Goal: Obtain resource: Download file/media

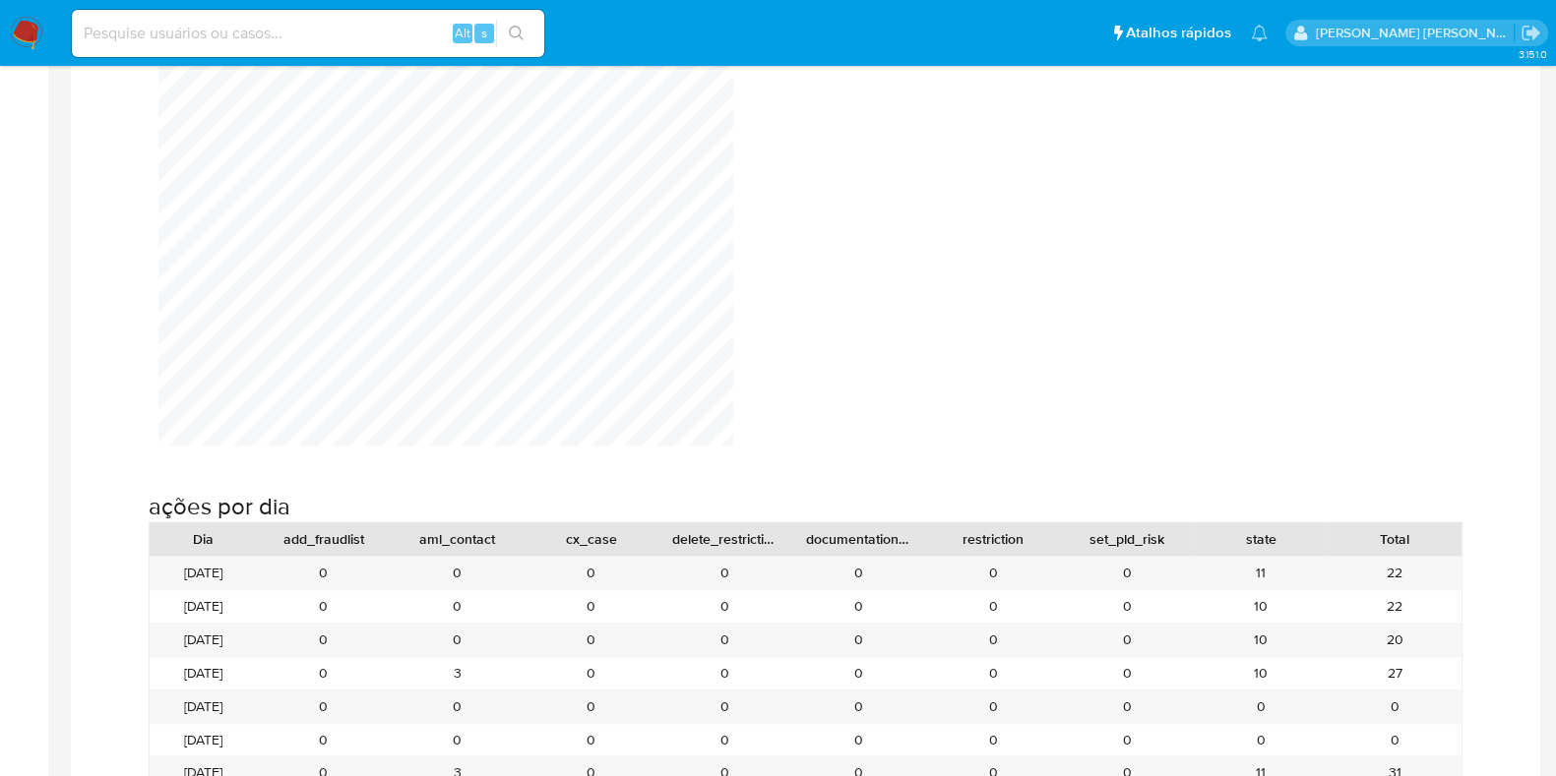
scroll to position [1693, 0]
click at [34, 22] on img at bounding box center [26, 33] width 33 height 33
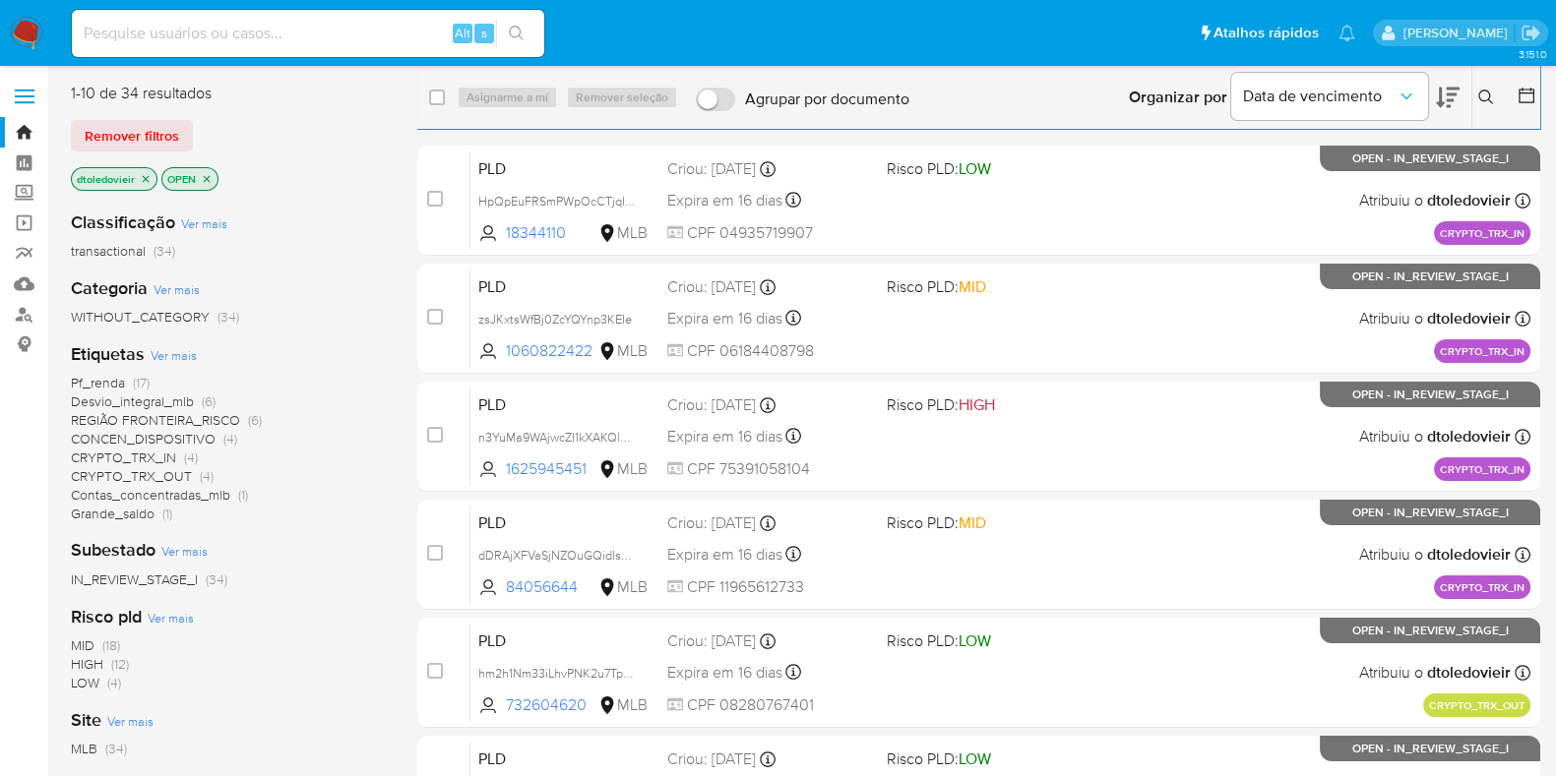
click at [118, 376] on span "Pf_renda" at bounding box center [98, 383] width 54 height 20
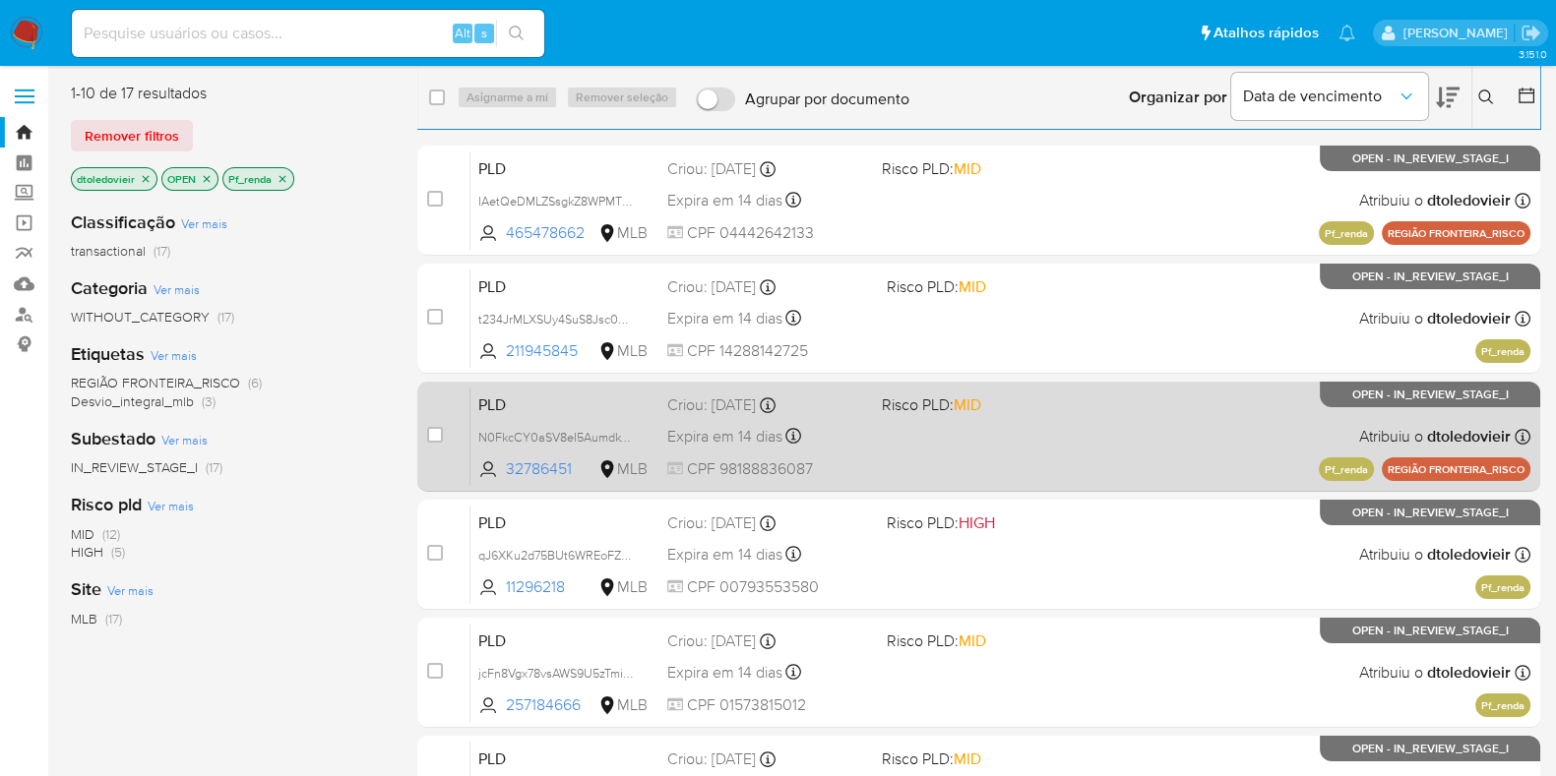
scroll to position [625, 0]
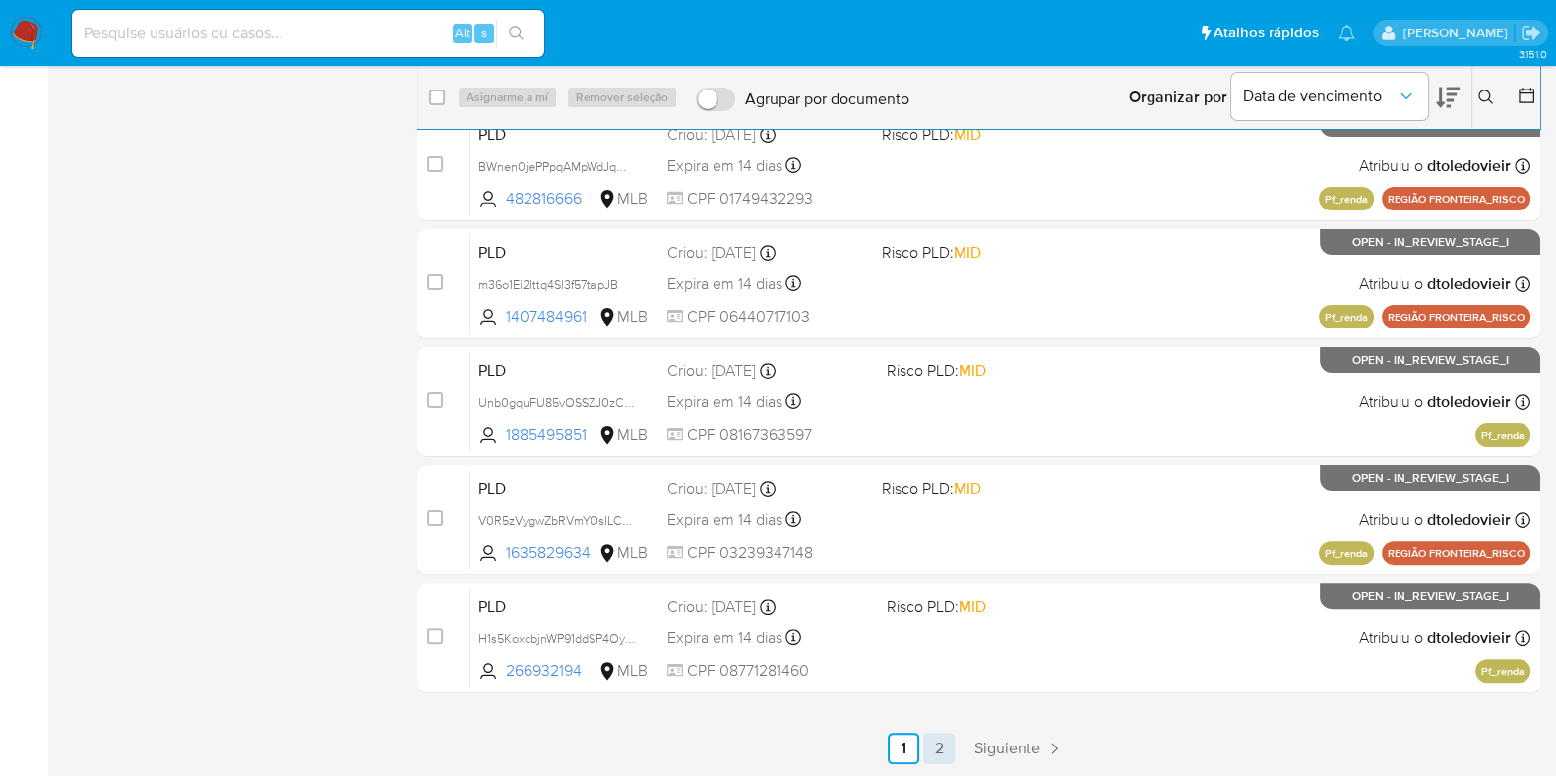
click at [940, 745] on link "2" at bounding box center [938, 748] width 31 height 31
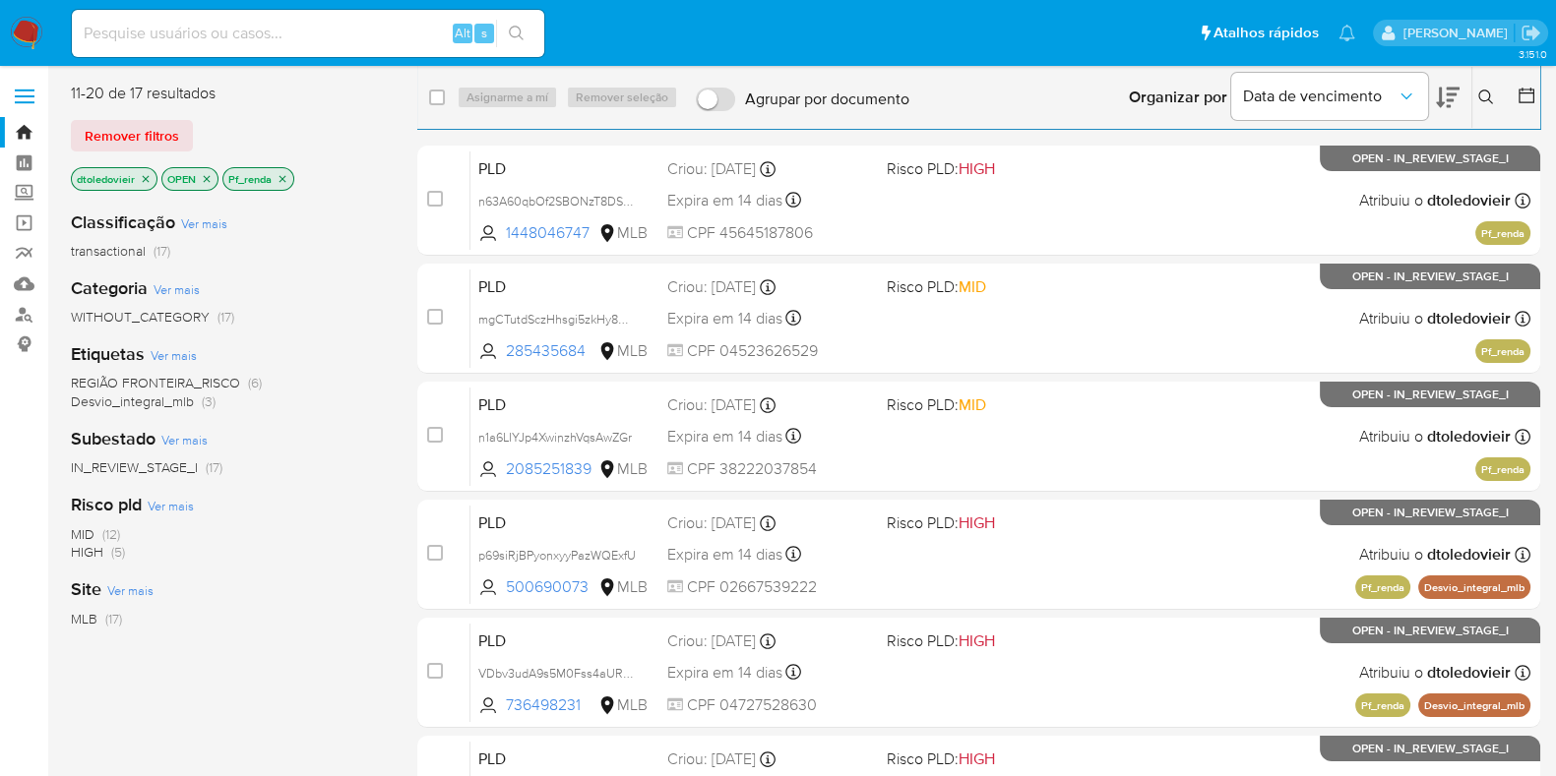
scroll to position [271, 0]
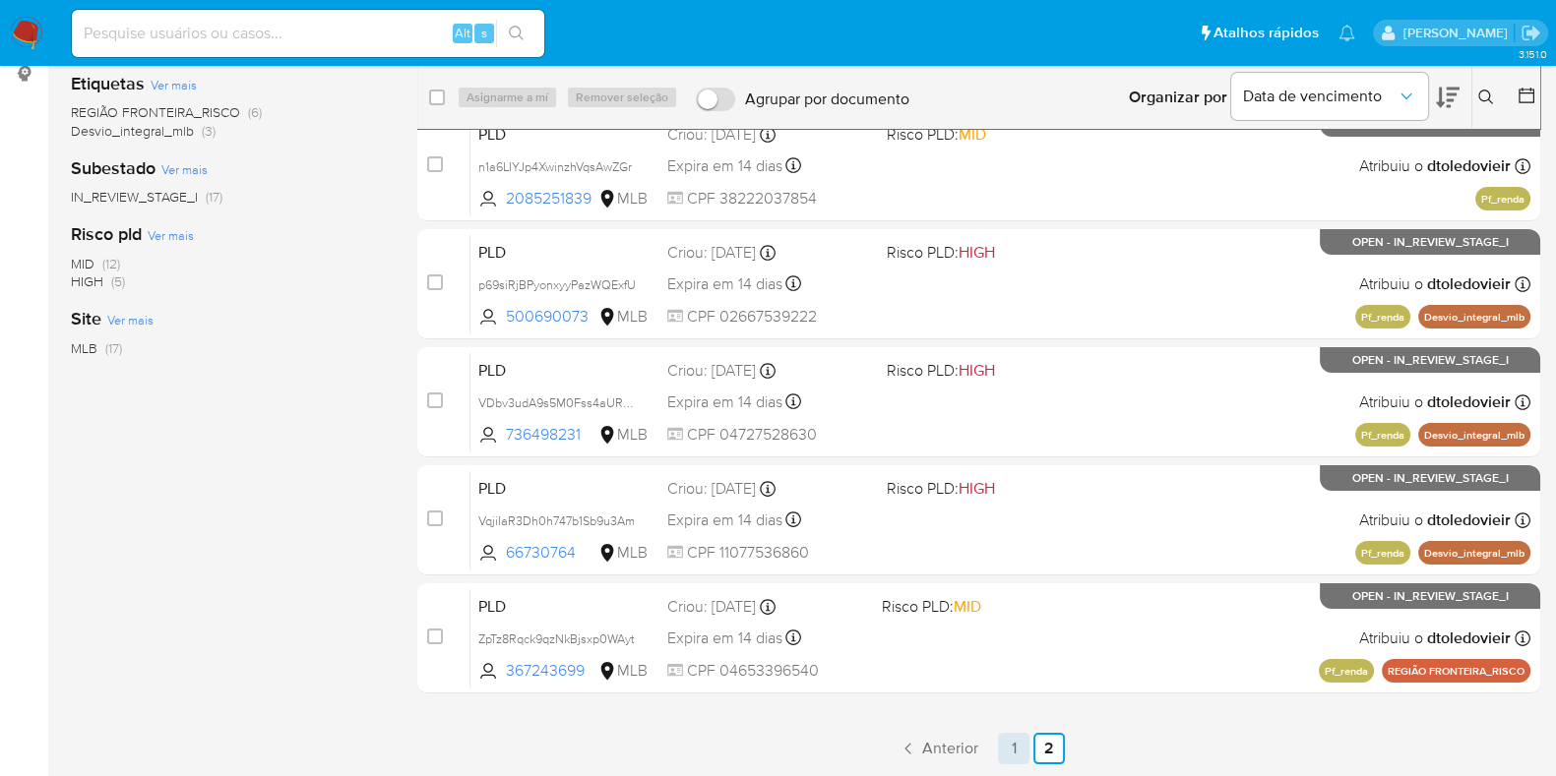
click at [1014, 745] on link "1" at bounding box center [1013, 748] width 31 height 31
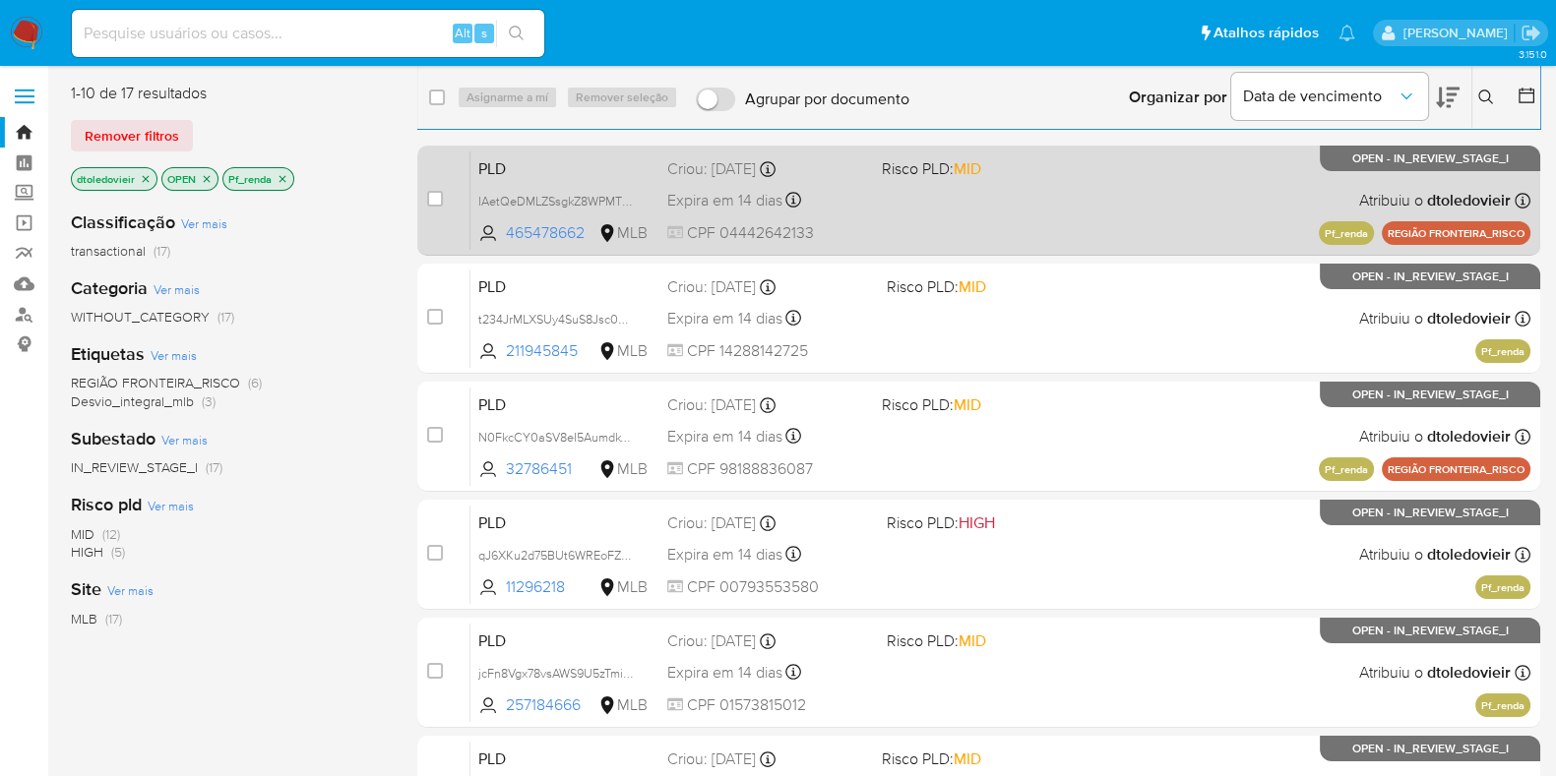
click at [1014, 198] on div "PLD IAetQeDMLZSsgkZ8WPMTKQen 465478662 MLB Risco PLD: MID Criou: 12/07/2025 Cri…" at bounding box center [1000, 200] width 1060 height 99
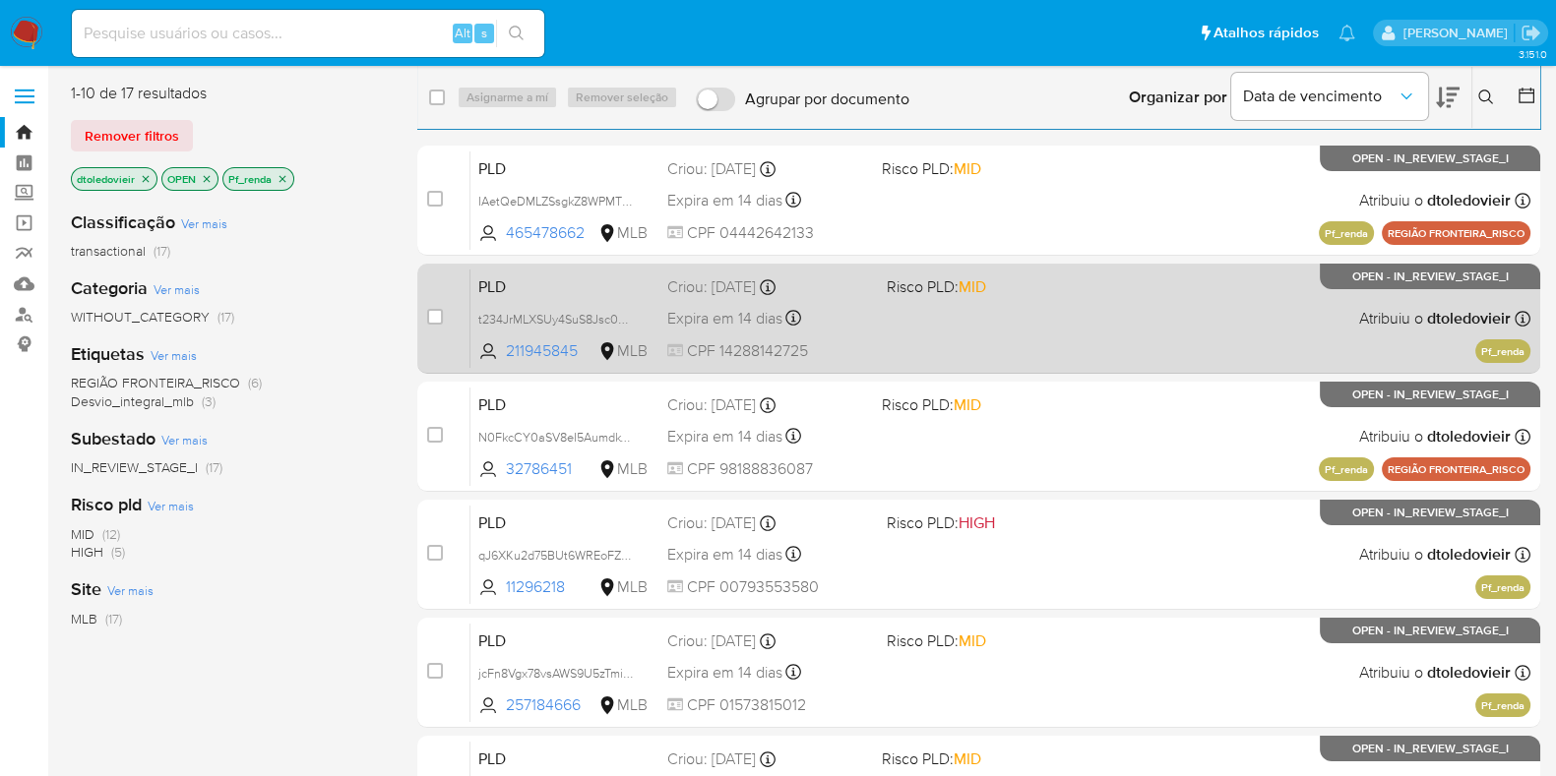
click at [1001, 313] on div "PLD t234JrMLXSUy4SuS8Jsc0Nk1 211945845 MLB Risco PLD: MID Criou: 12/07/2025 Cri…" at bounding box center [1000, 318] width 1060 height 99
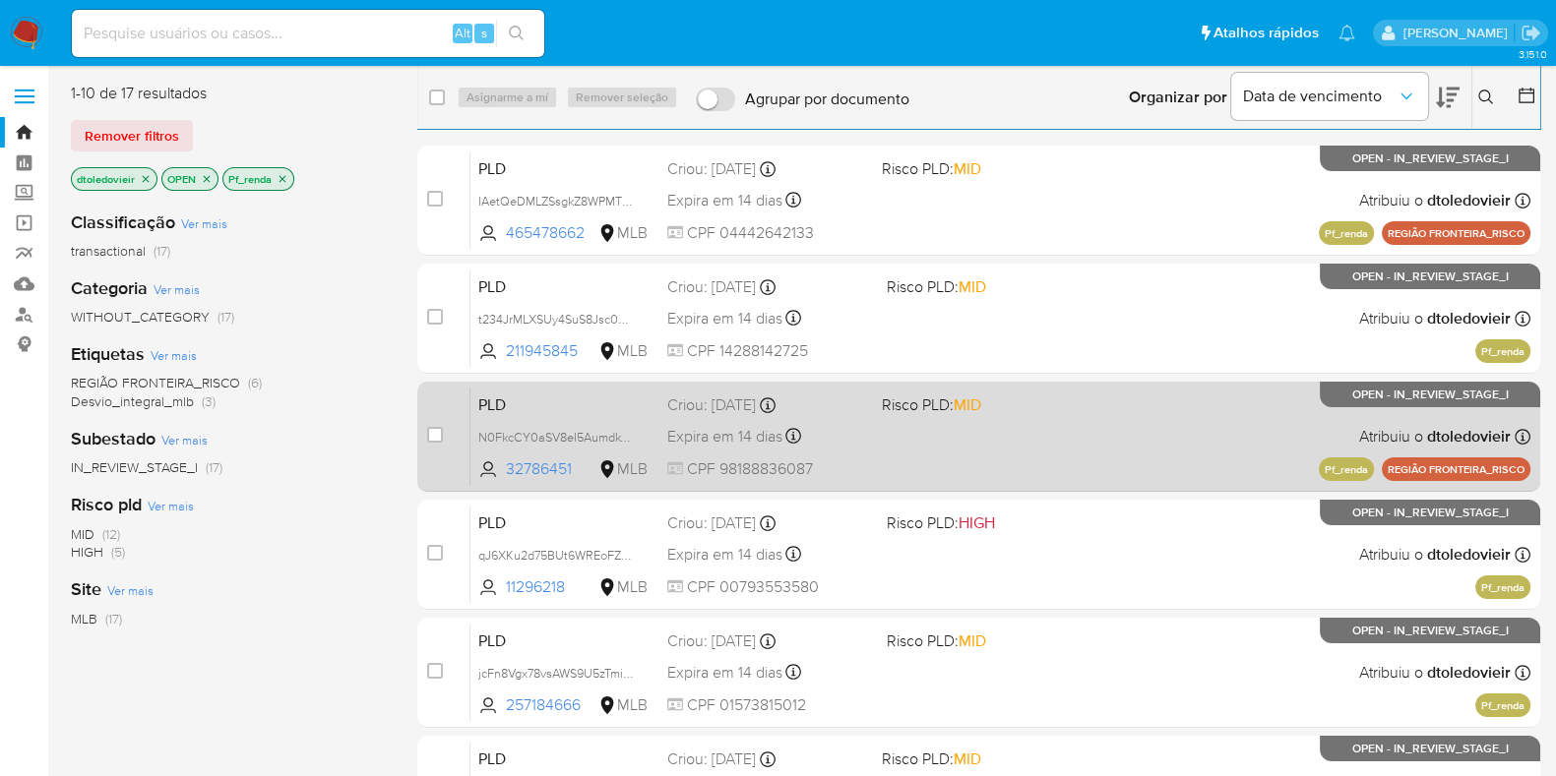
click at [1003, 437] on div "PLD N0FkcCY0aSV8eI5AumdkYIMg 32786451 MLB Risco PLD: MID Criou: 12/07/2025 Crio…" at bounding box center [1000, 436] width 1060 height 99
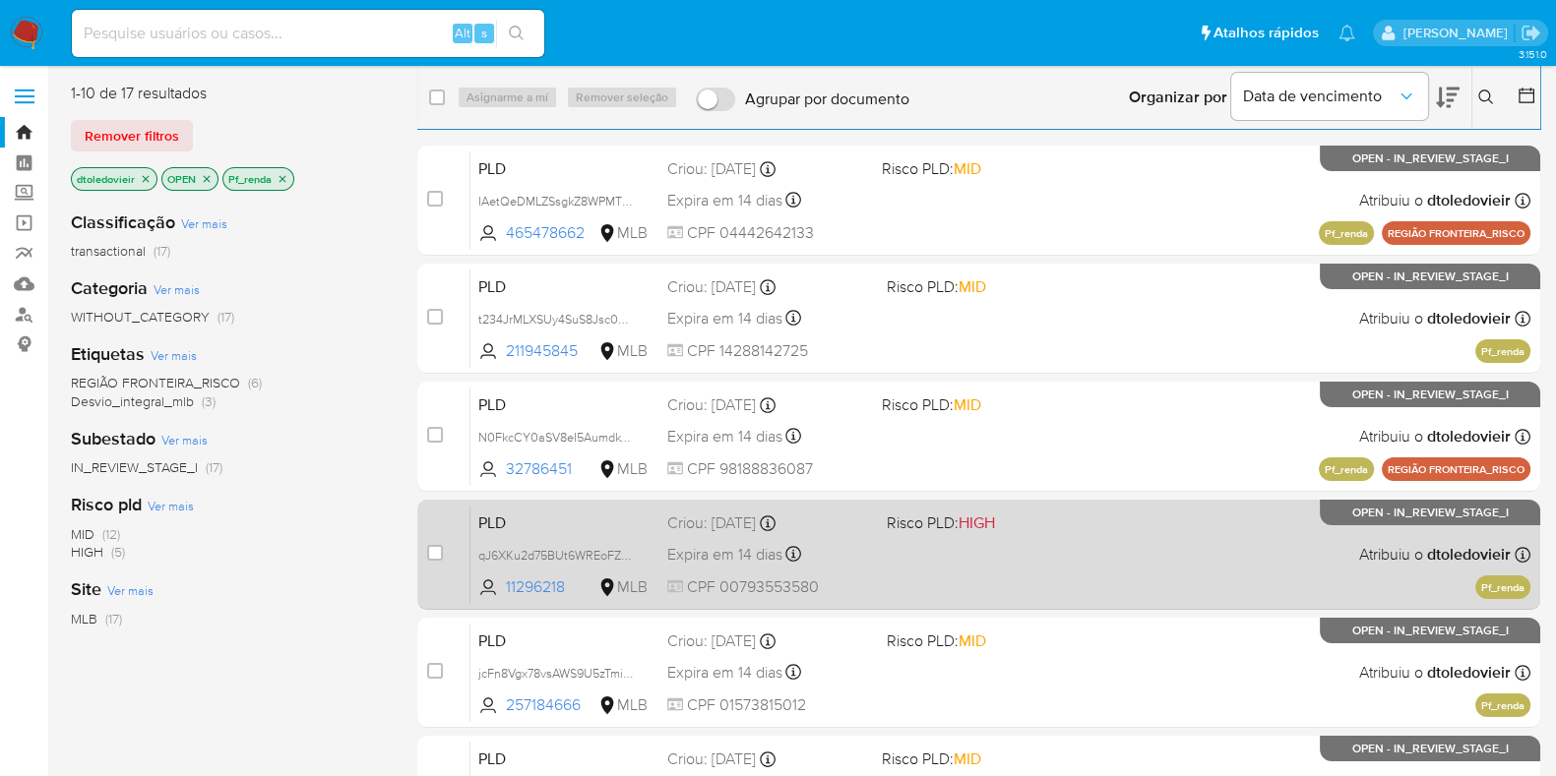
click at [1024, 573] on div "PLD qJ6XKu2d75BUt6WREoFZeEF5 11296218 MLB Risco PLD: HIGH Criou: 12/07/2025 Cri…" at bounding box center [1000, 554] width 1060 height 99
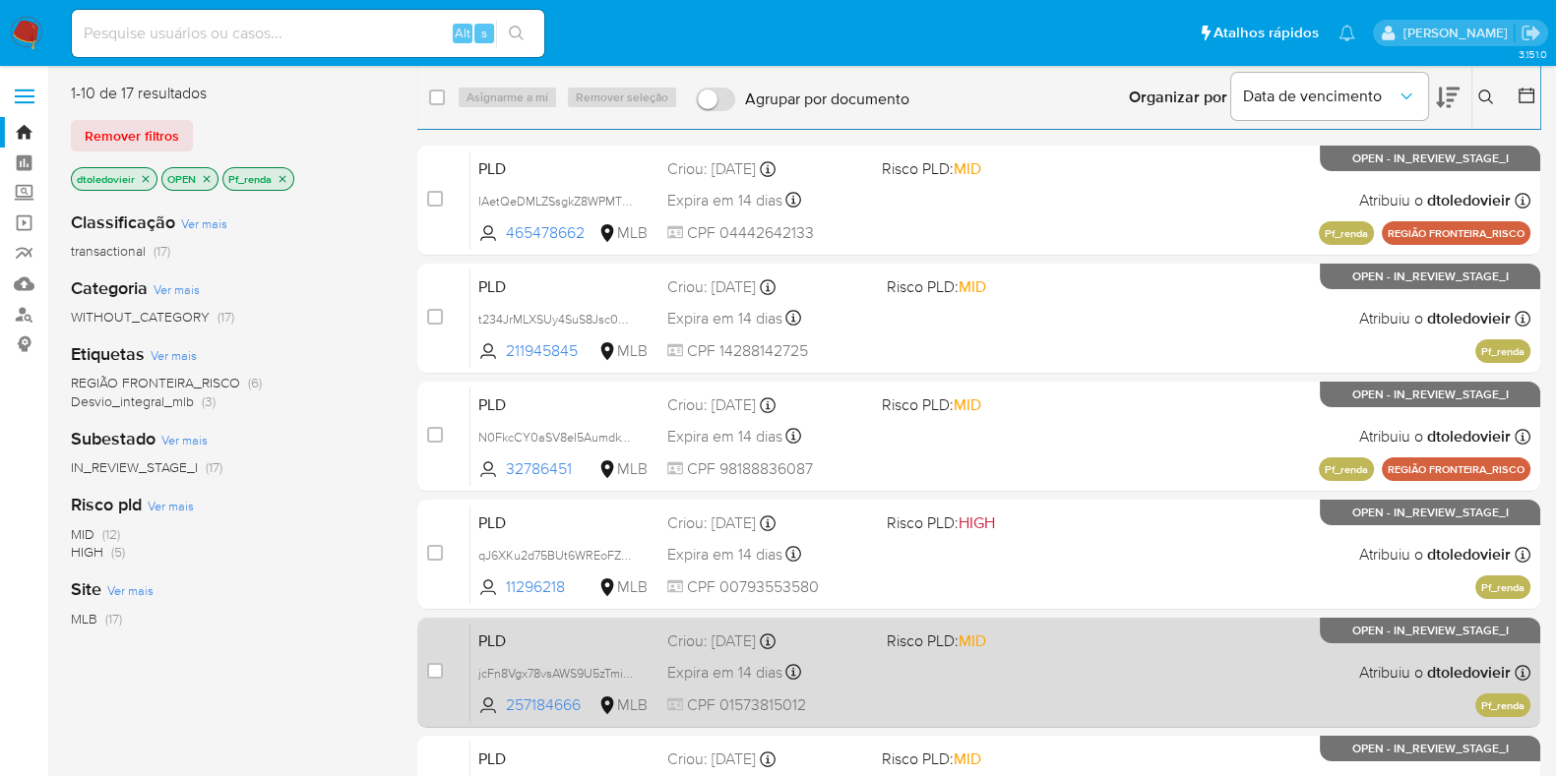
click at [1031, 679] on div "PLD jcFn8Vgx78vsAWS9U5zTmi7A 257184666 MLB Risco PLD: MID Criou: 12/07/2025 Cri…" at bounding box center [1000, 672] width 1060 height 99
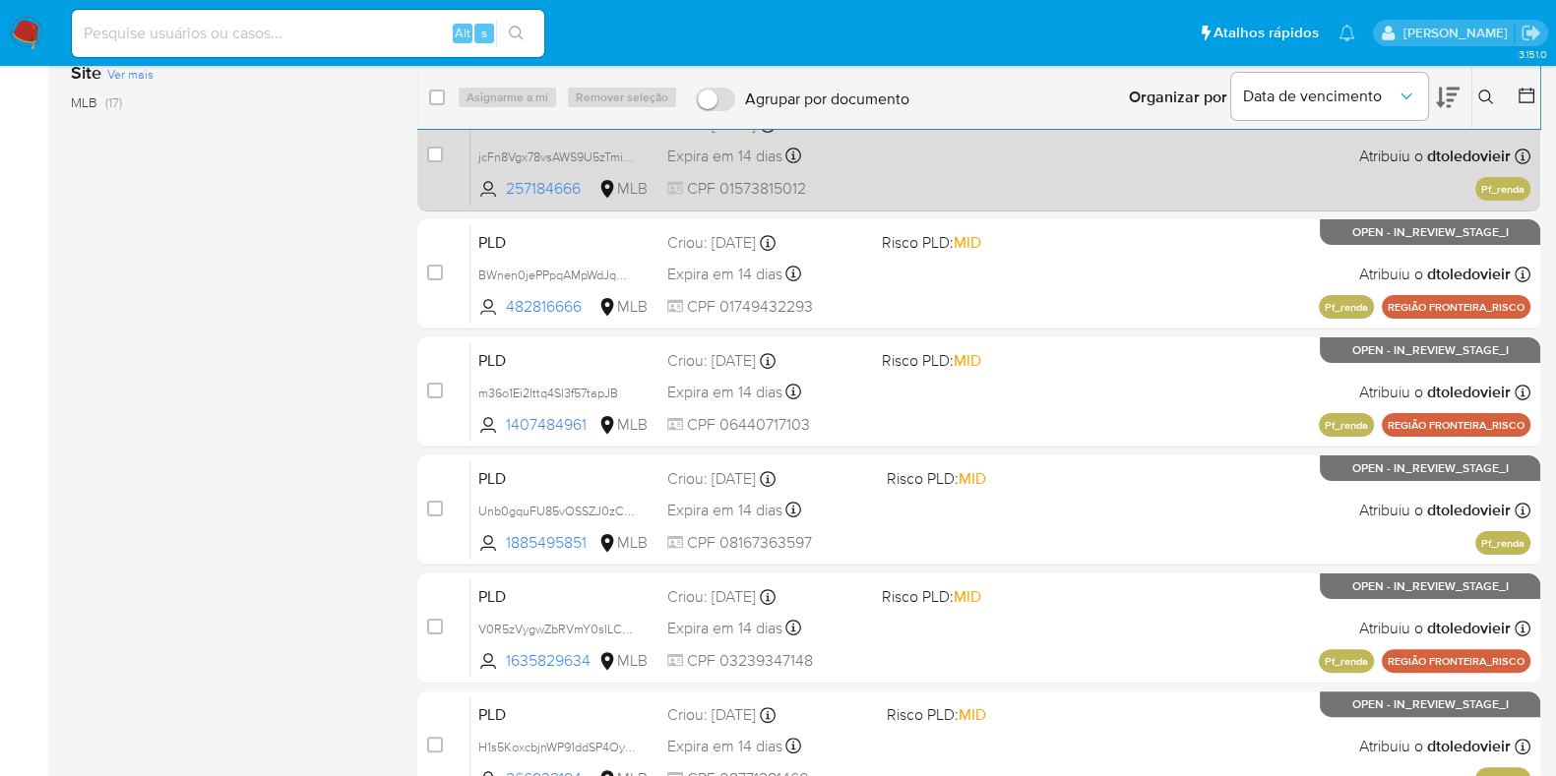
scroll to position [595, 0]
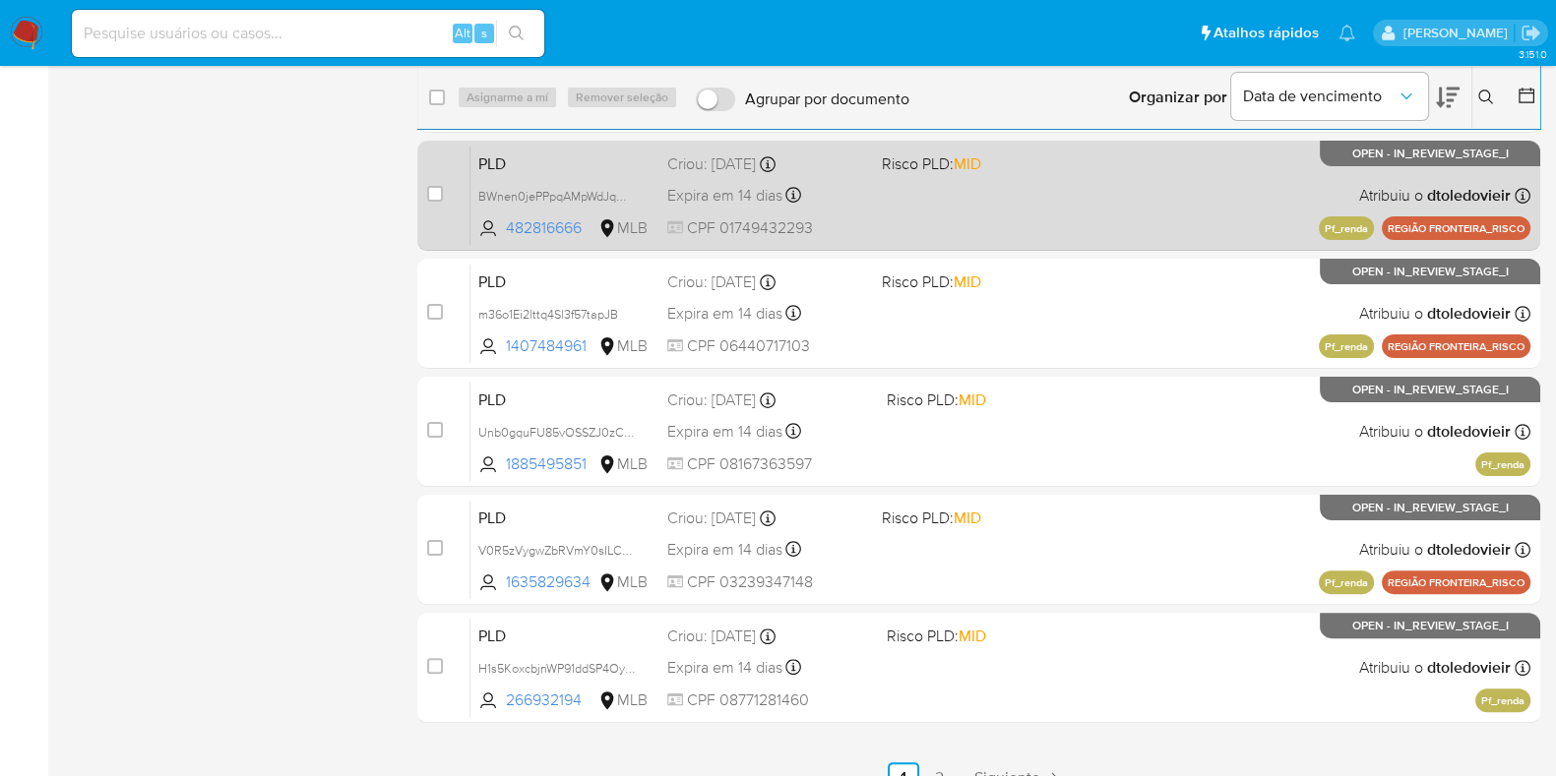
click at [1047, 178] on div "PLD BWnen0jePPpqAMpWdJqOX9cW 482816666 MLB Risco PLD: MID Criou: 12/07/2025 Cri…" at bounding box center [1000, 195] width 1060 height 99
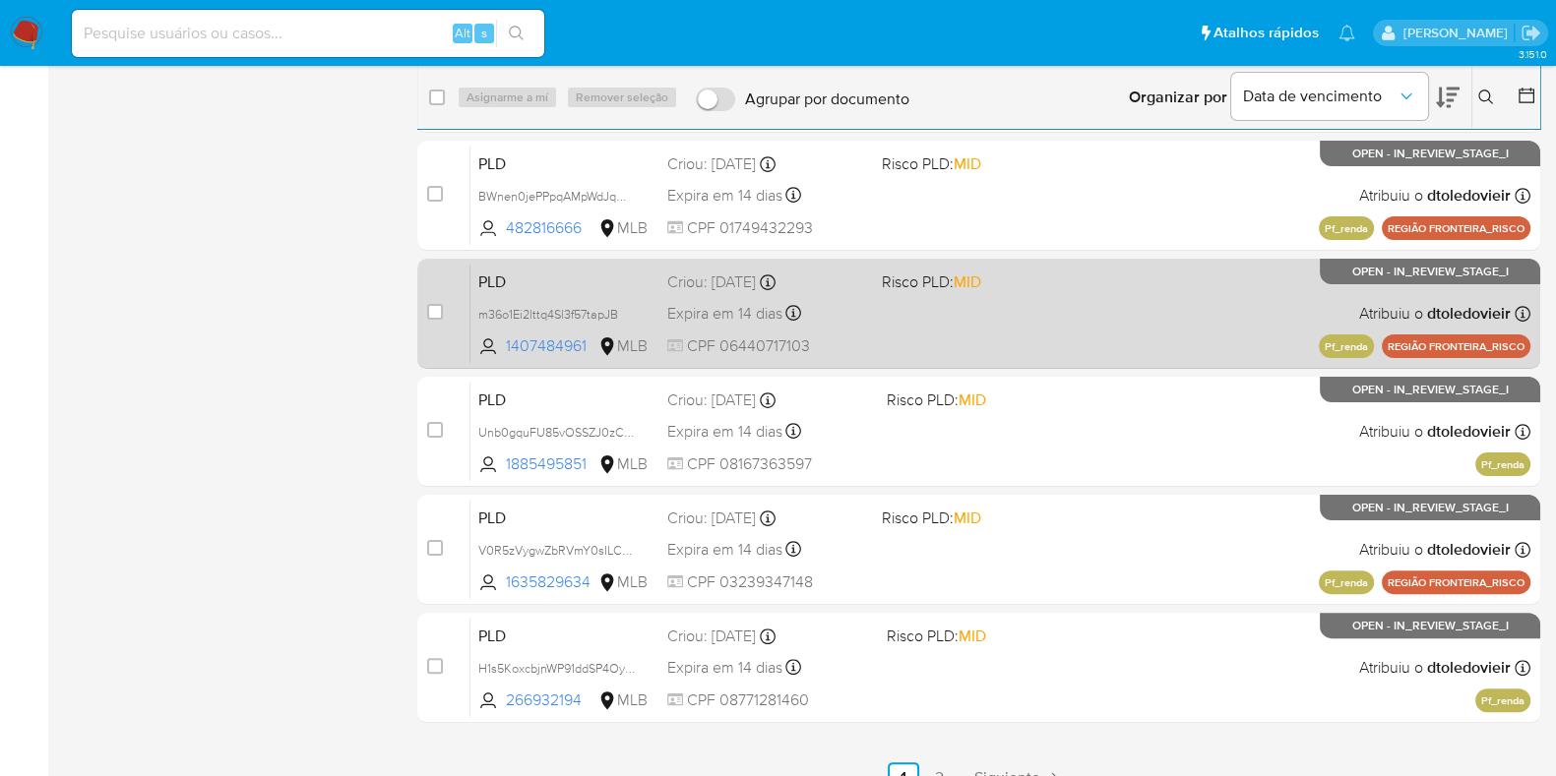
click at [1053, 312] on div "PLD m36o1Ei2lttq4Sl3f57tapJB 1407484961 MLB Risco PLD: MID Criou: 12/07/2025 Cr…" at bounding box center [1000, 313] width 1060 height 99
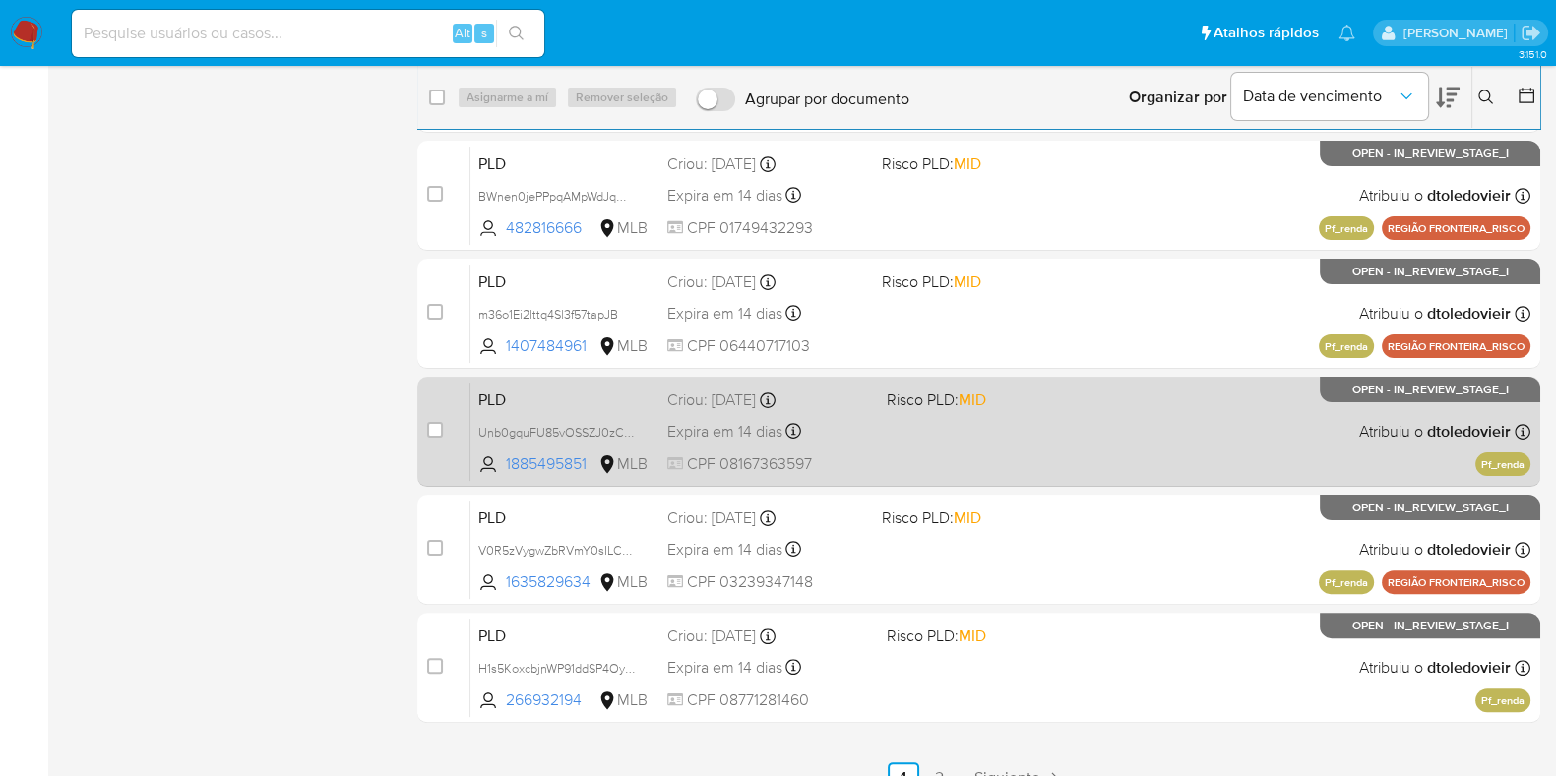
click at [1053, 455] on div "PLD Unb0gquFU85vOSSZJ0zC24e3 1885495851 MLB Risco PLD: MID Criou: 12/07/2025 Cr…" at bounding box center [1000, 431] width 1060 height 99
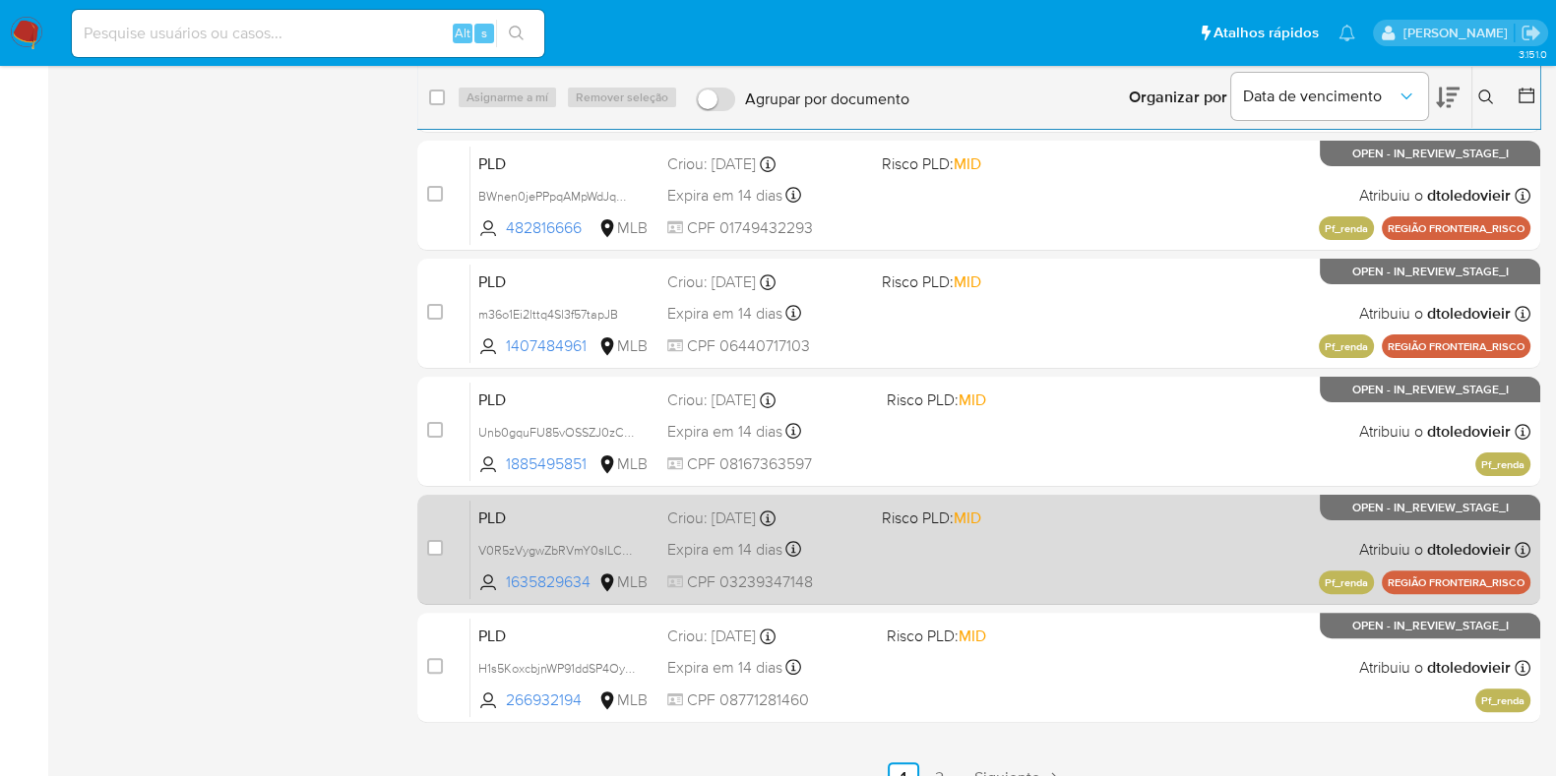
click at [1066, 557] on div "PLD V0R5zVygwZbRVmY0sILCHXbk 1635829634 MLB Risco PLD: MID Criou: 12/07/2025 Cr…" at bounding box center [1000, 549] width 1060 height 99
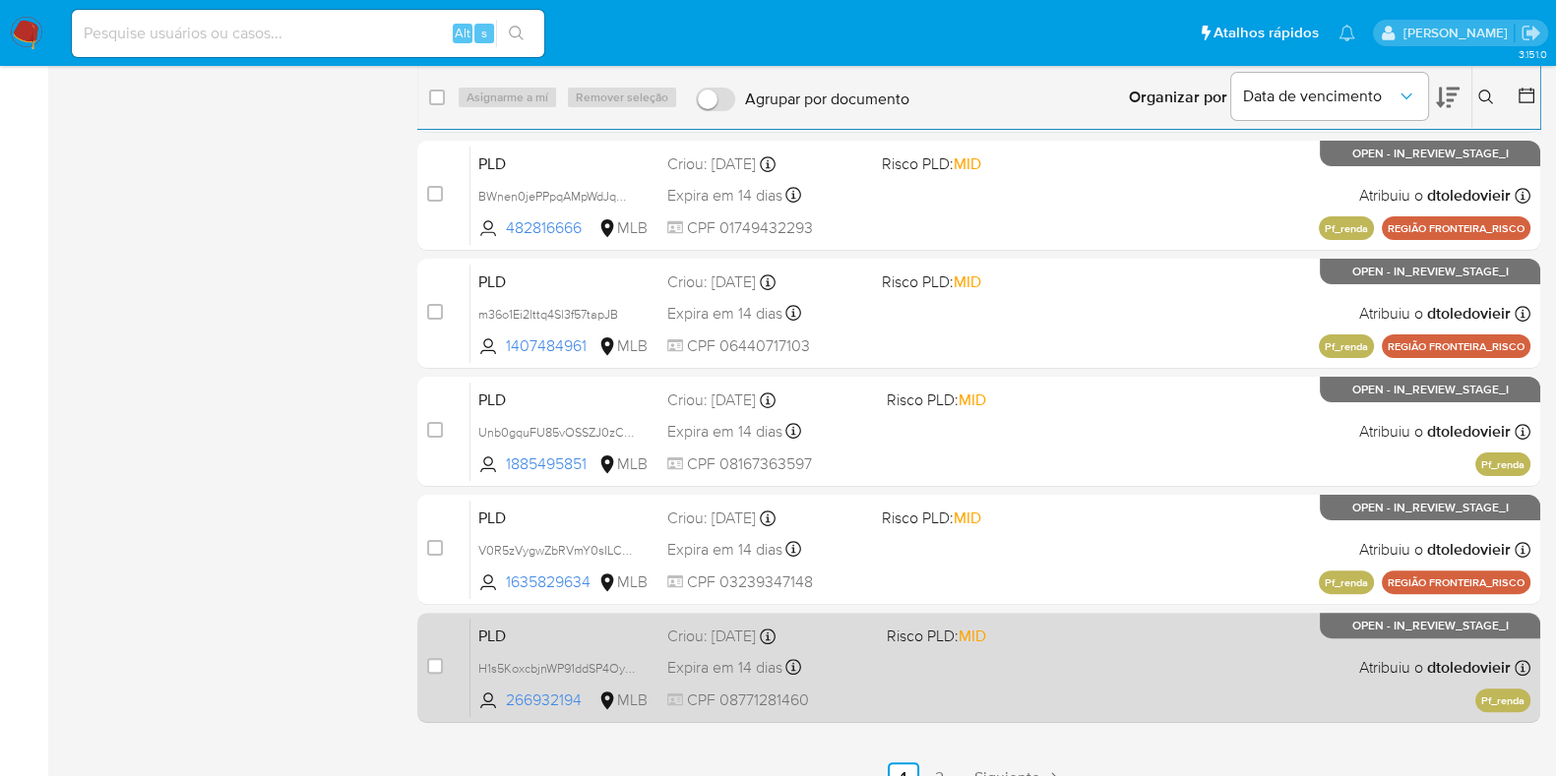
click at [1052, 688] on div "PLD H1s5KoxcbjnWP91ddSP4OyFU 266932194 MLB Risco PLD: MID Criou: 12/07/2025 Cri…" at bounding box center [1000, 667] width 1060 height 99
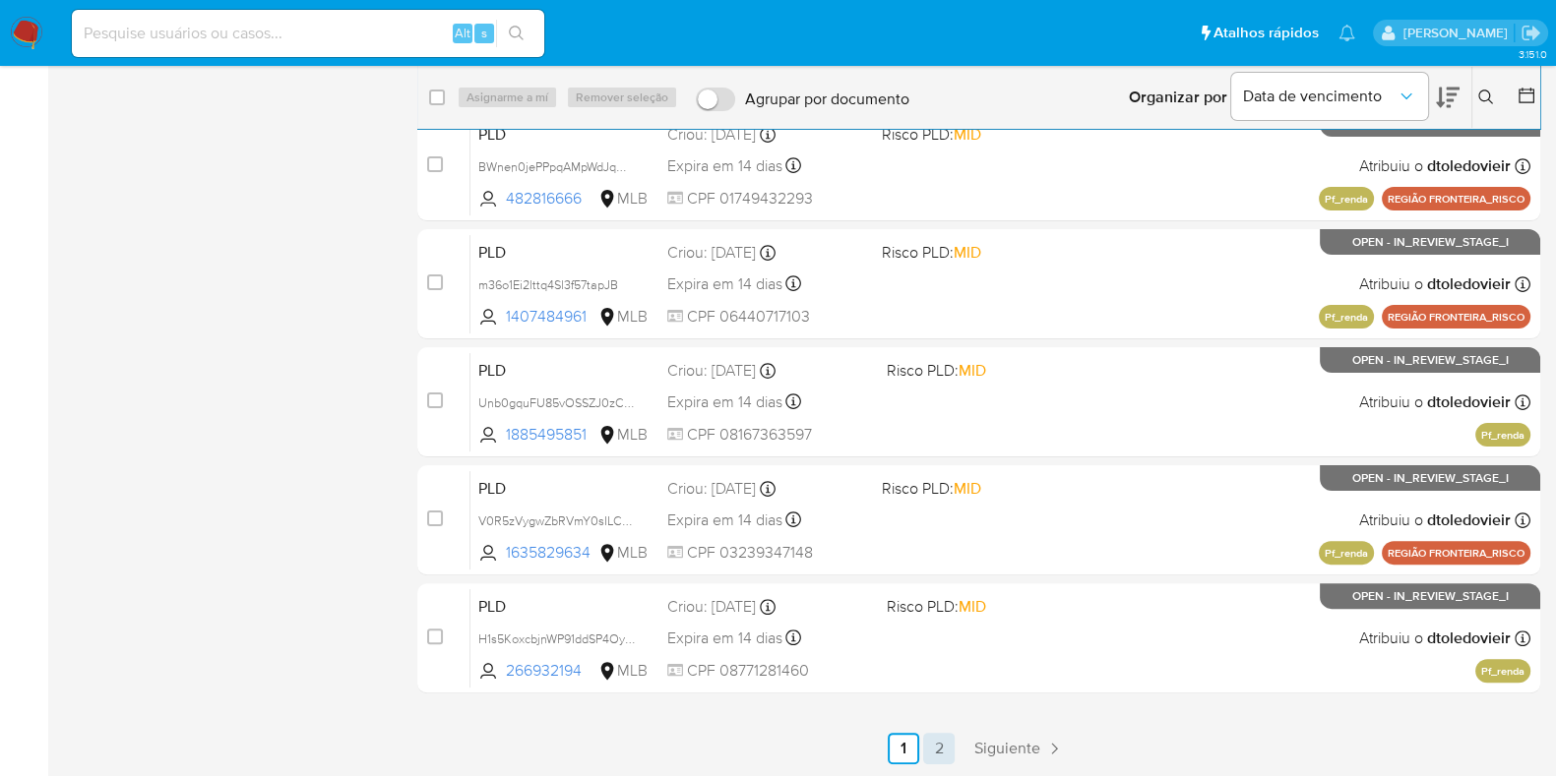
click at [943, 747] on link "2" at bounding box center [938, 748] width 31 height 31
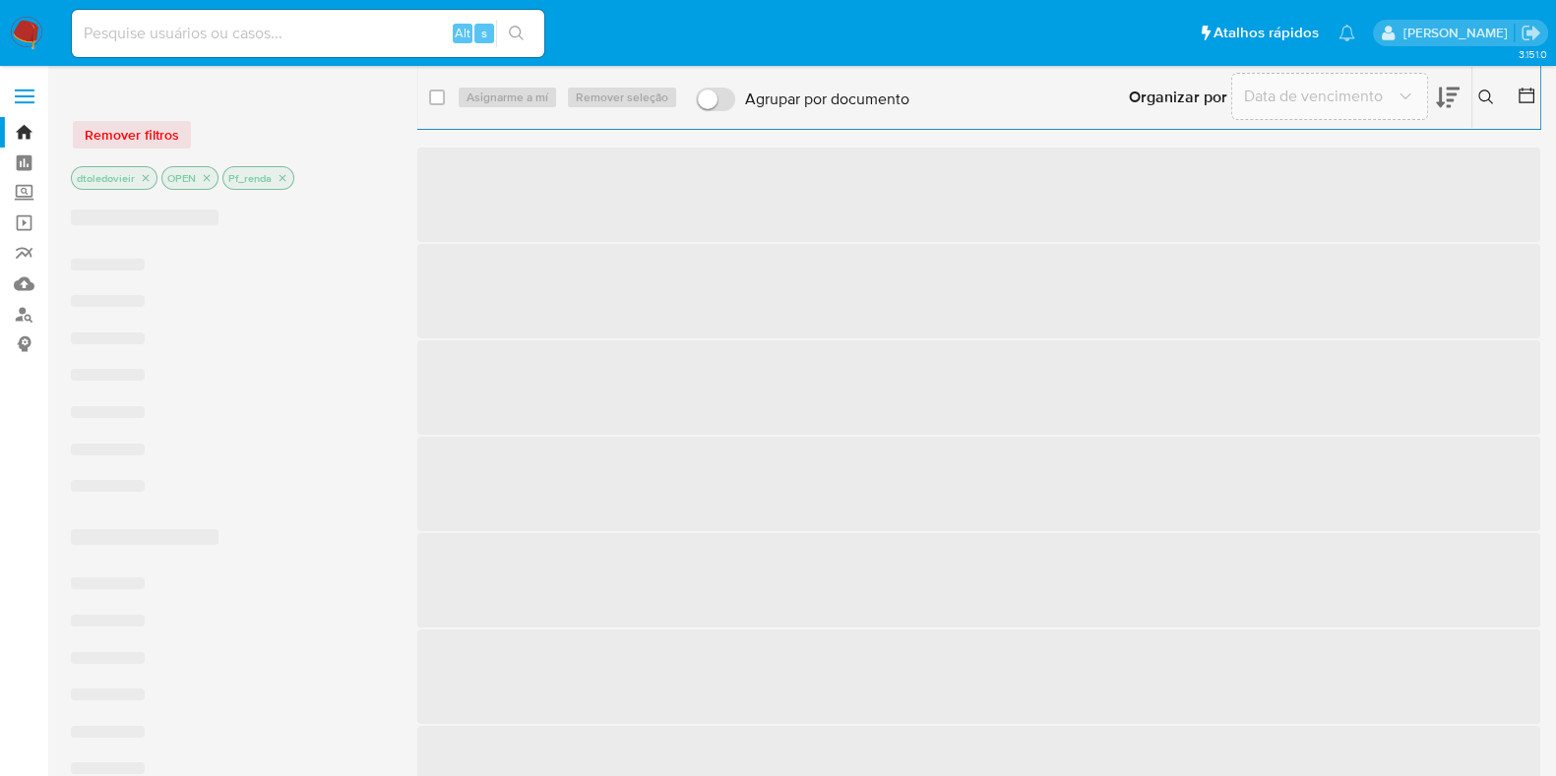
click at [943, 747] on span "‌" at bounding box center [978, 773] width 1123 height 94
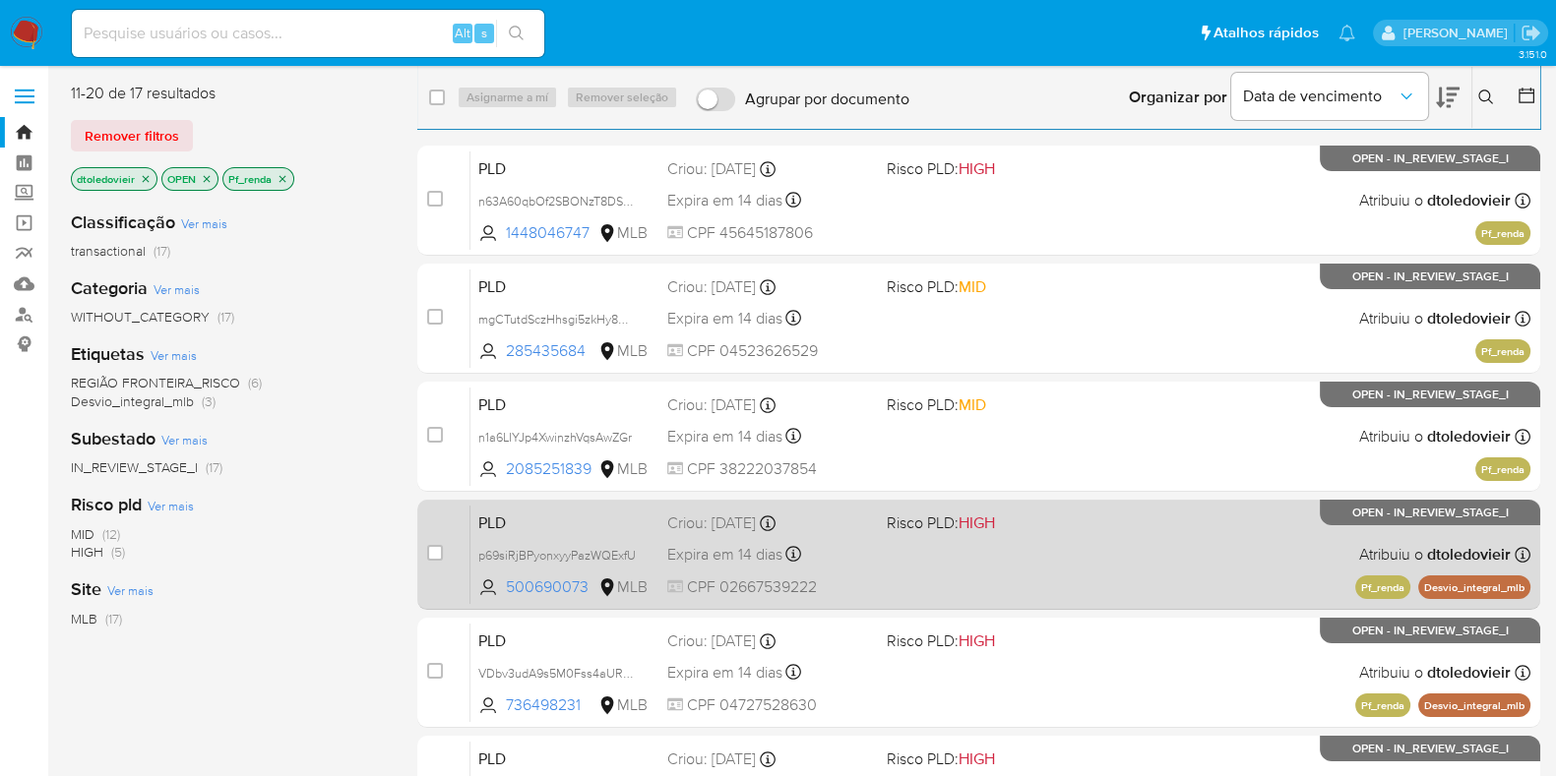
scroll to position [271, 0]
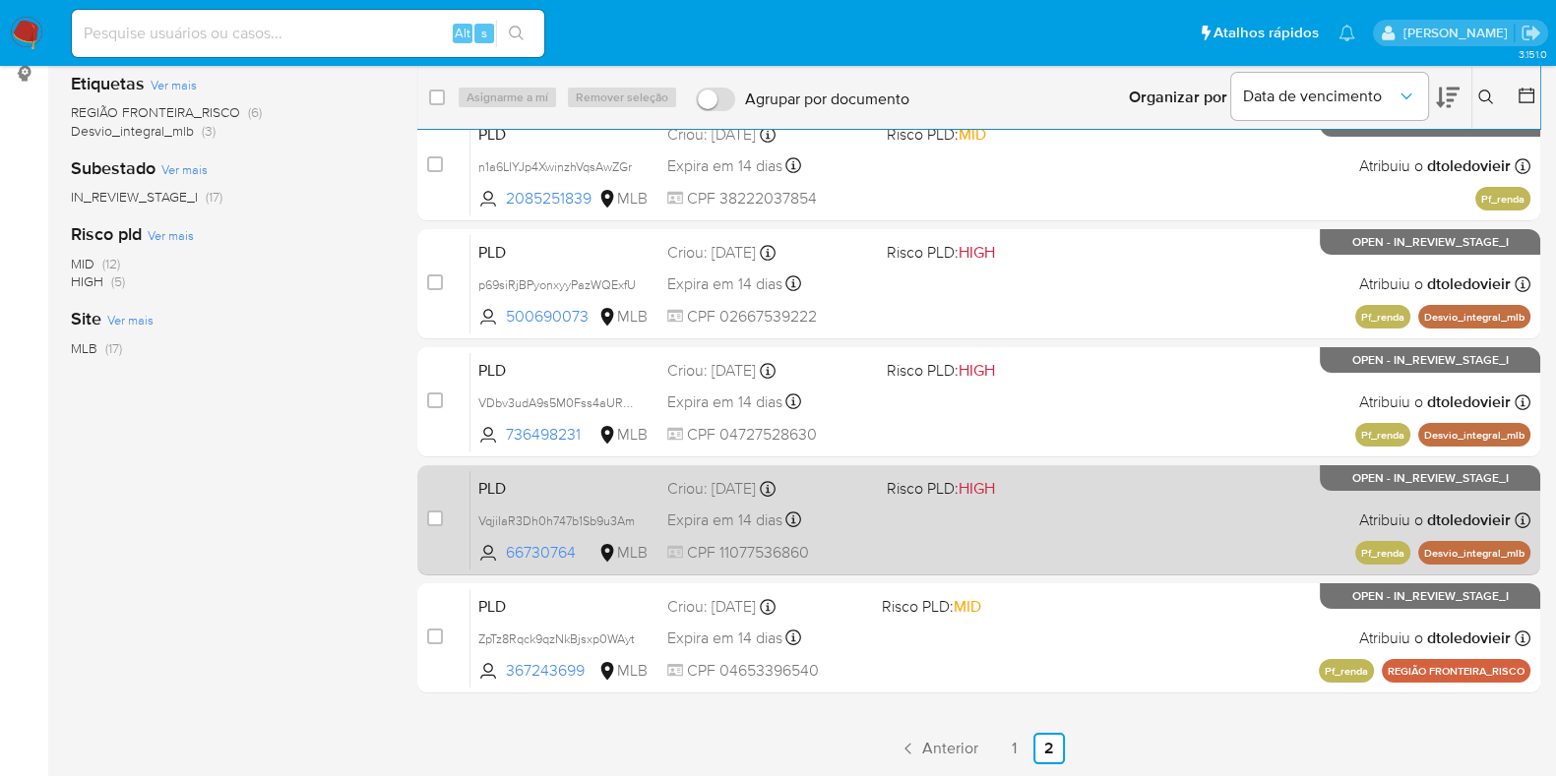
click at [1009, 525] on div "PLD VqjiIaR3Dh0h747b1Sb9u3Am 66730764 MLB Risco PLD: HIGH Criou: 12/07/2025 Cri…" at bounding box center [1000, 519] width 1060 height 99
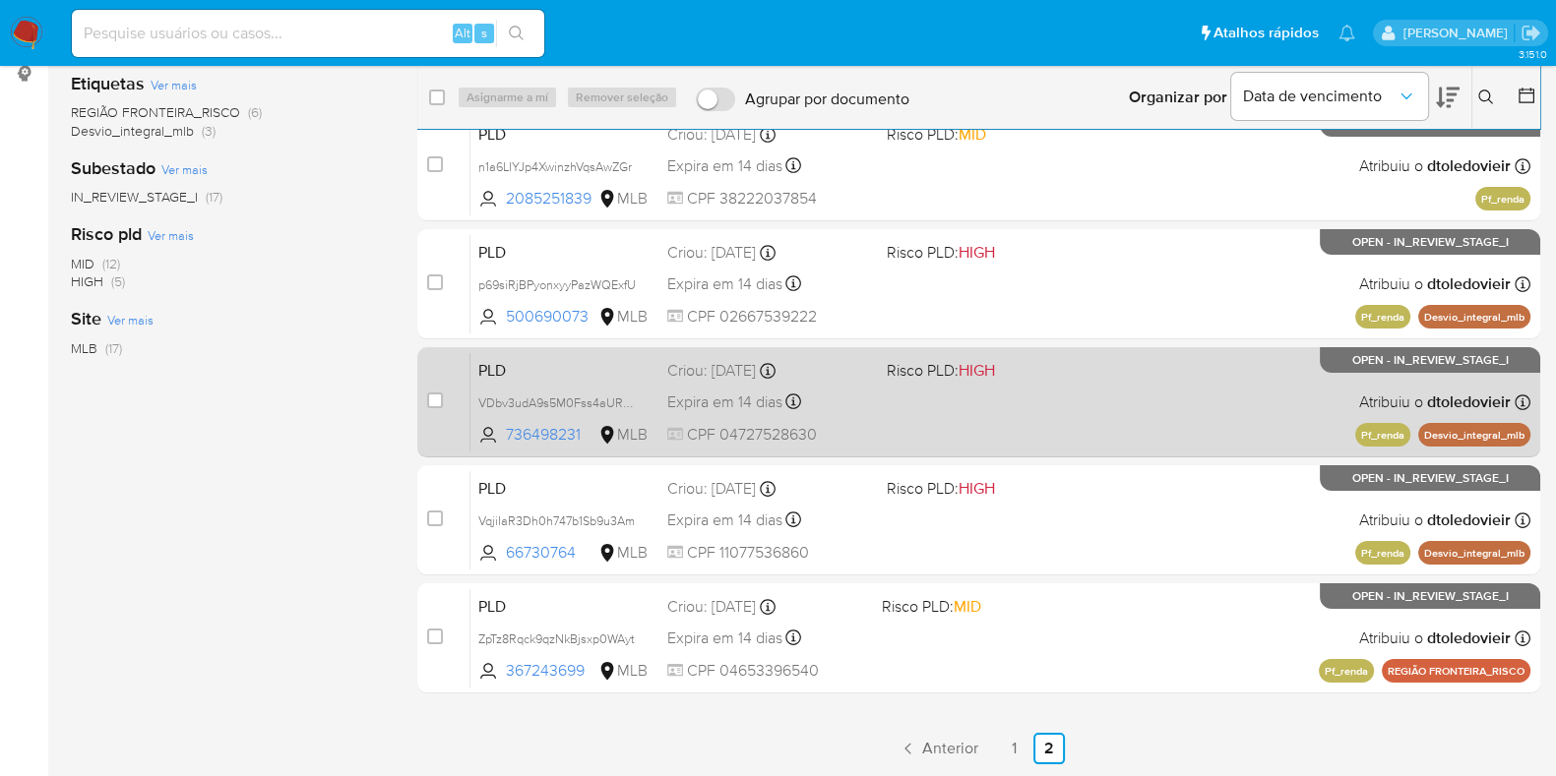
click at [1057, 380] on span "Risco PLD: HIGH" at bounding box center [989, 369] width 204 height 26
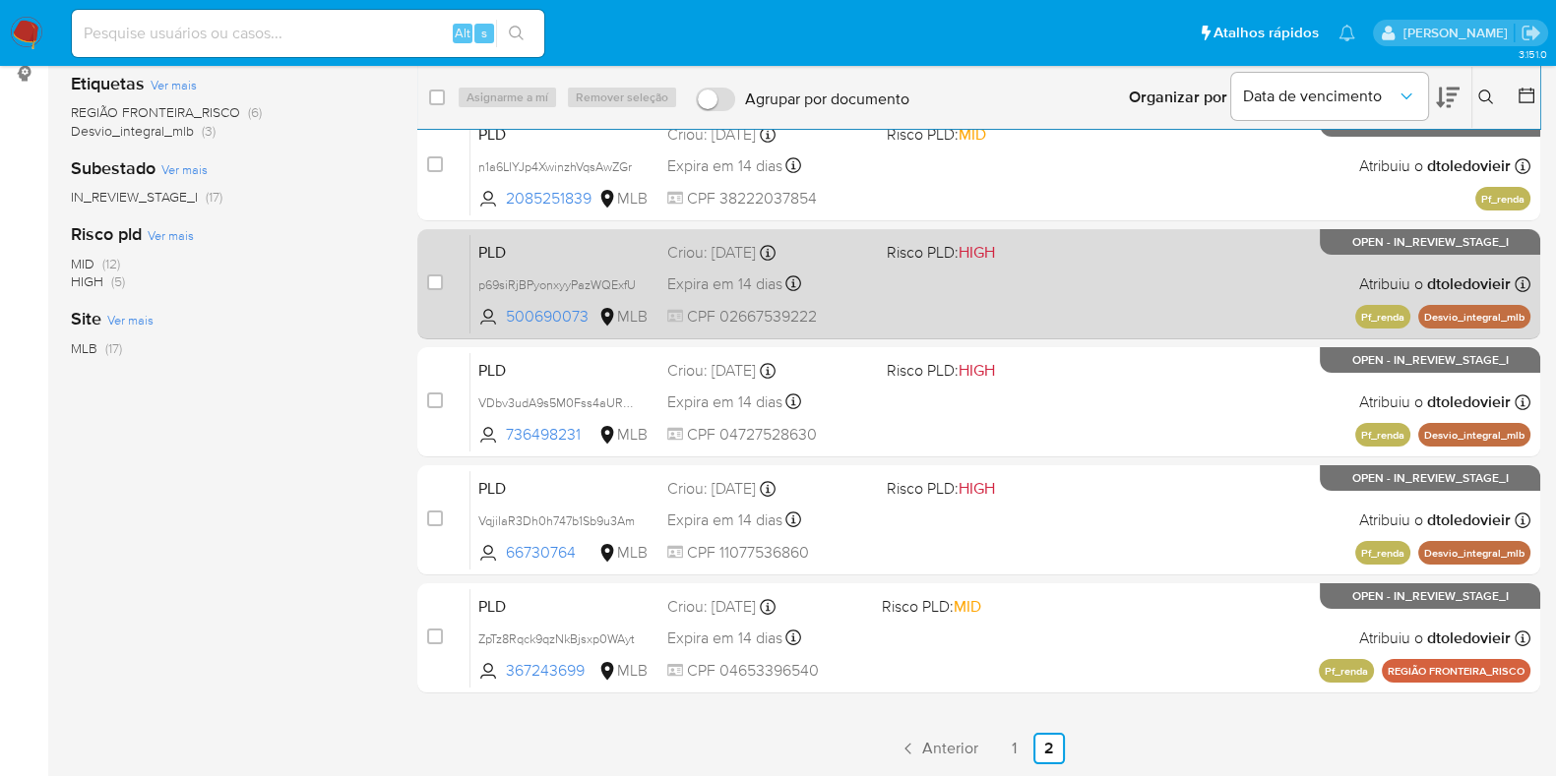
click at [989, 276] on div "PLD p69siRjBPyonxyyPazWQExfU 500690073 MLB Risco PLD: HIGH Criou: 12/07/2025 Cr…" at bounding box center [1000, 283] width 1060 height 99
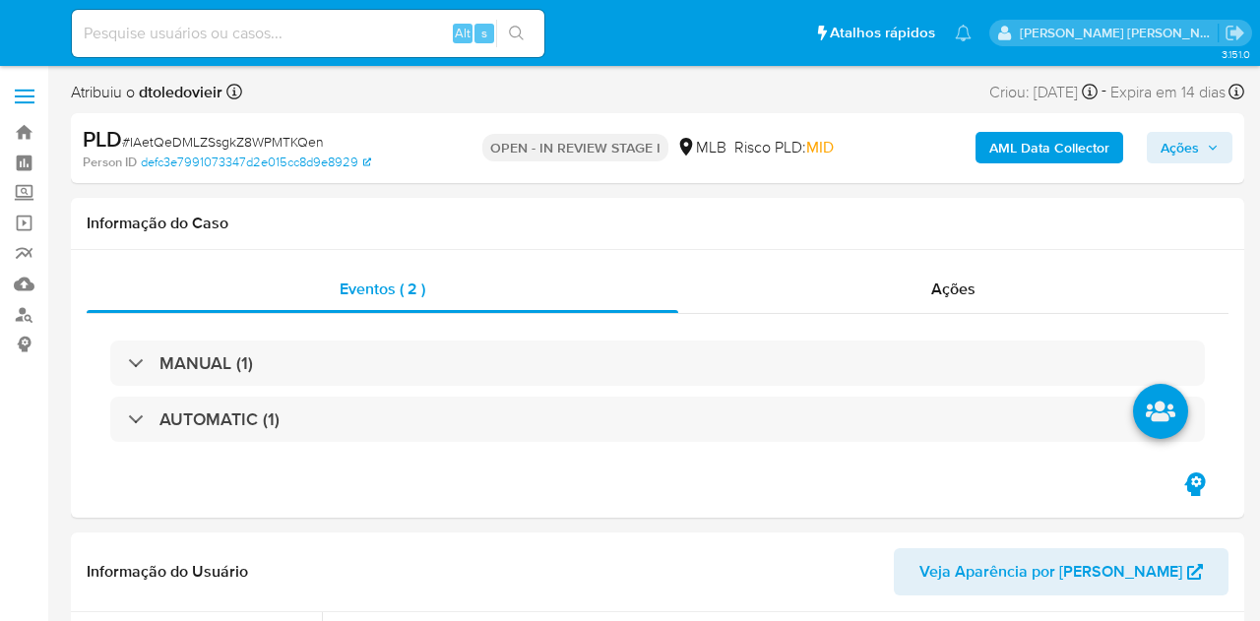
select select "10"
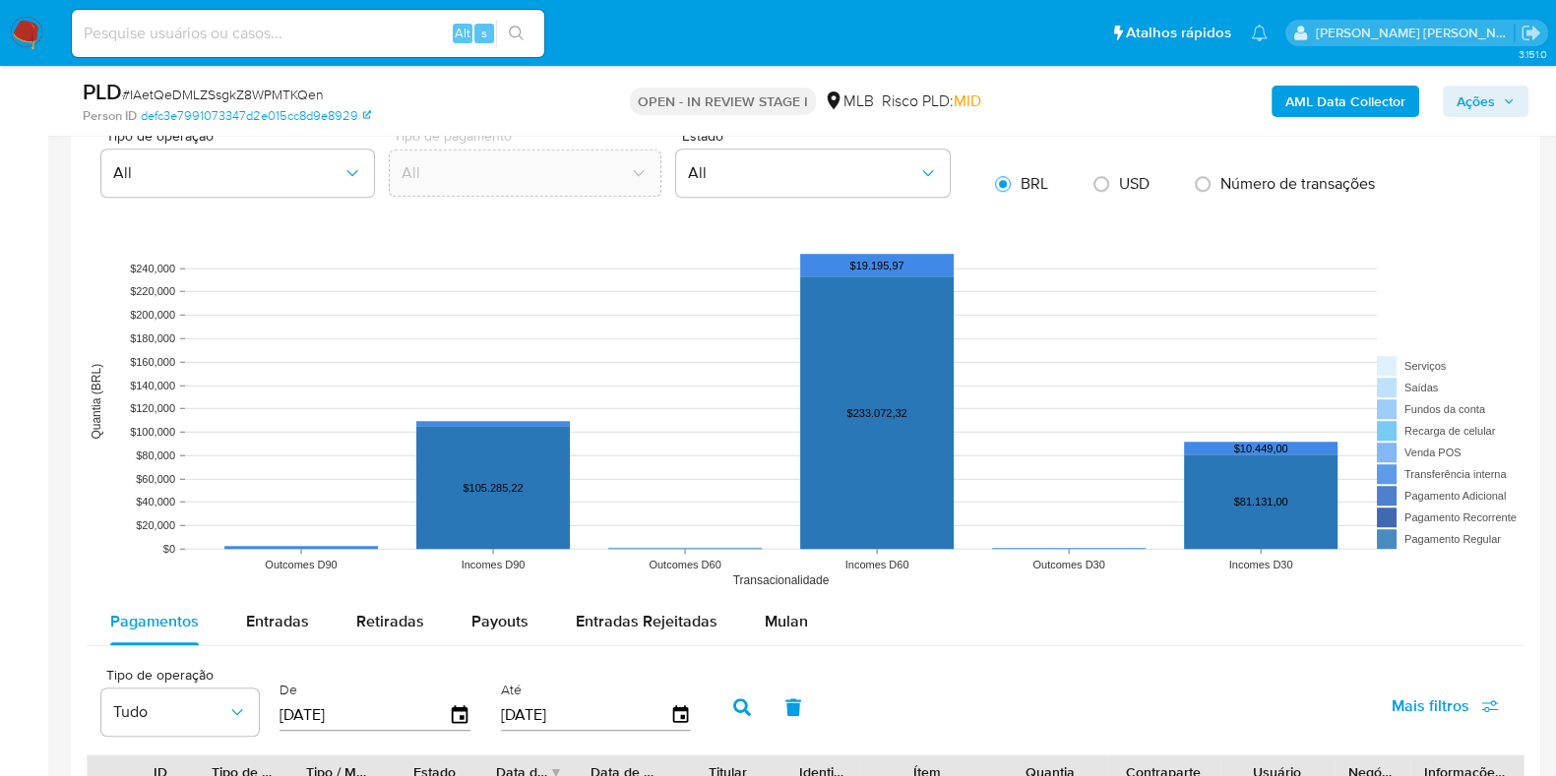
scroll to position [1785, 0]
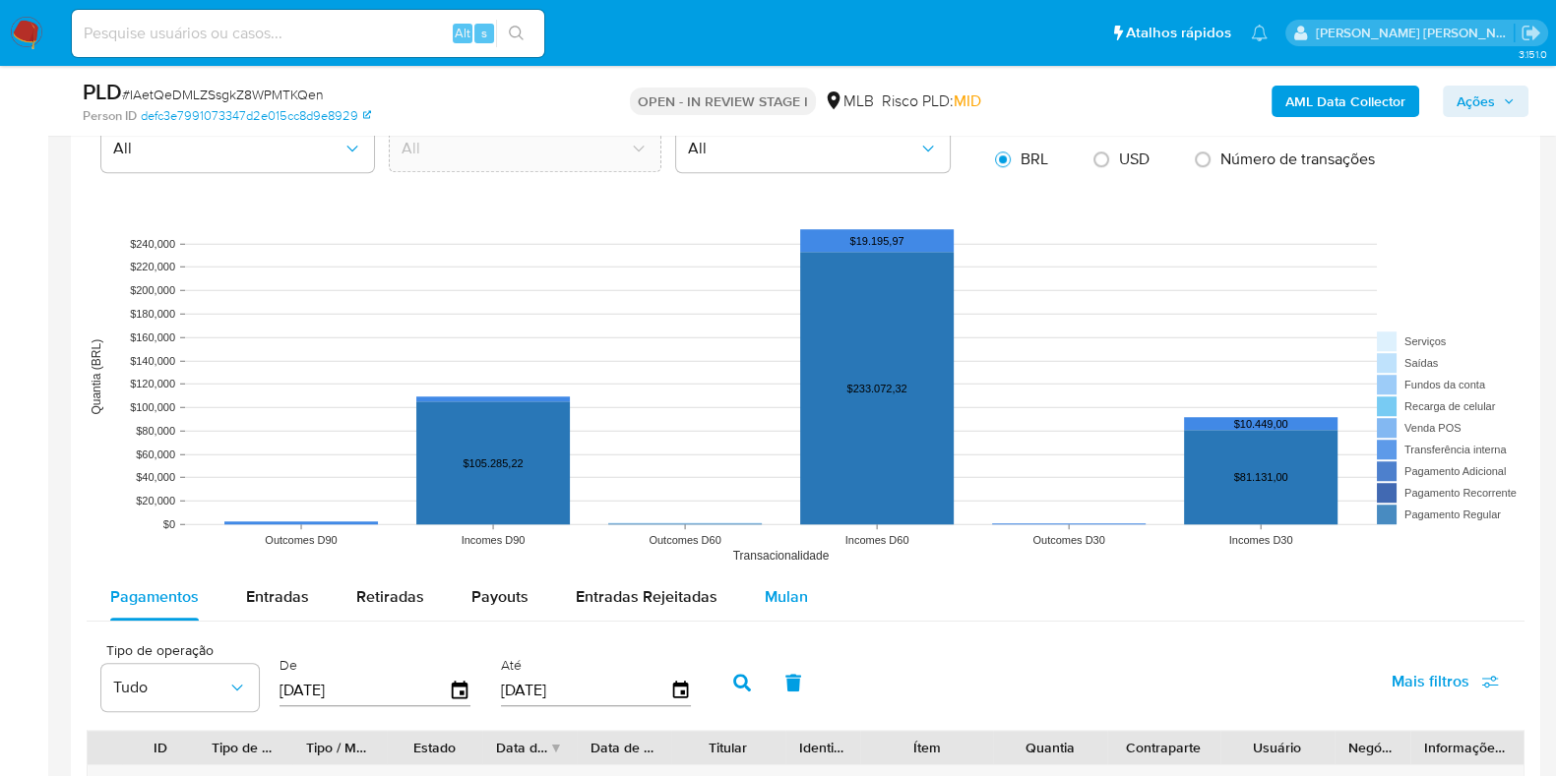
click at [784, 585] on span "Mulan" at bounding box center [786, 596] width 43 height 23
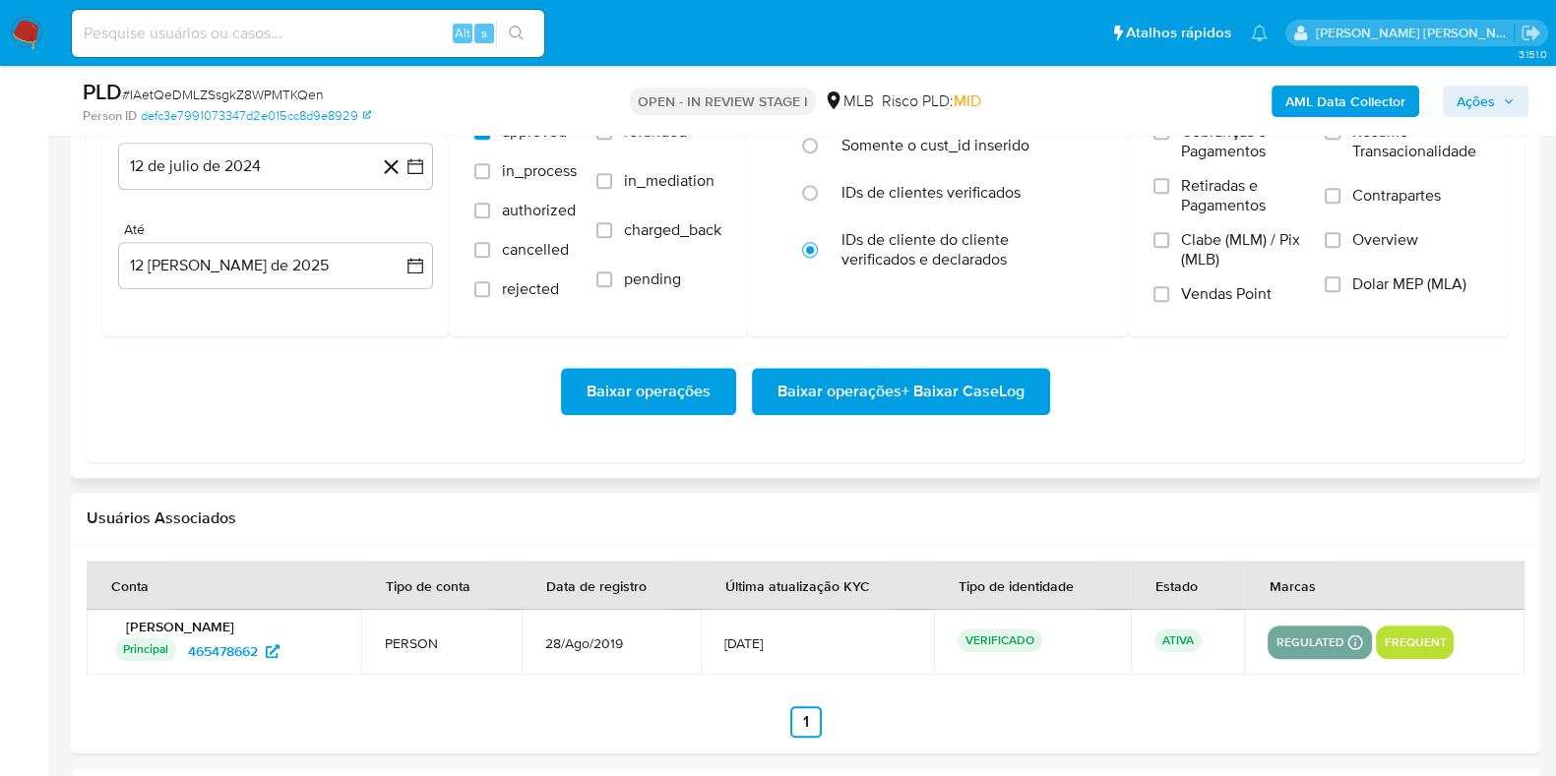
scroll to position [2412, 0]
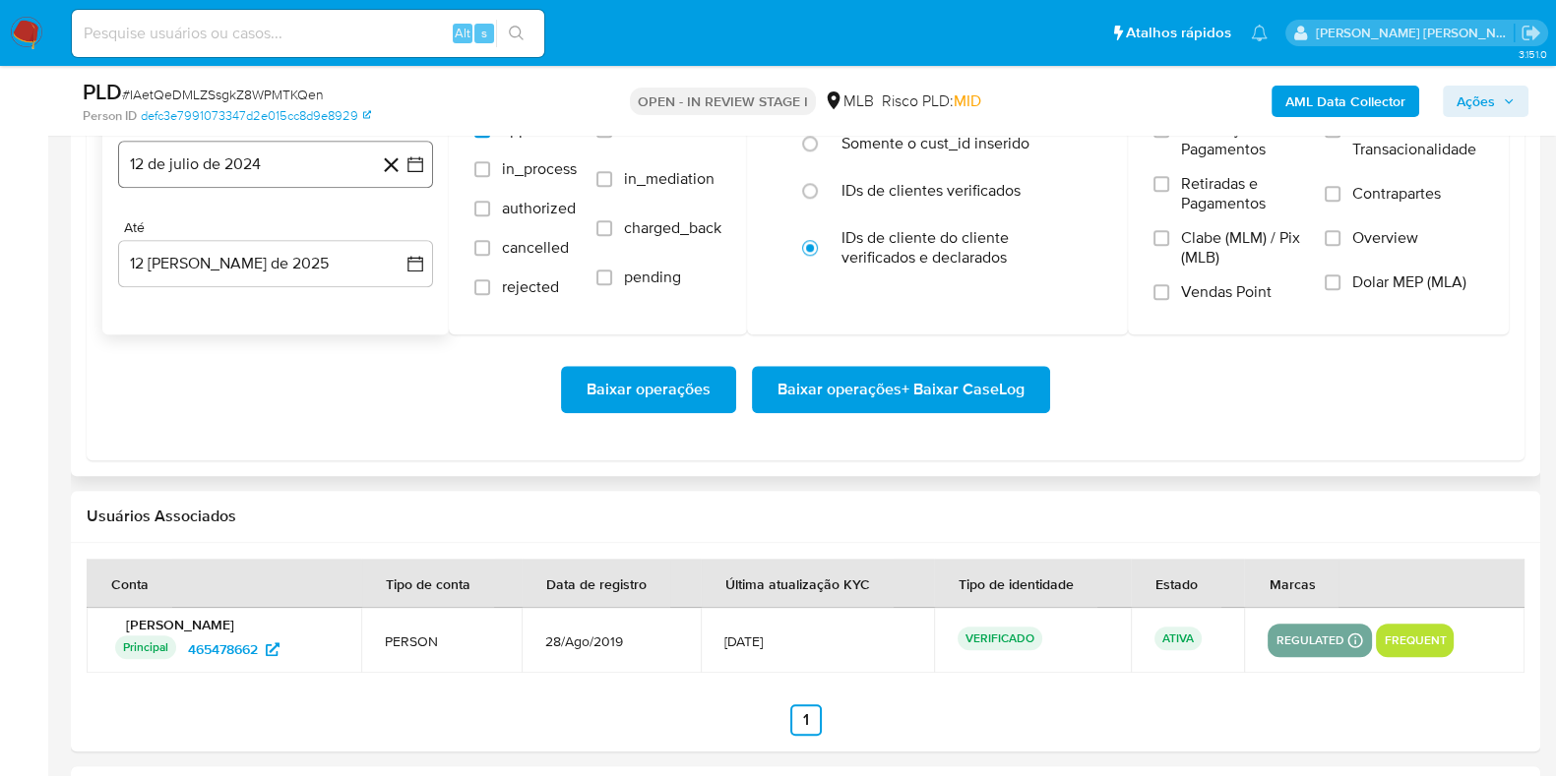
click at [293, 161] on button "12 de julio de 2024" at bounding box center [275, 164] width 315 height 47
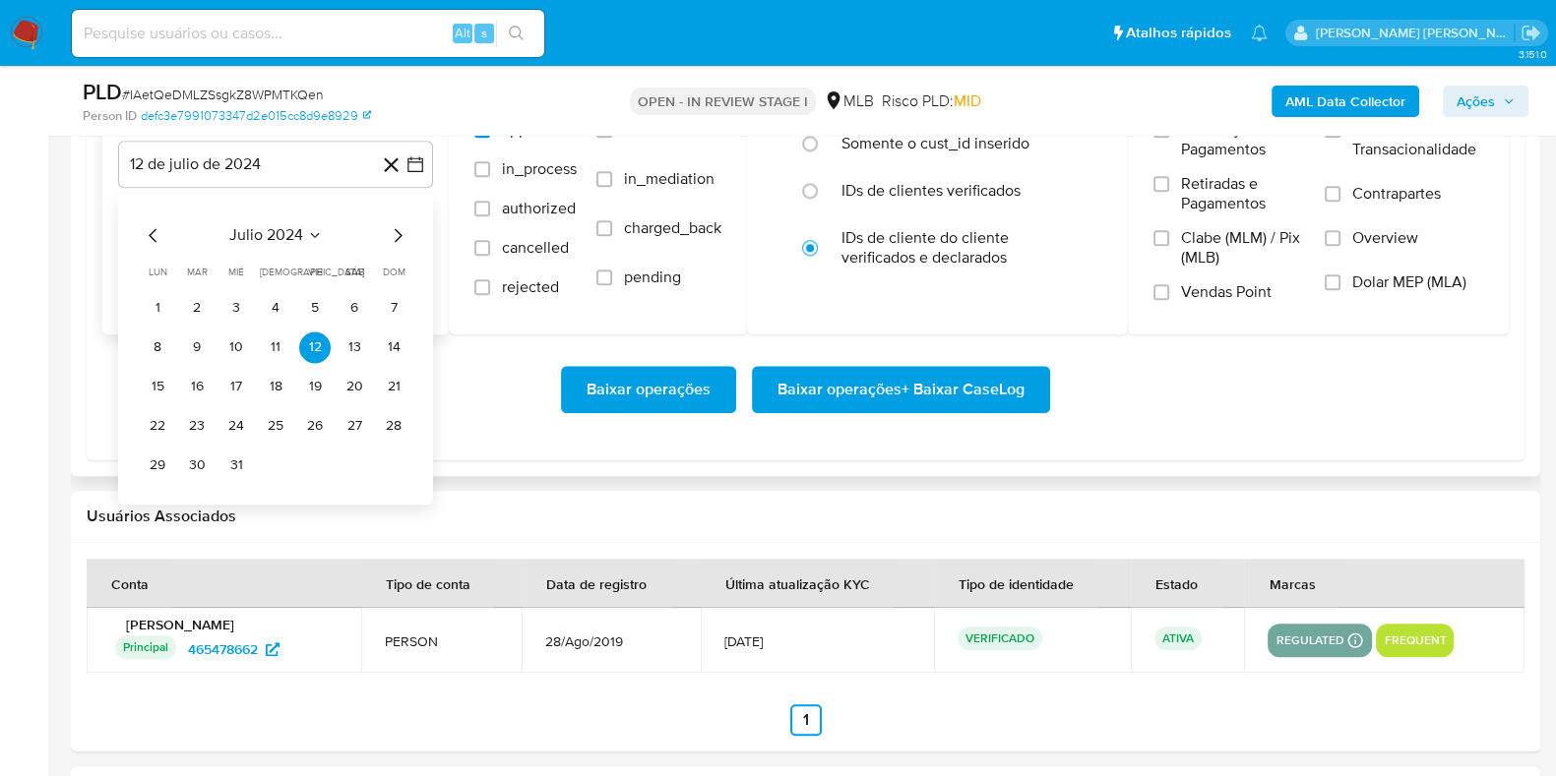
click at [396, 230] on icon "Mes siguiente" at bounding box center [398, 235] width 24 height 24
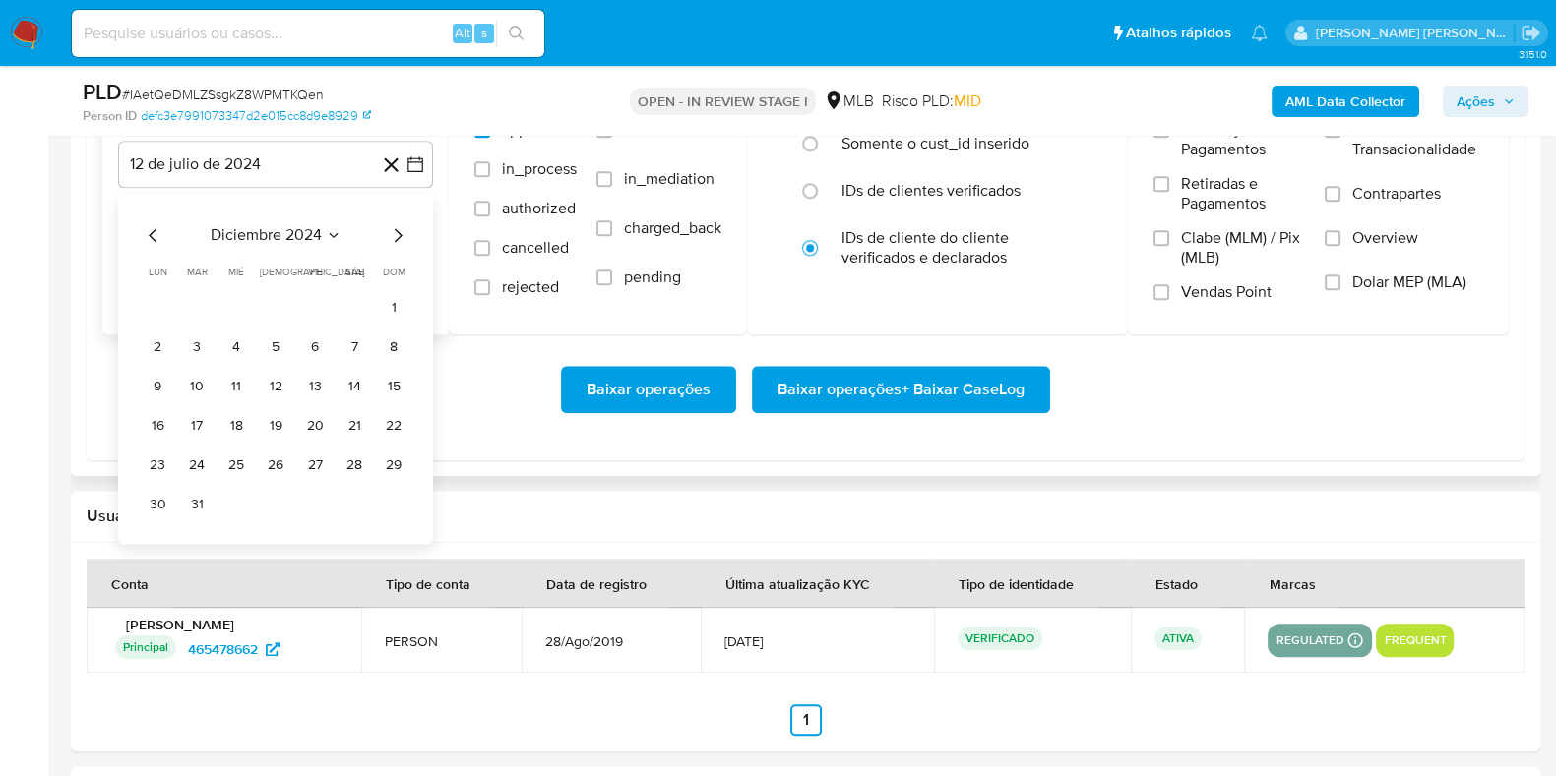
click at [396, 230] on icon "Mes siguiente" at bounding box center [398, 235] width 24 height 24
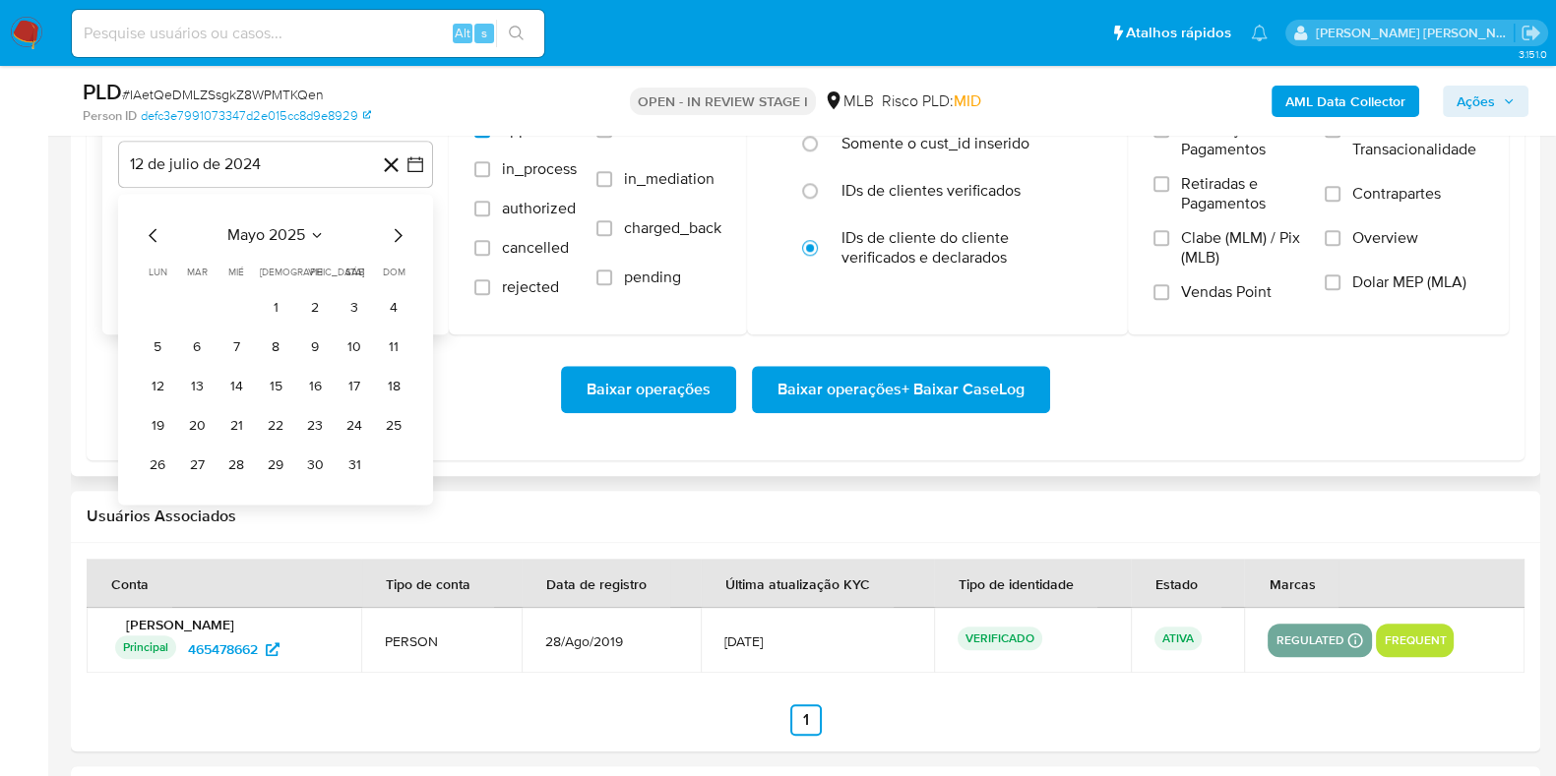
click at [396, 230] on icon "Mes siguiente" at bounding box center [398, 235] width 24 height 24
click at [151, 233] on icon "Mes anterior" at bounding box center [154, 235] width 24 height 24
click at [391, 311] on button "1" at bounding box center [393, 307] width 31 height 31
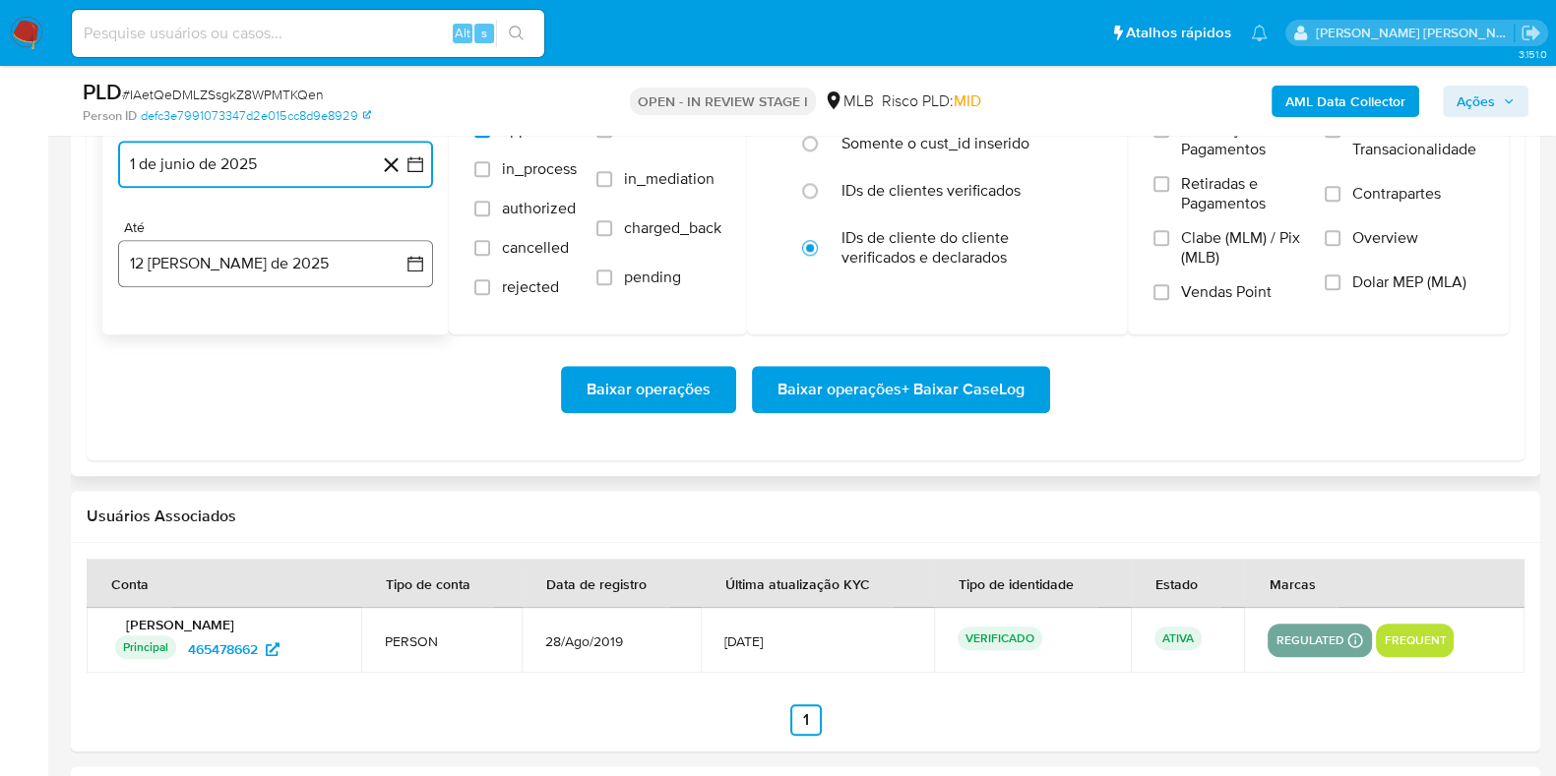
click at [276, 263] on button "12 [PERSON_NAME] de 2025" at bounding box center [275, 263] width 315 height 47
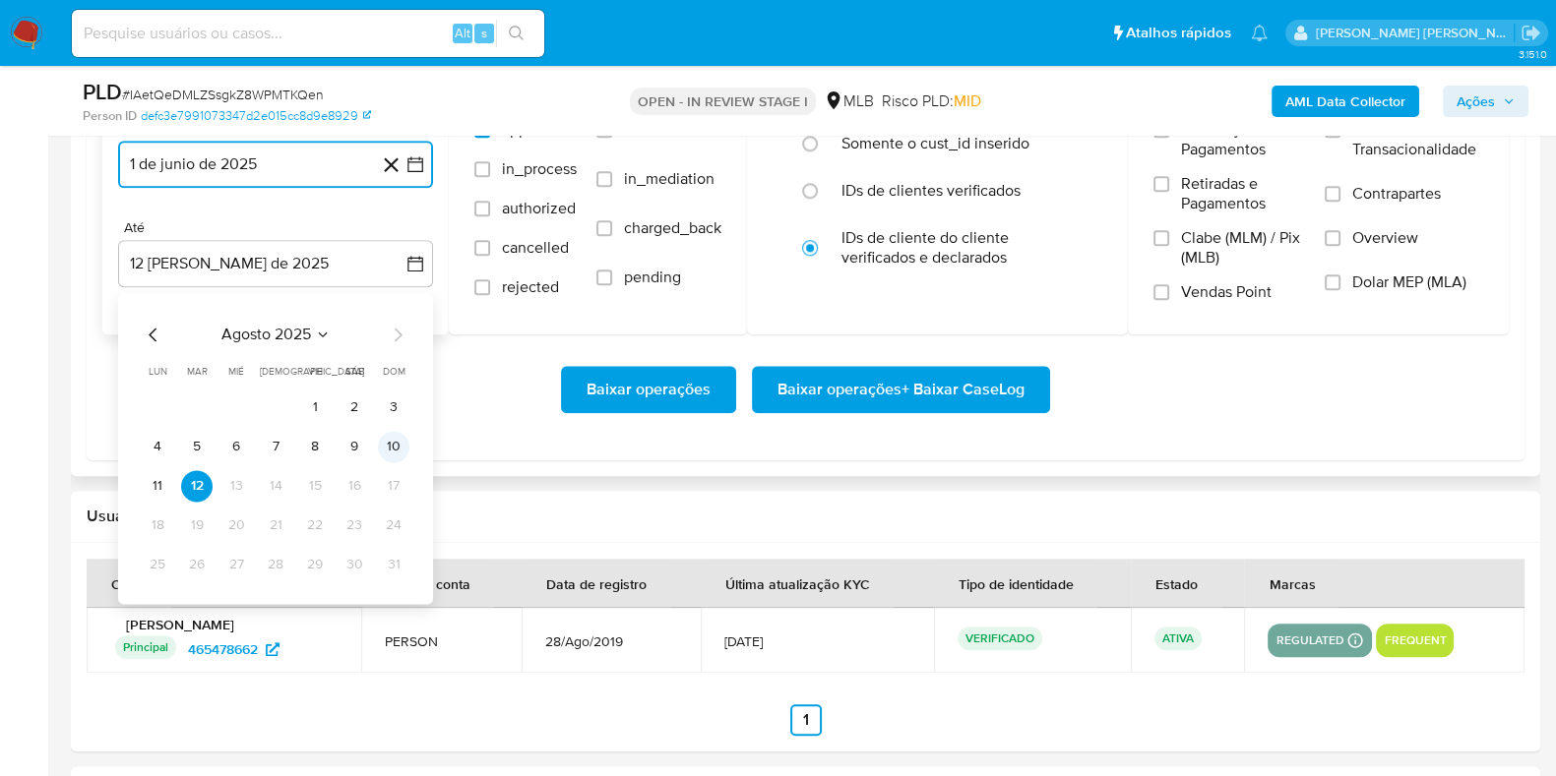
click at [386, 450] on button "10" at bounding box center [393, 446] width 31 height 31
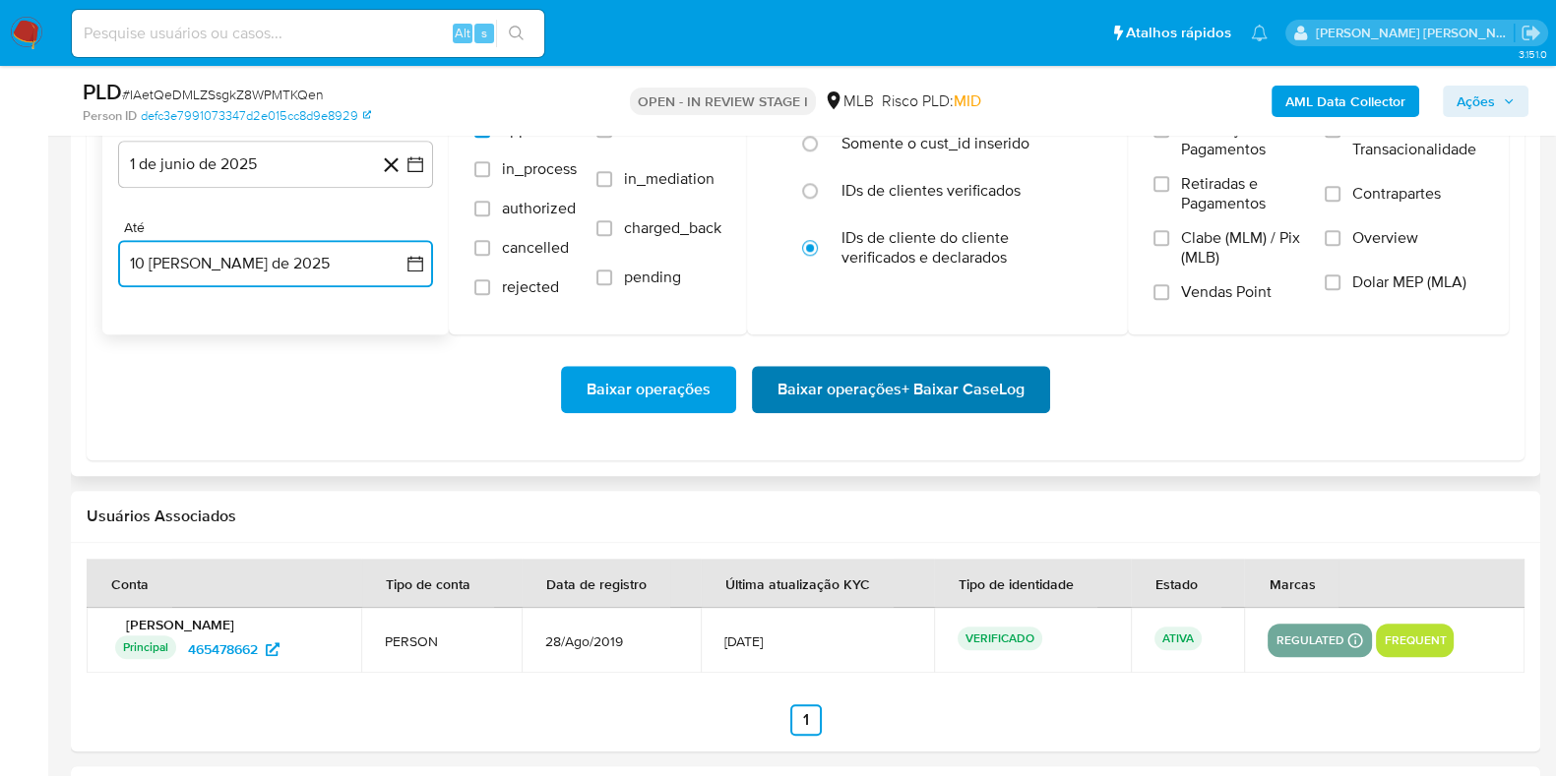
click at [830, 389] on span "Baixar operações + Baixar CaseLog" at bounding box center [900, 389] width 247 height 43
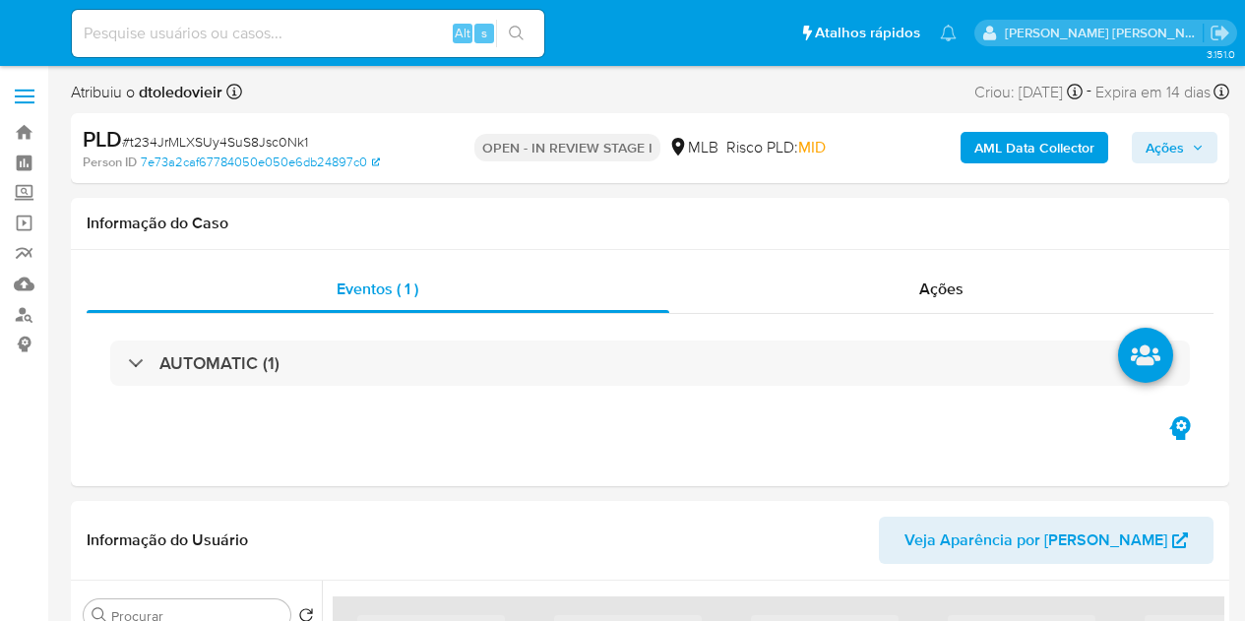
select select "10"
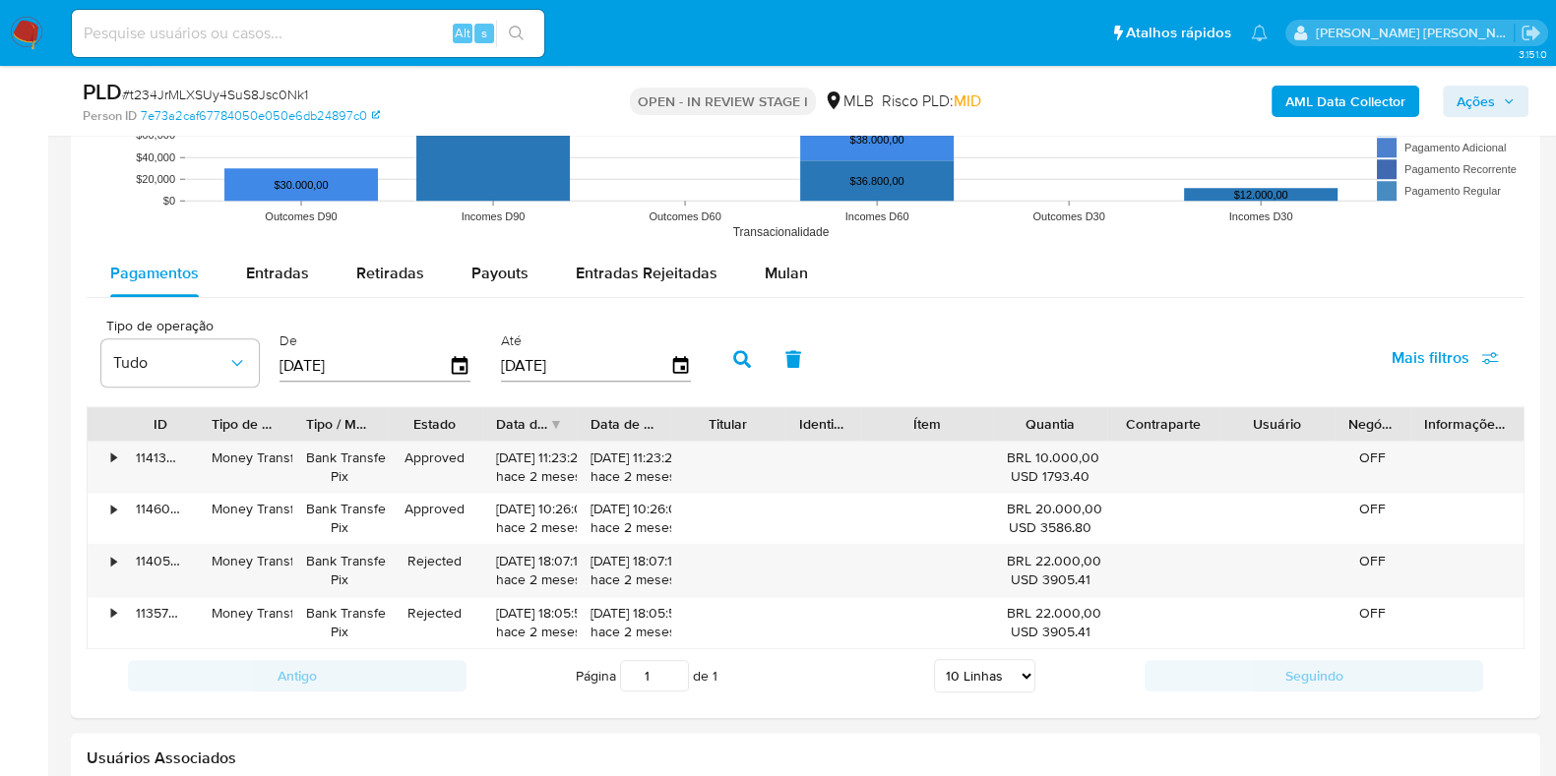
scroll to position [2081, 0]
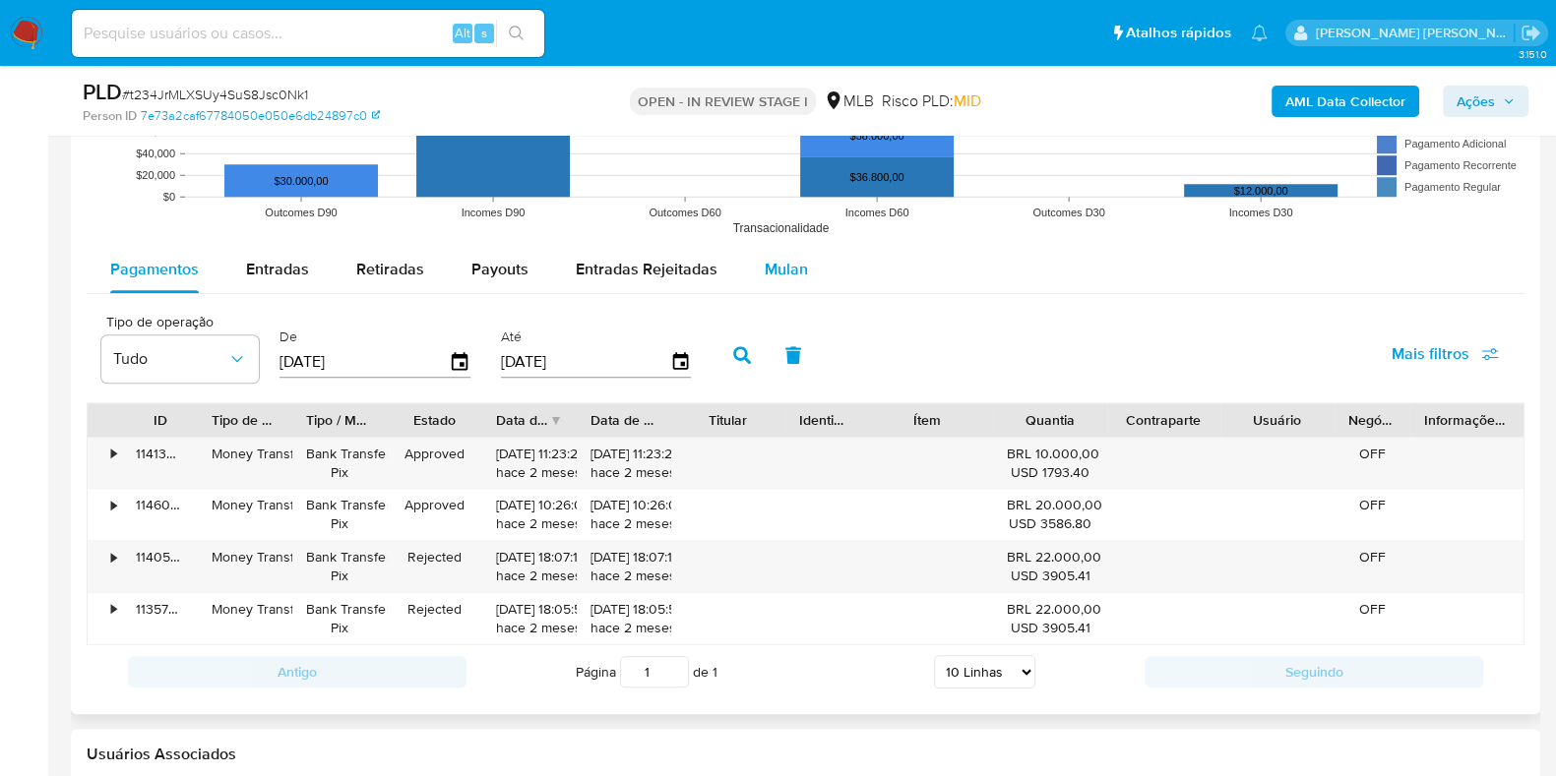
click at [772, 271] on span "Mulan" at bounding box center [786, 269] width 43 height 23
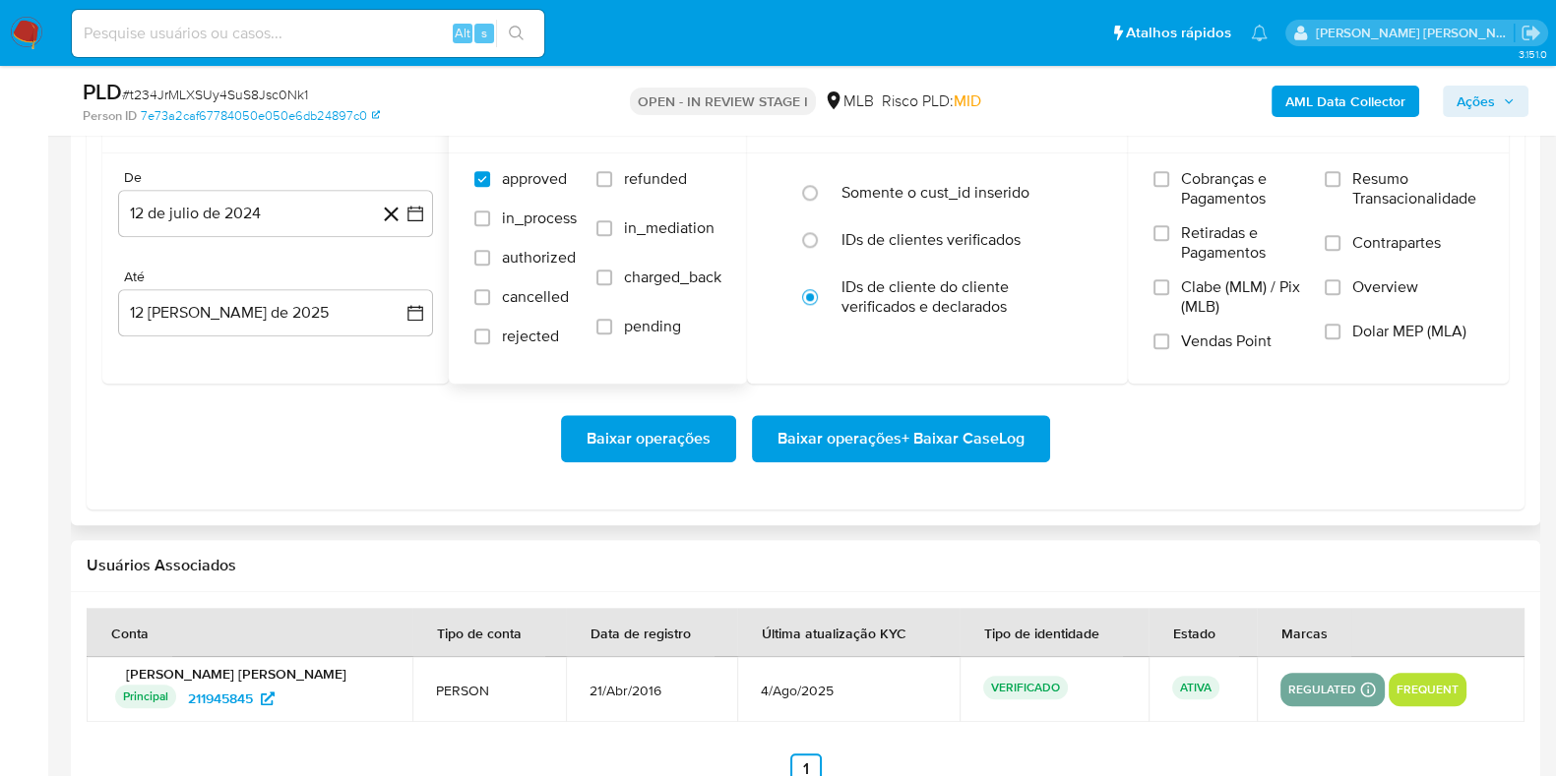
scroll to position [2332, 0]
click at [283, 218] on button "12 de julio de 2024" at bounding box center [275, 212] width 315 height 47
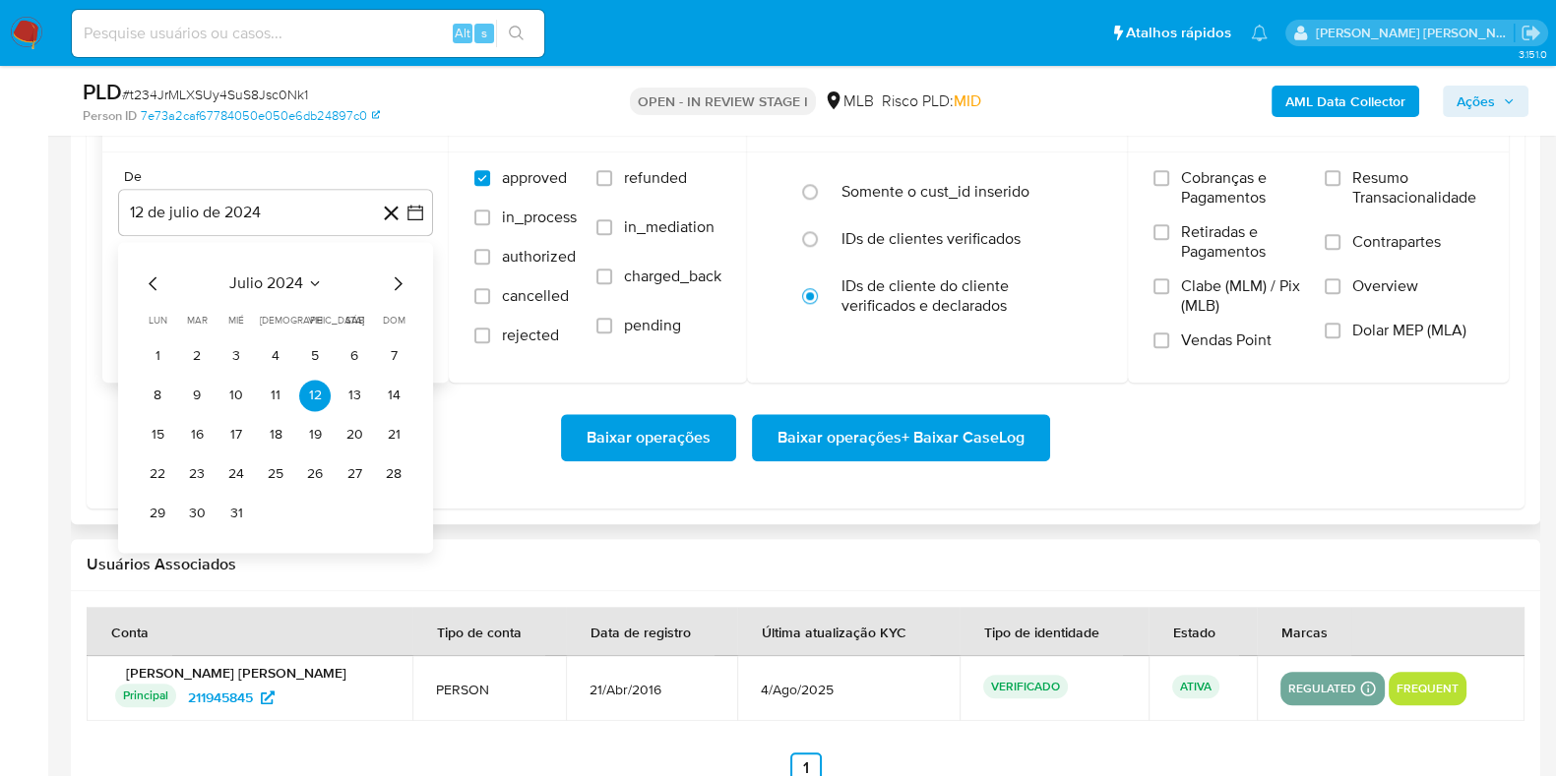
click at [399, 277] on icon "Mes siguiente" at bounding box center [398, 284] width 24 height 24
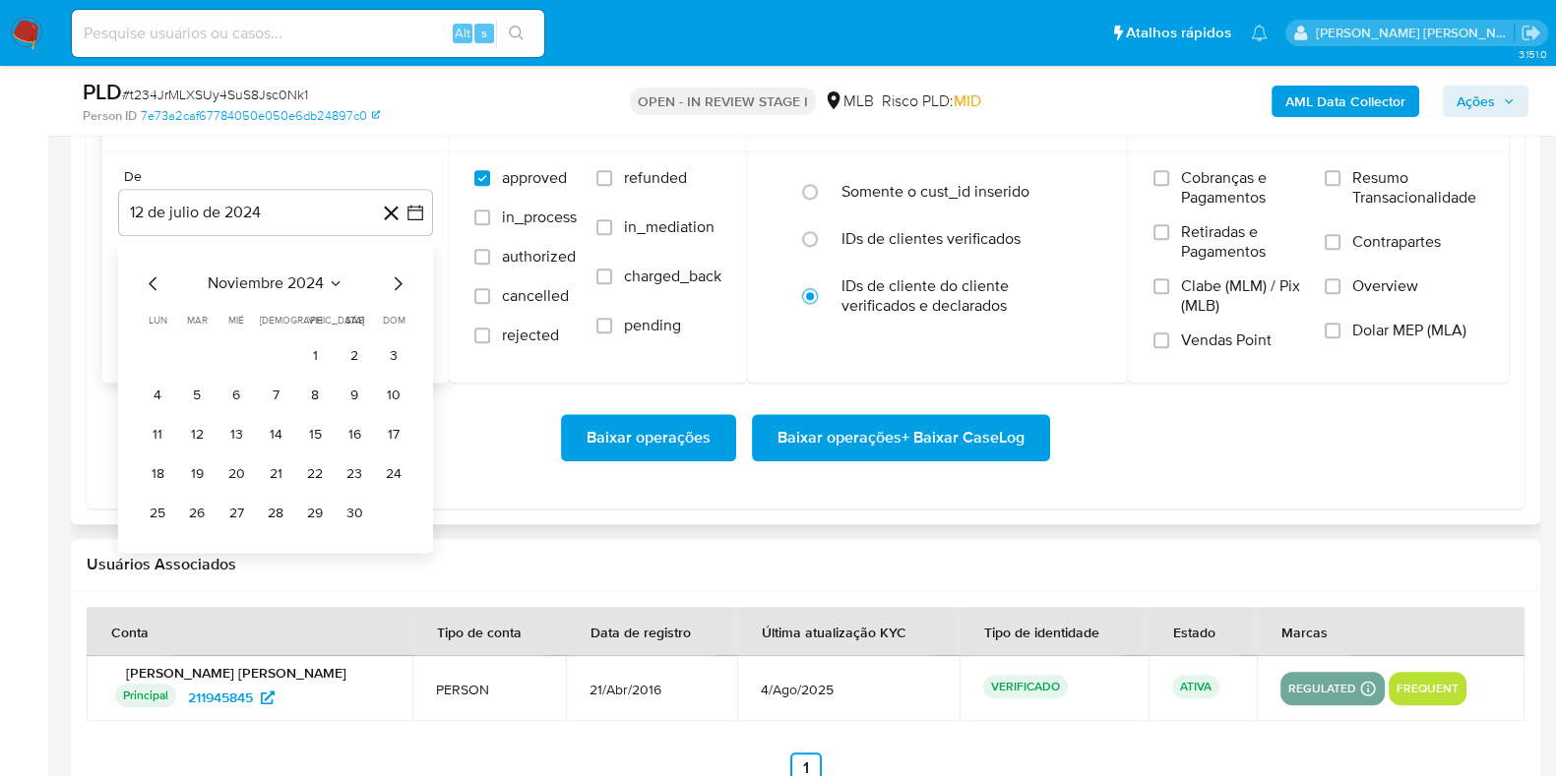
click at [399, 277] on icon "Mes siguiente" at bounding box center [398, 284] width 24 height 24
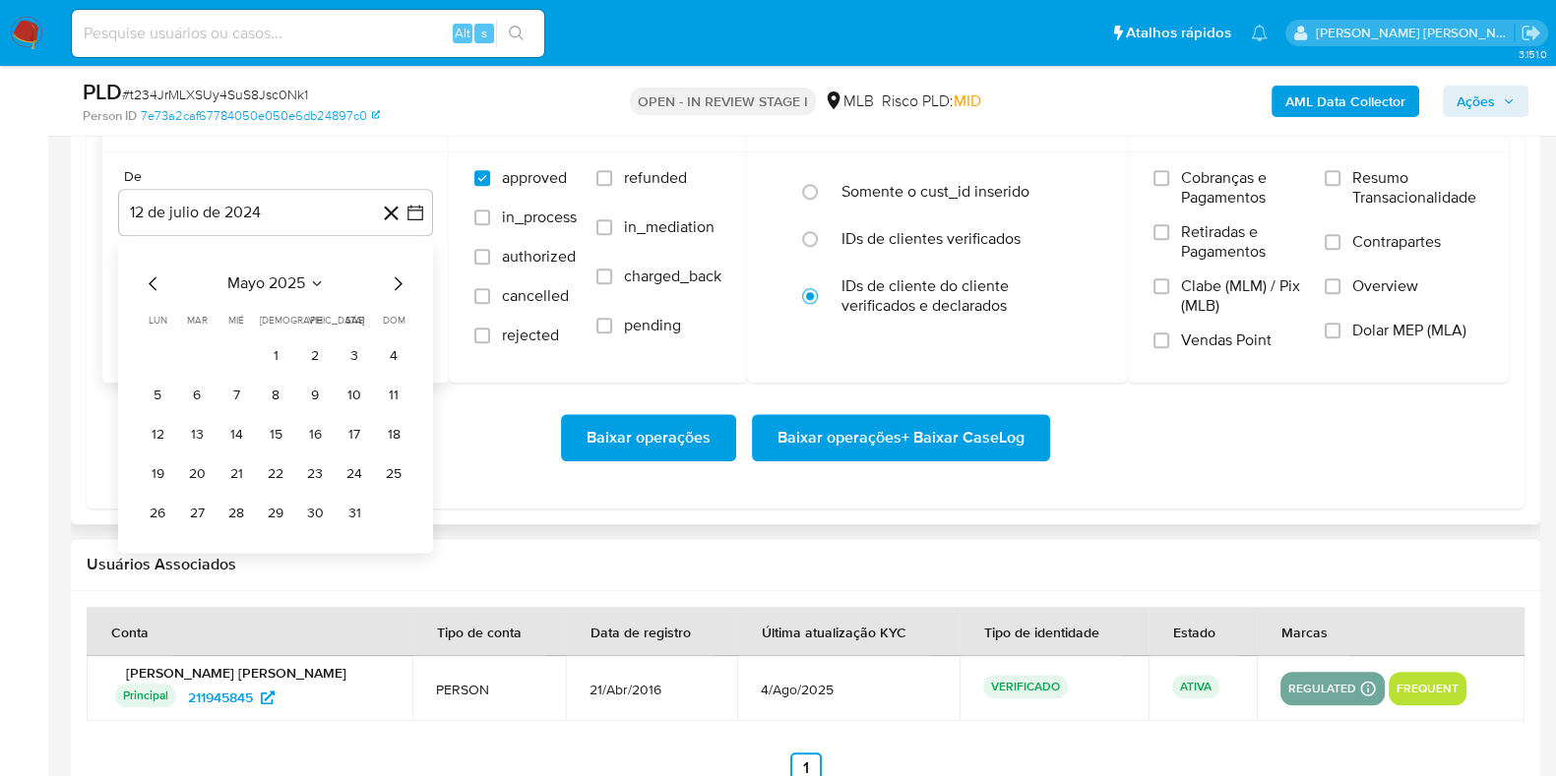
click at [399, 277] on icon "Mes siguiente" at bounding box center [398, 284] width 24 height 24
click at [151, 278] on icon "Mes anterior" at bounding box center [154, 284] width 24 height 24
click at [401, 354] on button "1" at bounding box center [393, 355] width 31 height 31
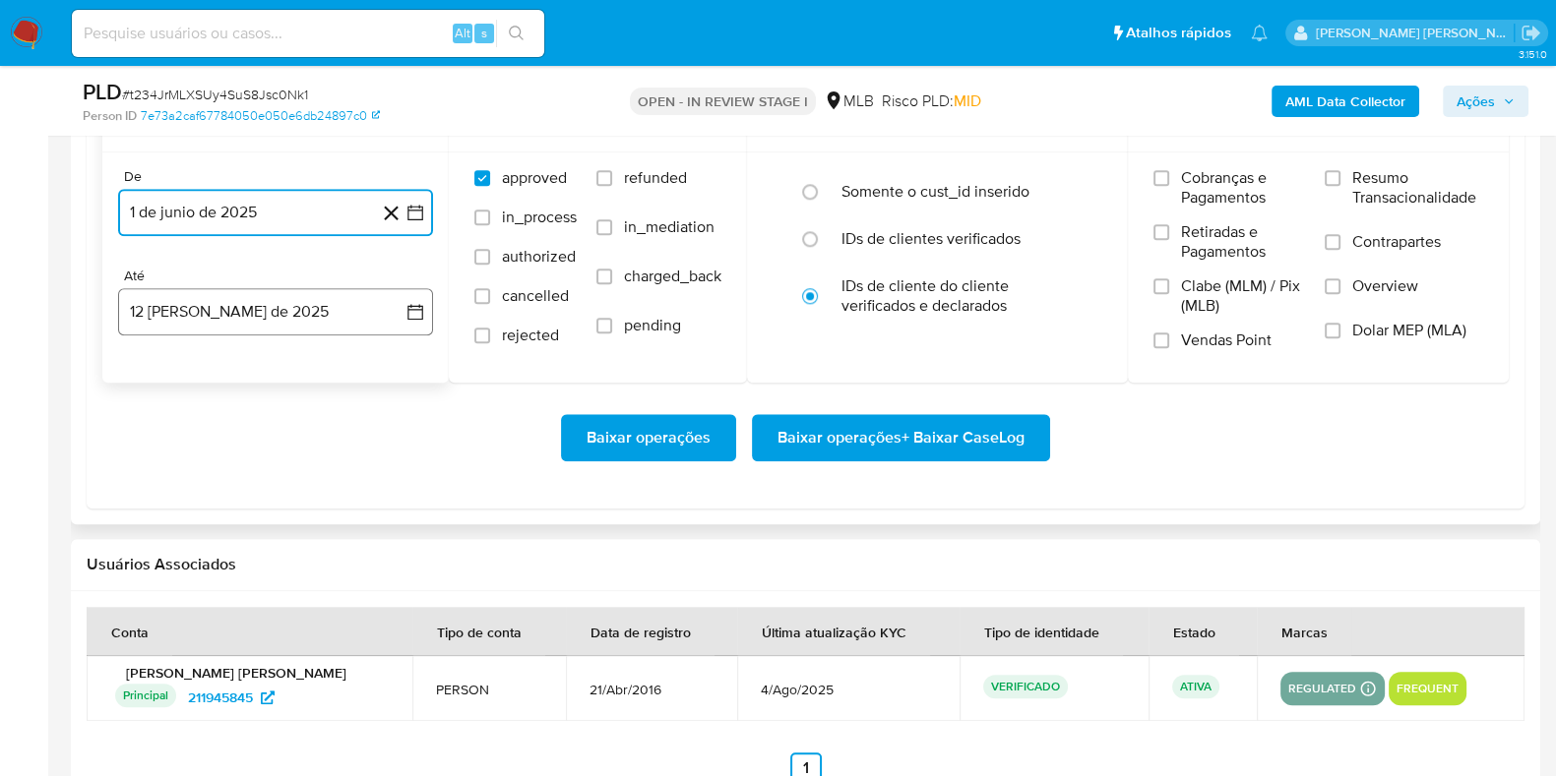
click at [305, 296] on button "12 [PERSON_NAME] de 2025" at bounding box center [275, 311] width 315 height 47
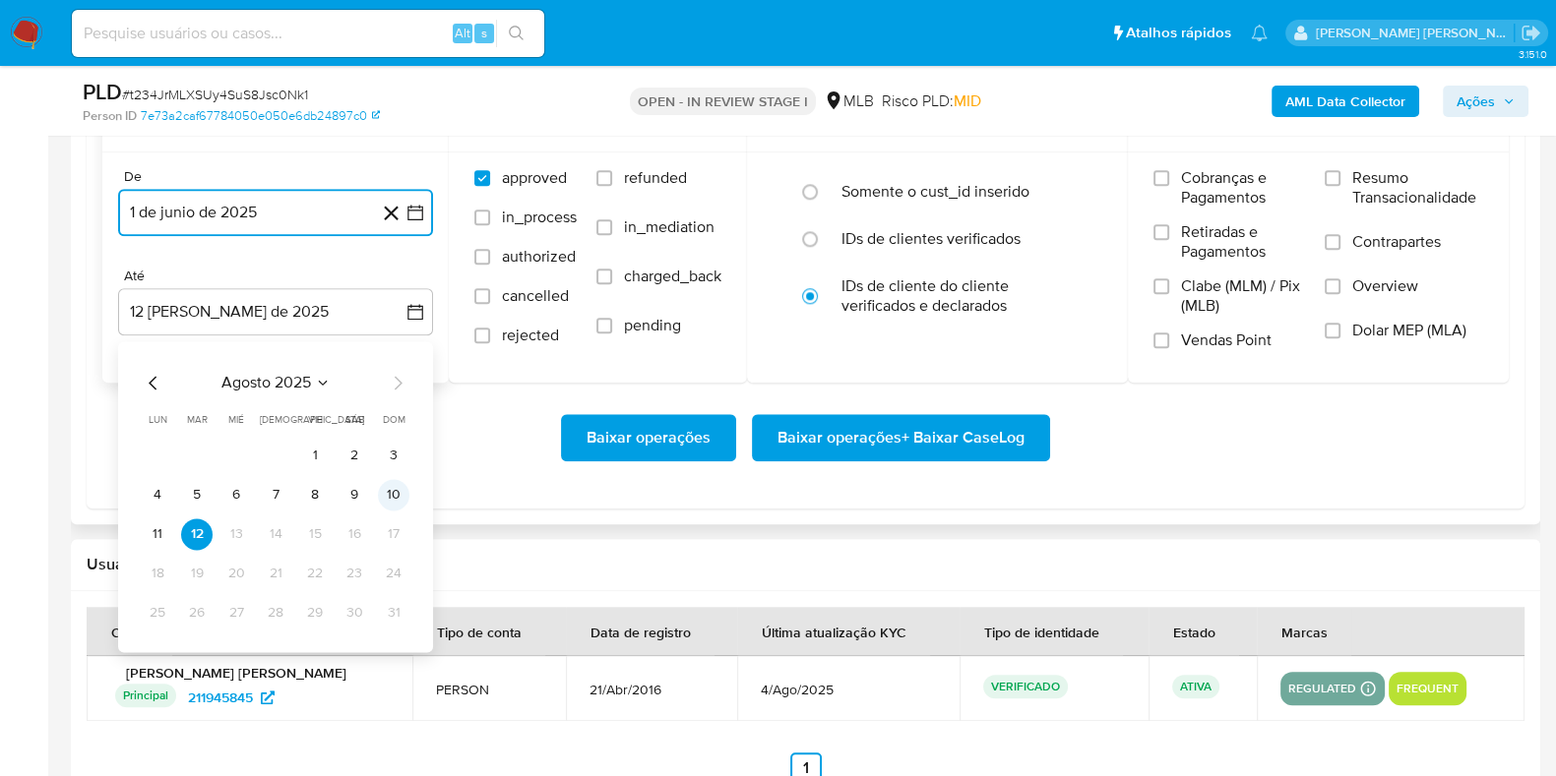
click at [386, 499] on button "10" at bounding box center [393, 494] width 31 height 31
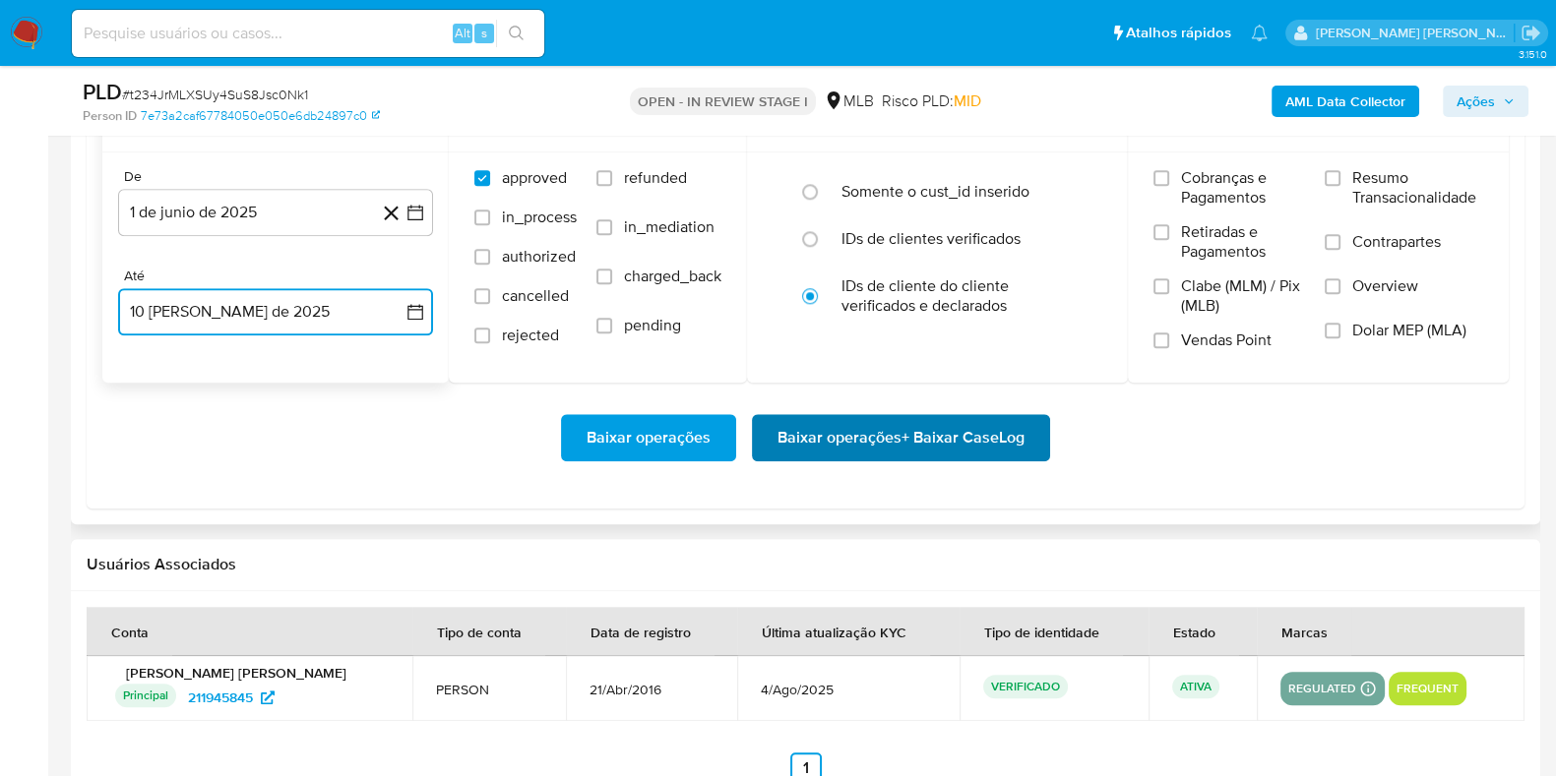
click at [830, 452] on span "Baixar operações + Baixar CaseLog" at bounding box center [900, 437] width 247 height 43
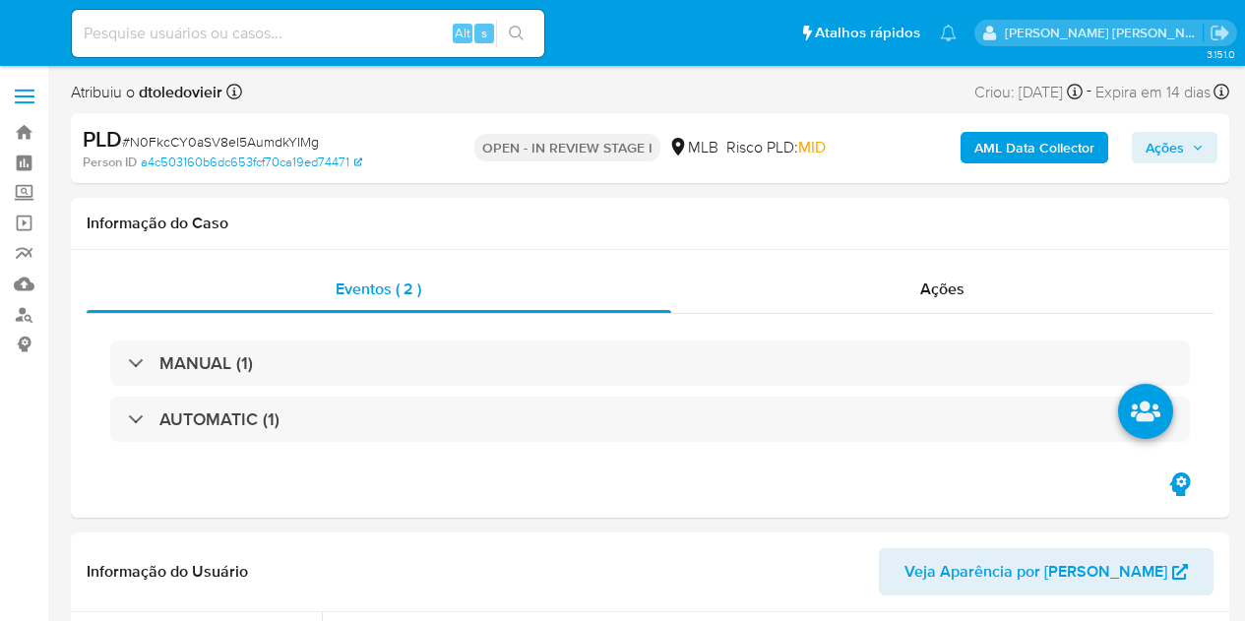
select select "10"
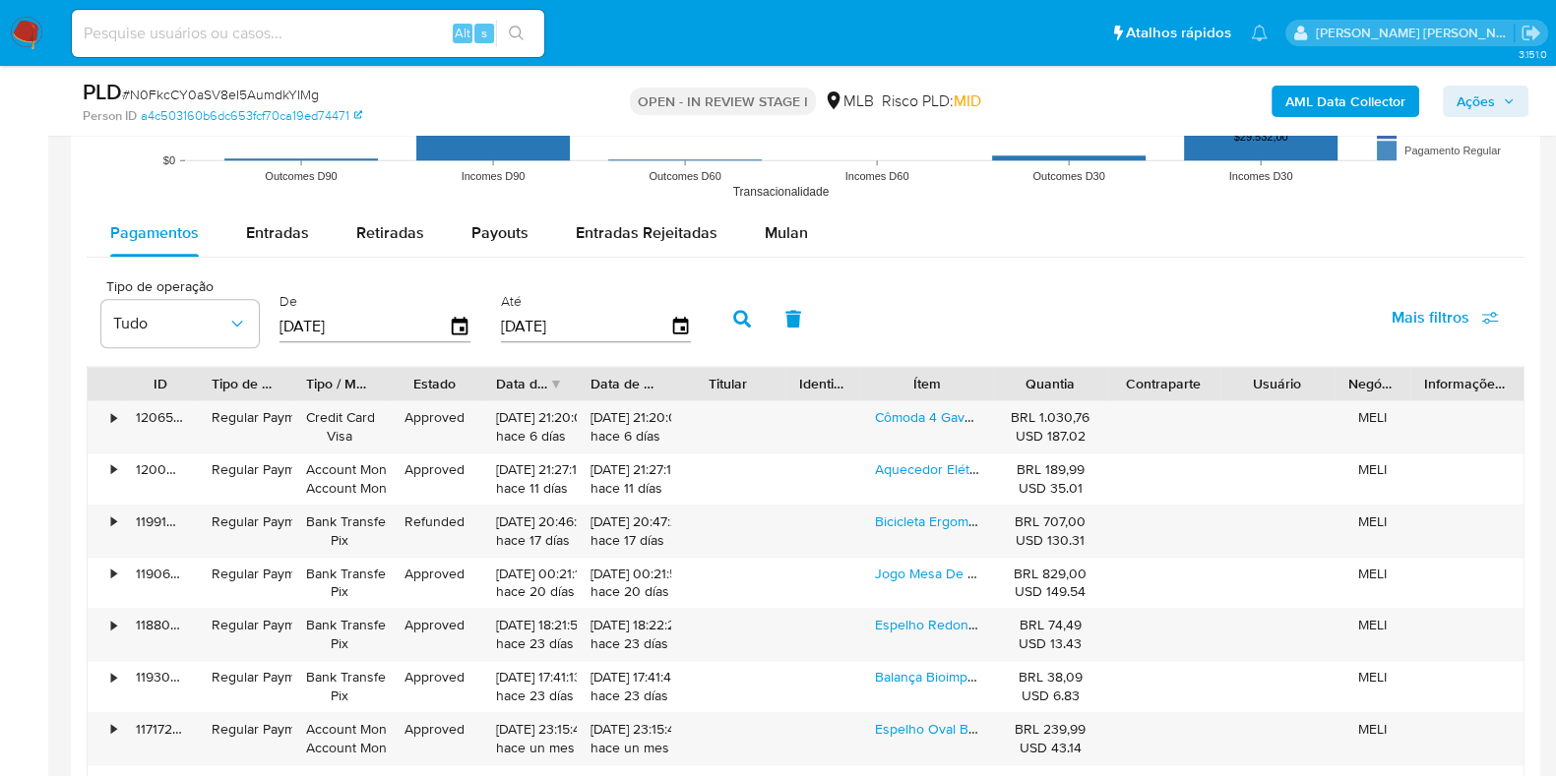
scroll to position [2155, 0]
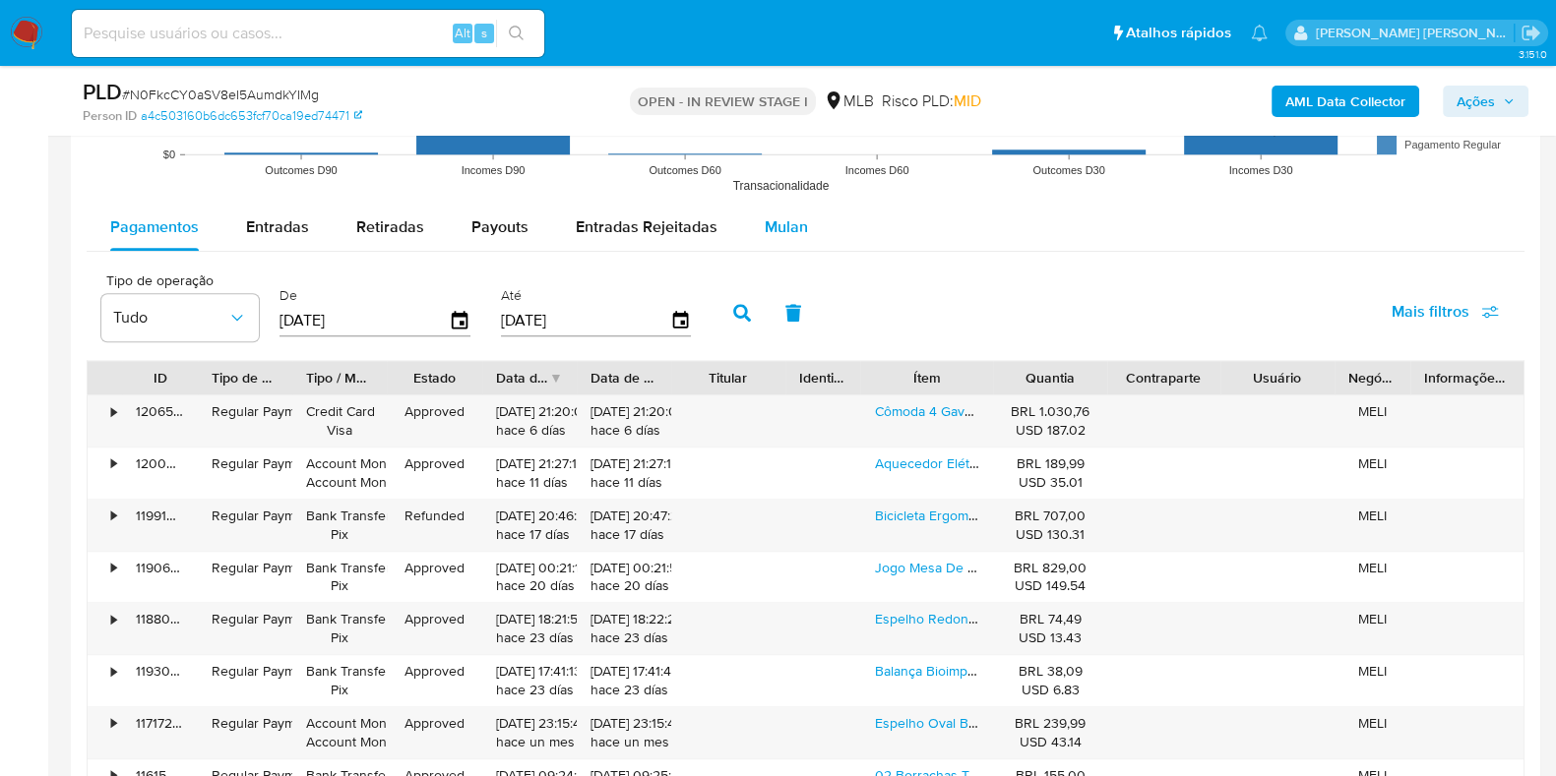
click at [768, 215] on span "Mulan" at bounding box center [786, 226] width 43 height 23
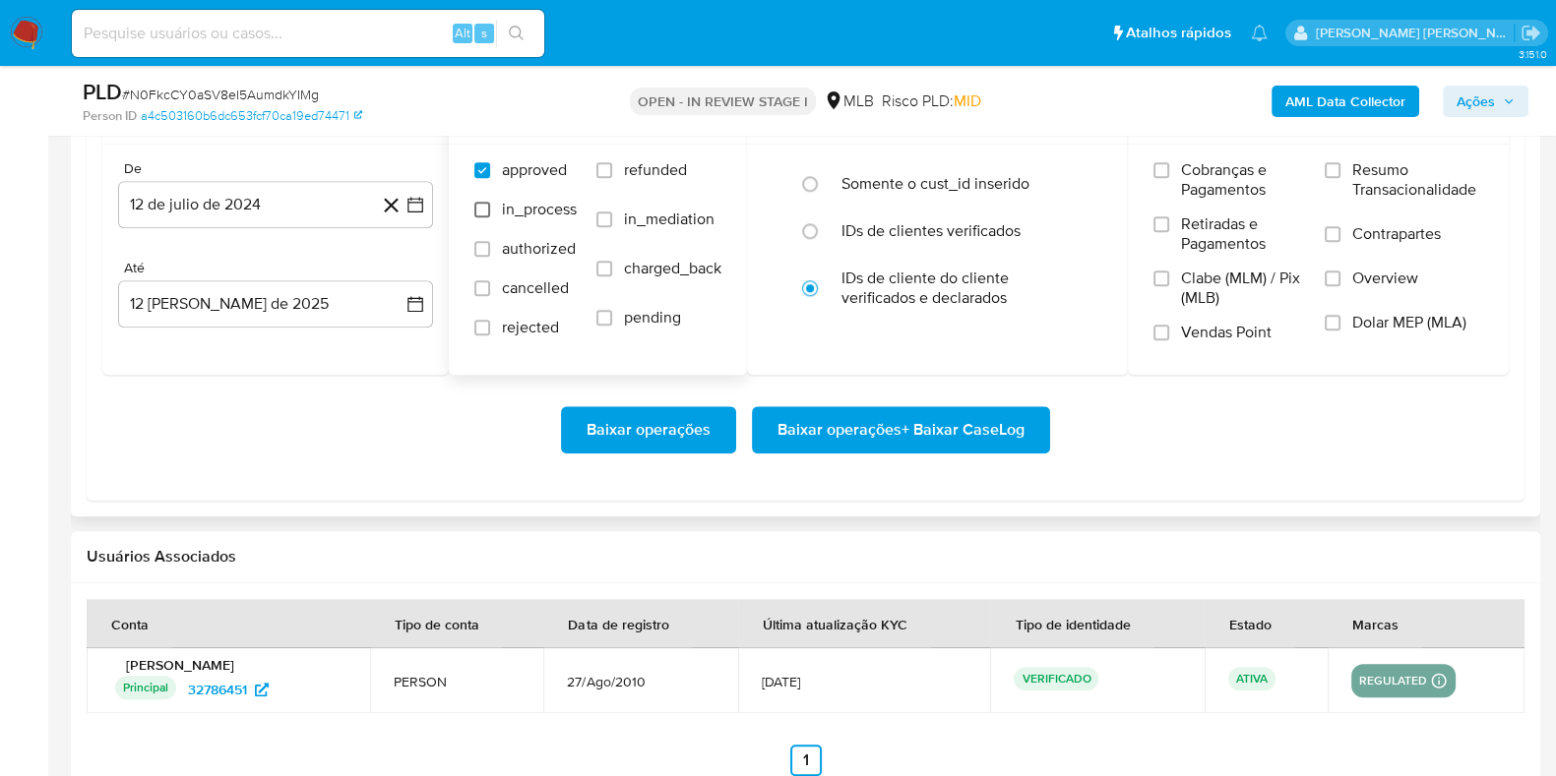
scroll to position [2372, 0]
click at [338, 201] on button "12 de julio de 2024" at bounding box center [275, 203] width 315 height 47
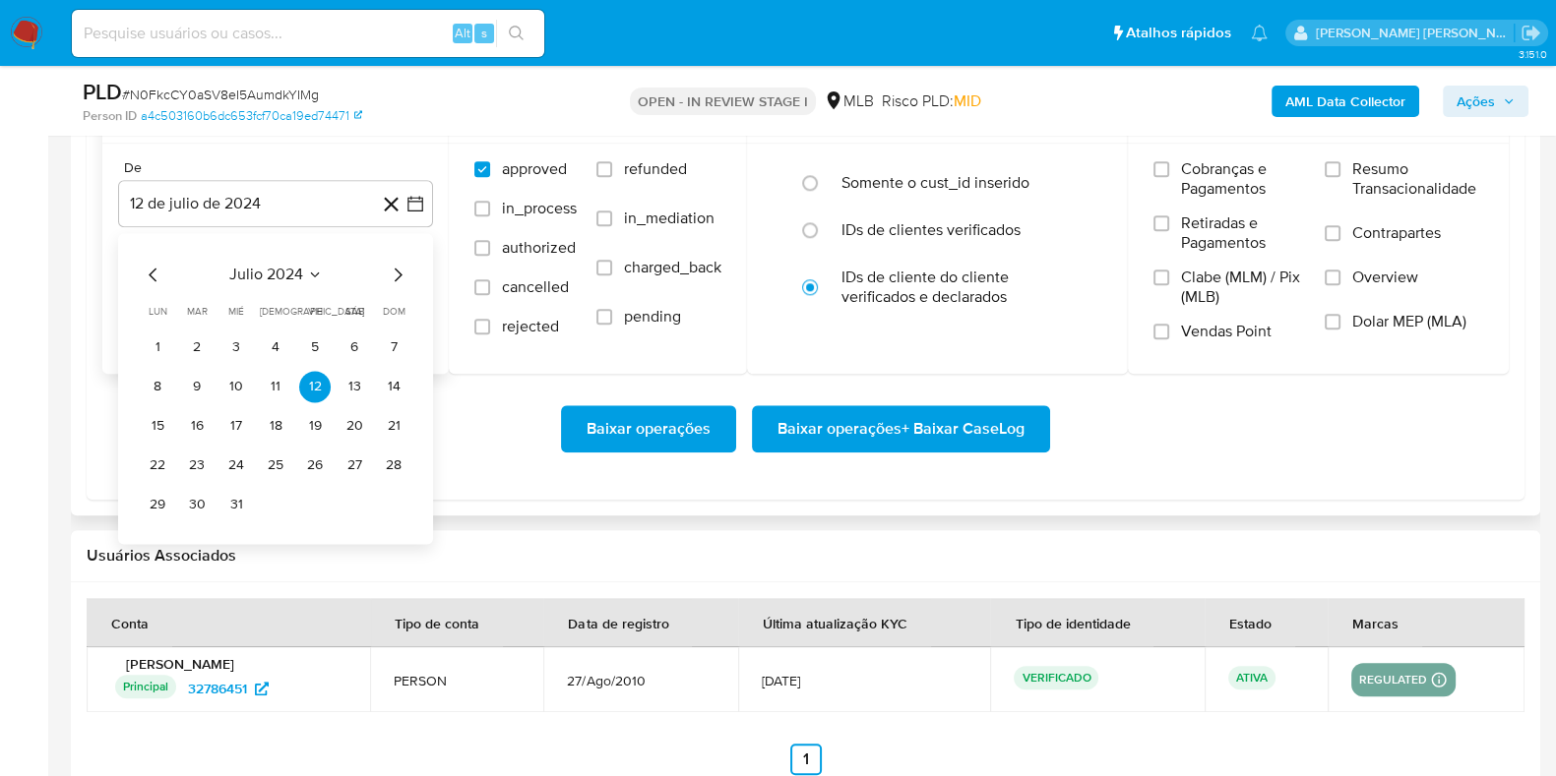
click at [396, 270] on icon "Mes siguiente" at bounding box center [398, 275] width 24 height 24
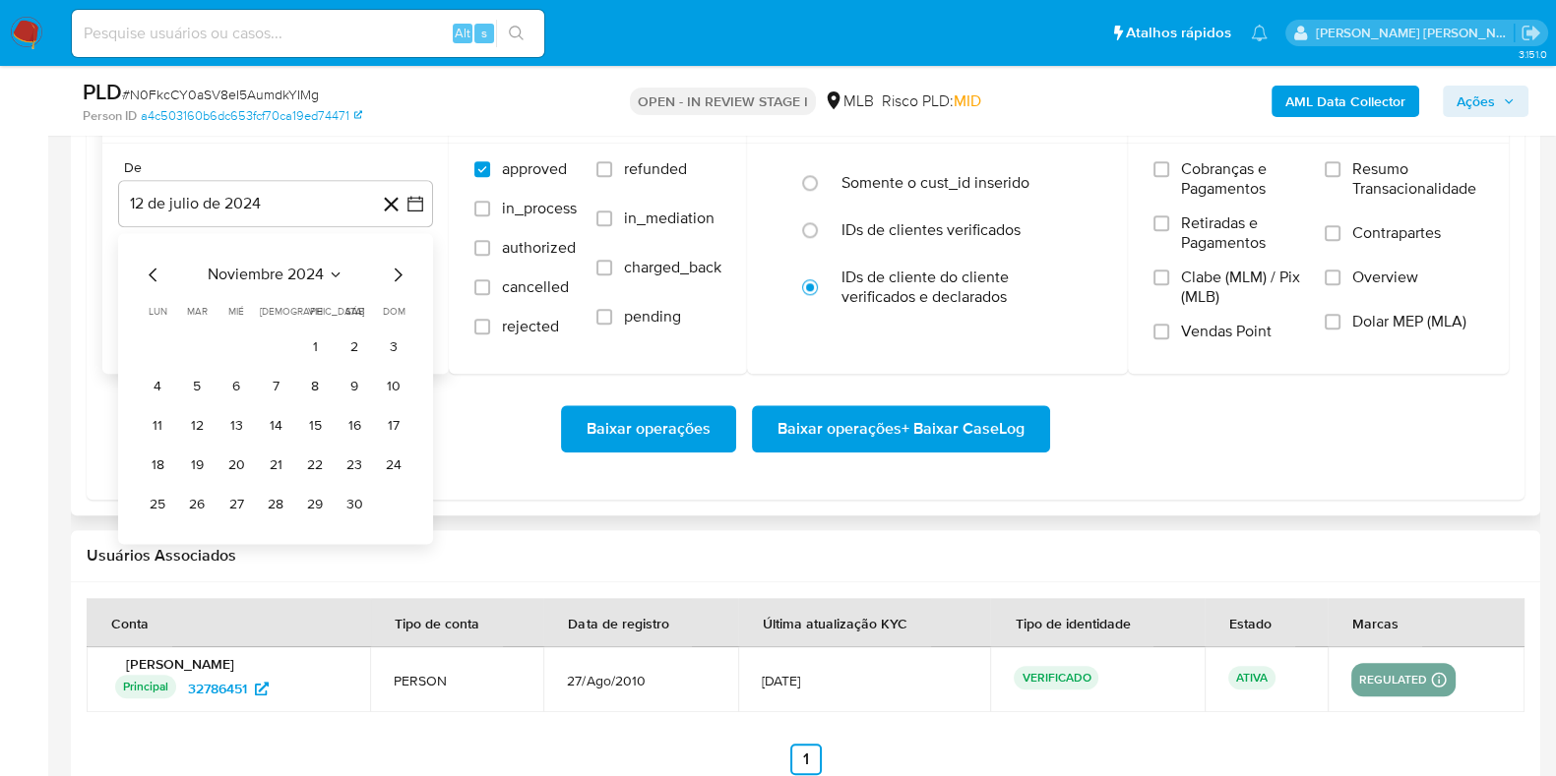
click at [396, 270] on icon "Mes siguiente" at bounding box center [398, 275] width 24 height 24
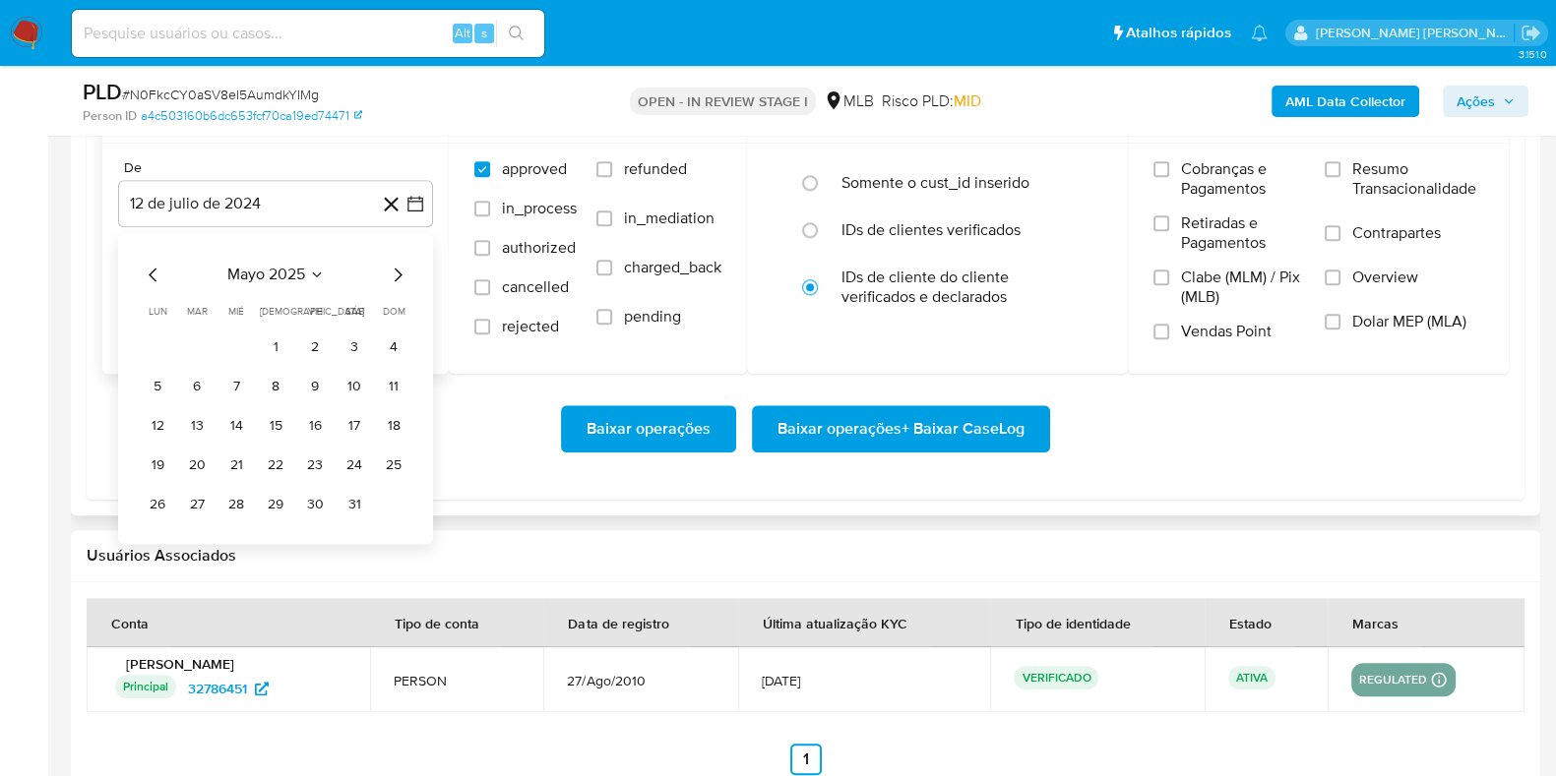
click at [396, 270] on icon "Mes siguiente" at bounding box center [398, 275] width 24 height 24
click at [390, 339] on button "1" at bounding box center [393, 347] width 31 height 31
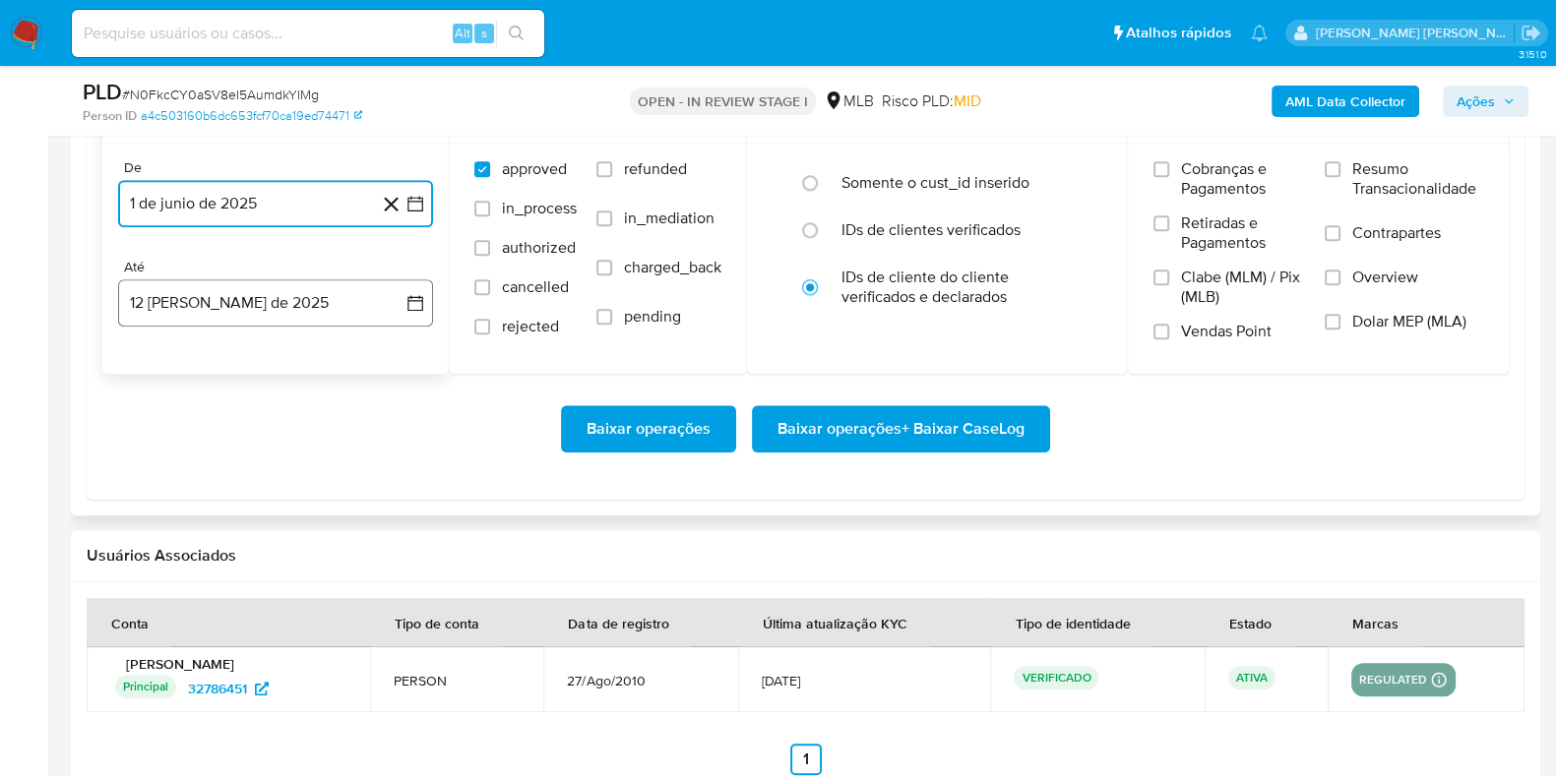
click at [304, 309] on button "12 [PERSON_NAME] de 2025" at bounding box center [275, 302] width 315 height 47
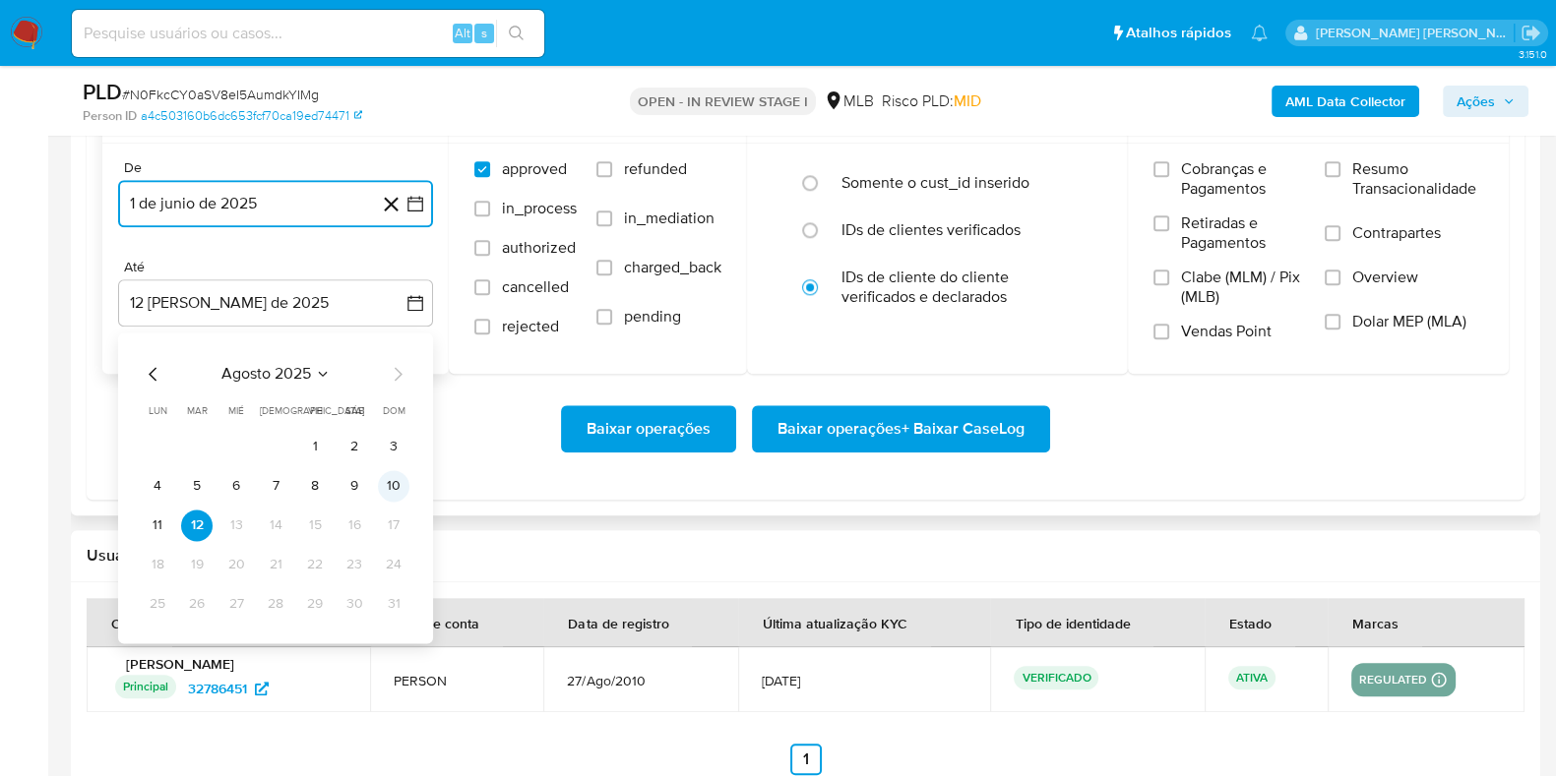
click at [387, 485] on button "10" at bounding box center [393, 485] width 31 height 31
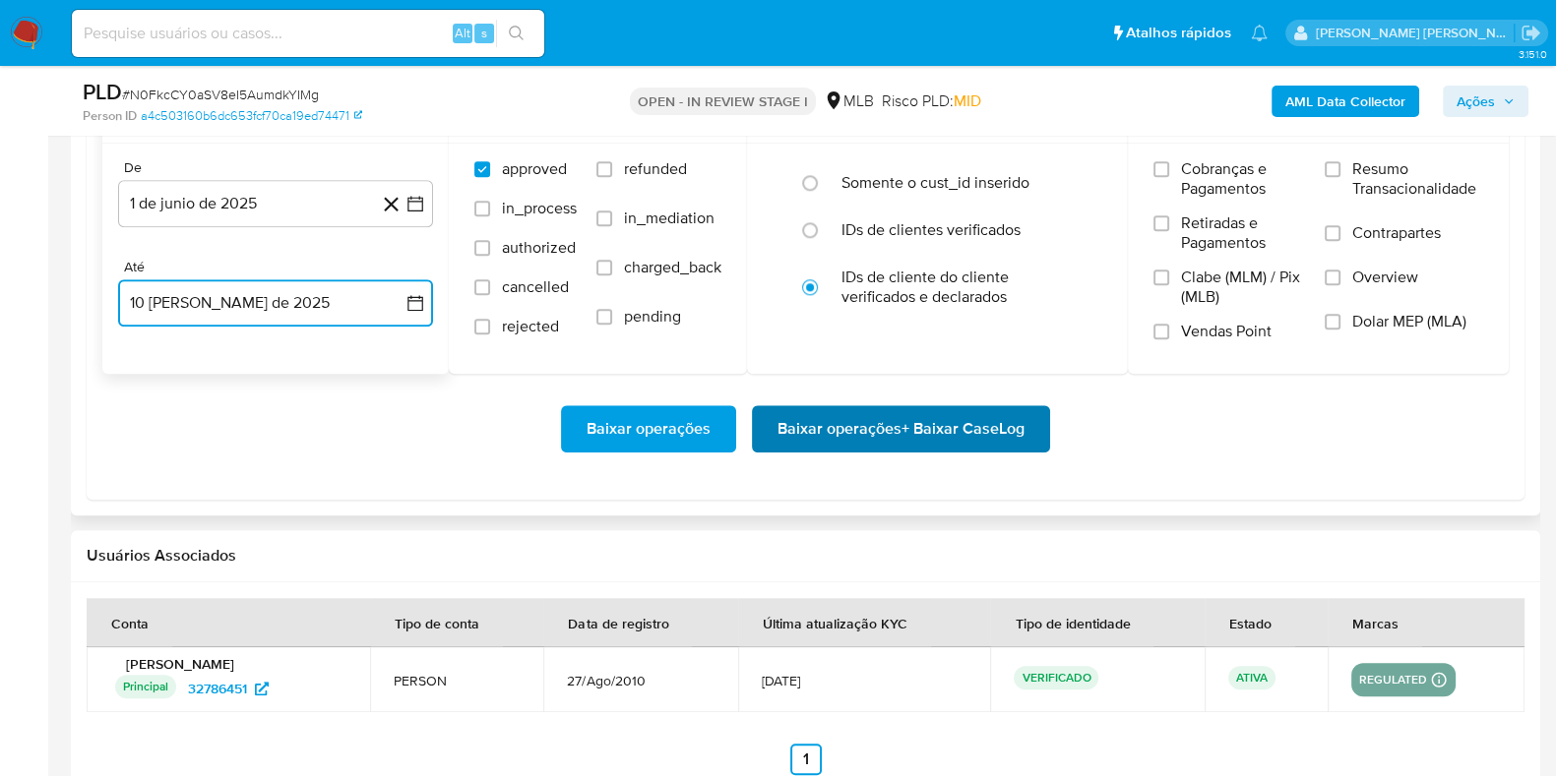
click at [792, 444] on span "Baixar operações + Baixar CaseLog" at bounding box center [900, 428] width 247 height 43
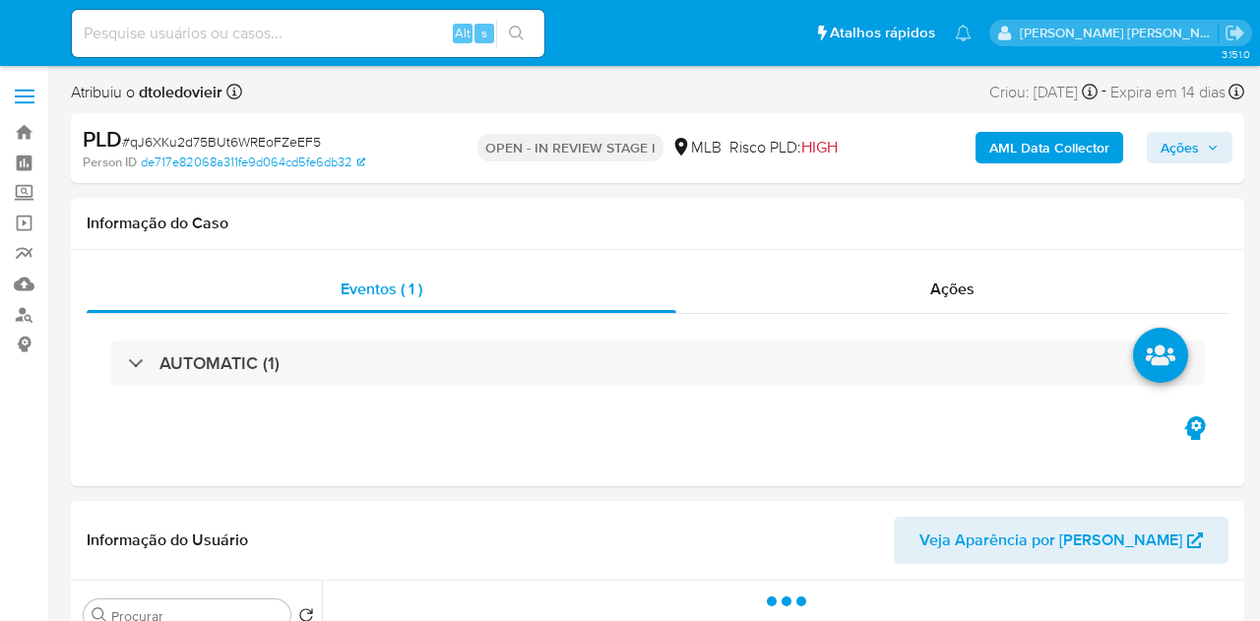
select select "10"
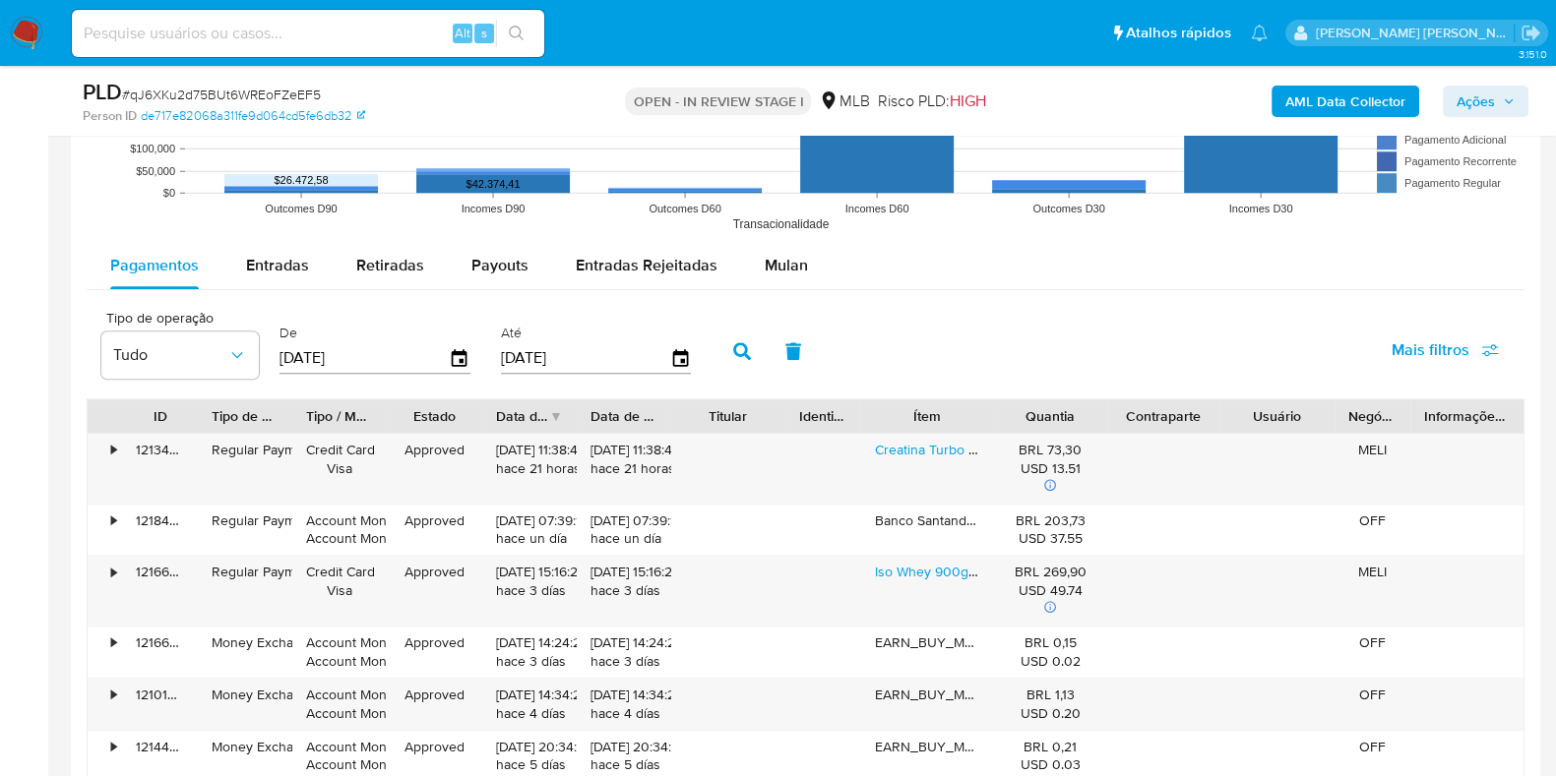
scroll to position [2028, 0]
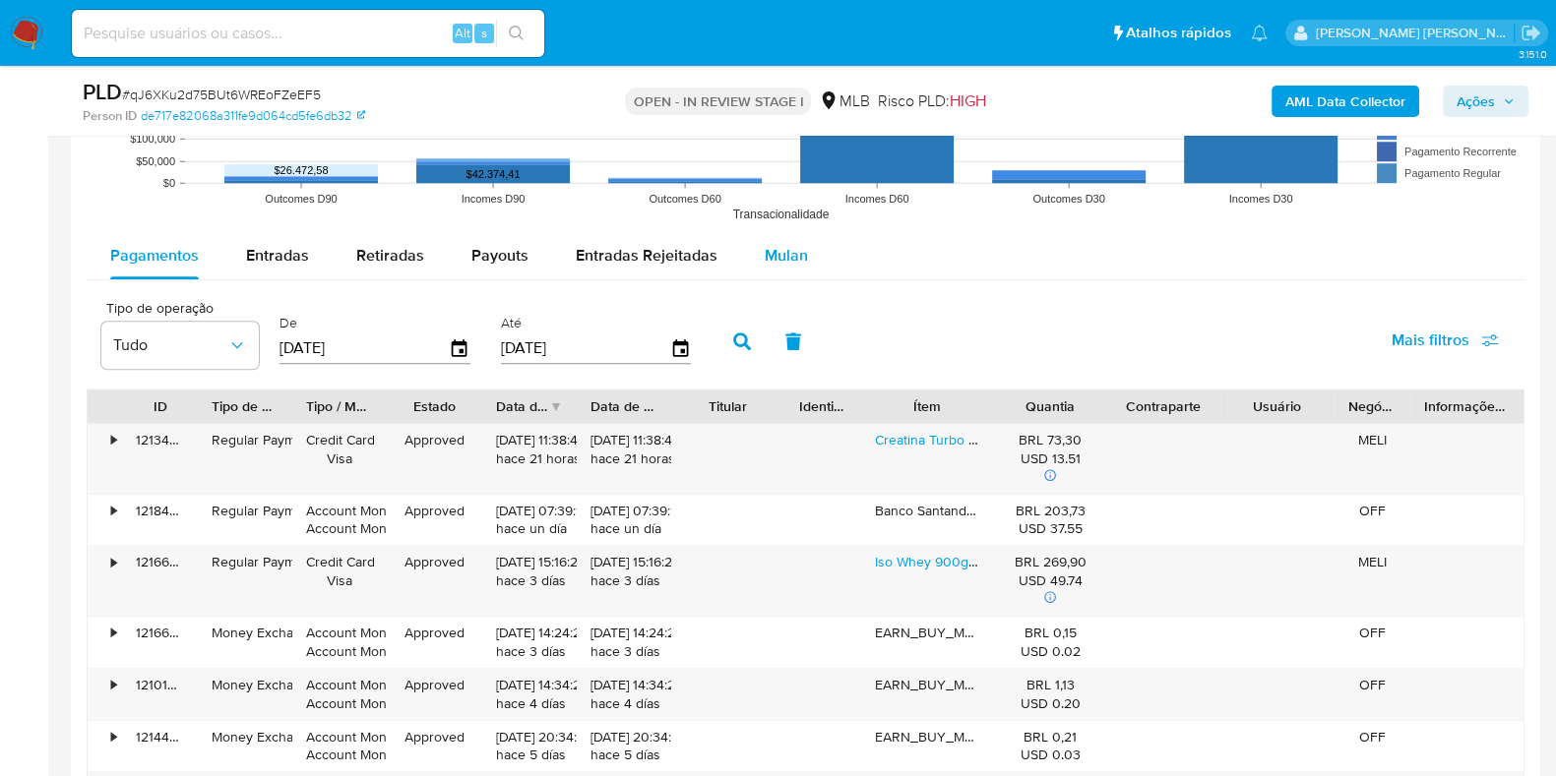
click at [775, 273] on div "Mulan" at bounding box center [786, 255] width 43 height 47
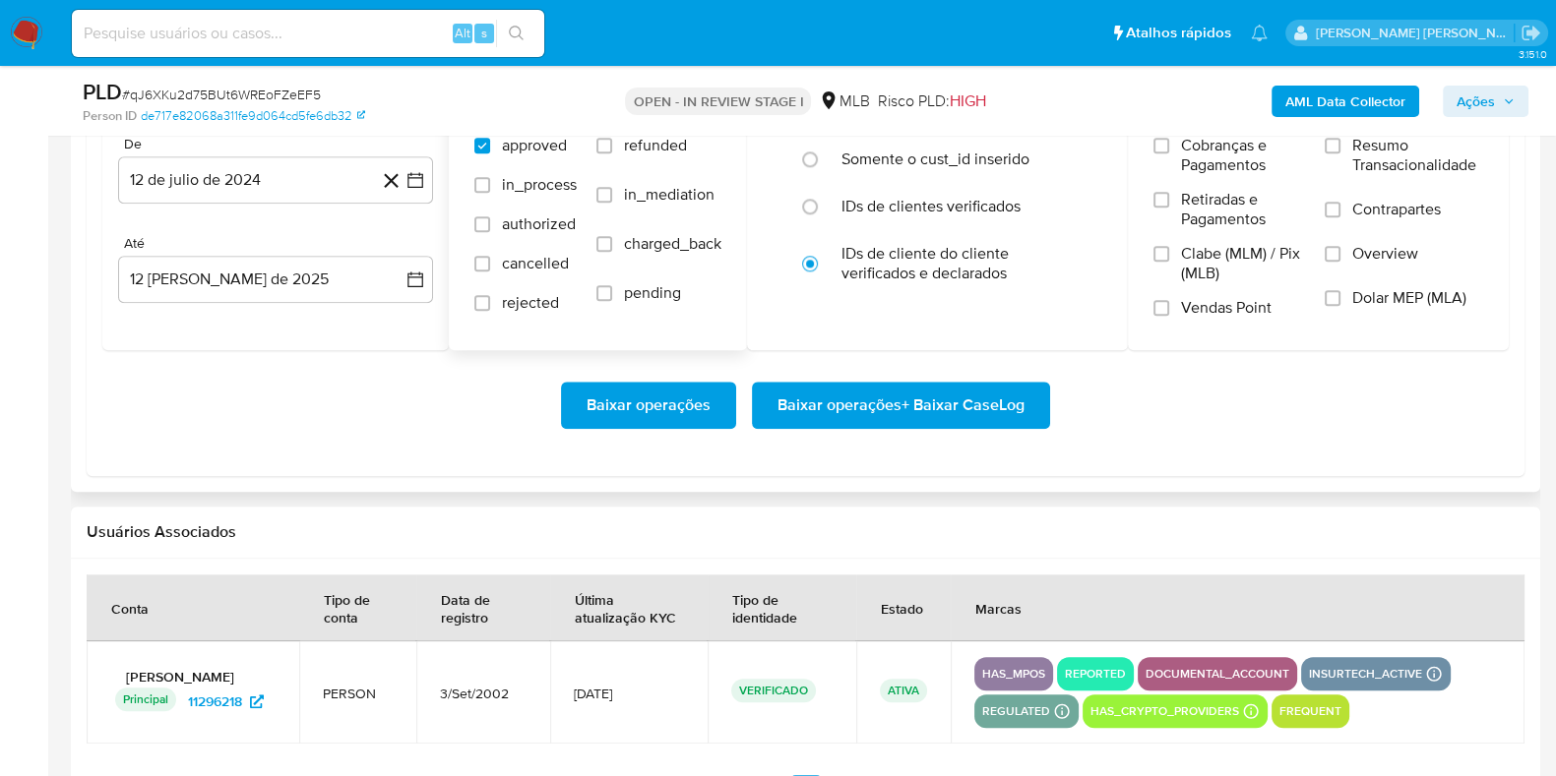
scroll to position [2307, 0]
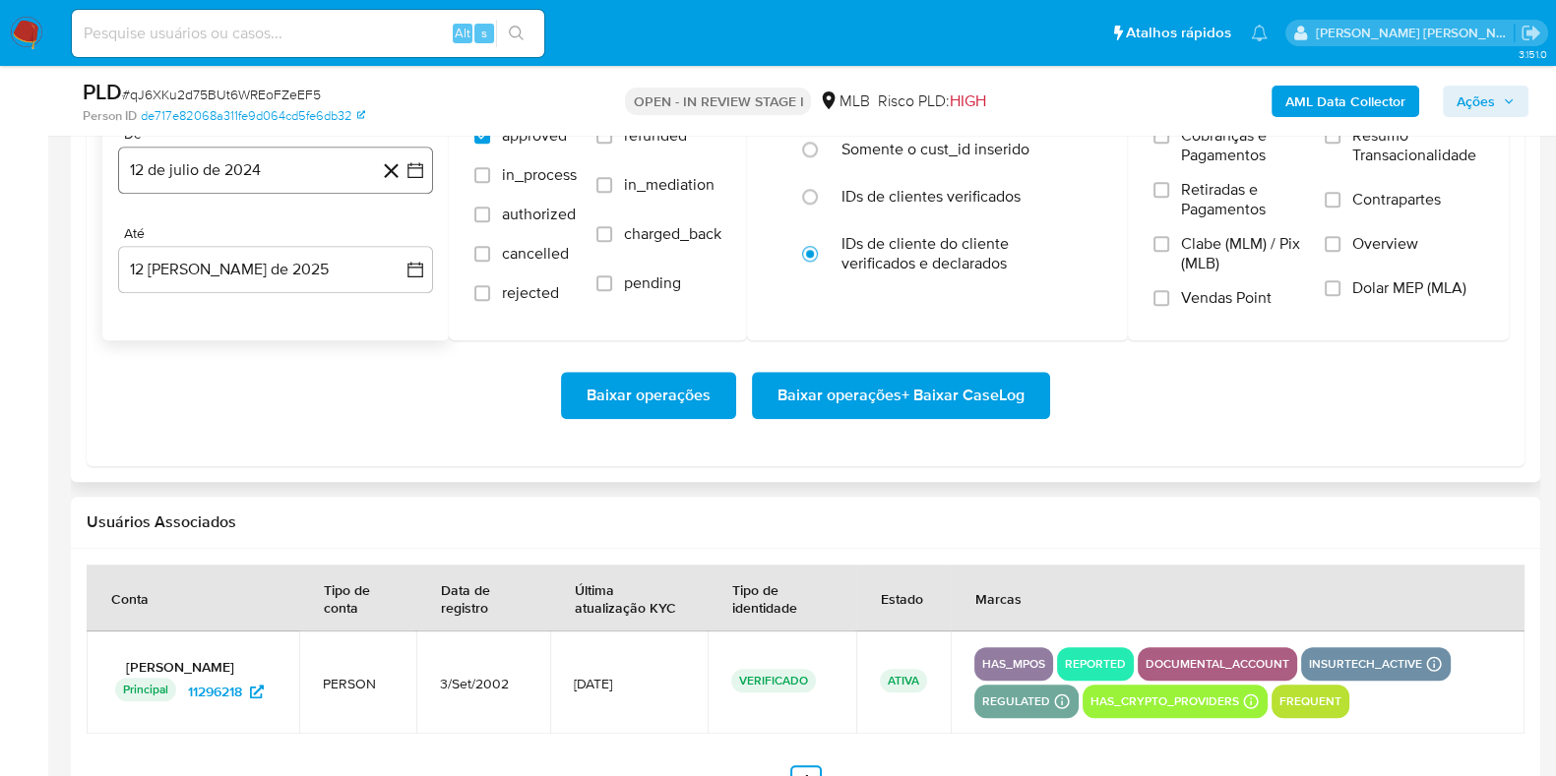
click at [265, 164] on button "12 de julio de 2024" at bounding box center [275, 170] width 315 height 47
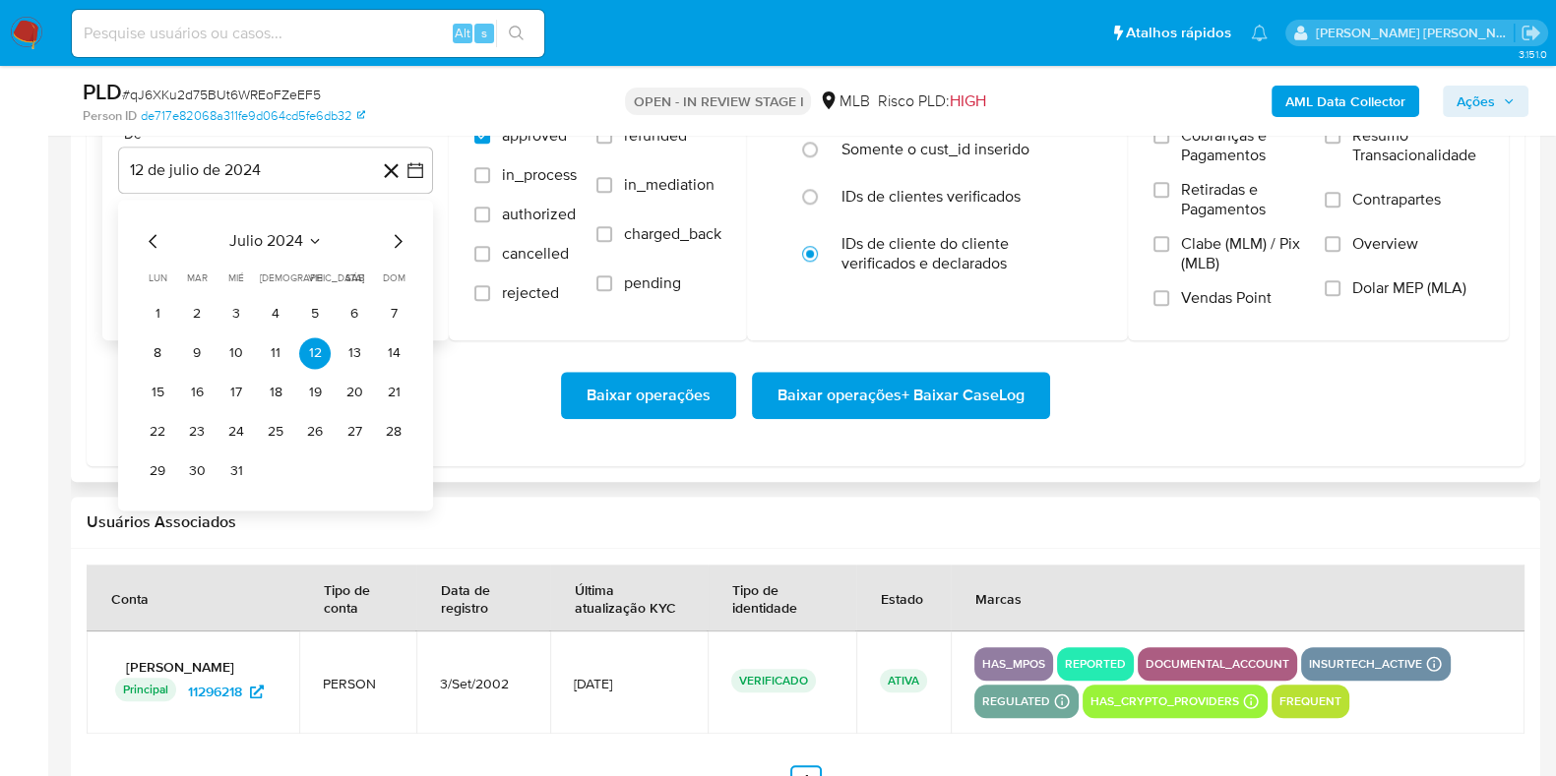
click at [388, 233] on icon "Mes siguiente" at bounding box center [398, 241] width 24 height 24
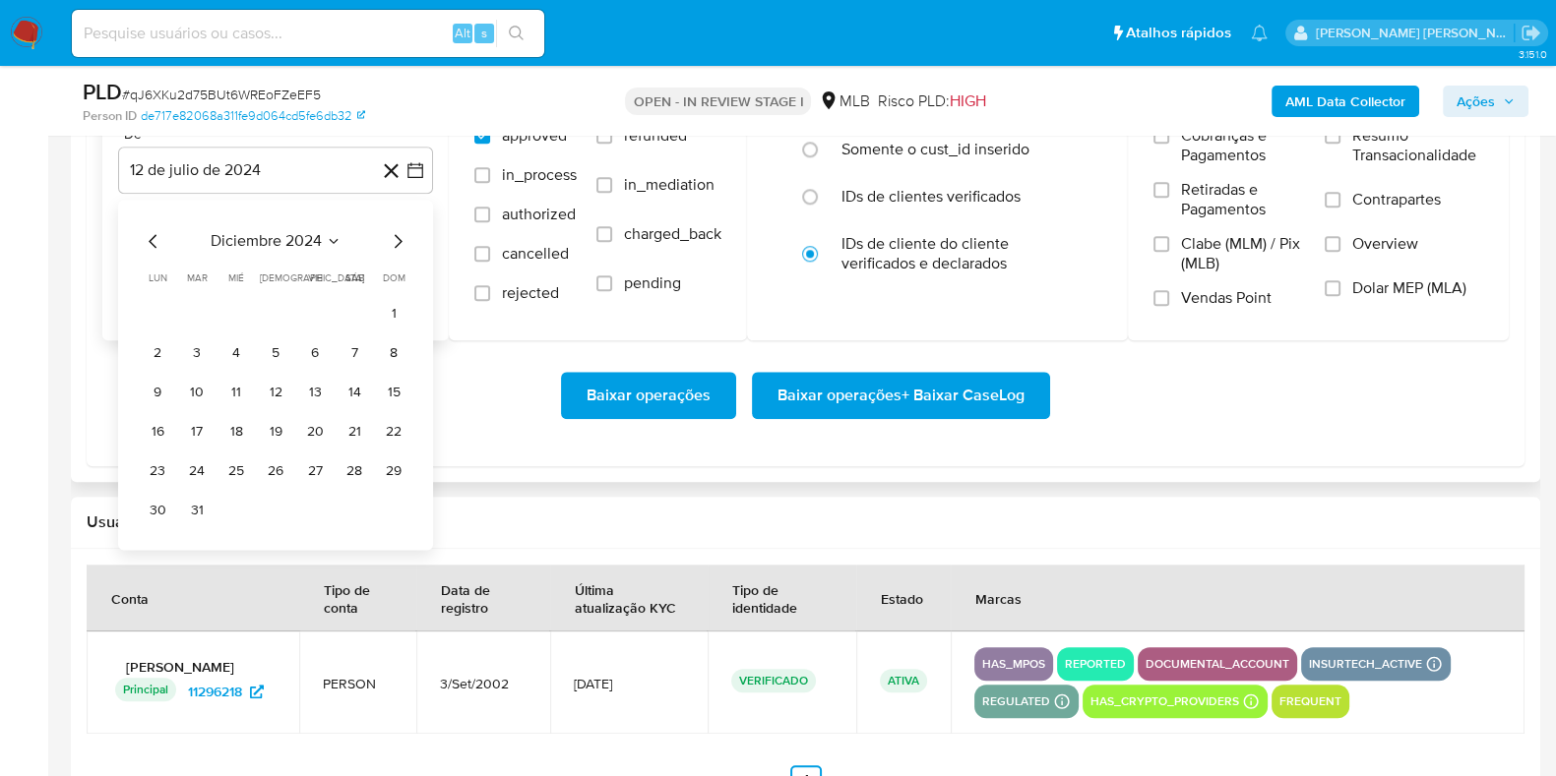
click at [388, 233] on icon "Mes siguiente" at bounding box center [398, 241] width 24 height 24
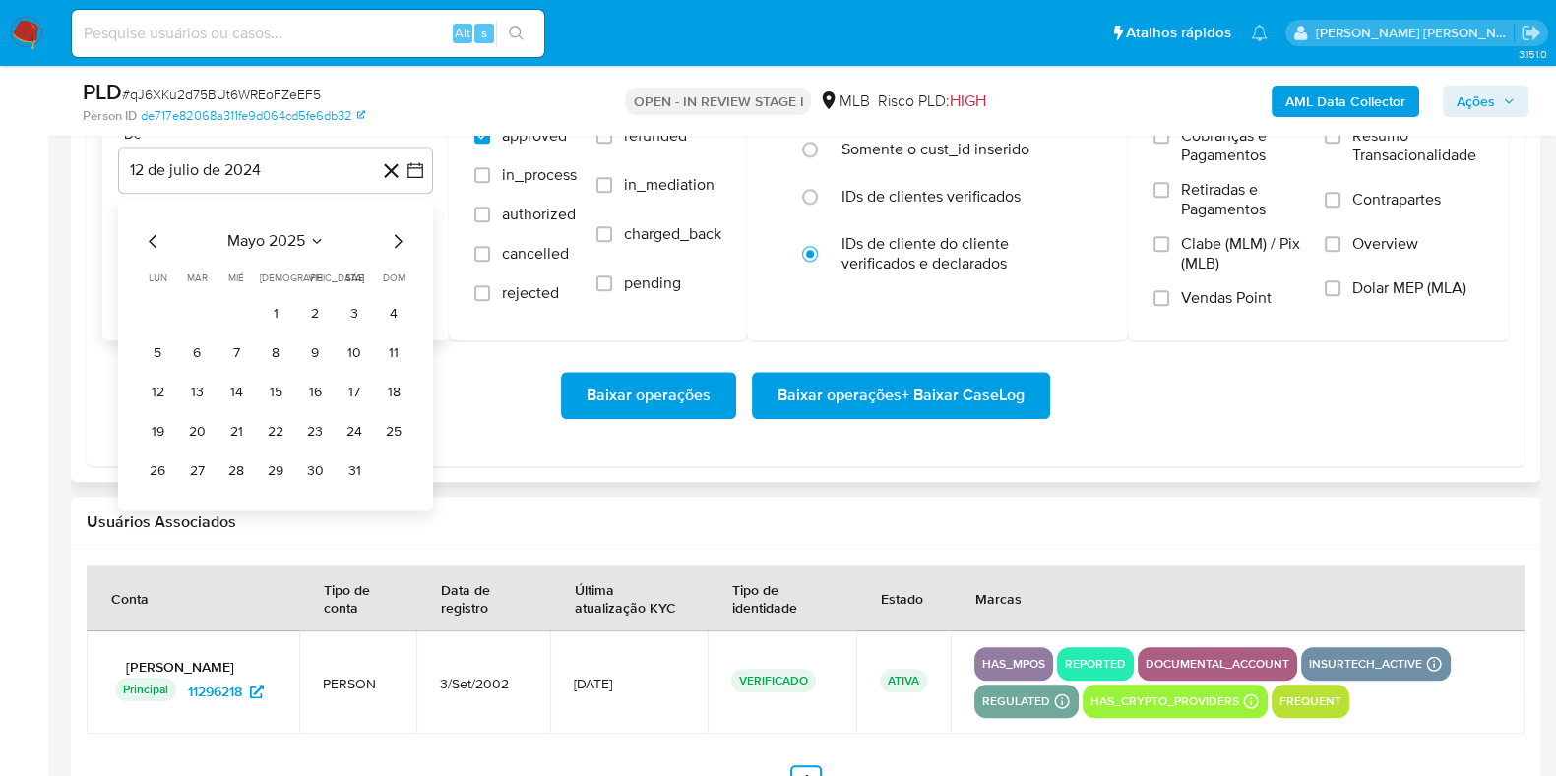
click at [388, 233] on icon "Mes siguiente" at bounding box center [398, 241] width 24 height 24
click at [394, 312] on button "1" at bounding box center [393, 313] width 31 height 31
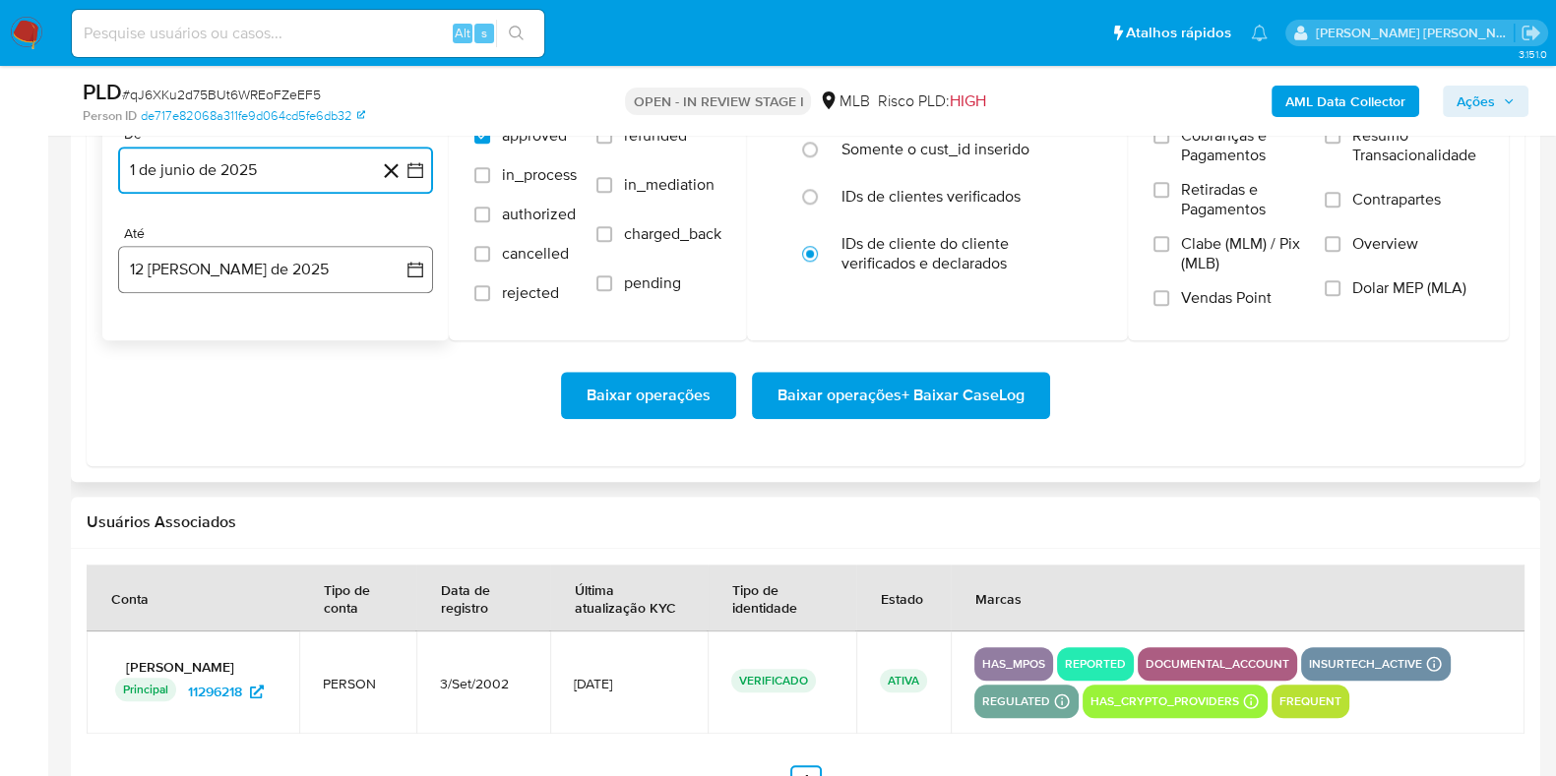
click at [271, 254] on button "12 [PERSON_NAME] de 2025" at bounding box center [275, 269] width 315 height 47
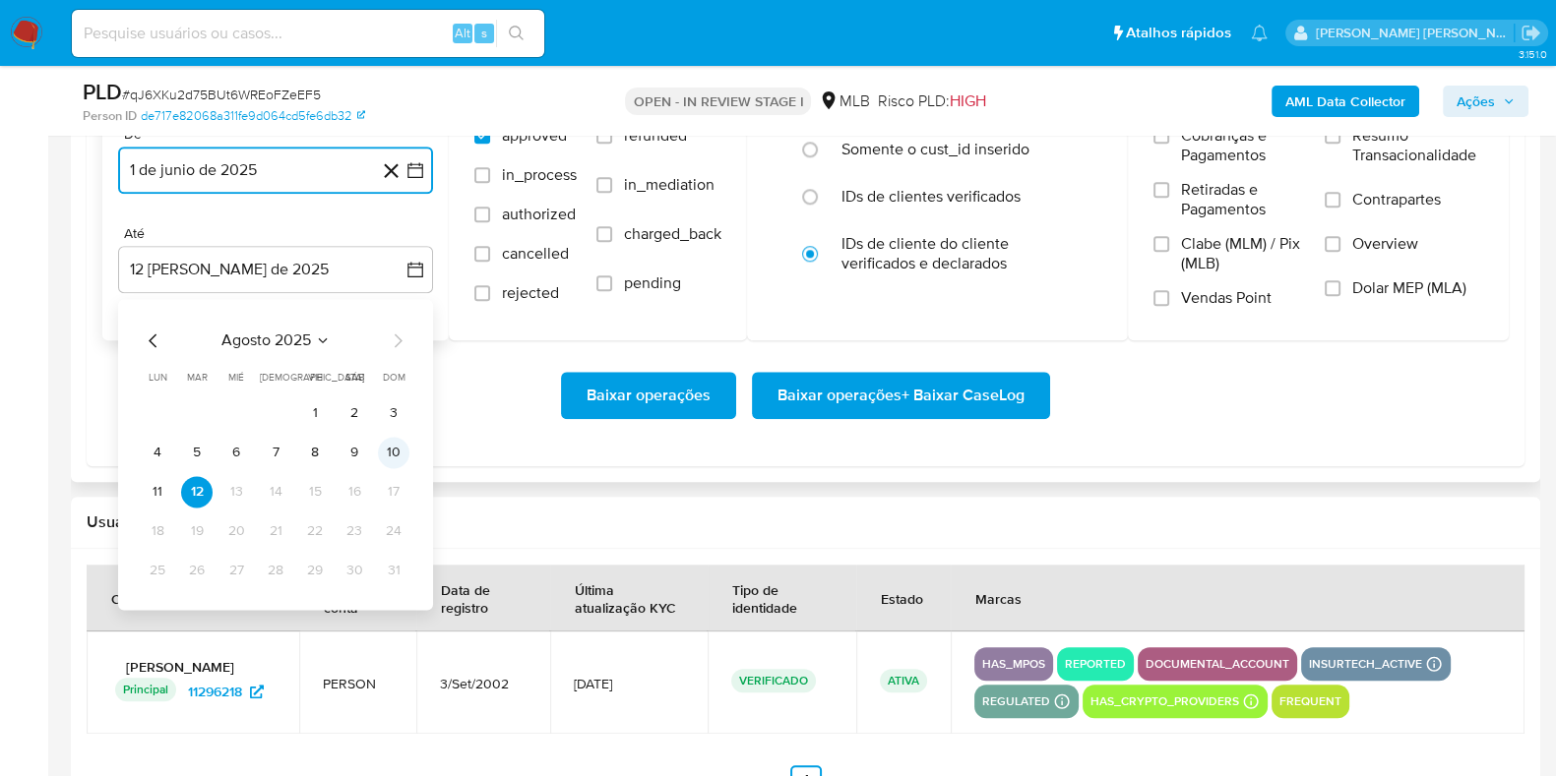
click at [390, 455] on button "10" at bounding box center [393, 452] width 31 height 31
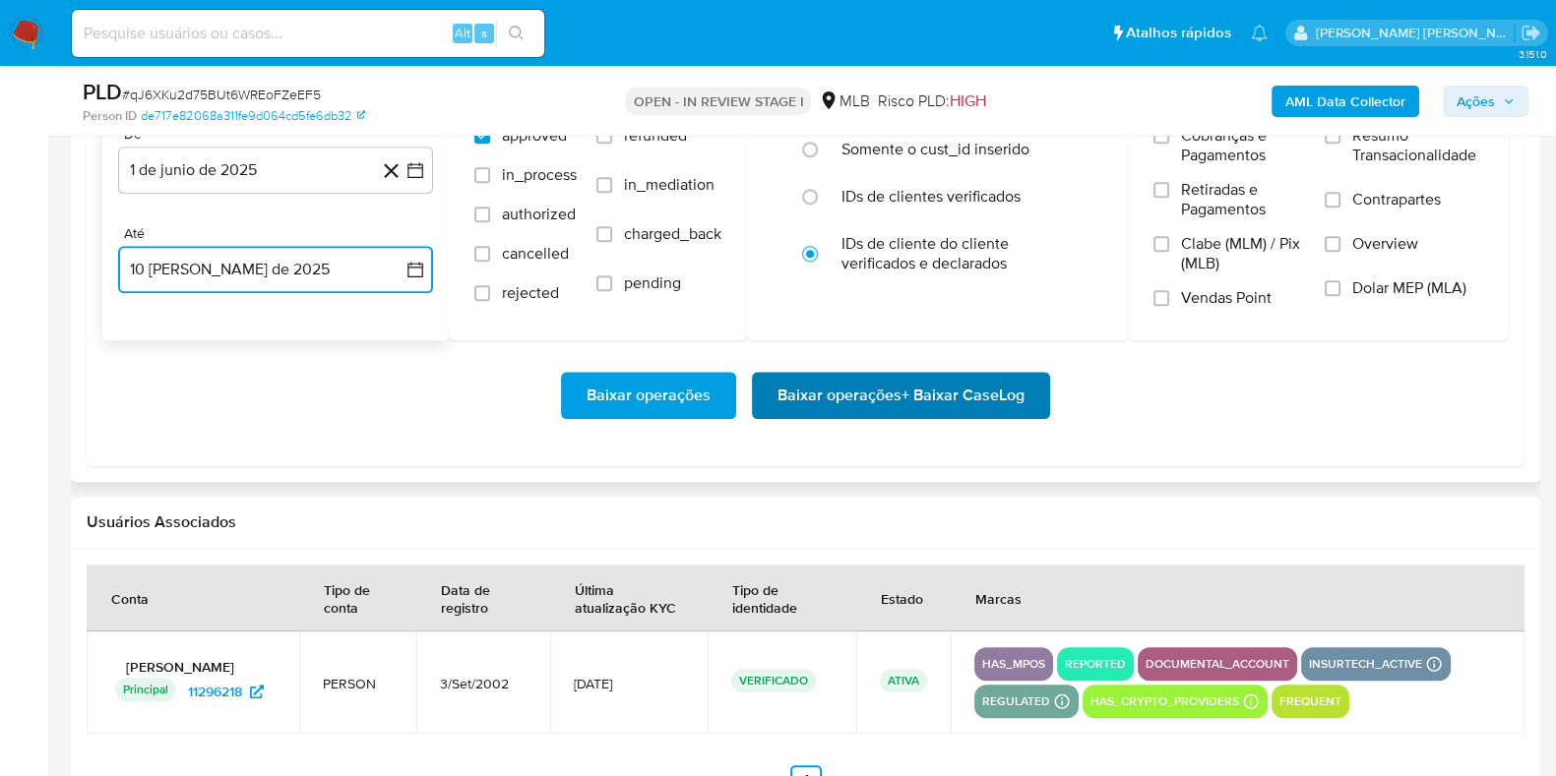
click at [846, 413] on span "Baixar operações + Baixar CaseLog" at bounding box center [900, 395] width 247 height 43
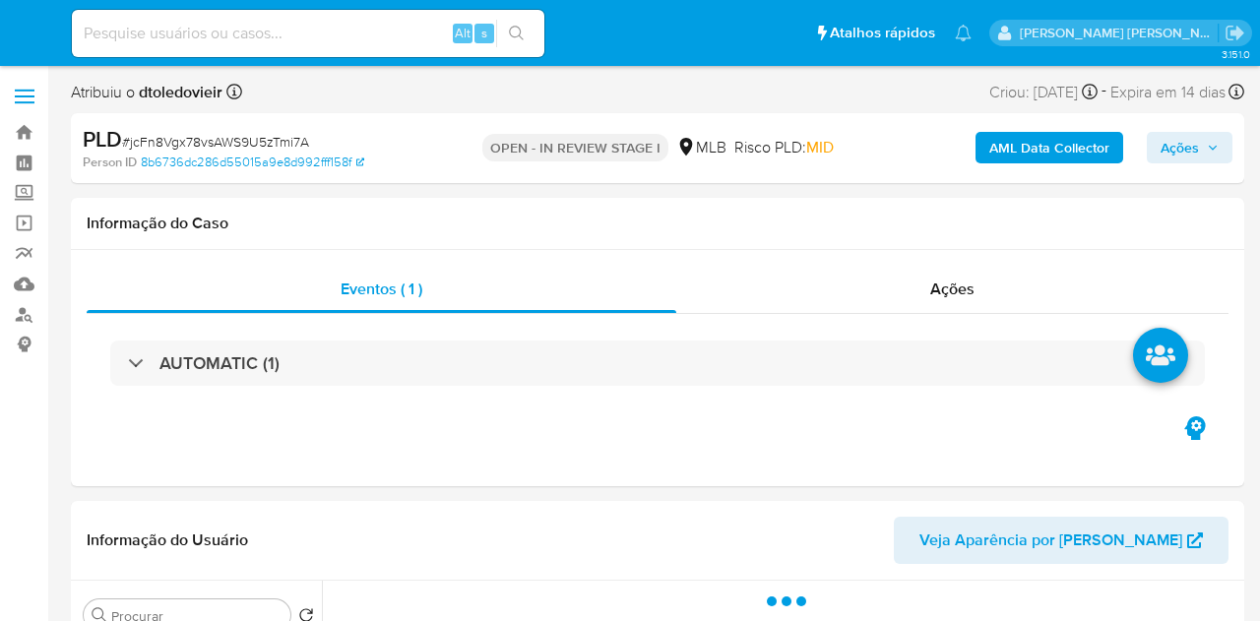
select select "10"
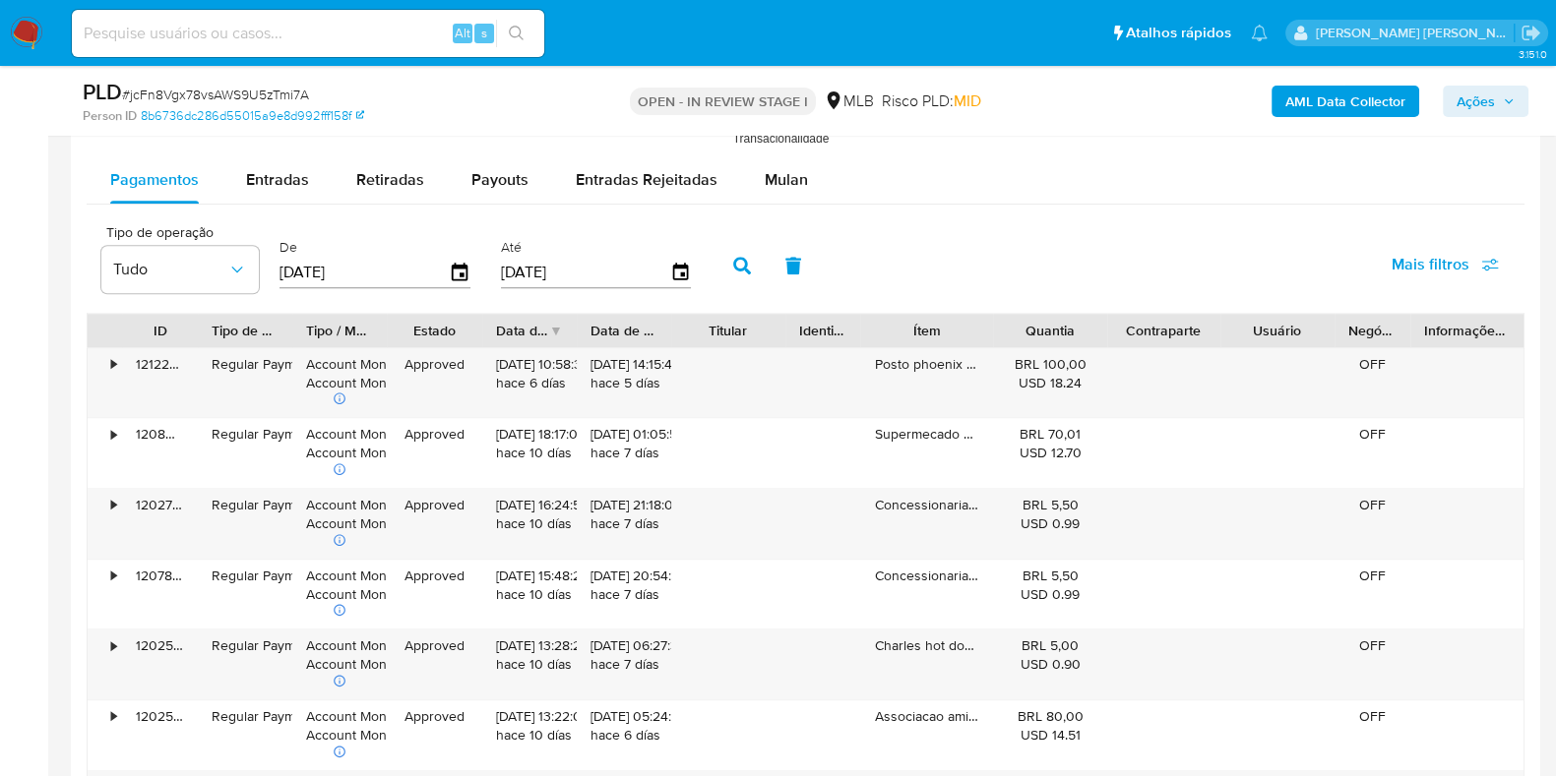
scroll to position [2167, 0]
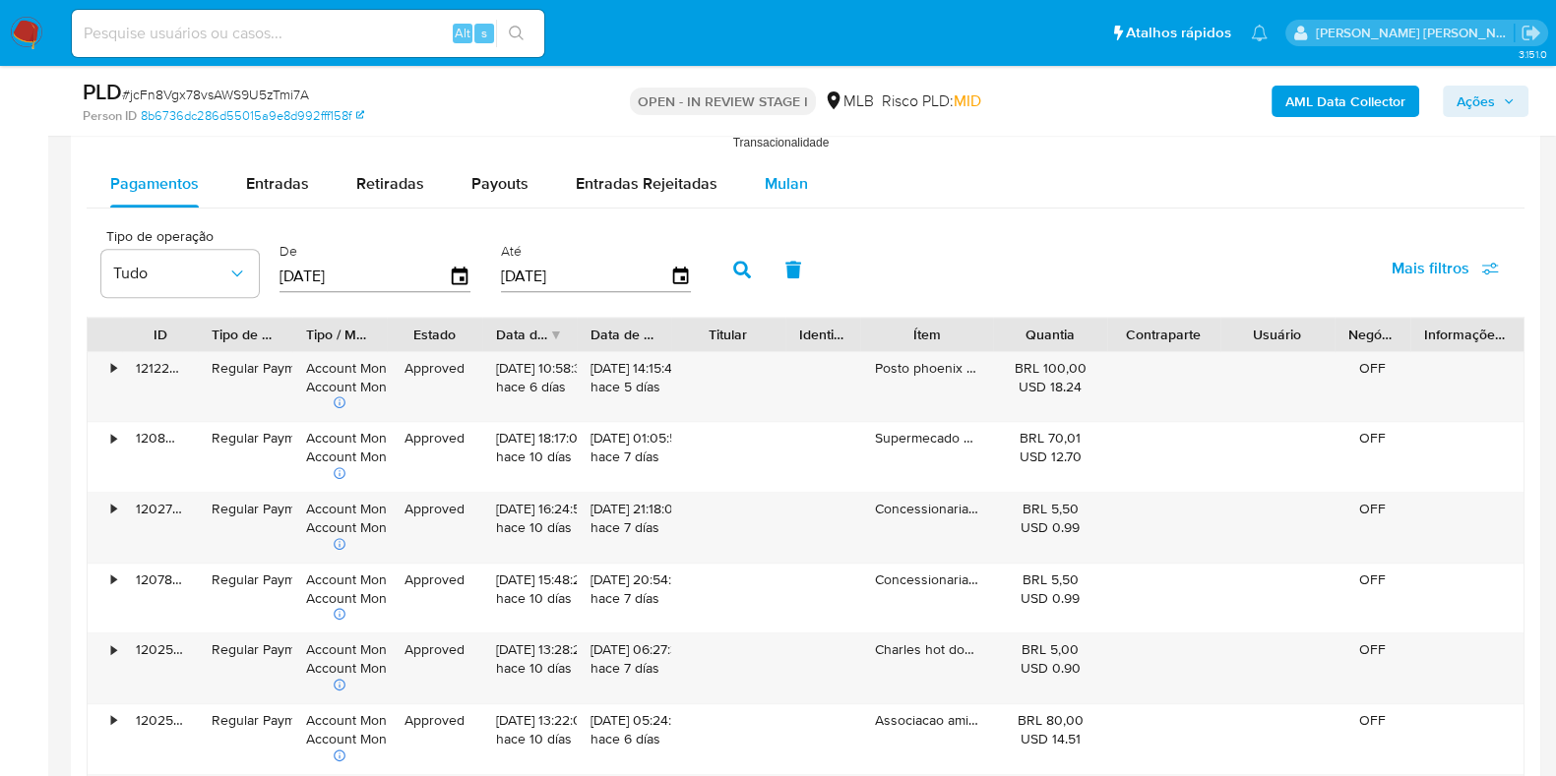
click at [765, 184] on span "Mulan" at bounding box center [786, 183] width 43 height 23
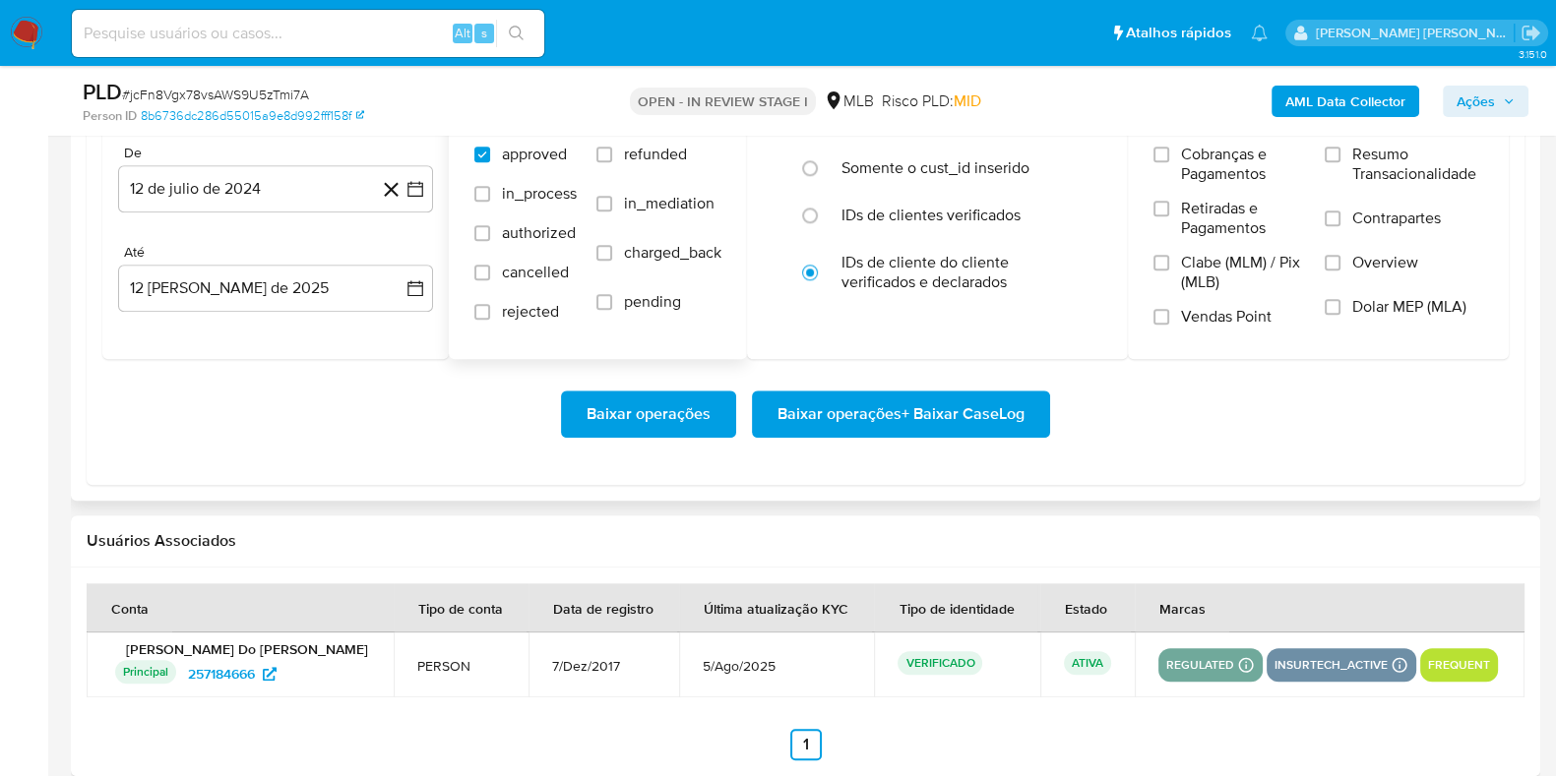
scroll to position [2357, 0]
click at [261, 179] on button "12 de julio de 2024" at bounding box center [275, 187] width 315 height 47
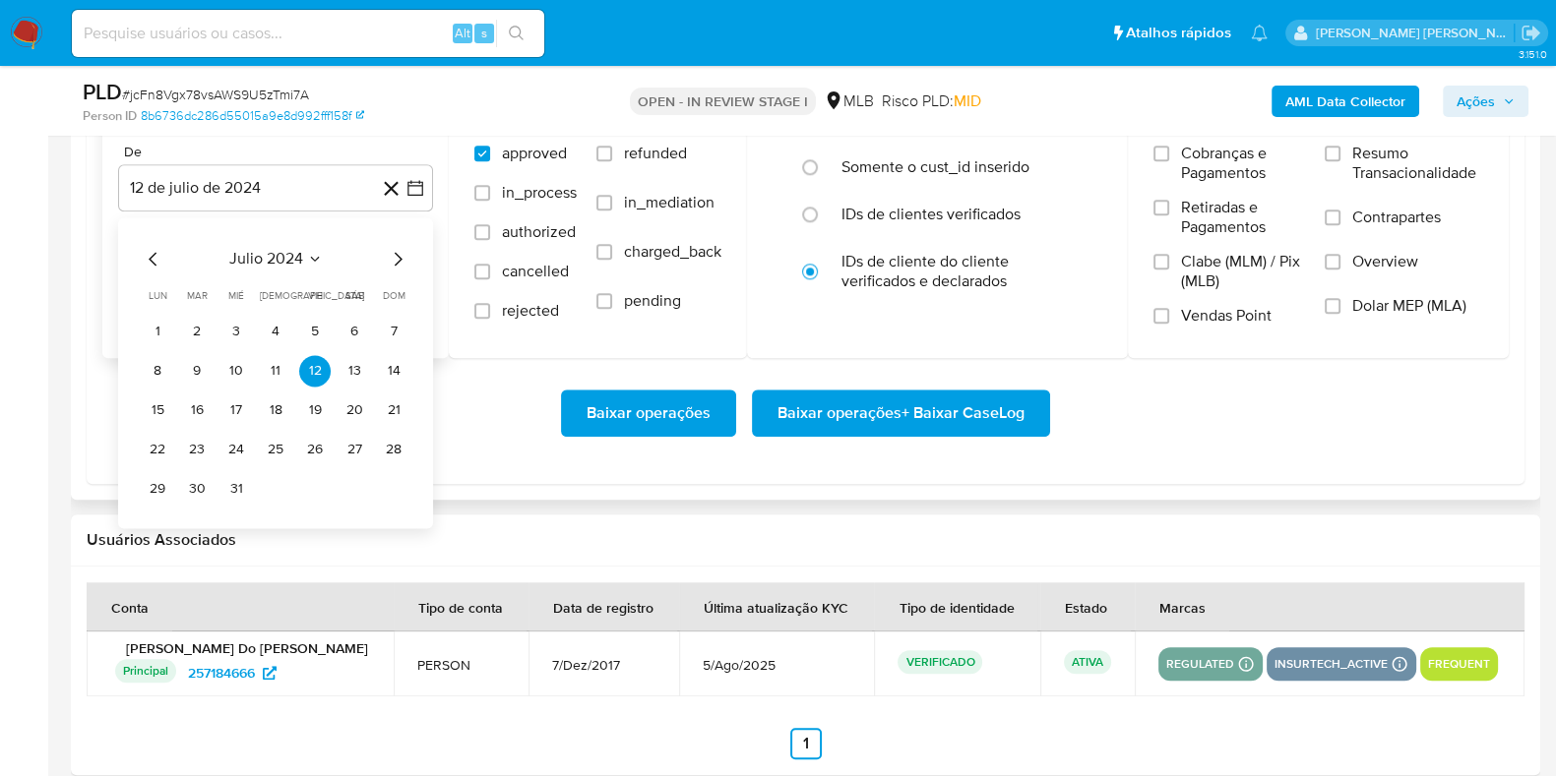
click at [396, 254] on icon "Mes siguiente" at bounding box center [398, 259] width 24 height 24
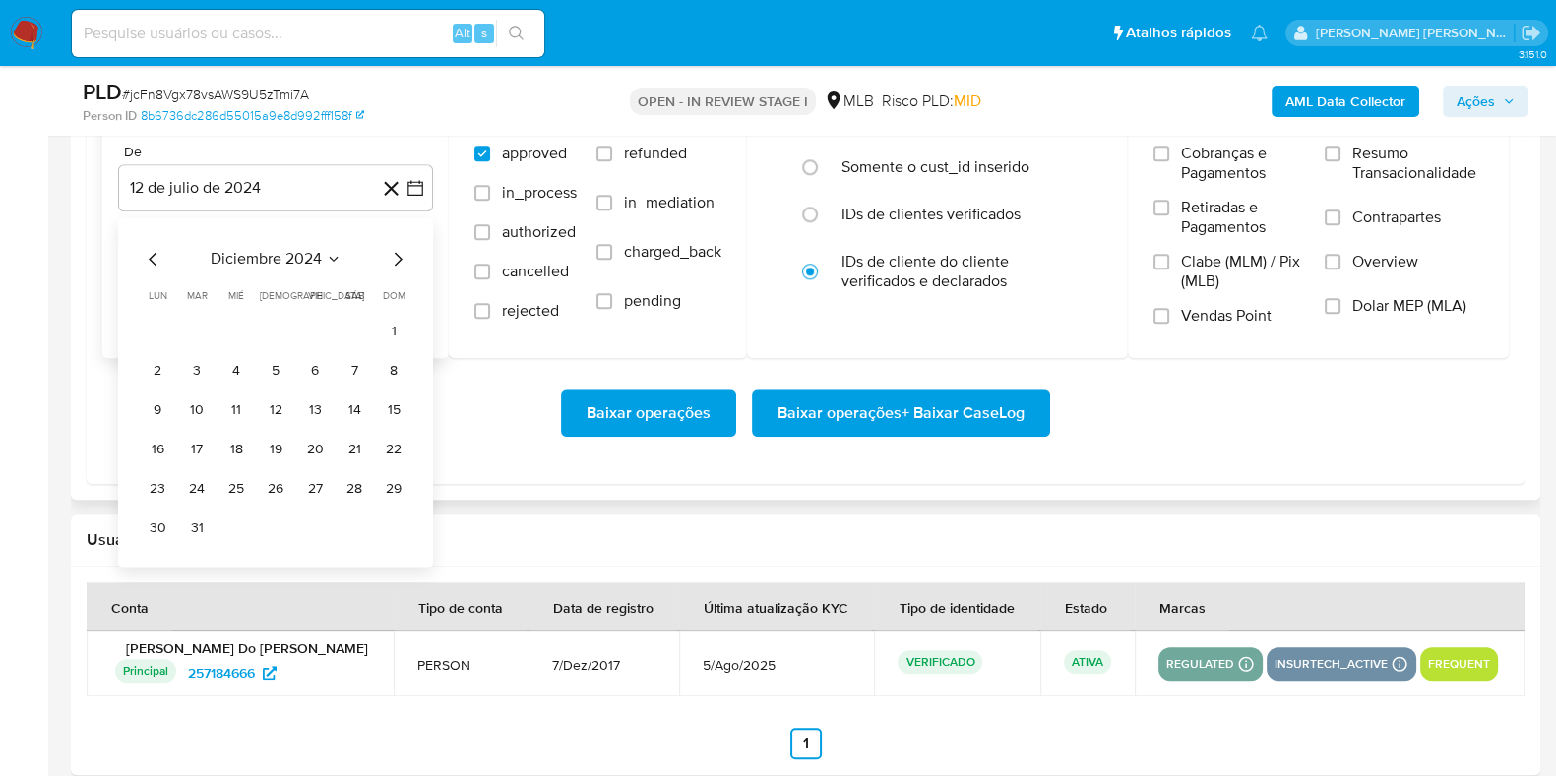
click at [396, 254] on icon "Mes siguiente" at bounding box center [398, 259] width 24 height 24
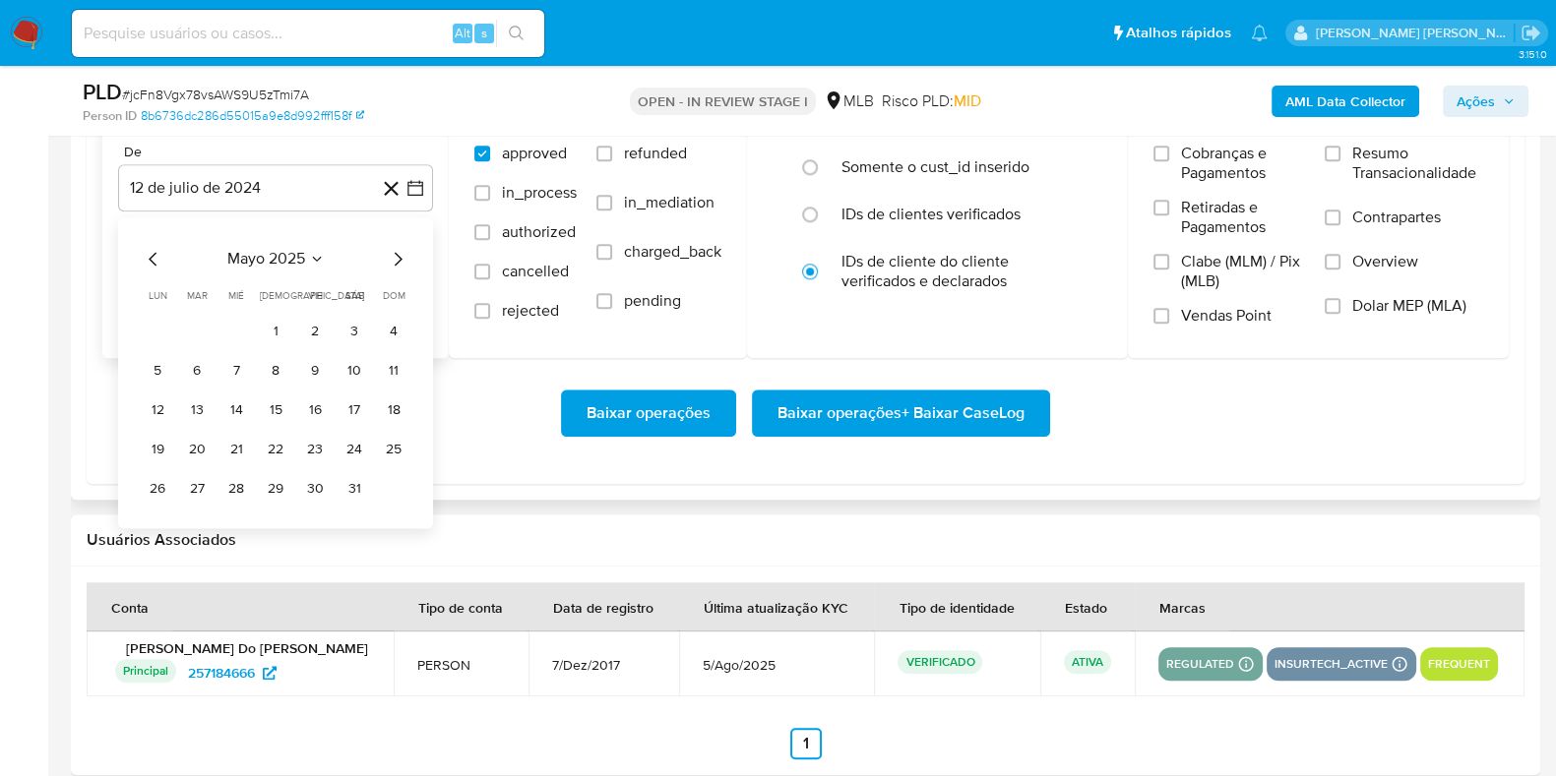
click at [396, 254] on icon "Mes siguiente" at bounding box center [398, 259] width 24 height 24
click at [392, 322] on button "1" at bounding box center [393, 331] width 31 height 31
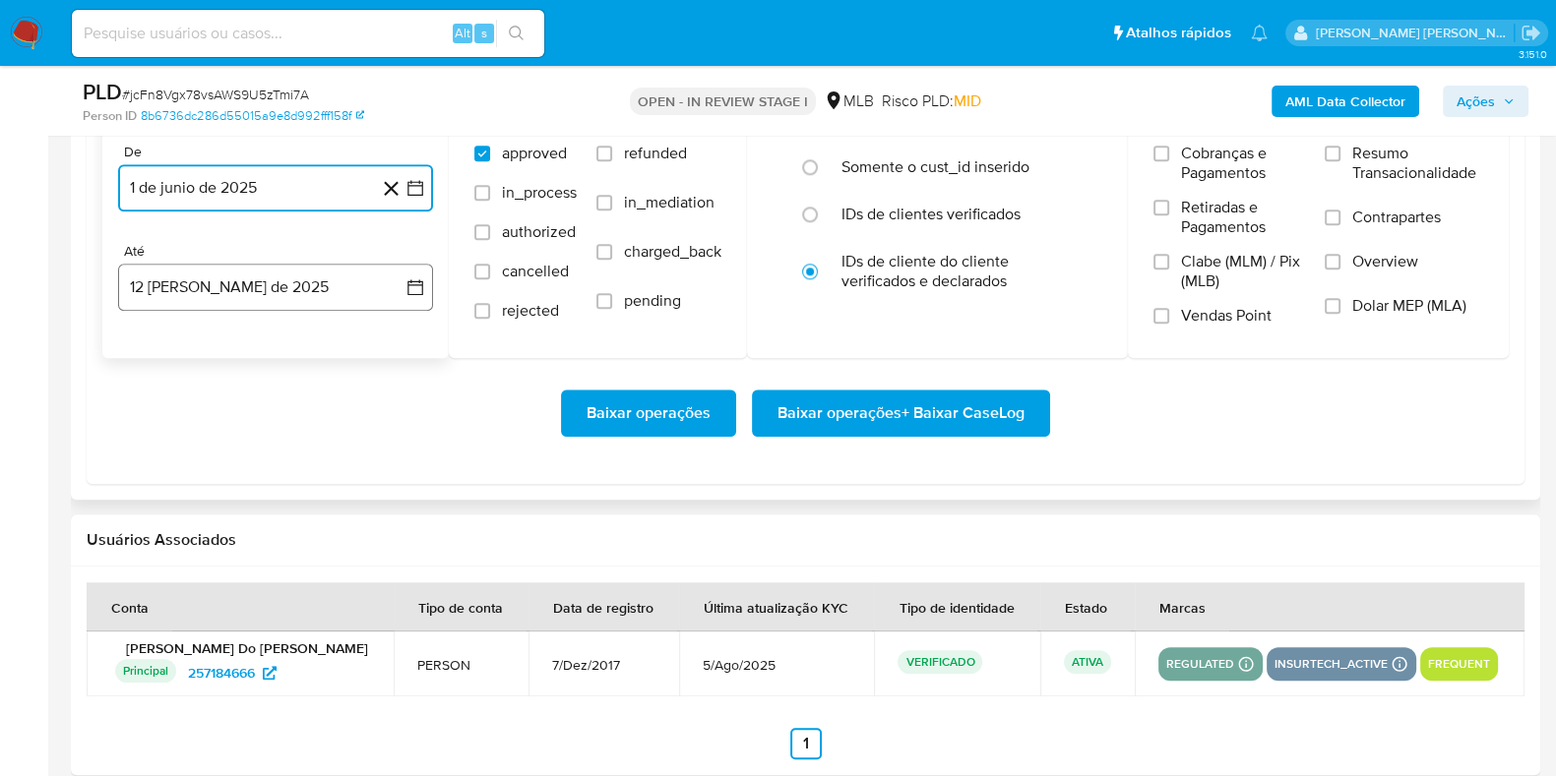
click at [283, 283] on button "12 [PERSON_NAME] de 2025" at bounding box center [275, 287] width 315 height 47
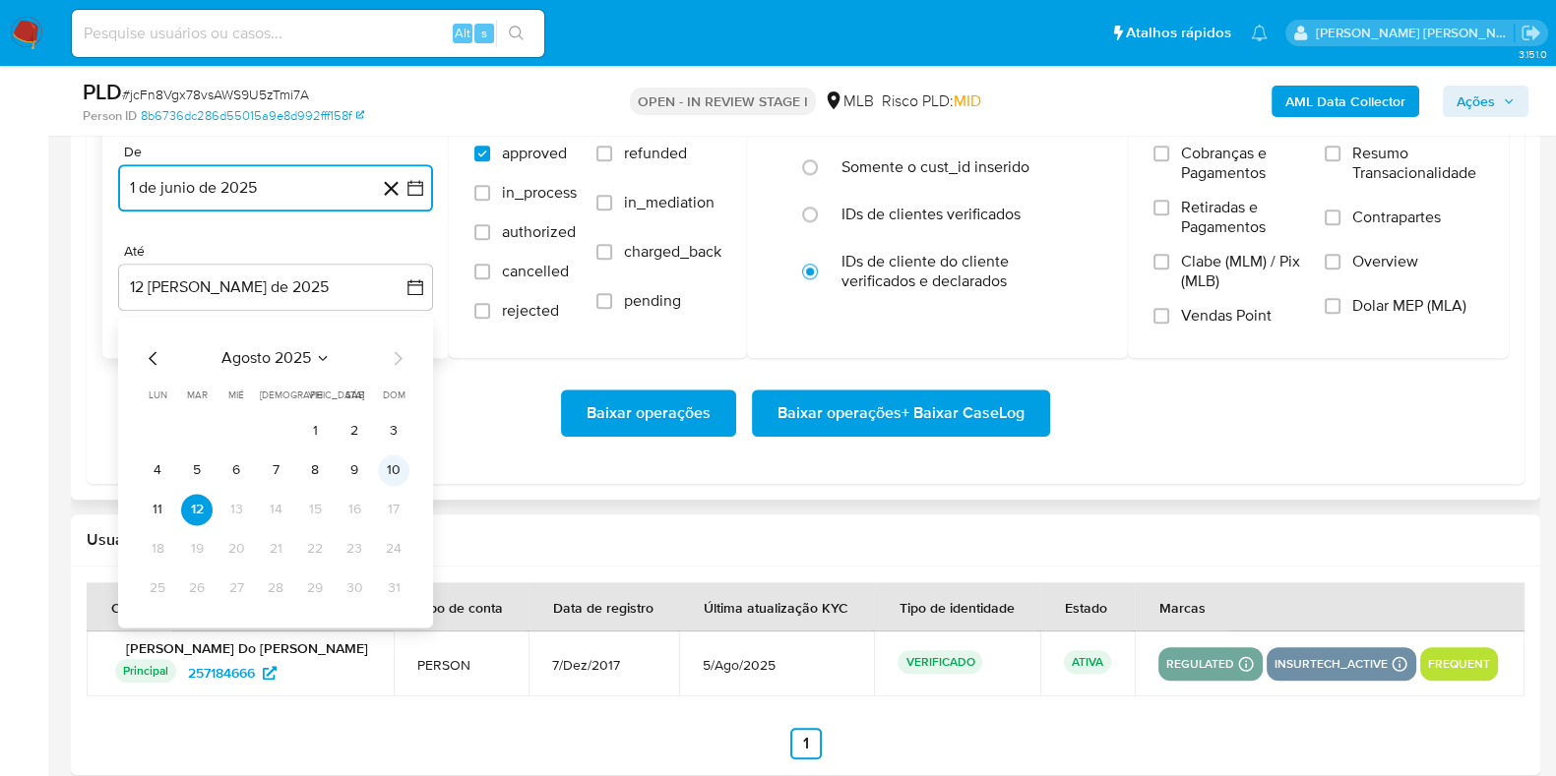
click at [384, 469] on button "10" at bounding box center [393, 470] width 31 height 31
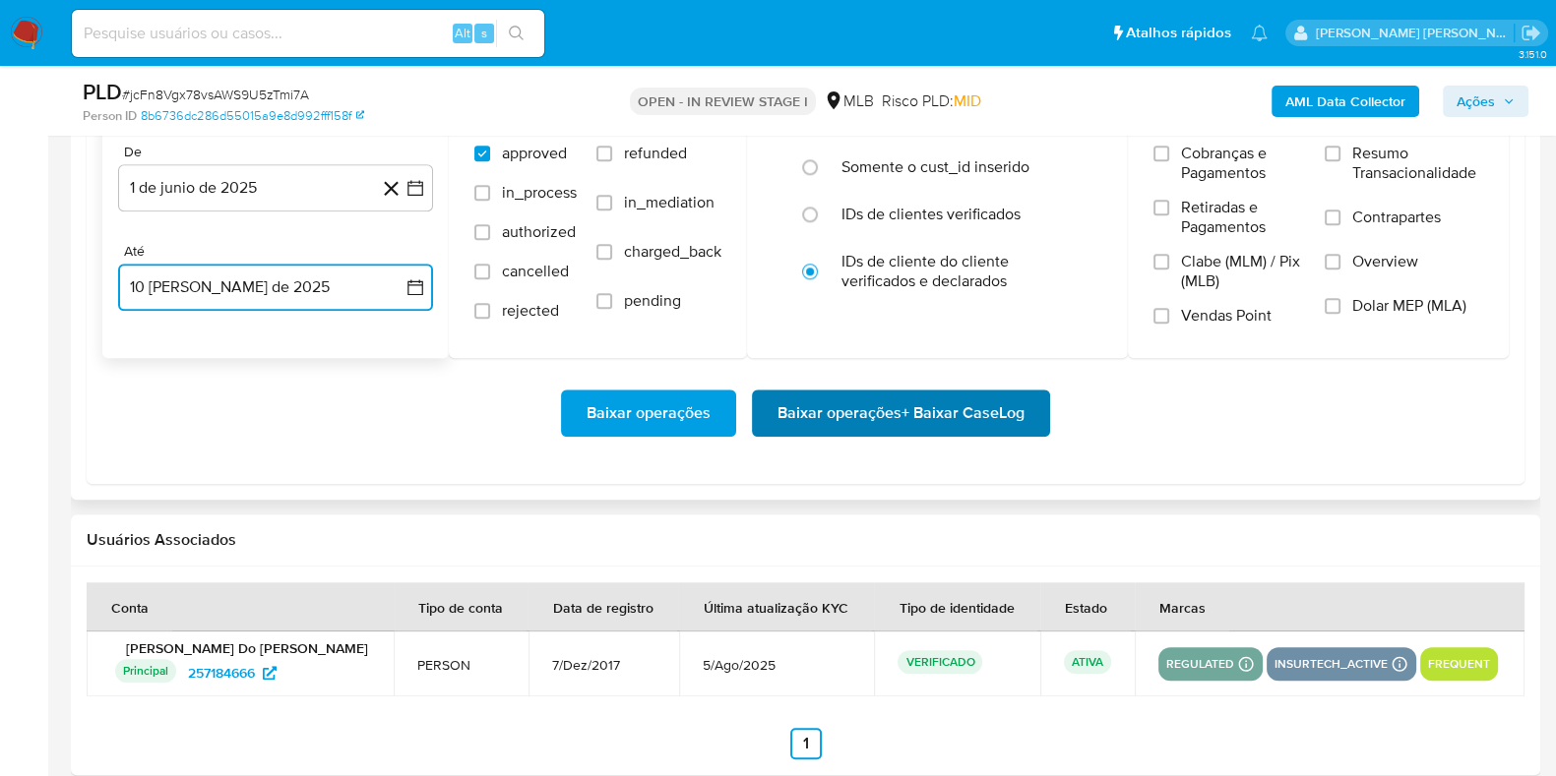
click at [824, 417] on span "Baixar operações + Baixar CaseLog" at bounding box center [900, 413] width 247 height 43
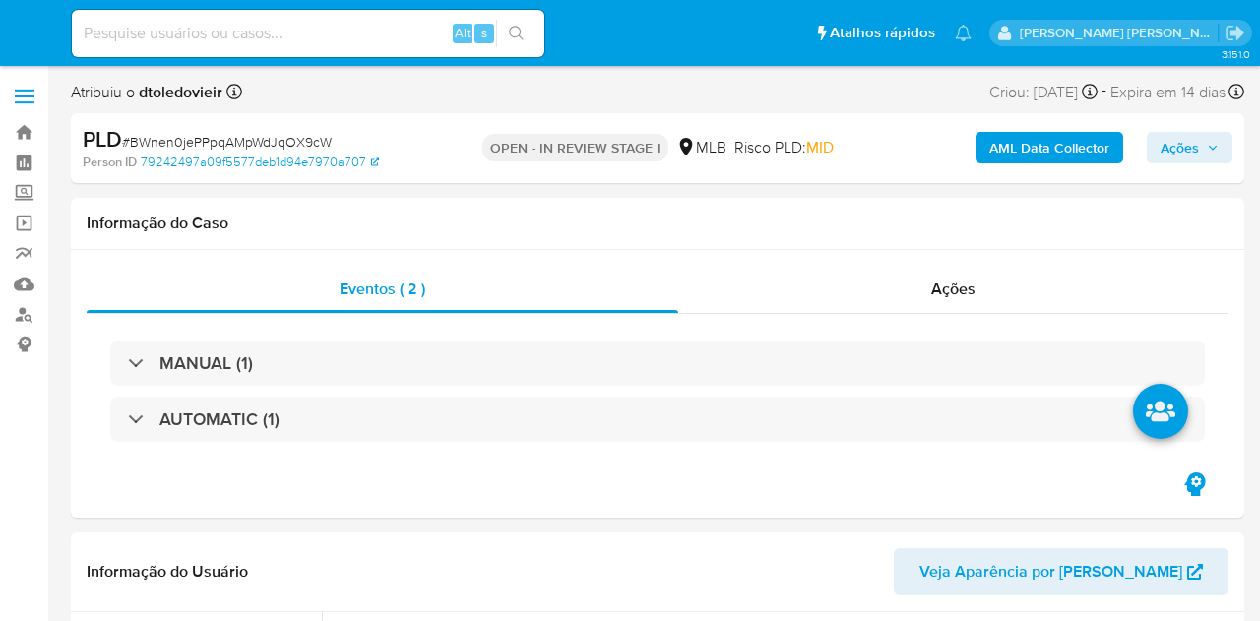
select select "10"
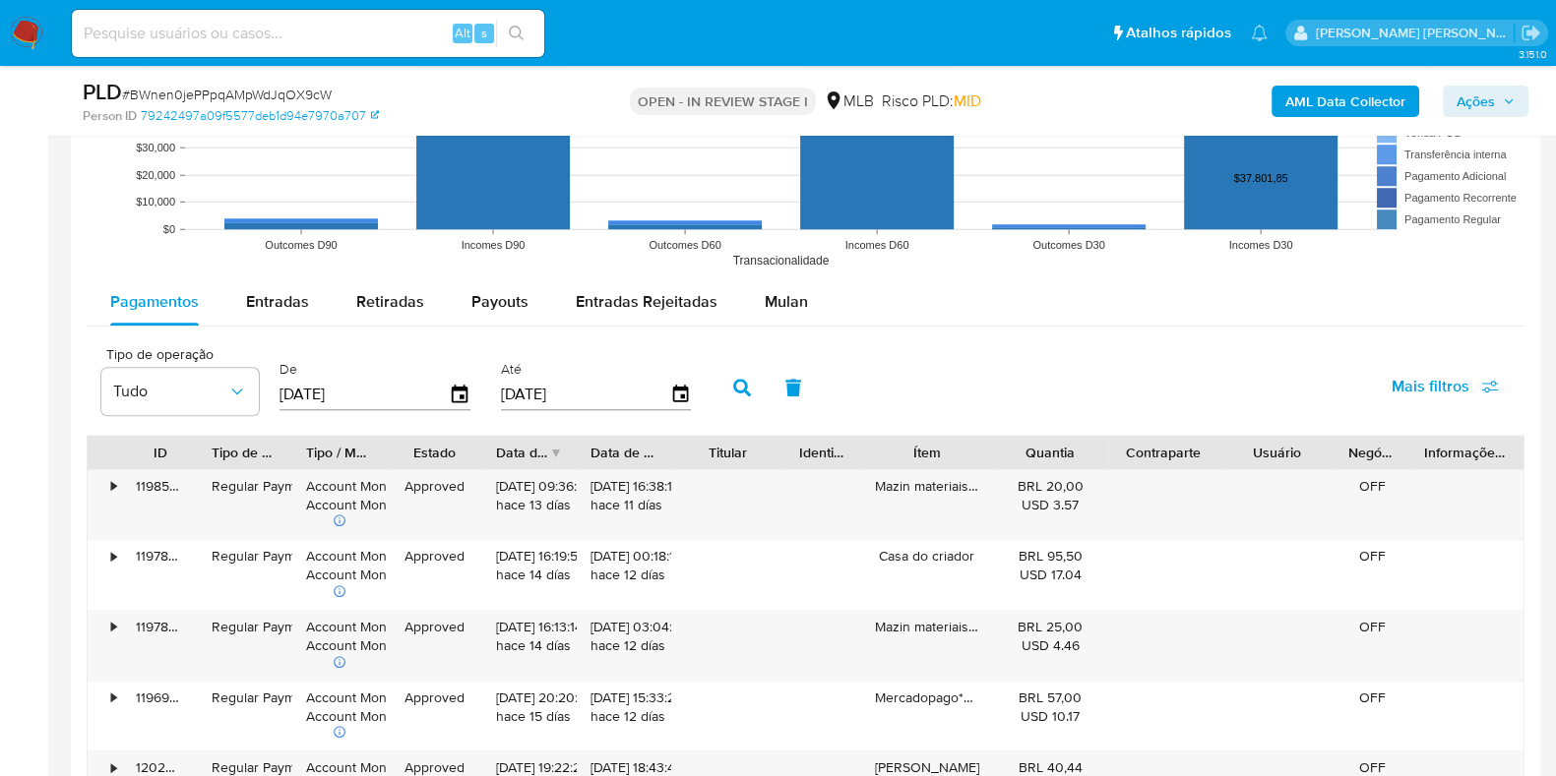
scroll to position [1949, 0]
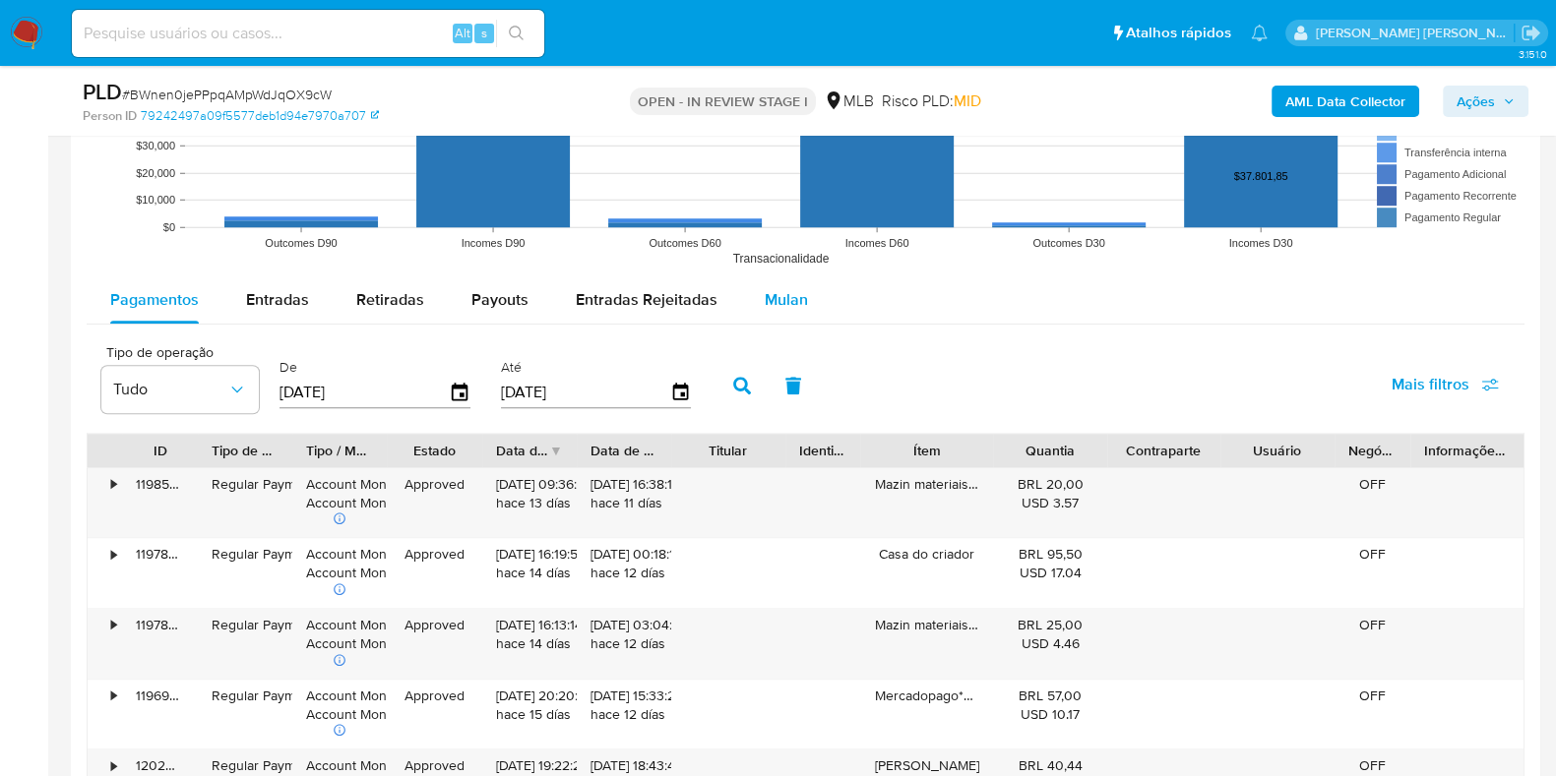
click at [765, 292] on span "Mulan" at bounding box center [786, 299] width 43 height 23
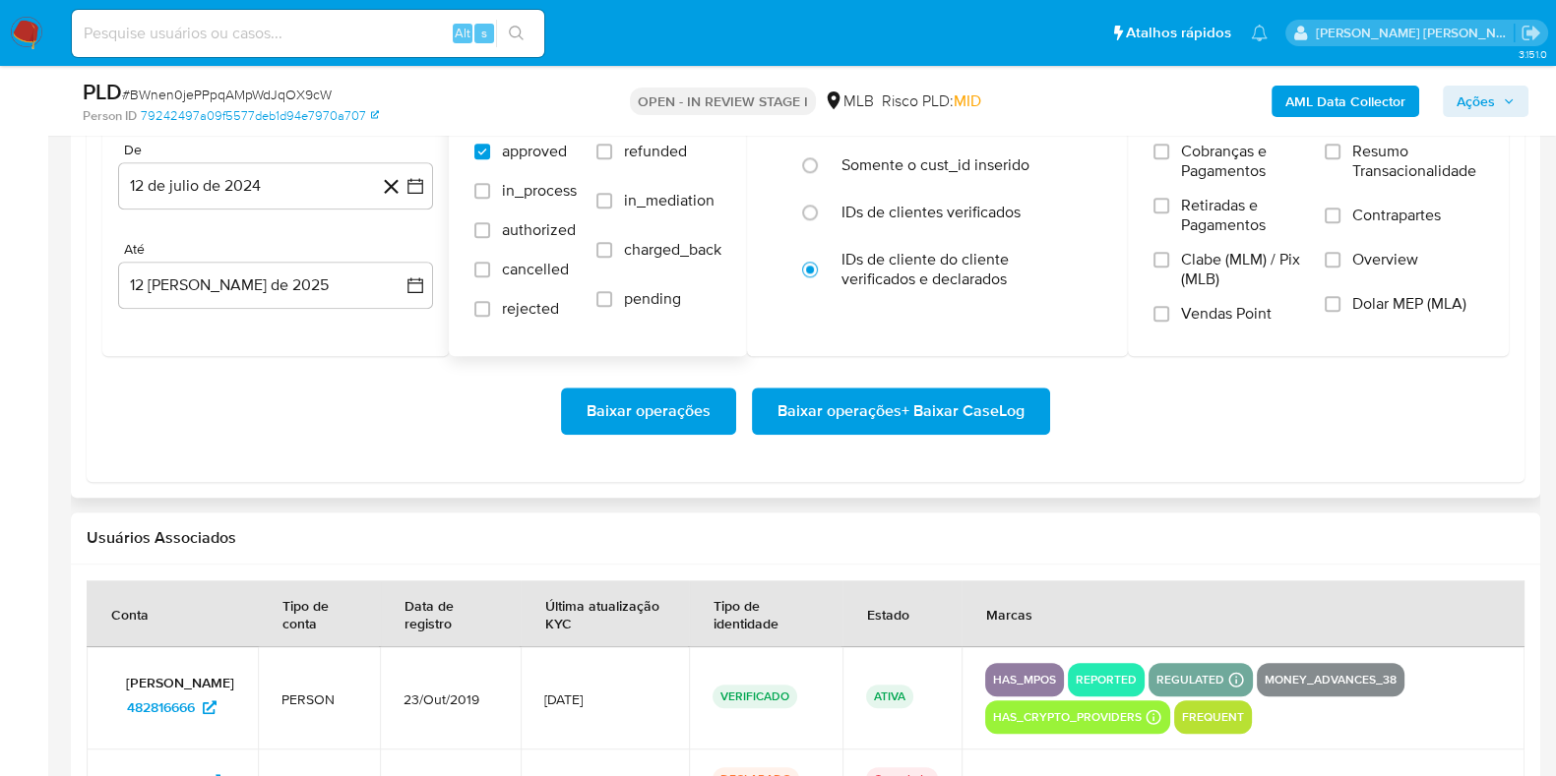
scroll to position [2264, 0]
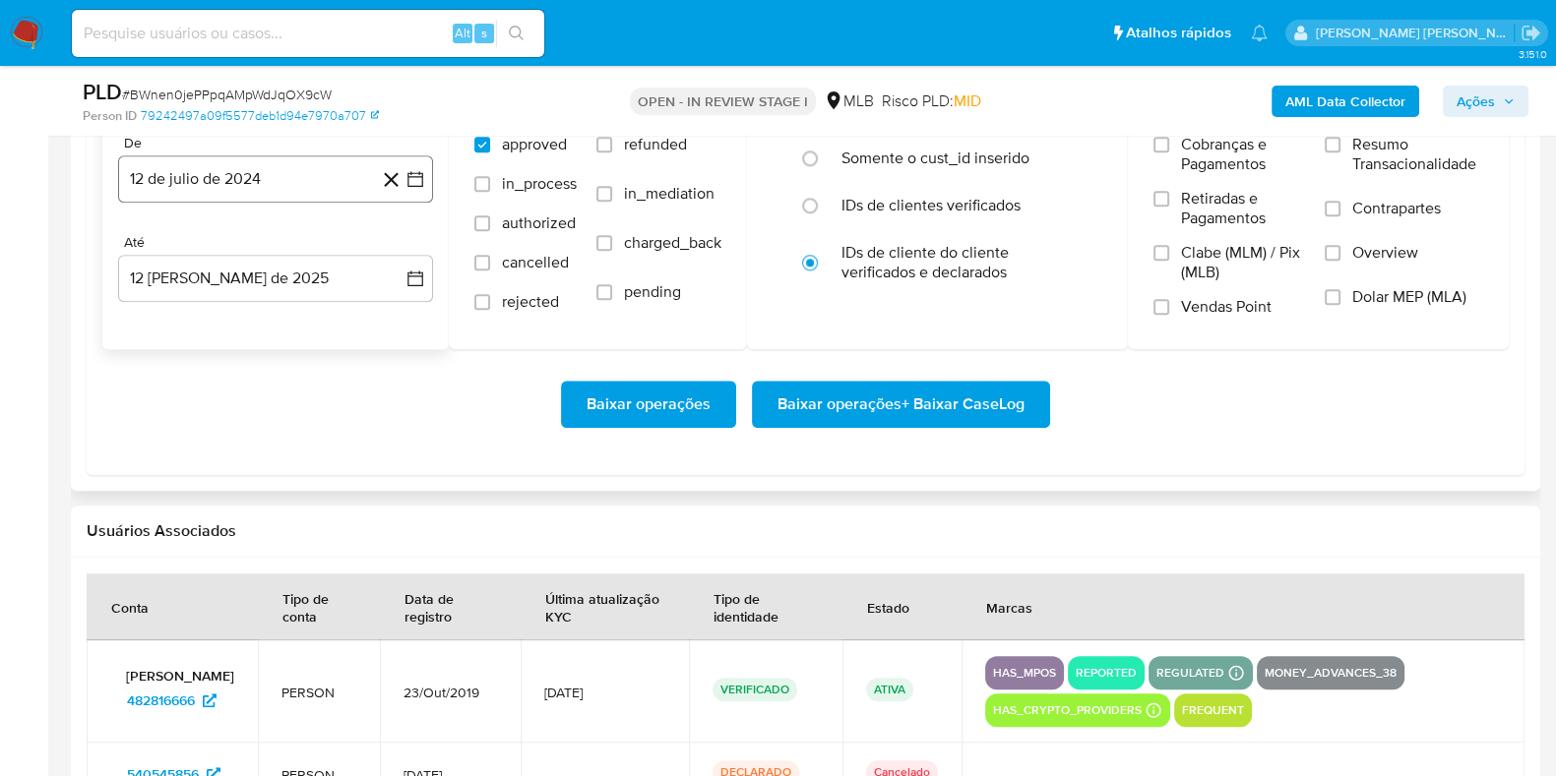
click at [235, 161] on button "12 de julio de 2024" at bounding box center [275, 178] width 315 height 47
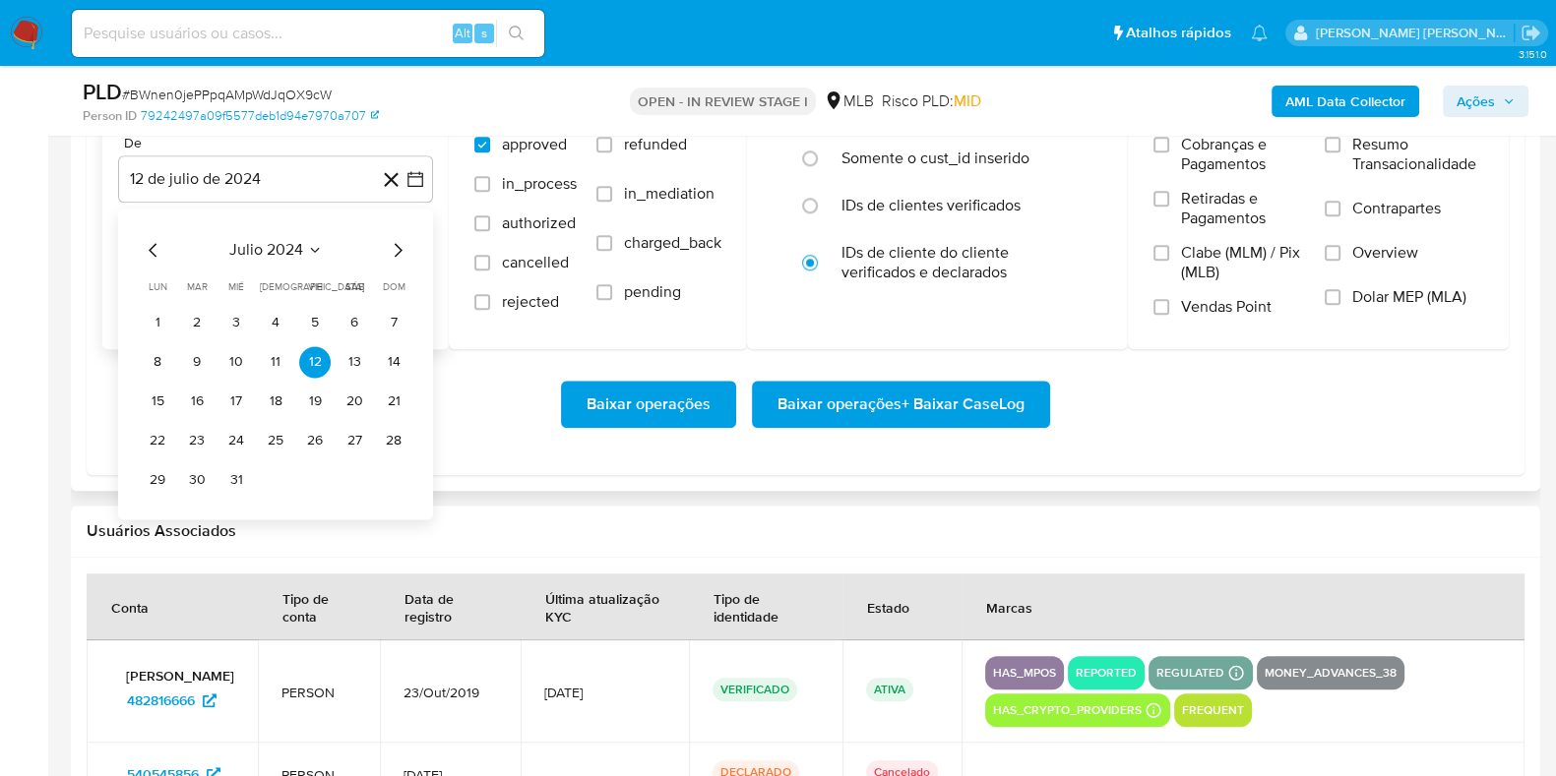
click at [396, 243] on icon "Mes siguiente" at bounding box center [399, 250] width 8 height 14
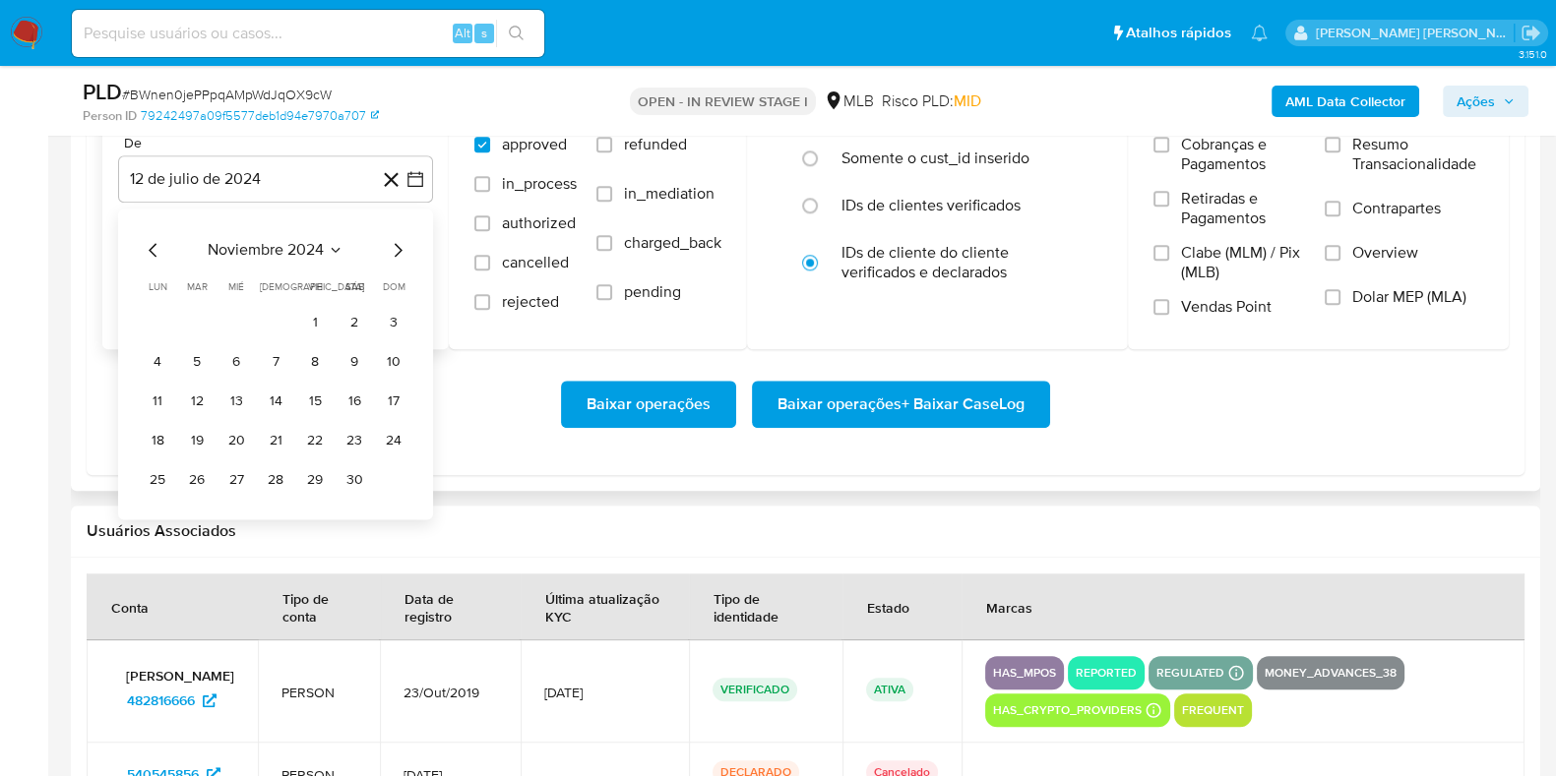
click at [396, 243] on icon "Mes siguiente" at bounding box center [399, 250] width 8 height 14
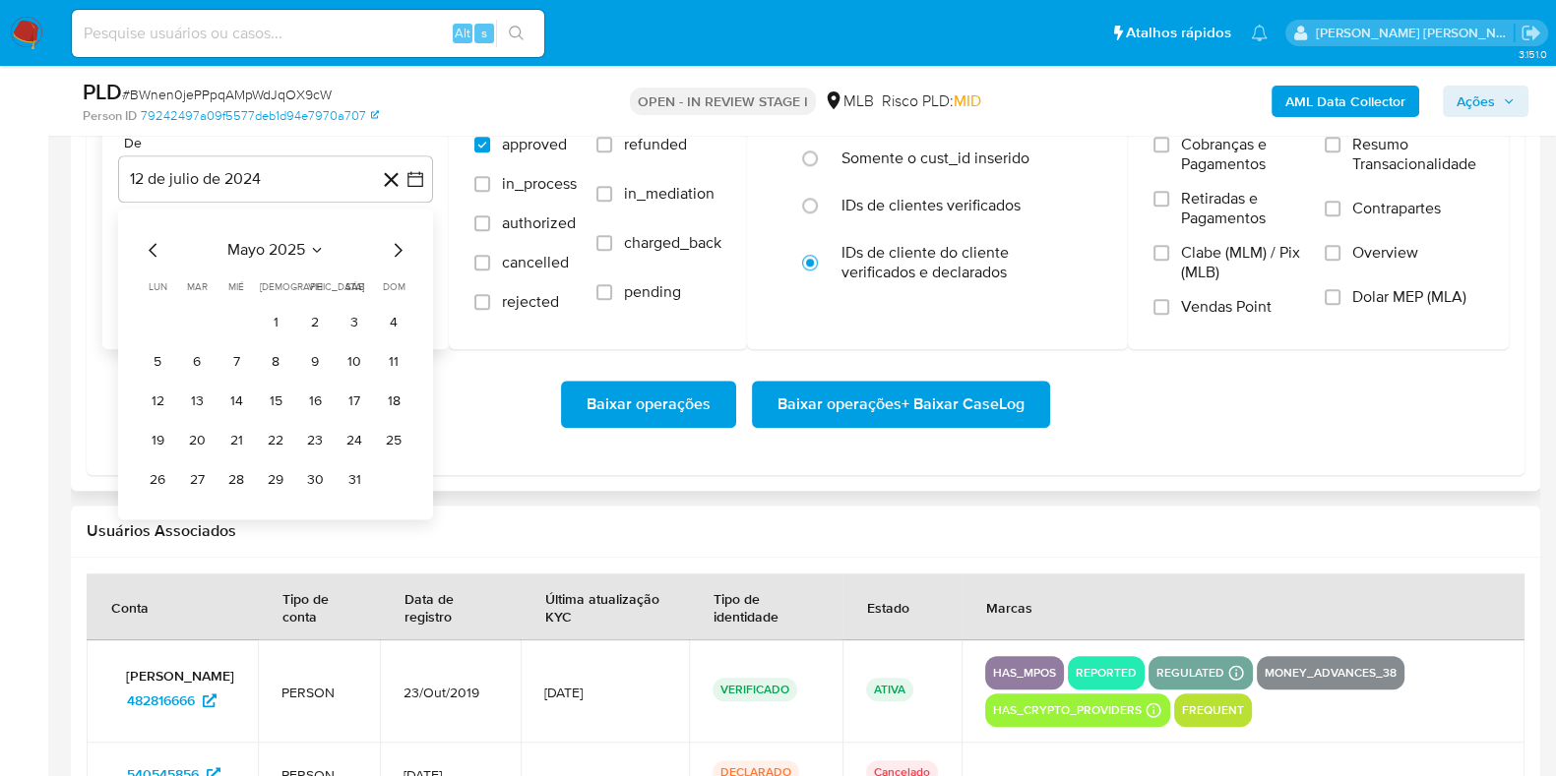
click at [396, 243] on icon "Mes siguiente" at bounding box center [399, 250] width 8 height 14
click at [386, 315] on button "1" at bounding box center [393, 322] width 31 height 31
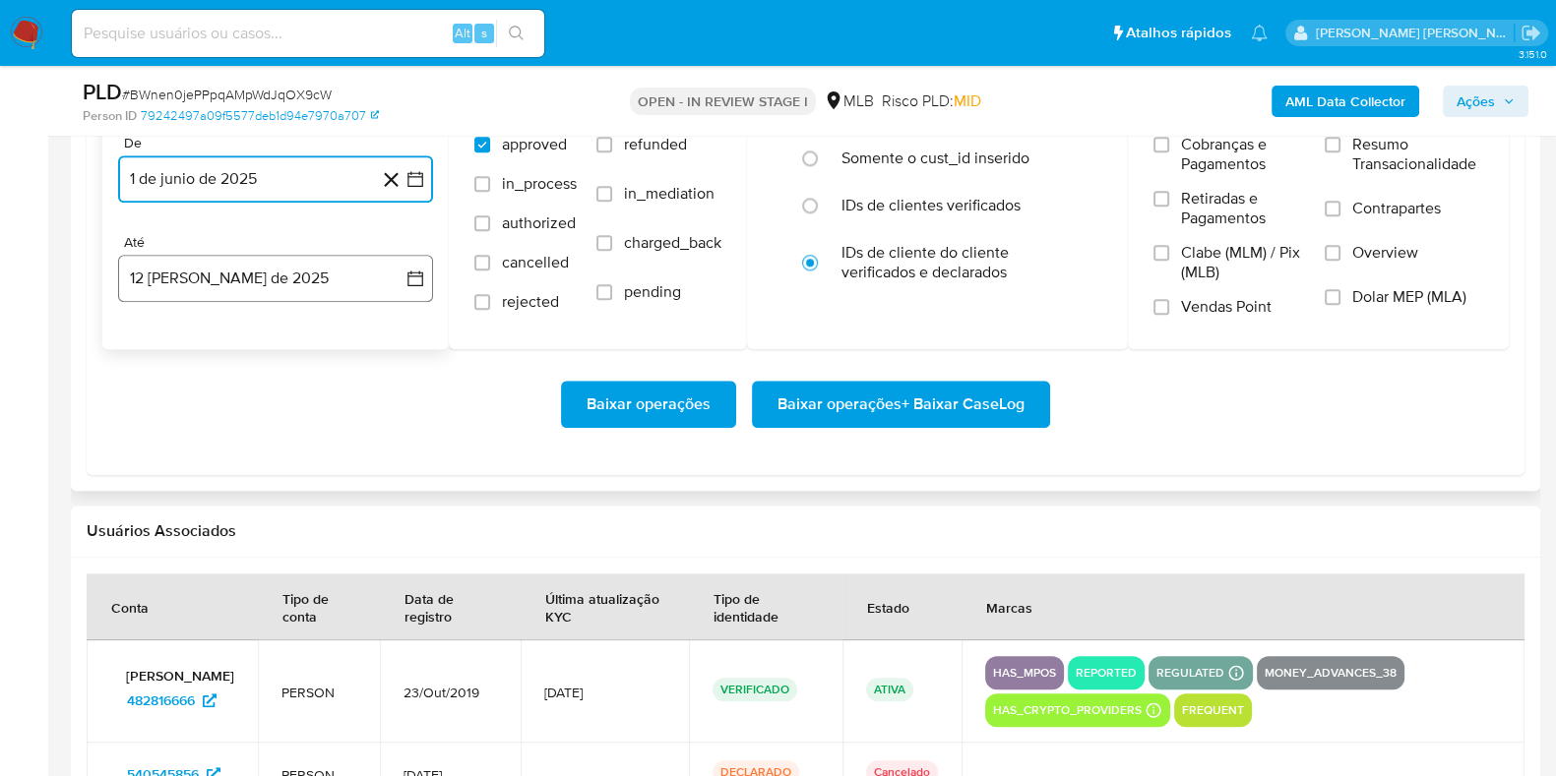
click at [298, 282] on button "12 [PERSON_NAME] de 2025" at bounding box center [275, 278] width 315 height 47
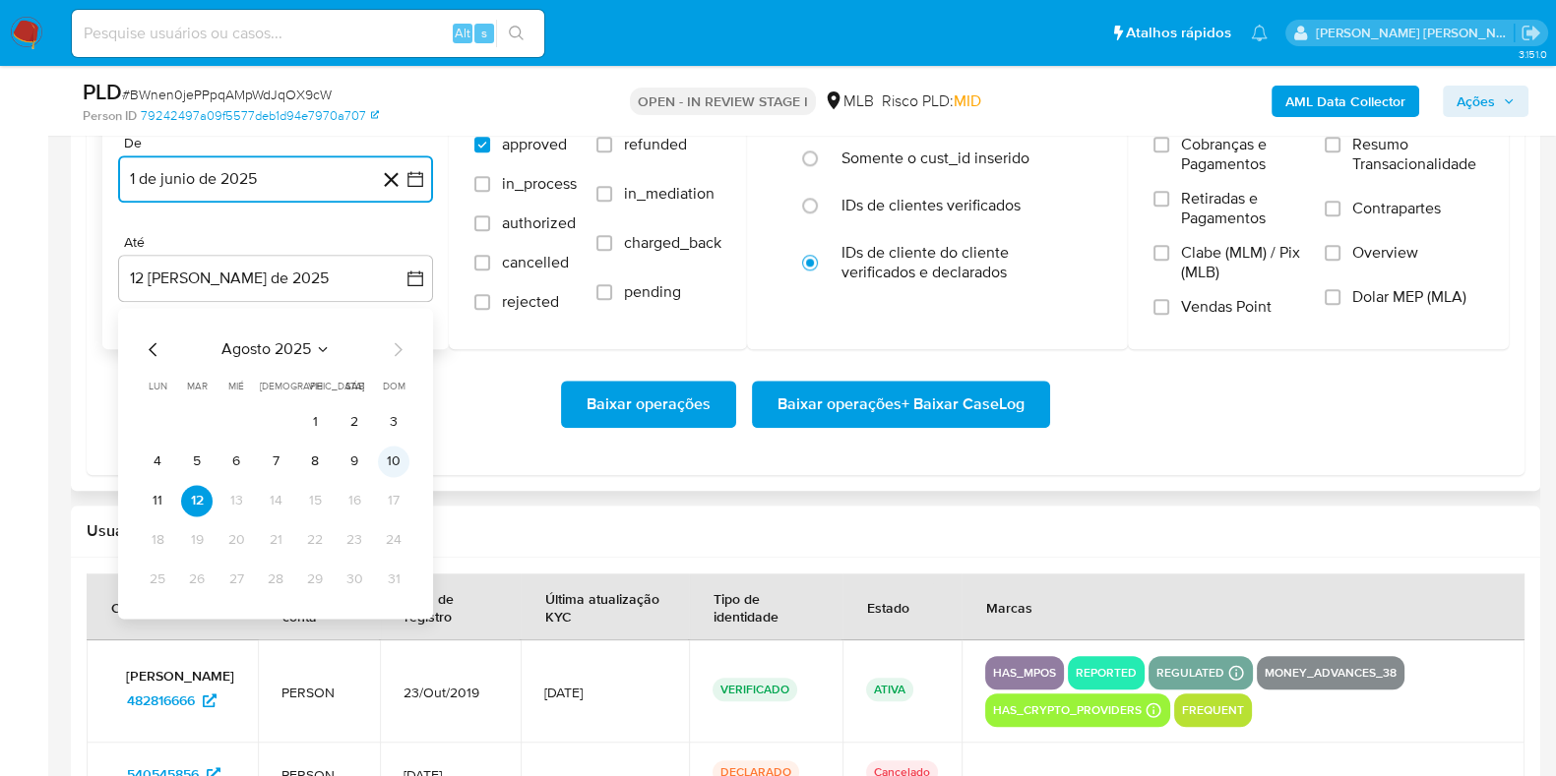
click at [399, 469] on button "10" at bounding box center [393, 461] width 31 height 31
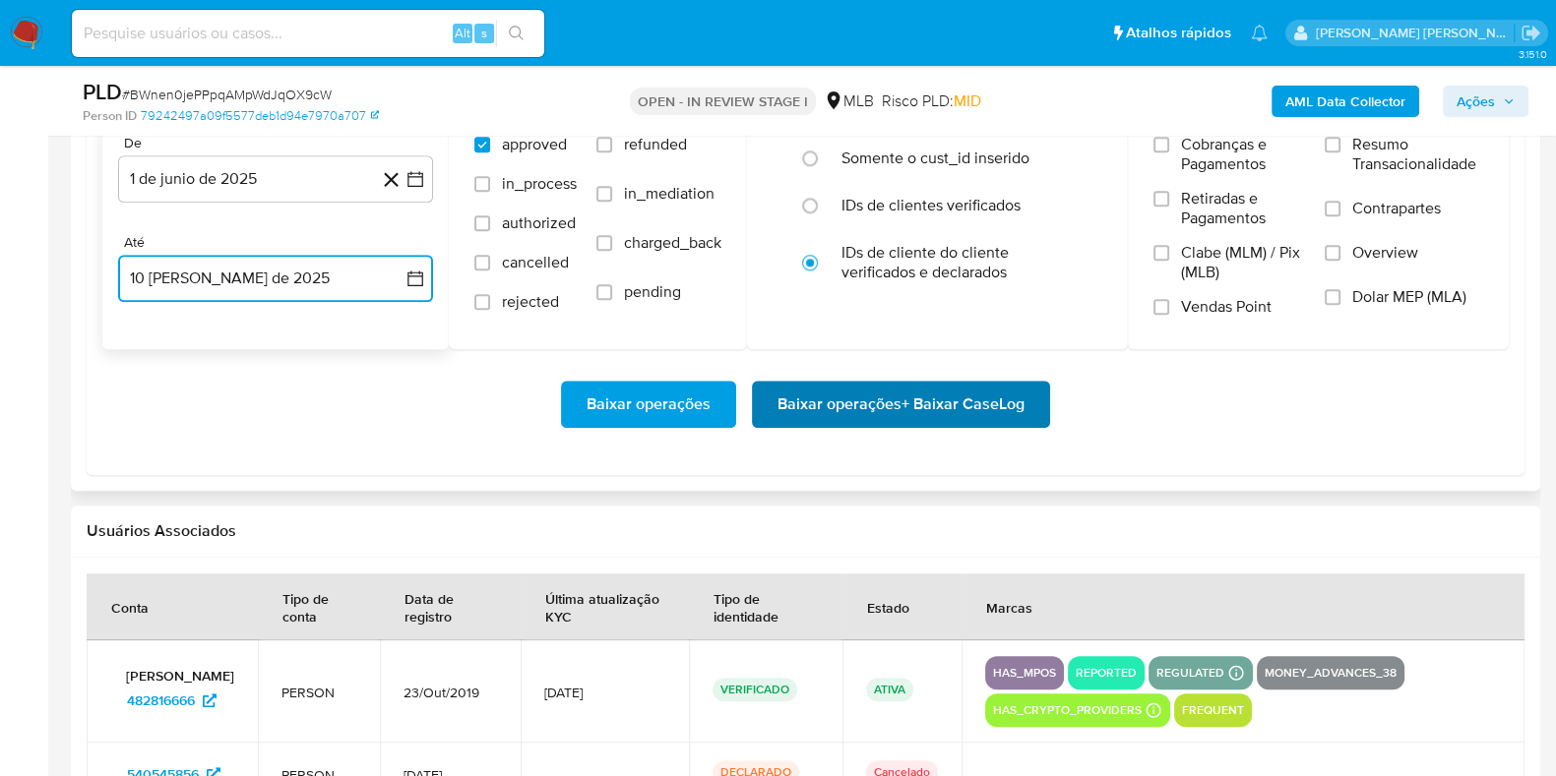
click at [856, 410] on span "Baixar operações + Baixar CaseLog" at bounding box center [900, 404] width 247 height 43
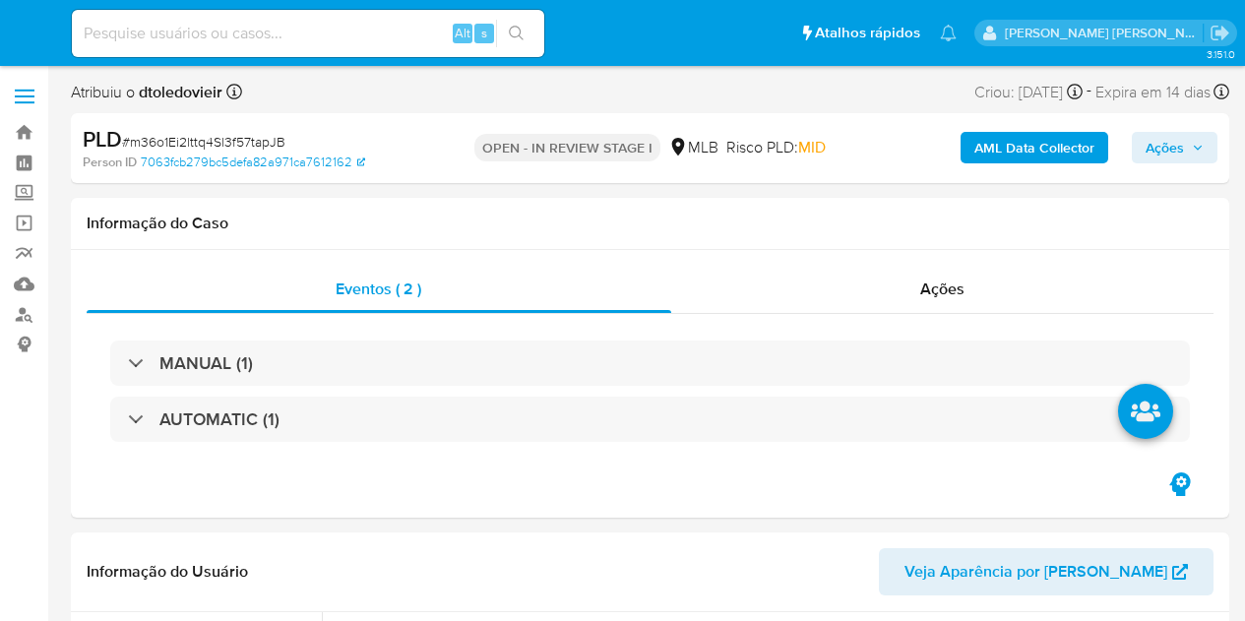
select select "10"
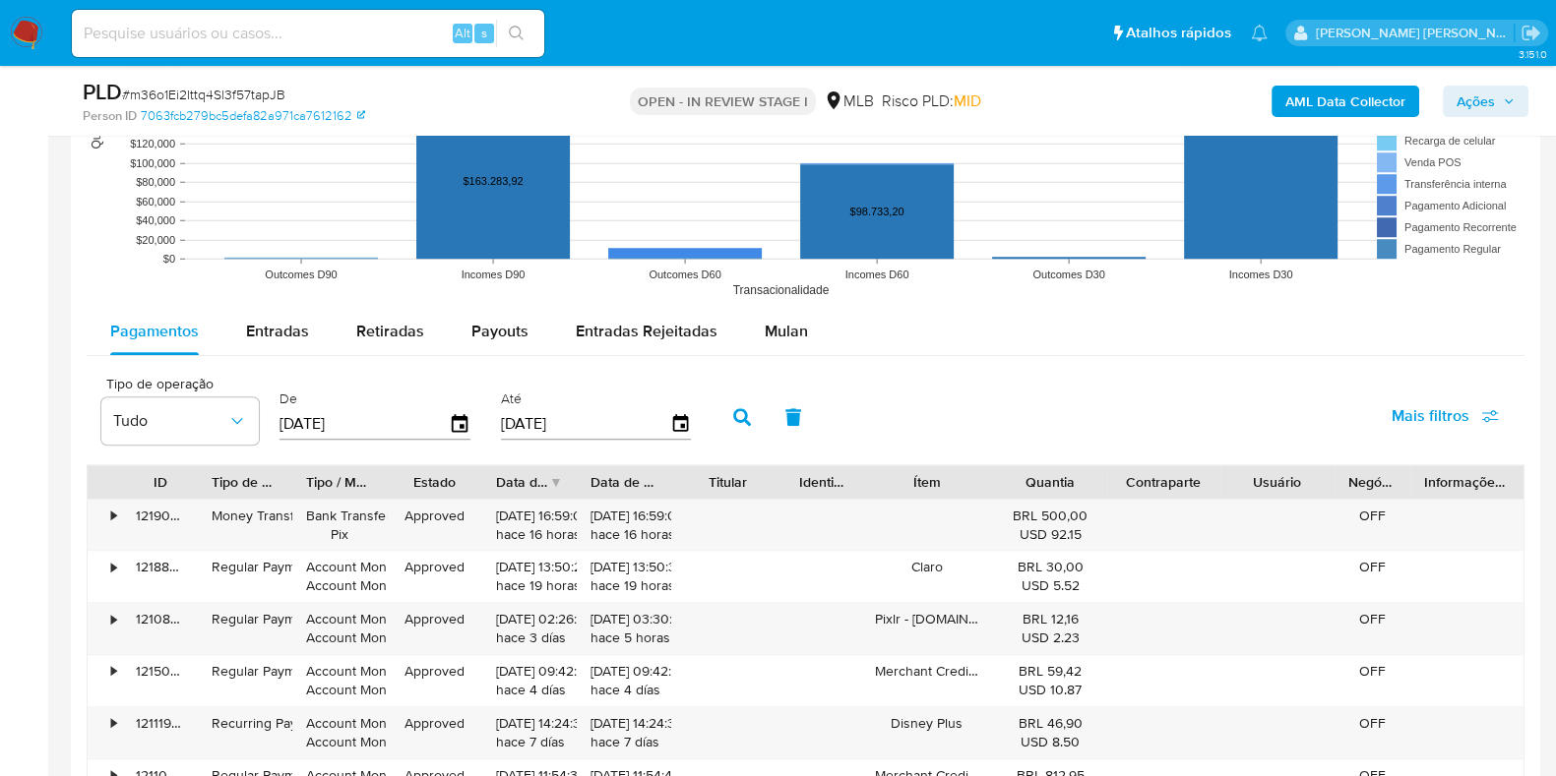
scroll to position [1926, 0]
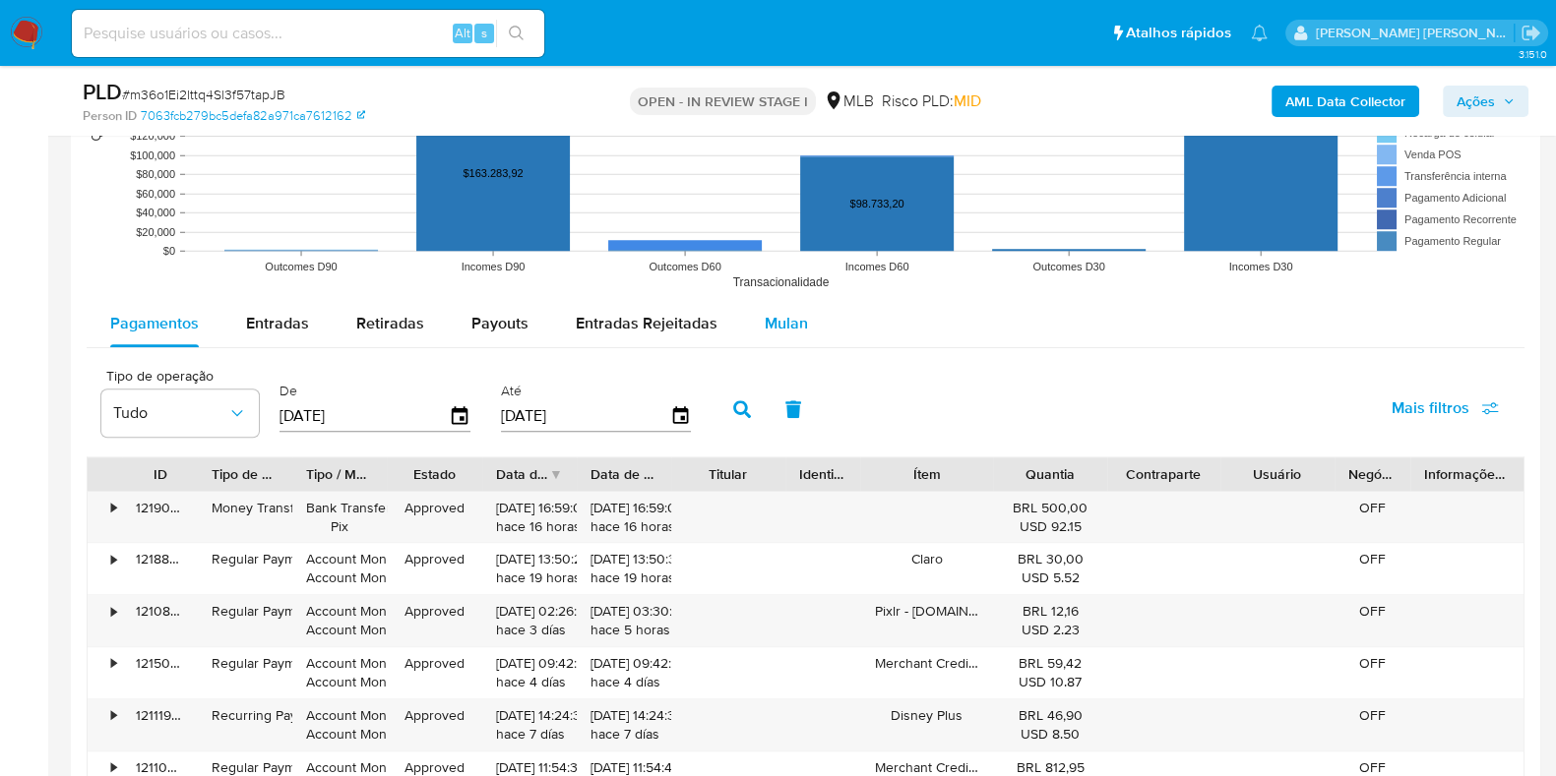
click at [784, 326] on span "Mulan" at bounding box center [786, 323] width 43 height 23
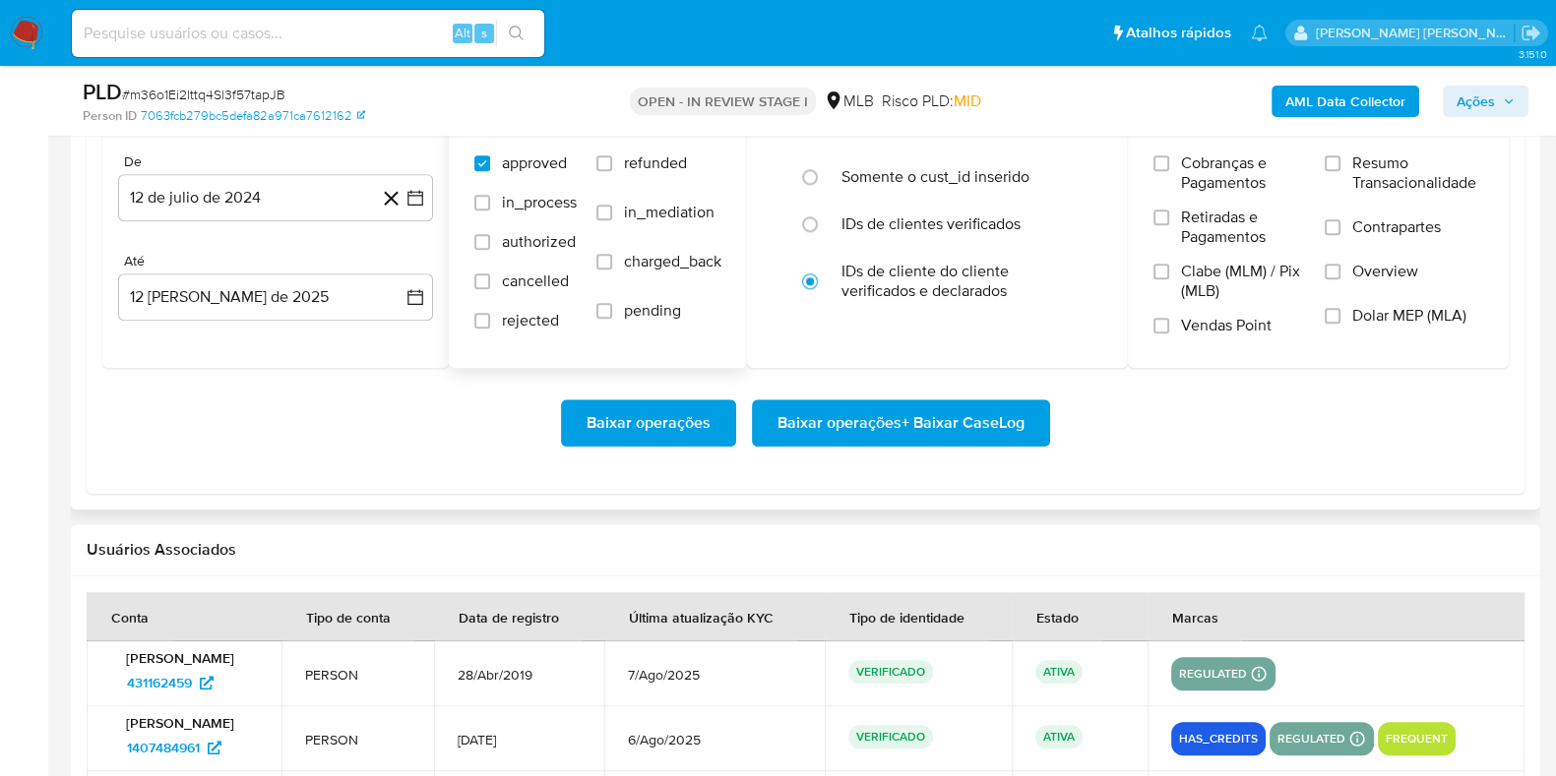
scroll to position [2257, 0]
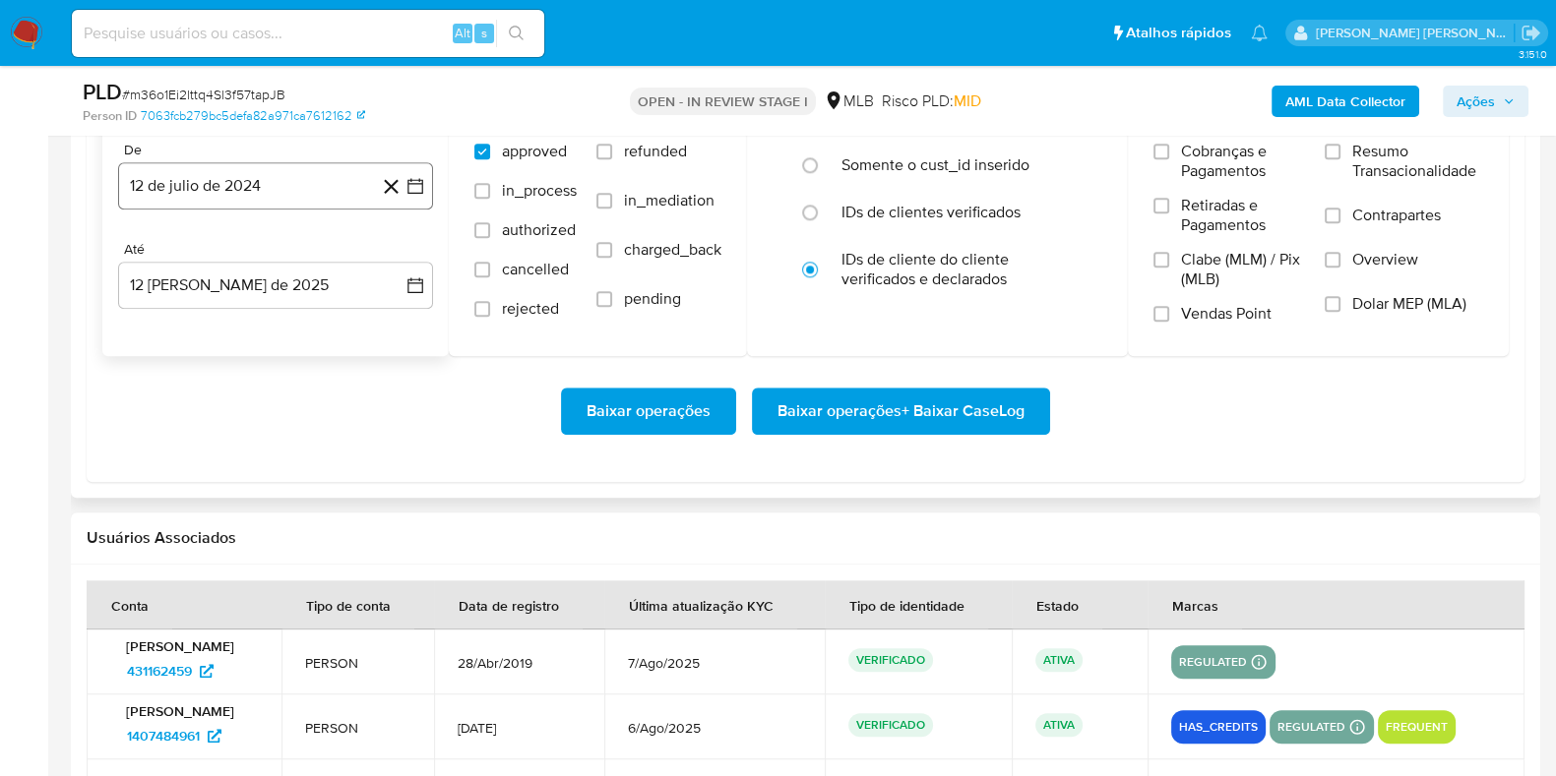
click at [295, 169] on button "12 de julio de 2024" at bounding box center [275, 185] width 315 height 47
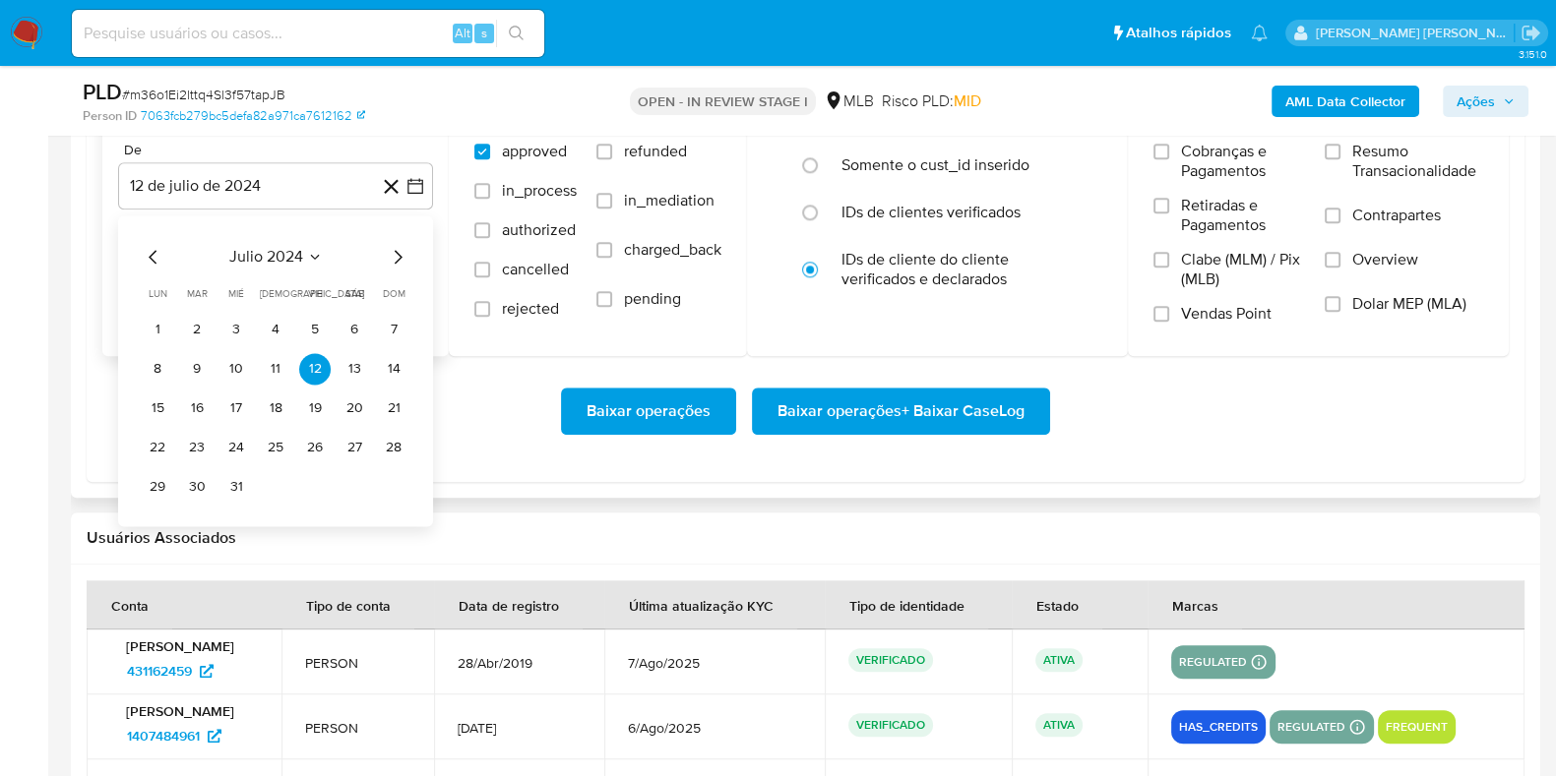
click at [399, 249] on icon "Mes siguiente" at bounding box center [398, 257] width 24 height 24
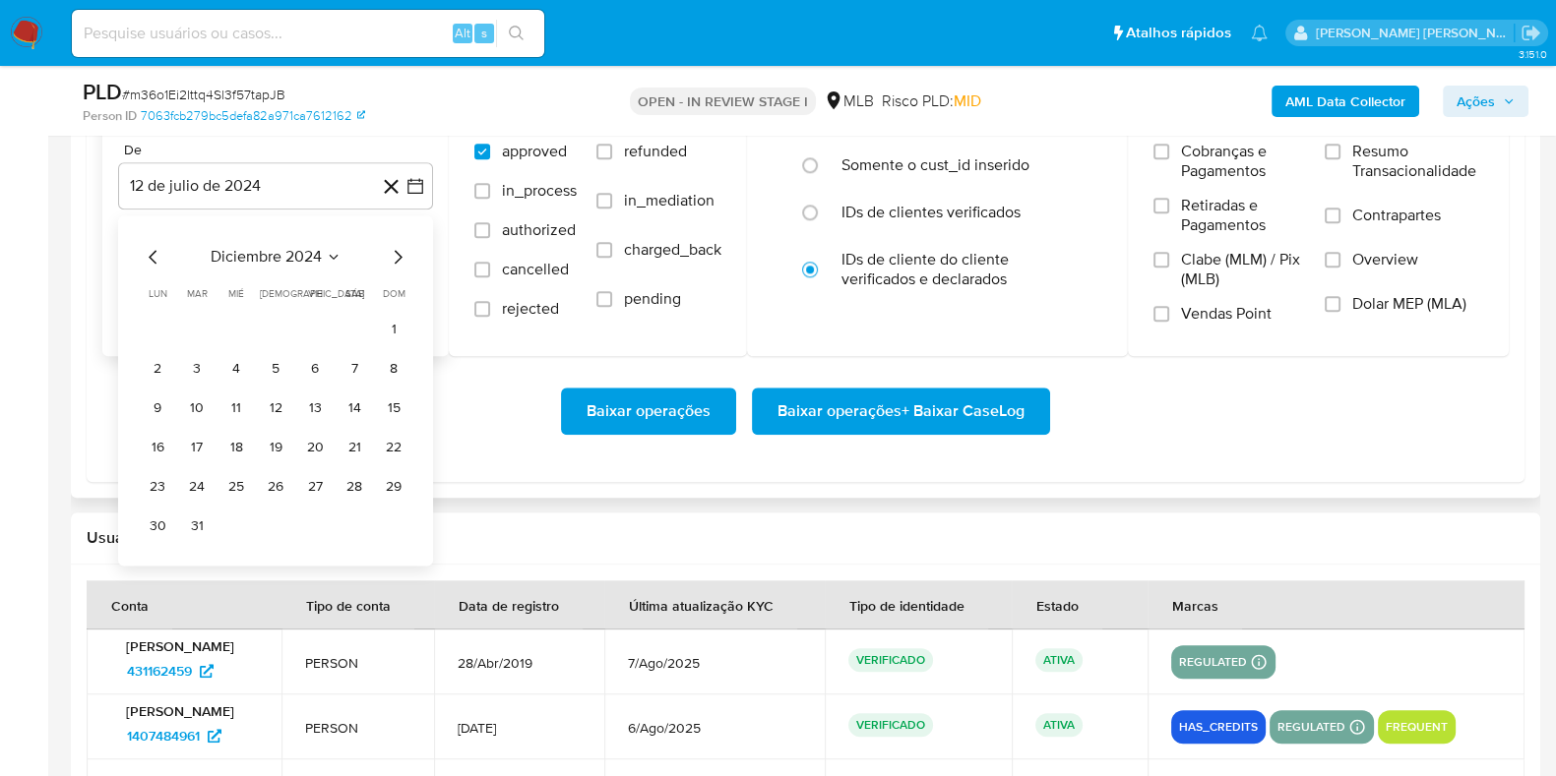
click at [399, 249] on icon "Mes siguiente" at bounding box center [398, 257] width 24 height 24
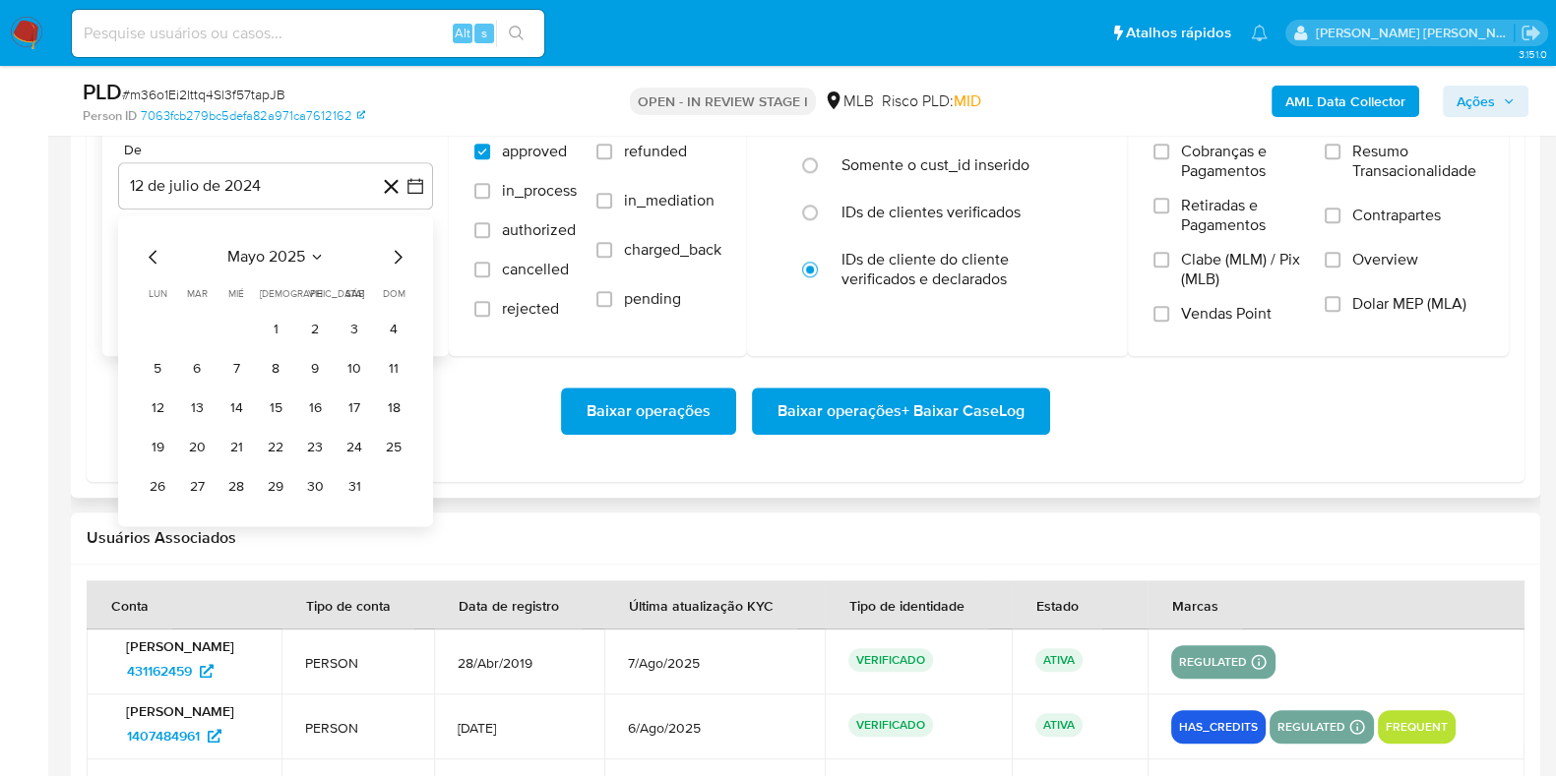
click at [399, 249] on icon "Mes siguiente" at bounding box center [398, 257] width 24 height 24
click at [394, 328] on button "1" at bounding box center [393, 329] width 31 height 31
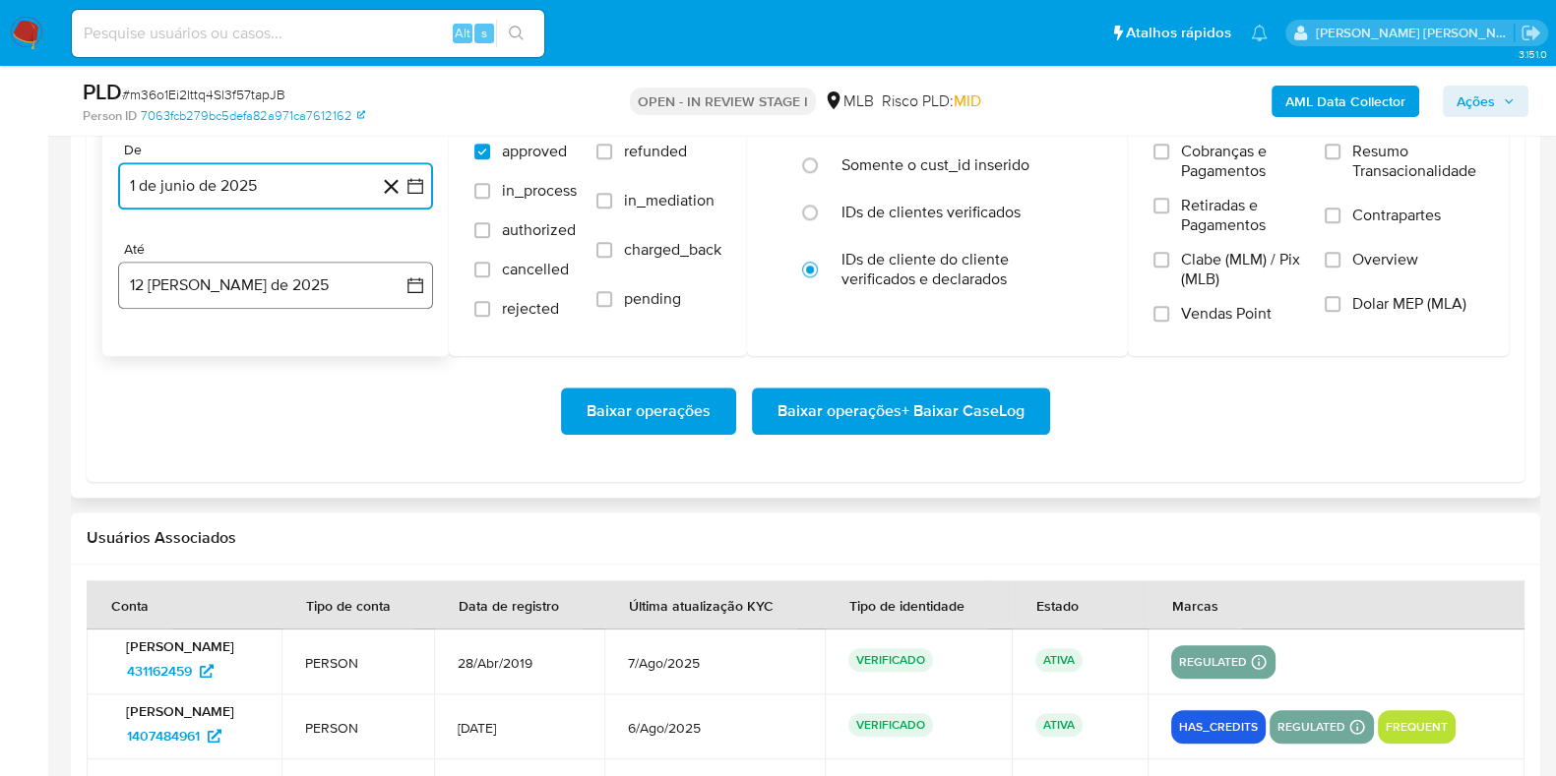
click at [274, 284] on button "12 [PERSON_NAME] de 2025" at bounding box center [275, 285] width 315 height 47
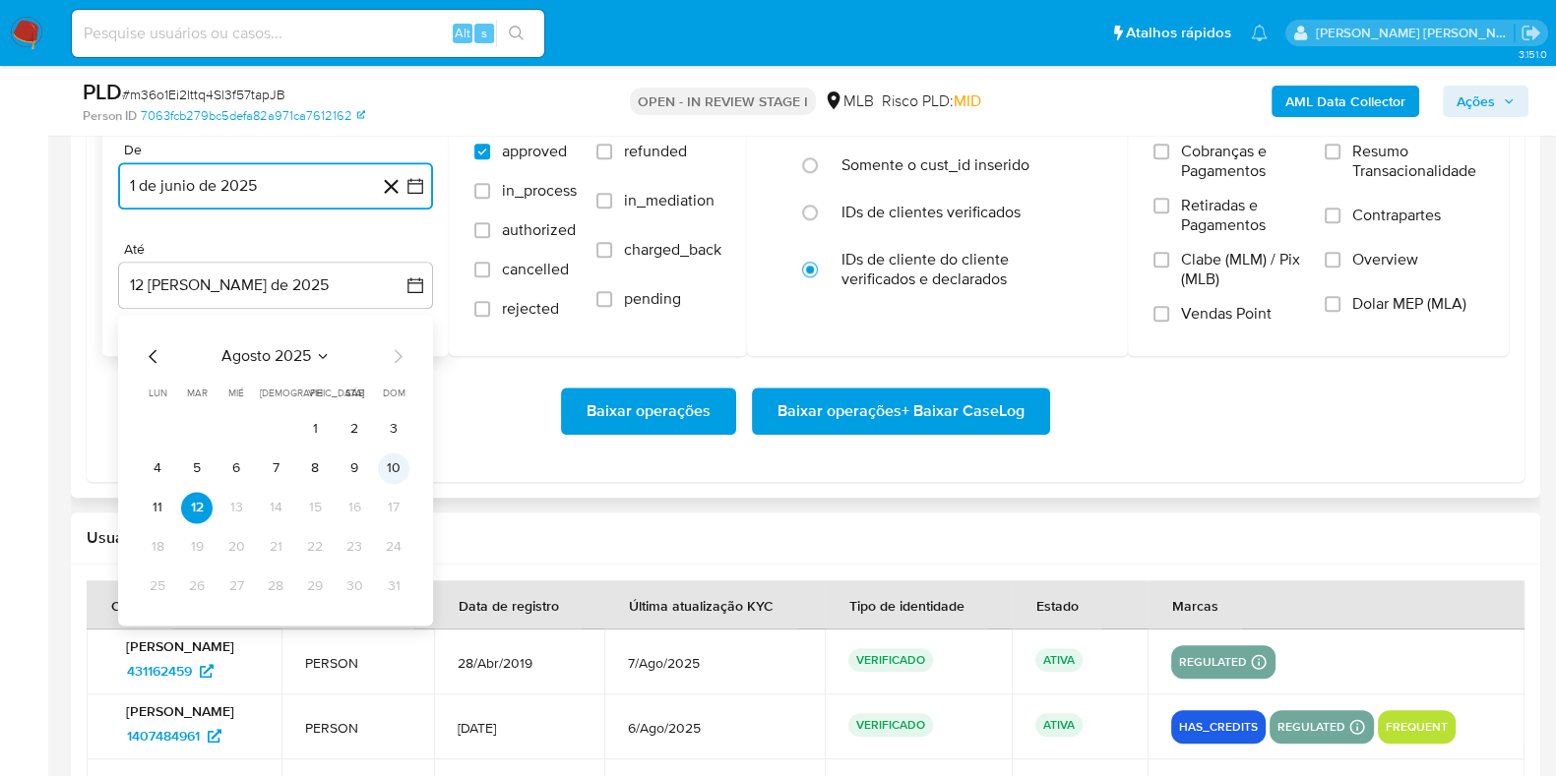
click at [389, 467] on button "10" at bounding box center [393, 468] width 31 height 31
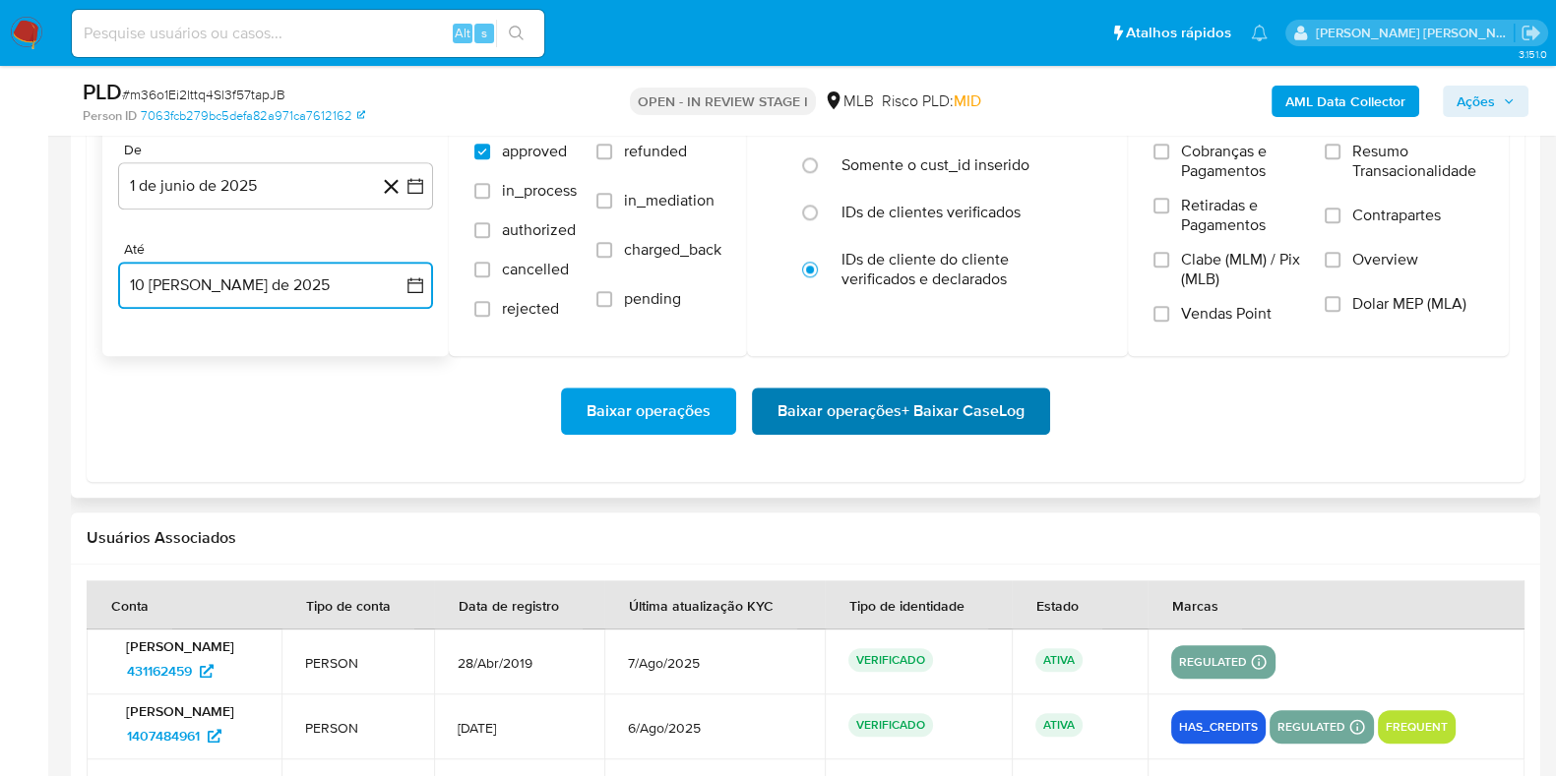
click at [857, 424] on span "Baixar operações + Baixar CaseLog" at bounding box center [900, 411] width 247 height 43
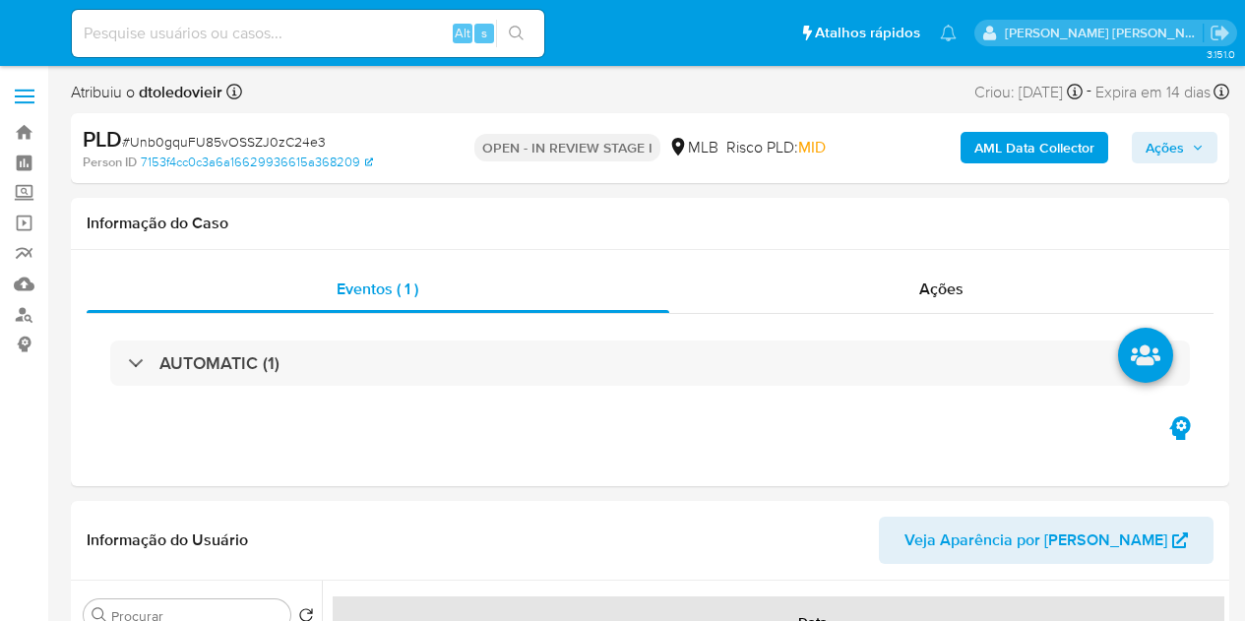
select select "10"
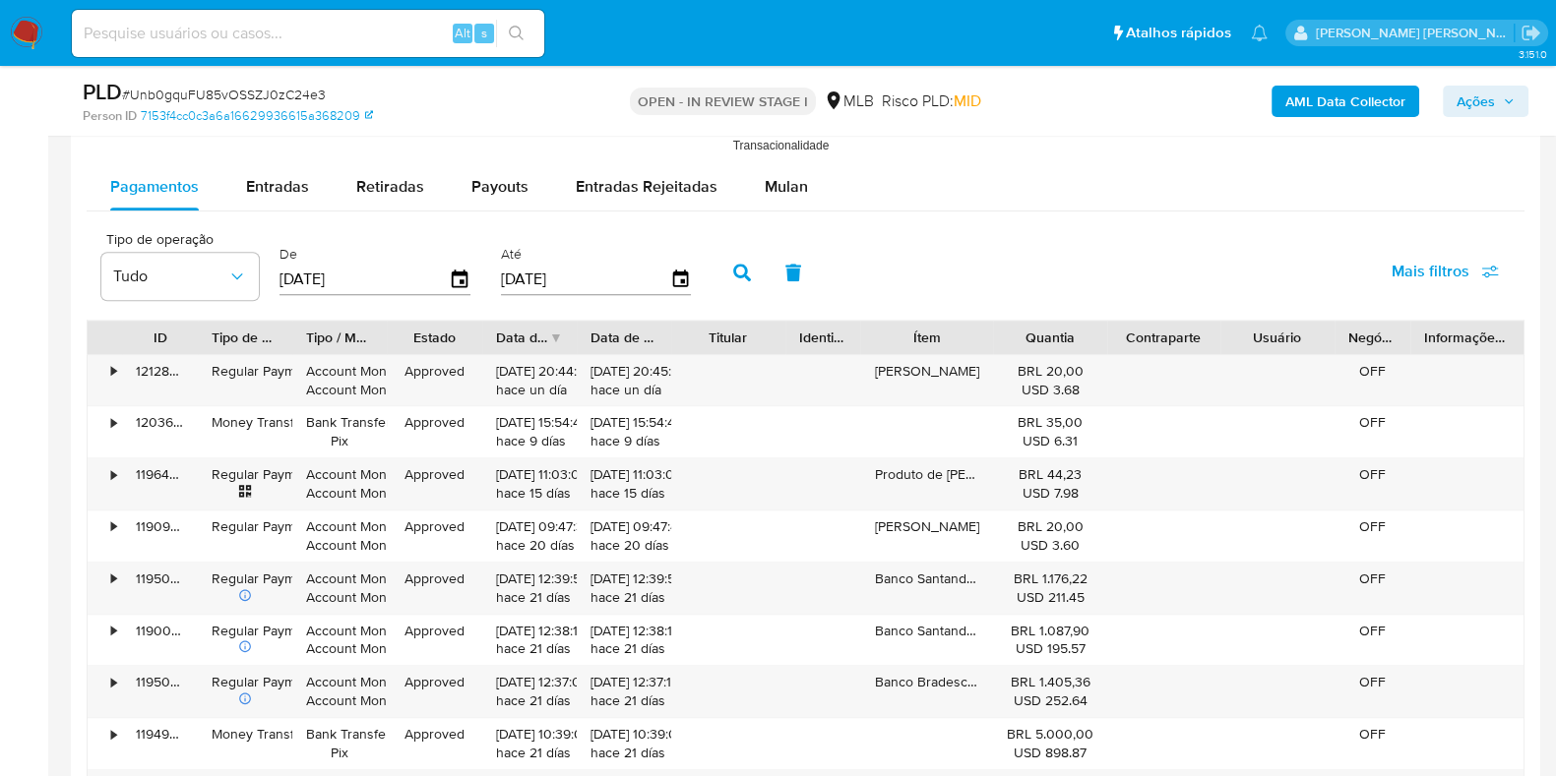
scroll to position [2166, 0]
click at [765, 184] on span "Mulan" at bounding box center [786, 184] width 43 height 23
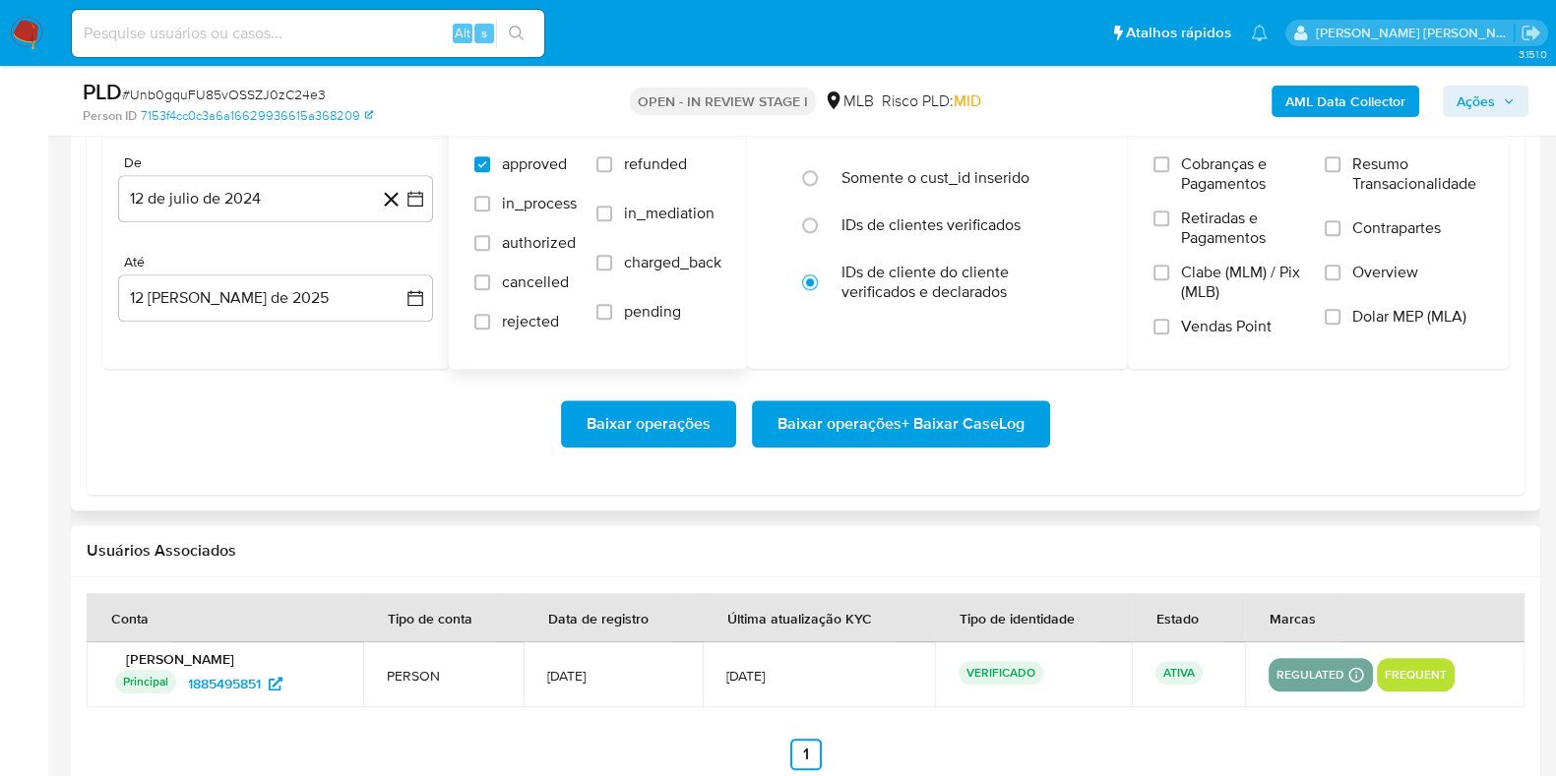
scroll to position [2349, 0]
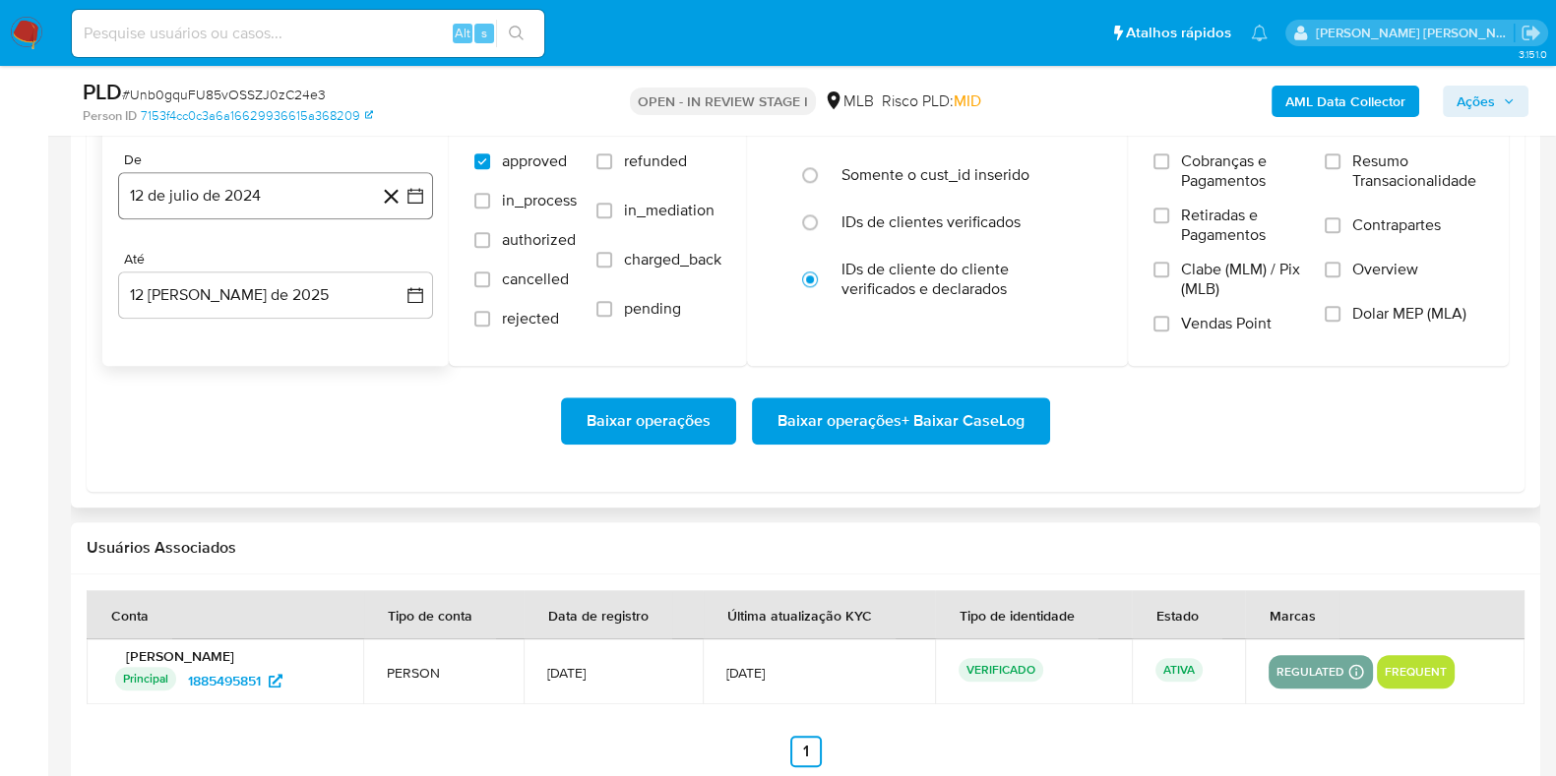
click at [271, 213] on button "12 de julio de 2024" at bounding box center [275, 195] width 315 height 47
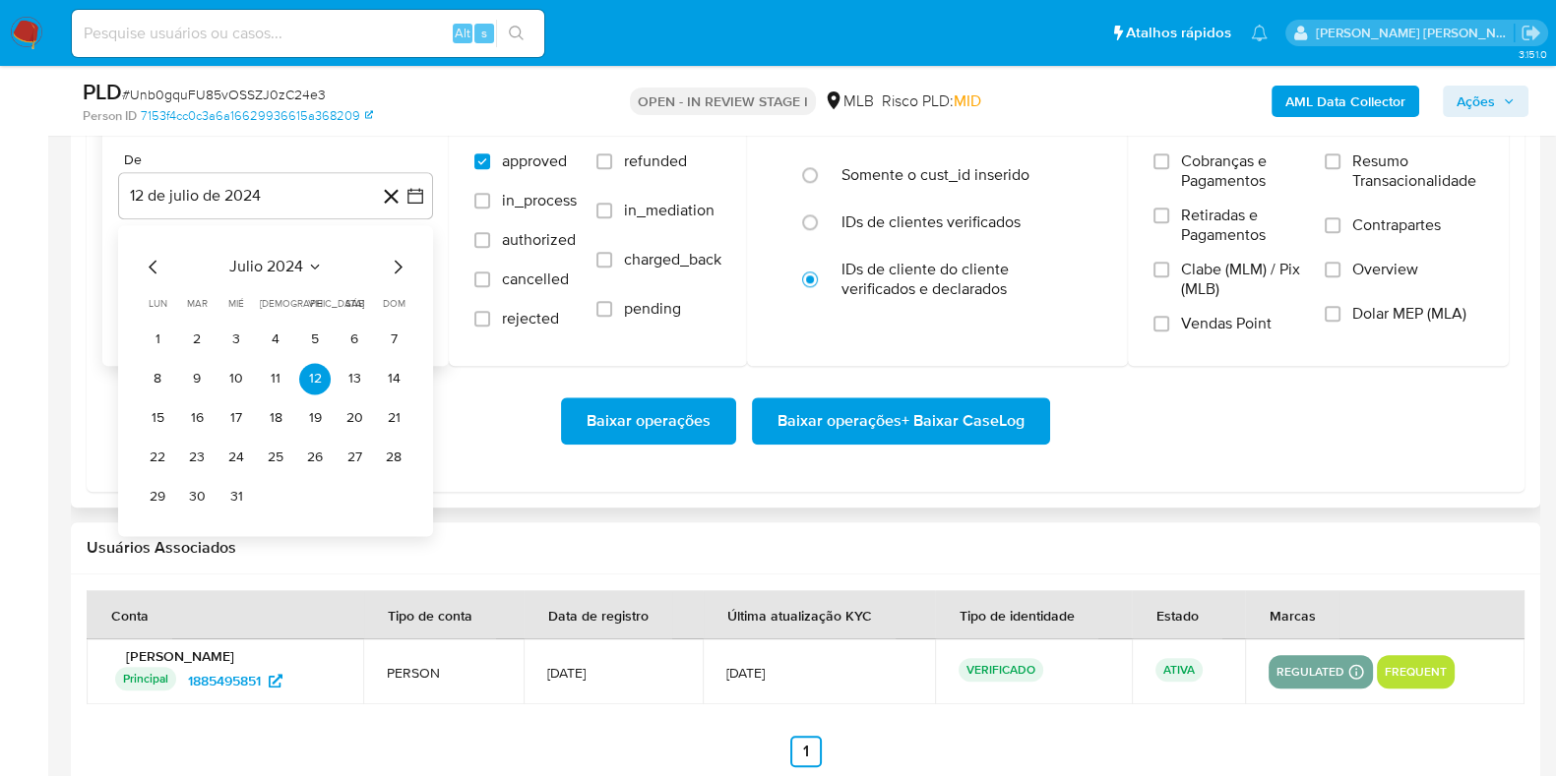
click at [393, 259] on icon "Mes siguiente" at bounding box center [398, 267] width 24 height 24
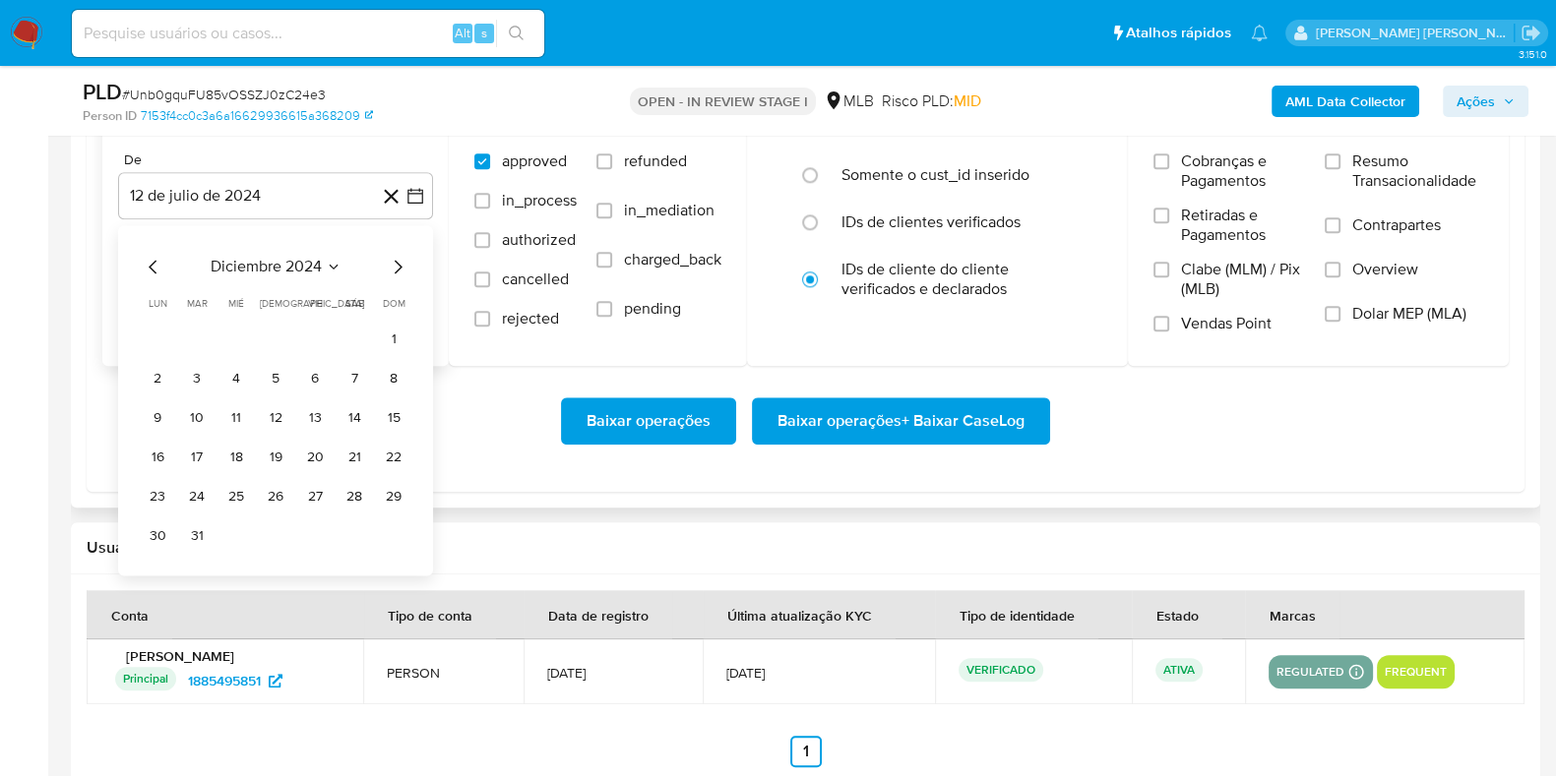
click at [393, 259] on icon "Mes siguiente" at bounding box center [398, 267] width 24 height 24
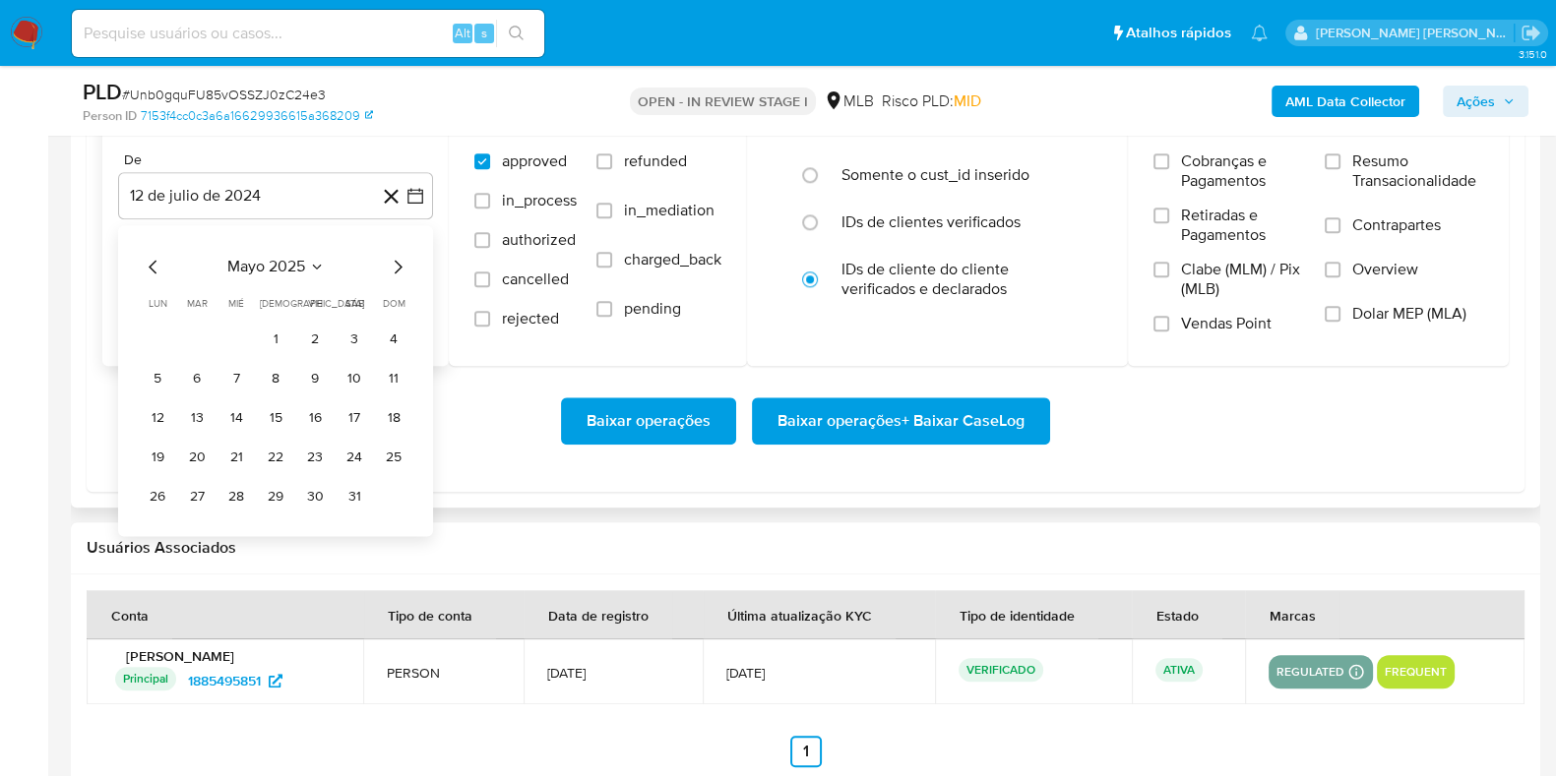
click at [393, 259] on icon "Mes siguiente" at bounding box center [398, 267] width 24 height 24
click at [393, 337] on button "1" at bounding box center [393, 339] width 31 height 31
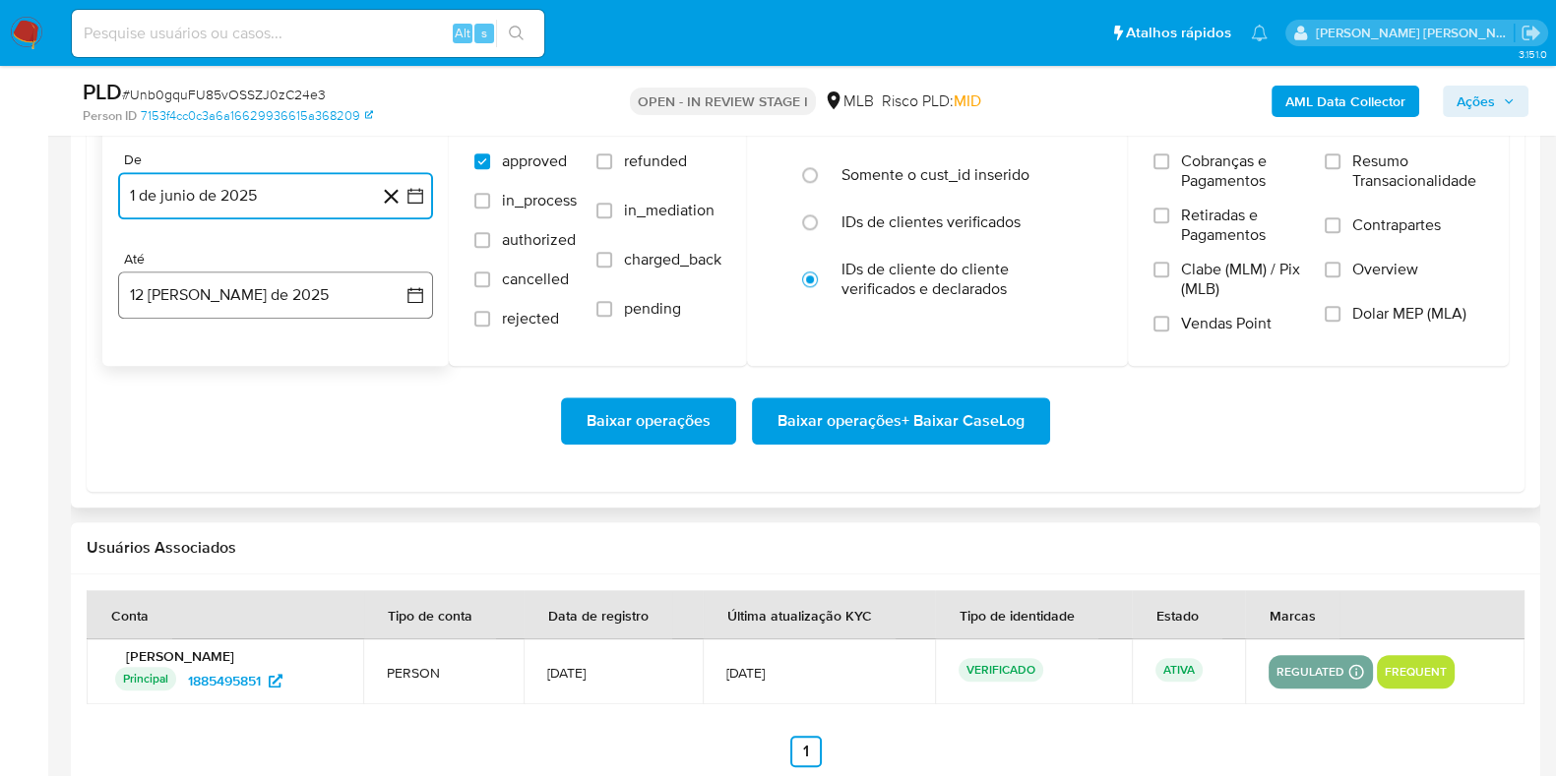
click at [295, 294] on button "12 [PERSON_NAME] de 2025" at bounding box center [275, 295] width 315 height 47
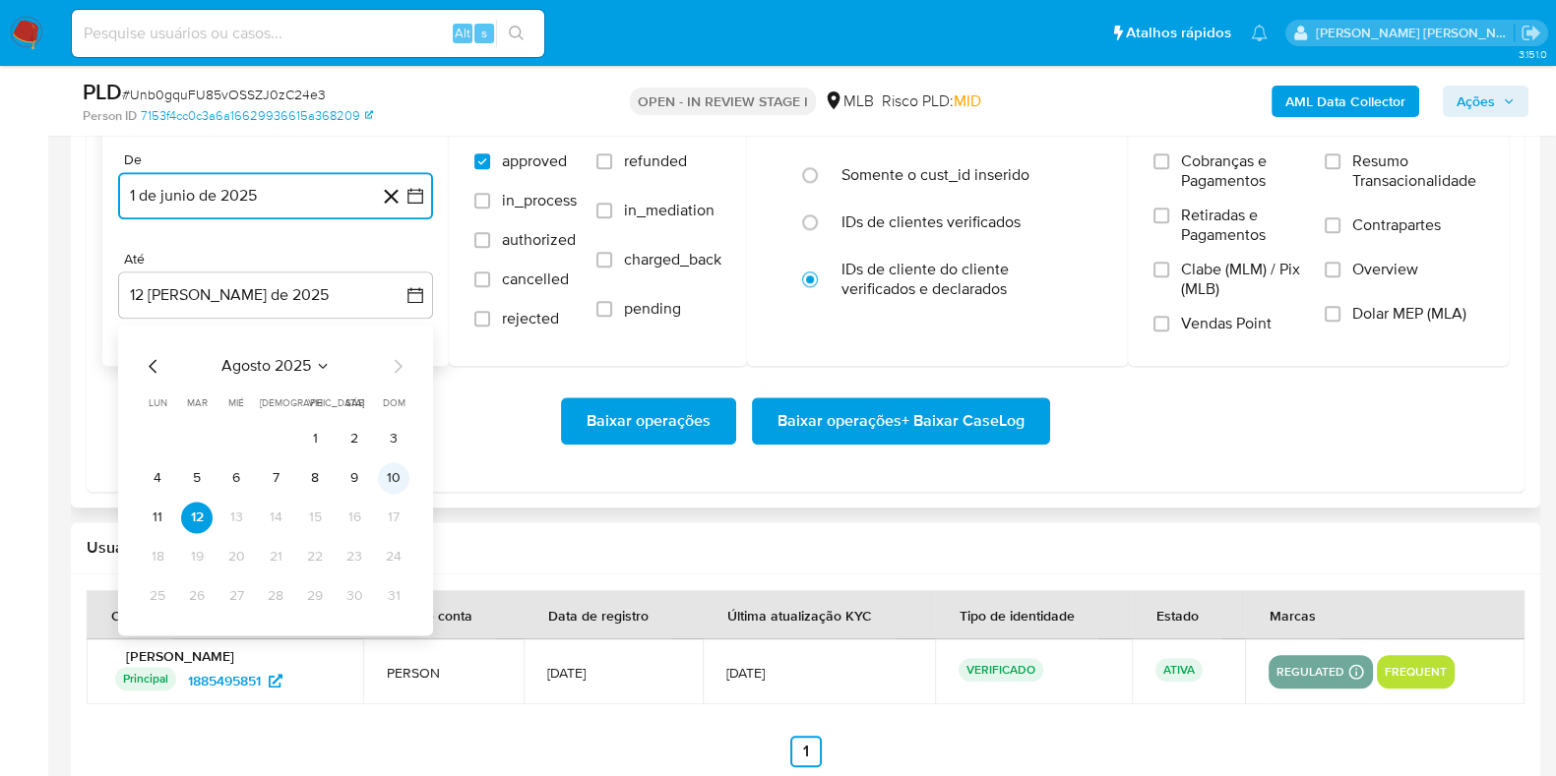
click at [389, 480] on button "10" at bounding box center [393, 477] width 31 height 31
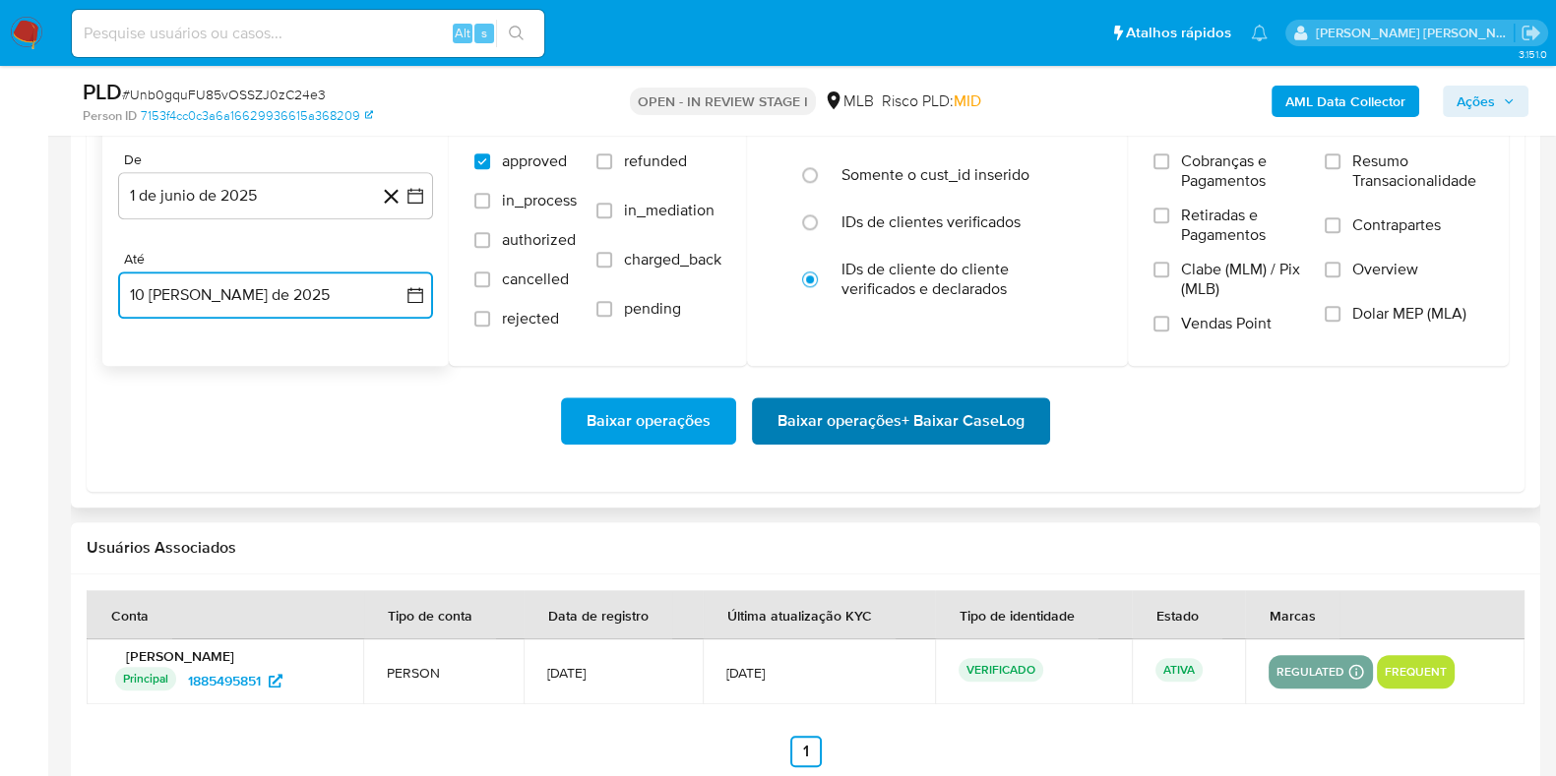
click at [904, 425] on span "Baixar operações + Baixar CaseLog" at bounding box center [900, 420] width 247 height 43
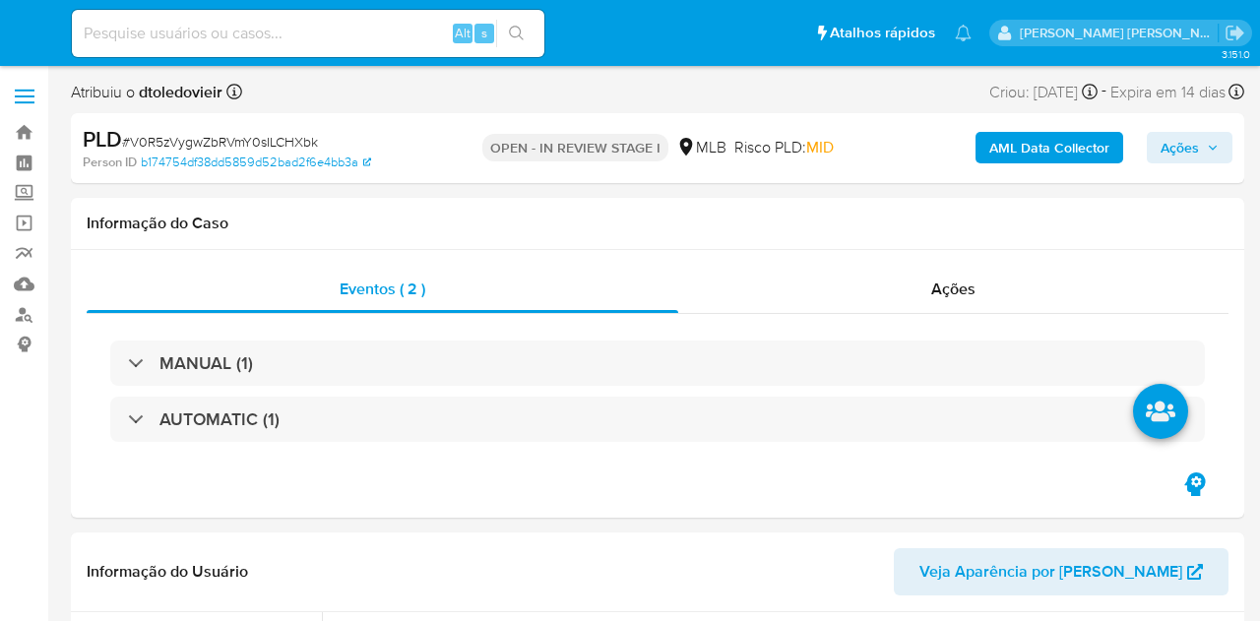
select select "10"
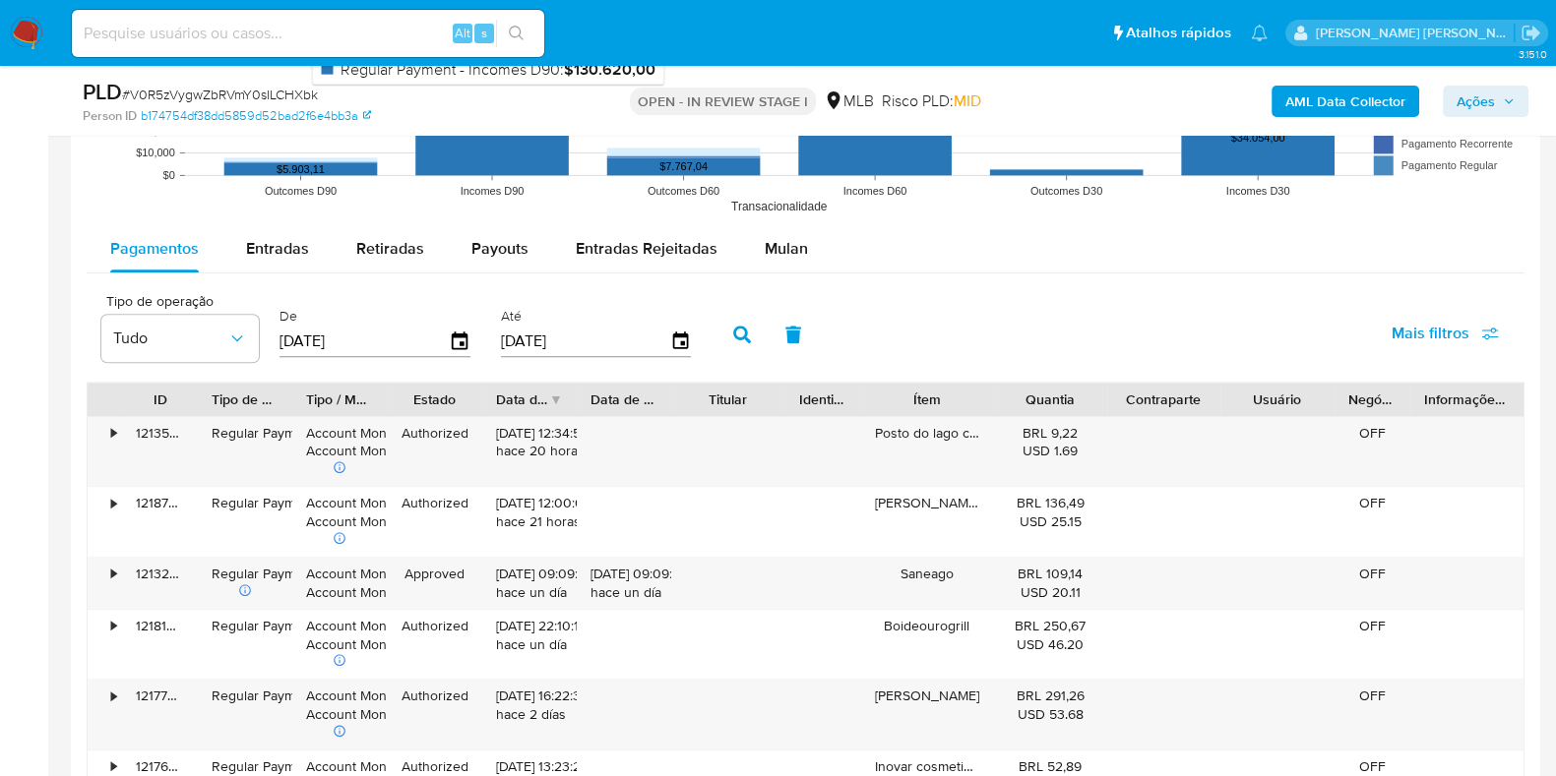
scroll to position [2037, 0]
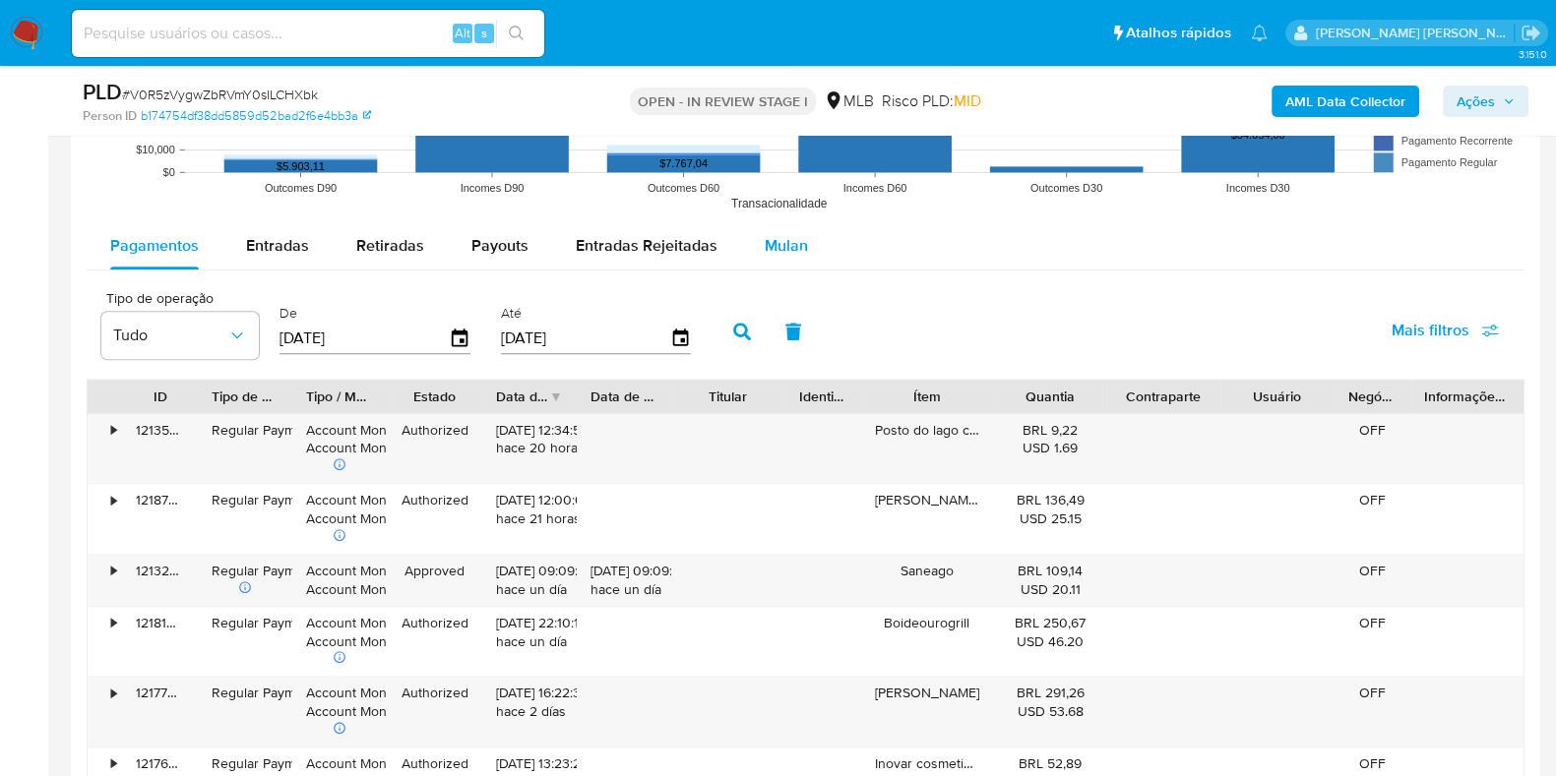
click at [766, 252] on span "Mulan" at bounding box center [786, 245] width 43 height 23
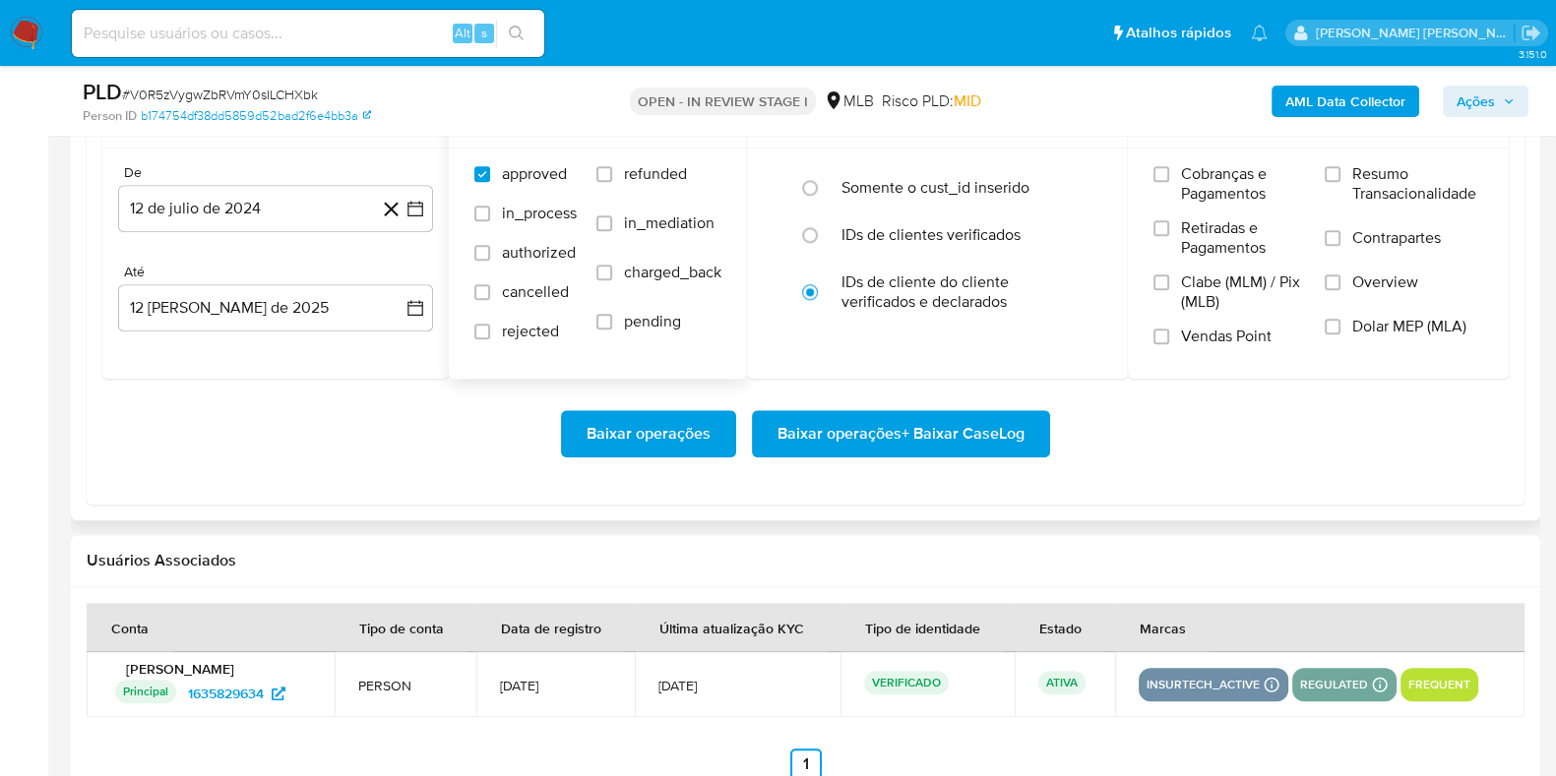
scroll to position [2270, 0]
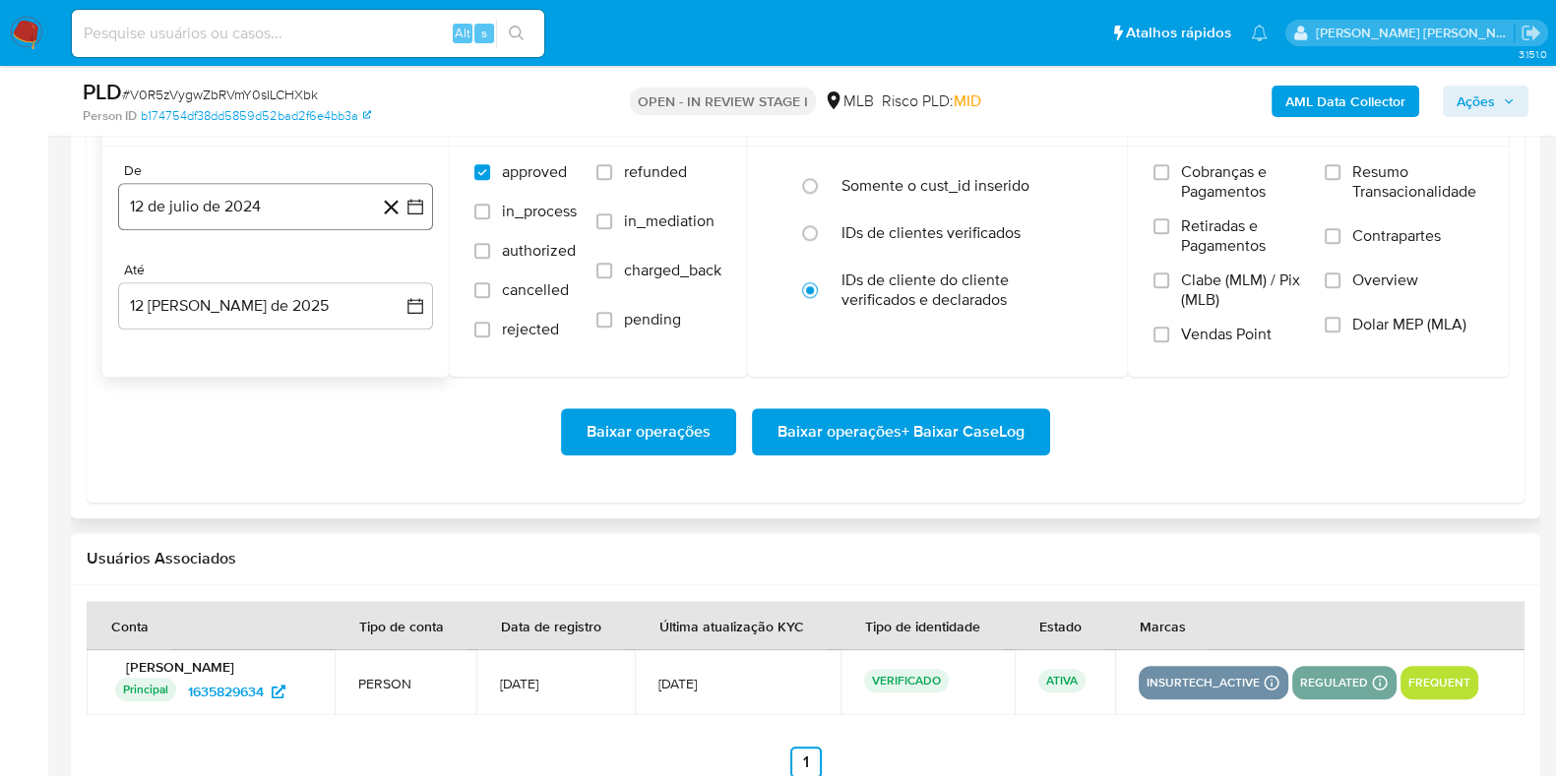
click at [310, 198] on button "12 de julio de 2024" at bounding box center [275, 206] width 315 height 47
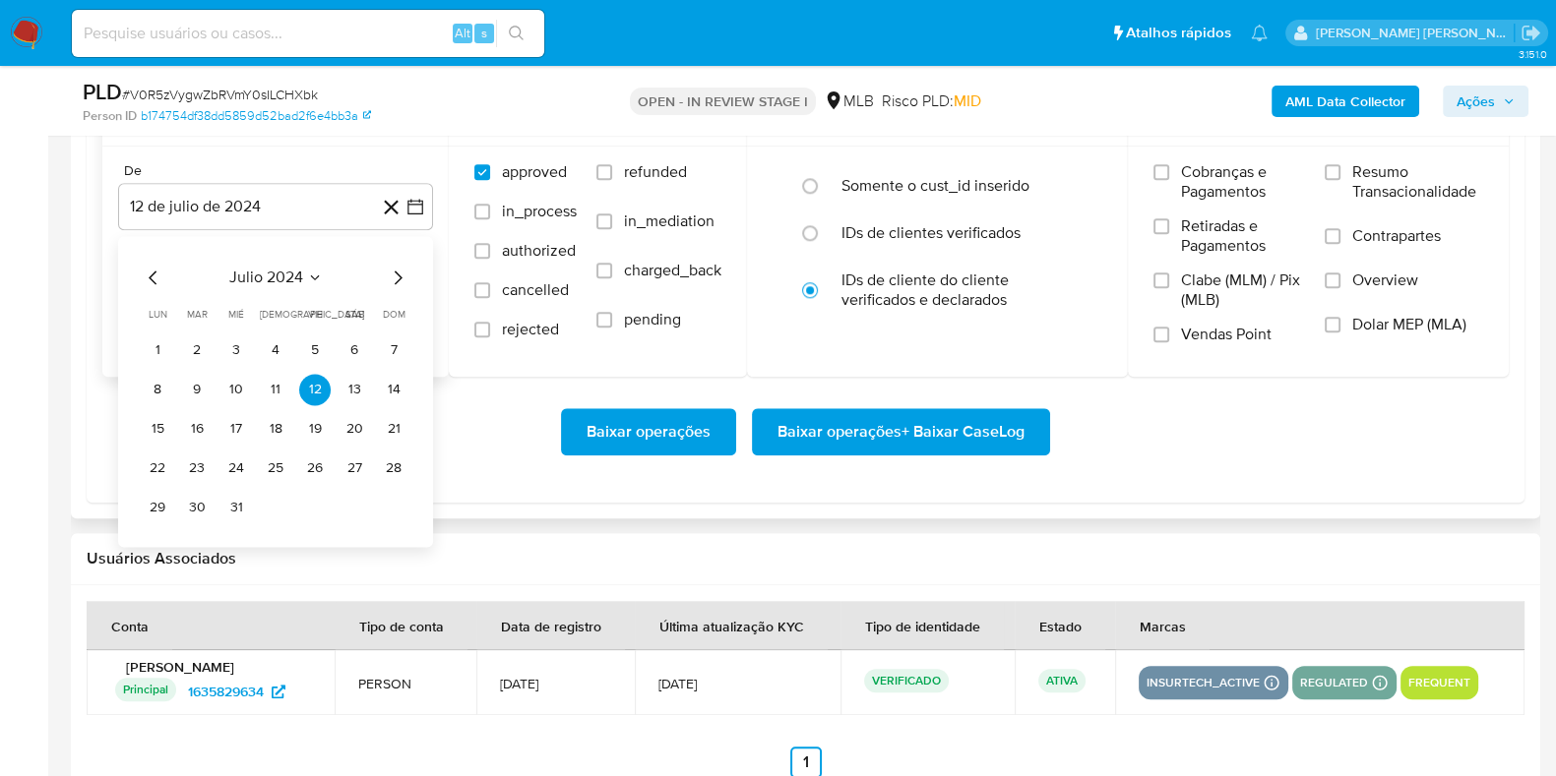
click at [396, 276] on icon "Mes siguiente" at bounding box center [398, 278] width 24 height 24
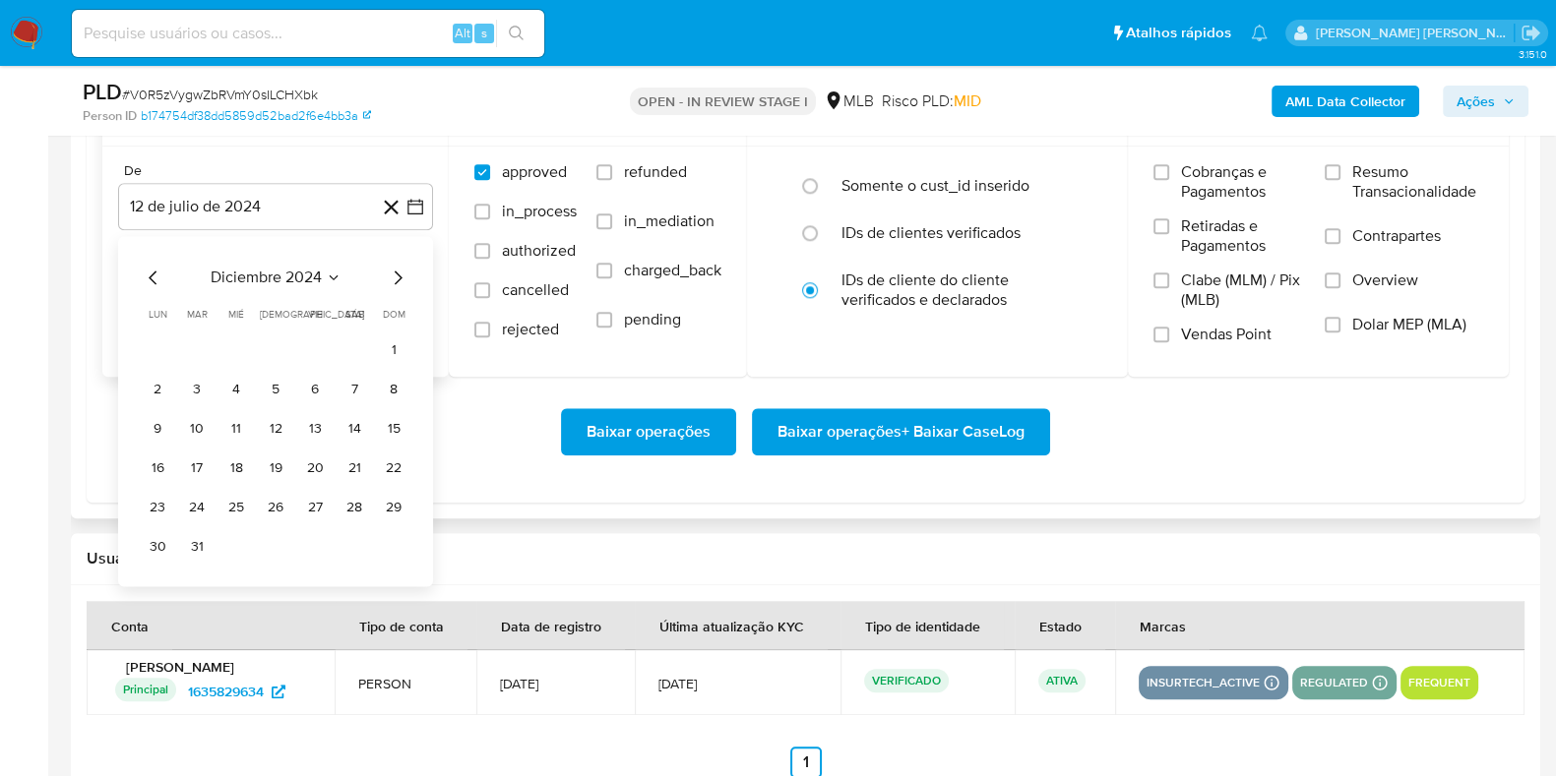
click at [396, 276] on icon "Mes siguiente" at bounding box center [398, 278] width 24 height 24
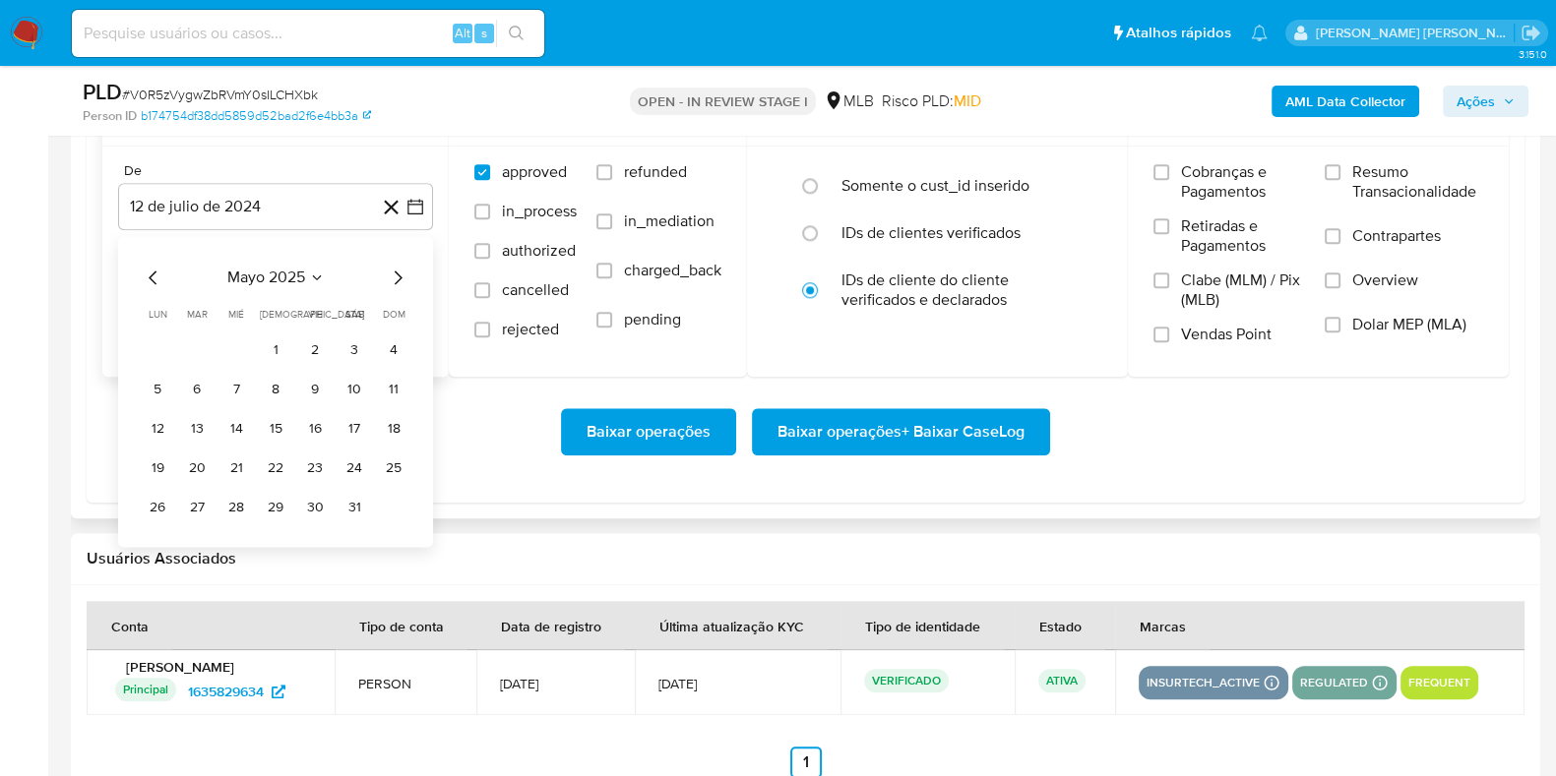
click at [396, 276] on icon "Mes siguiente" at bounding box center [398, 278] width 24 height 24
click at [391, 337] on button "1" at bounding box center [393, 350] width 31 height 31
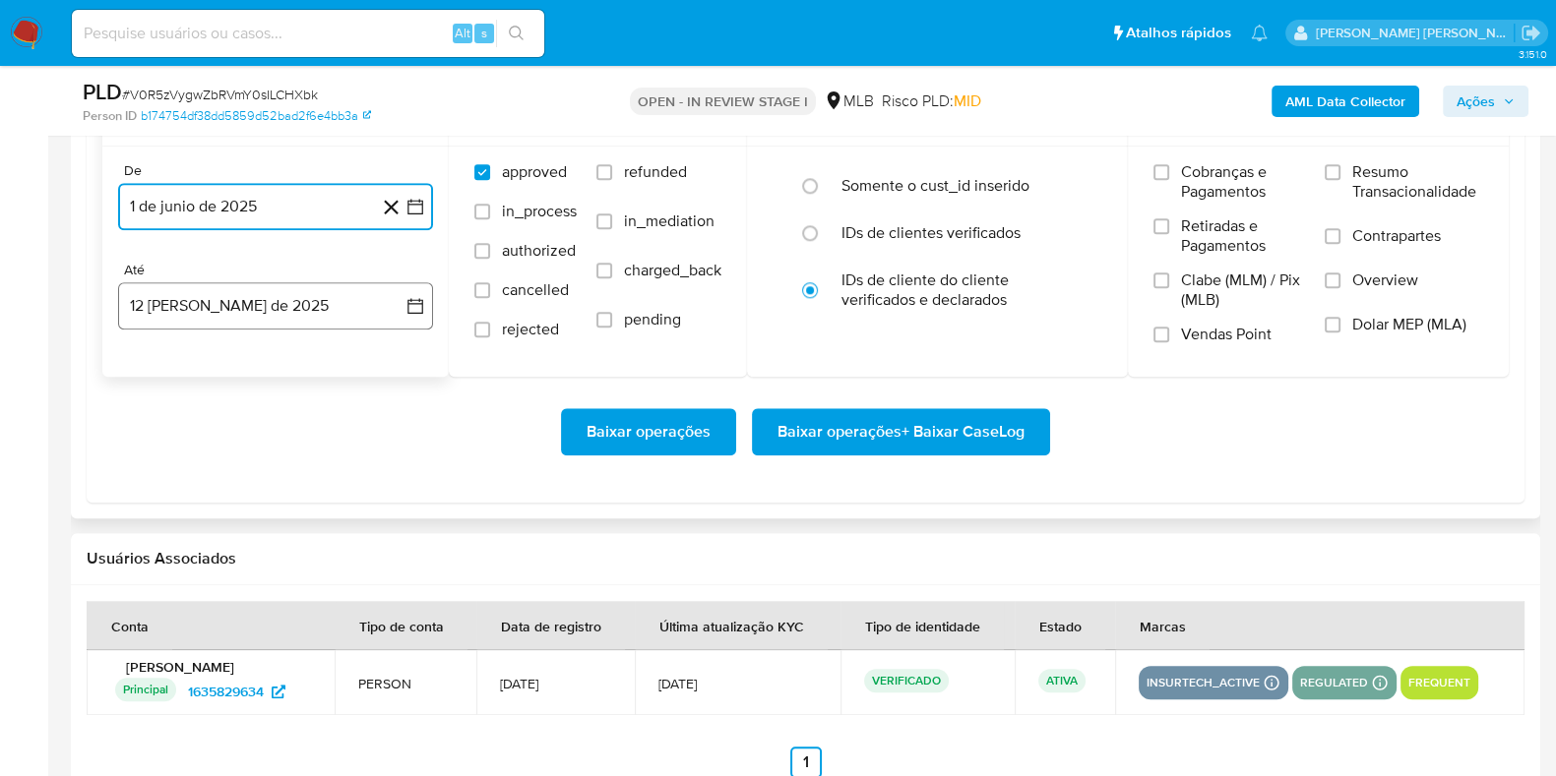
click at [315, 300] on button "12 [PERSON_NAME] de 2025" at bounding box center [275, 305] width 315 height 47
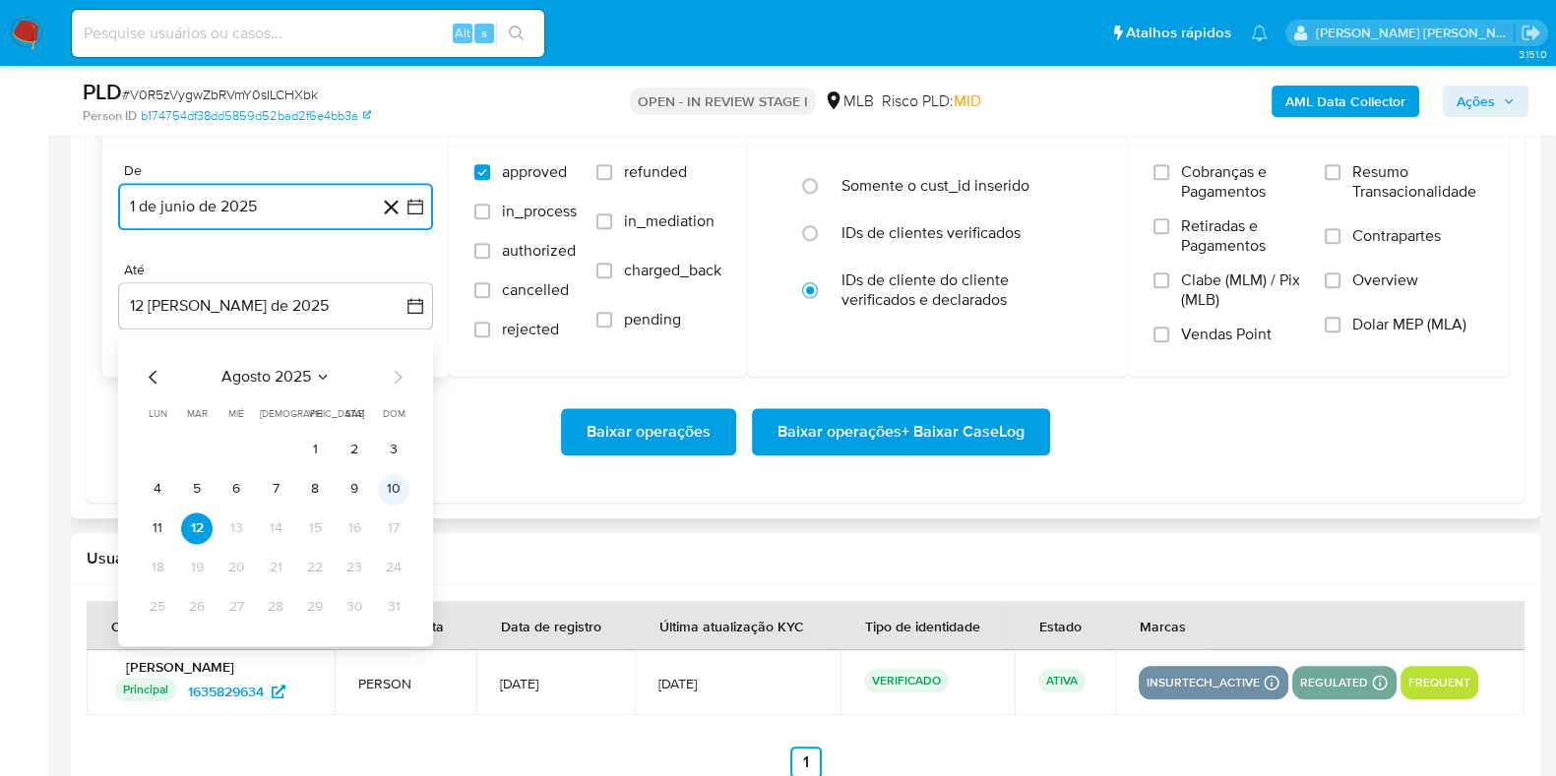
click at [396, 488] on button "10" at bounding box center [393, 488] width 31 height 31
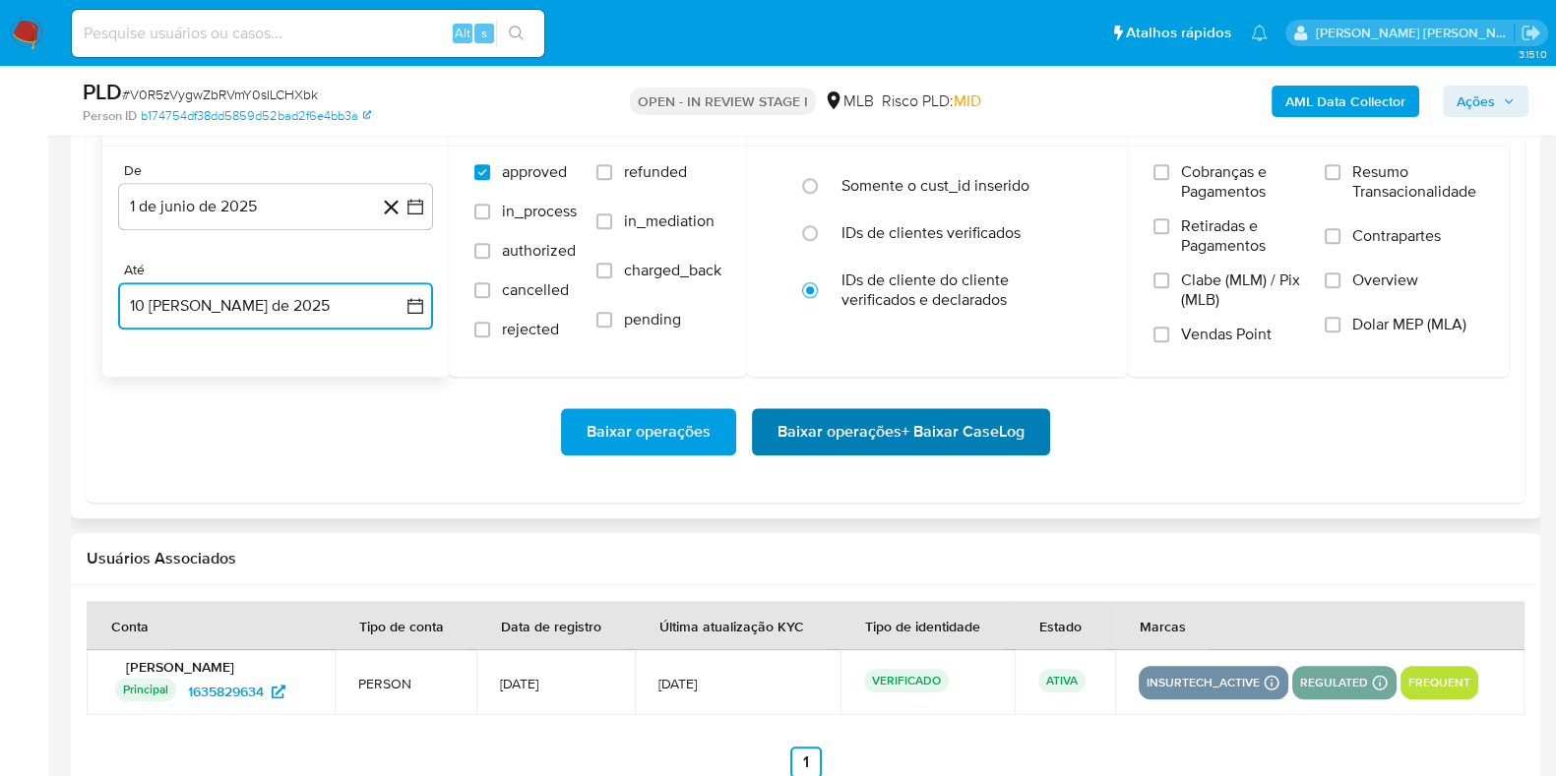
click at [848, 425] on span "Baixar operações + Baixar CaseLog" at bounding box center [900, 431] width 247 height 43
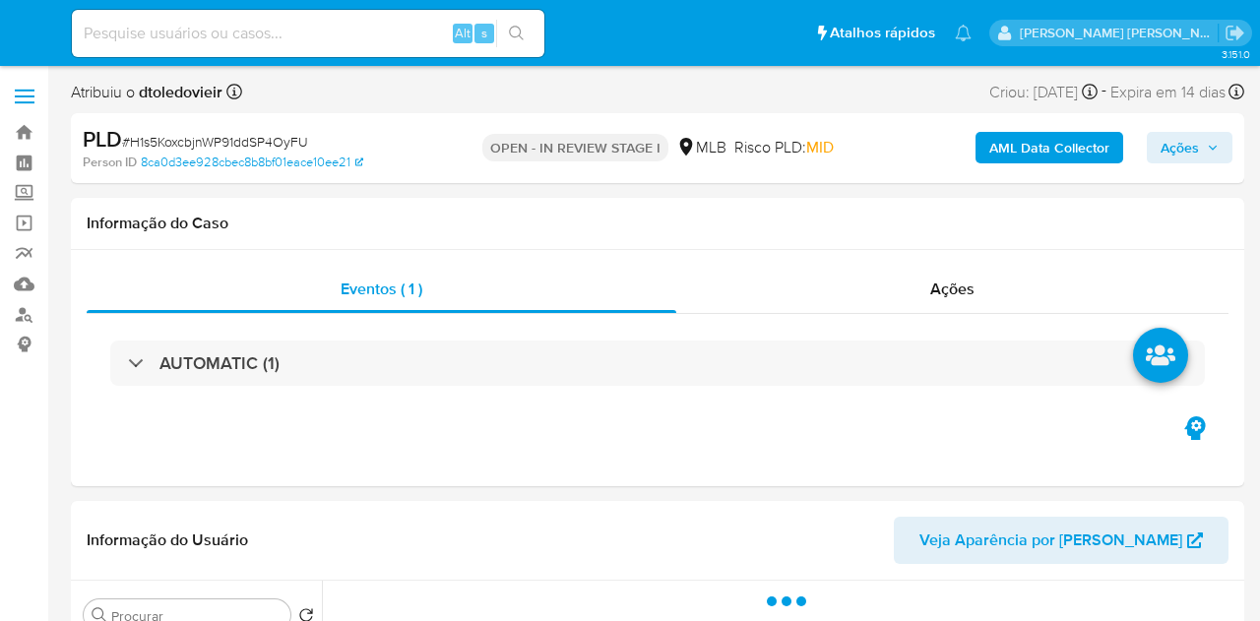
select select "10"
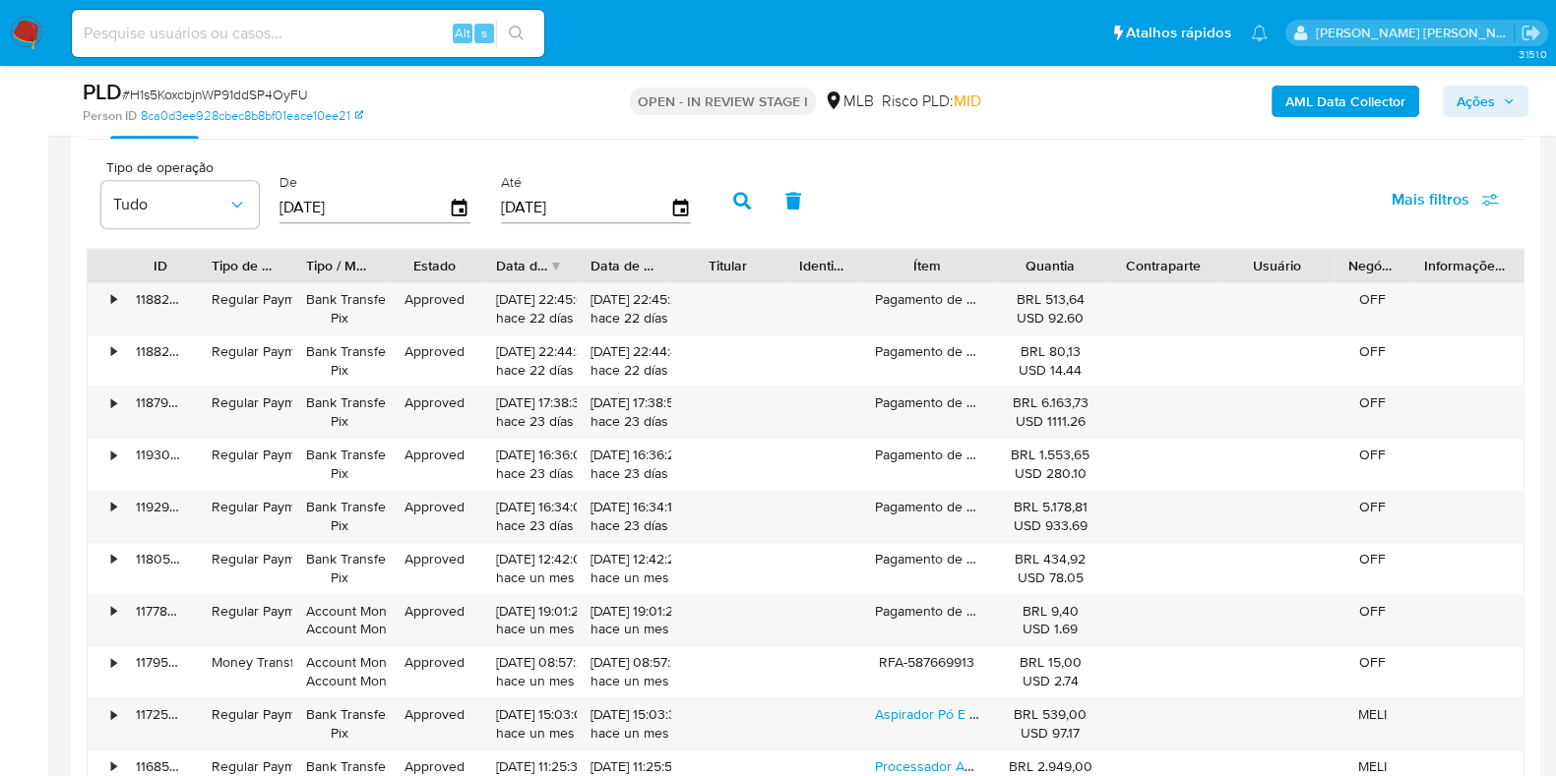
scroll to position [2144, 0]
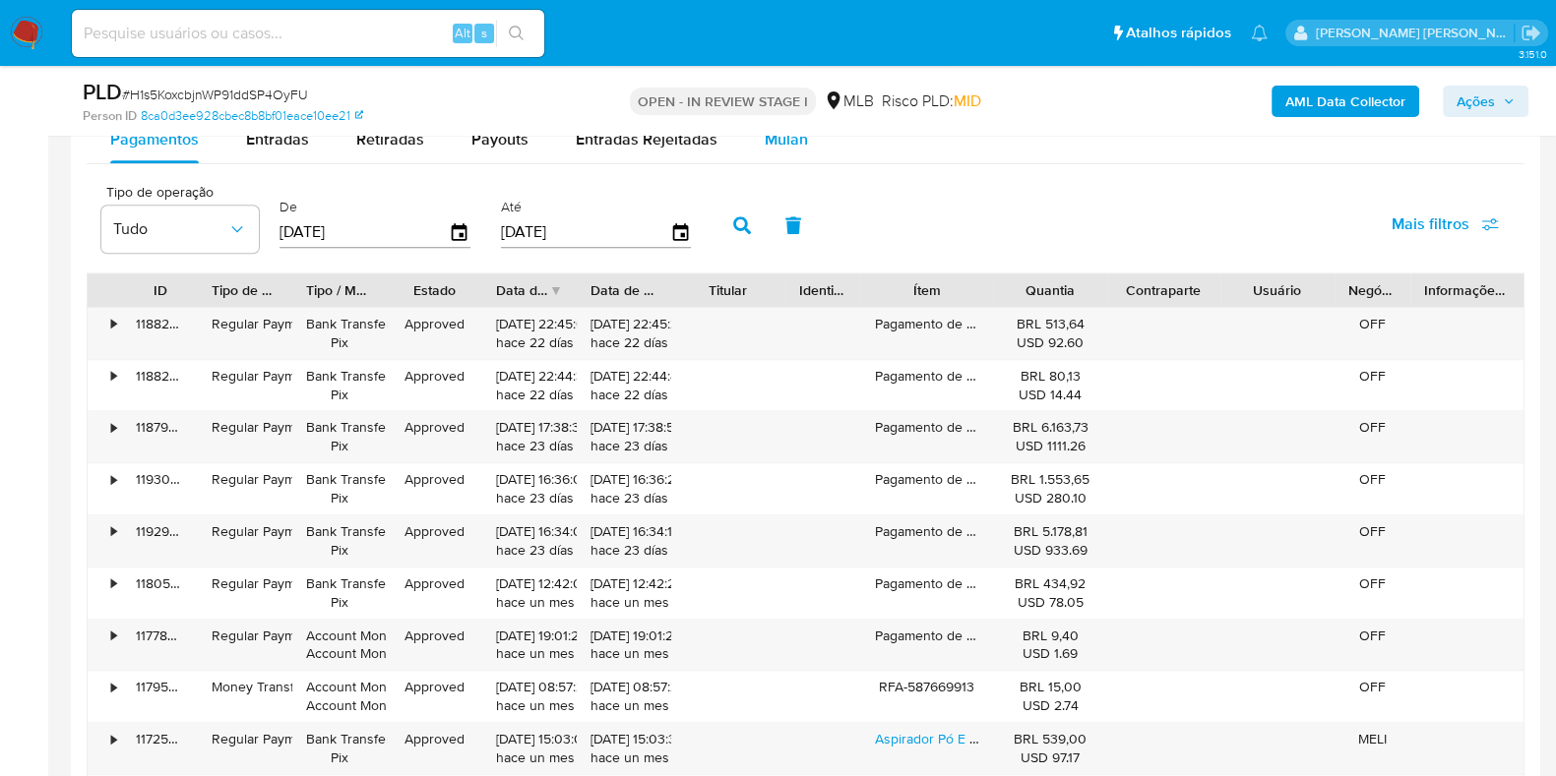
click at [769, 148] on span "Mulan" at bounding box center [786, 139] width 43 height 23
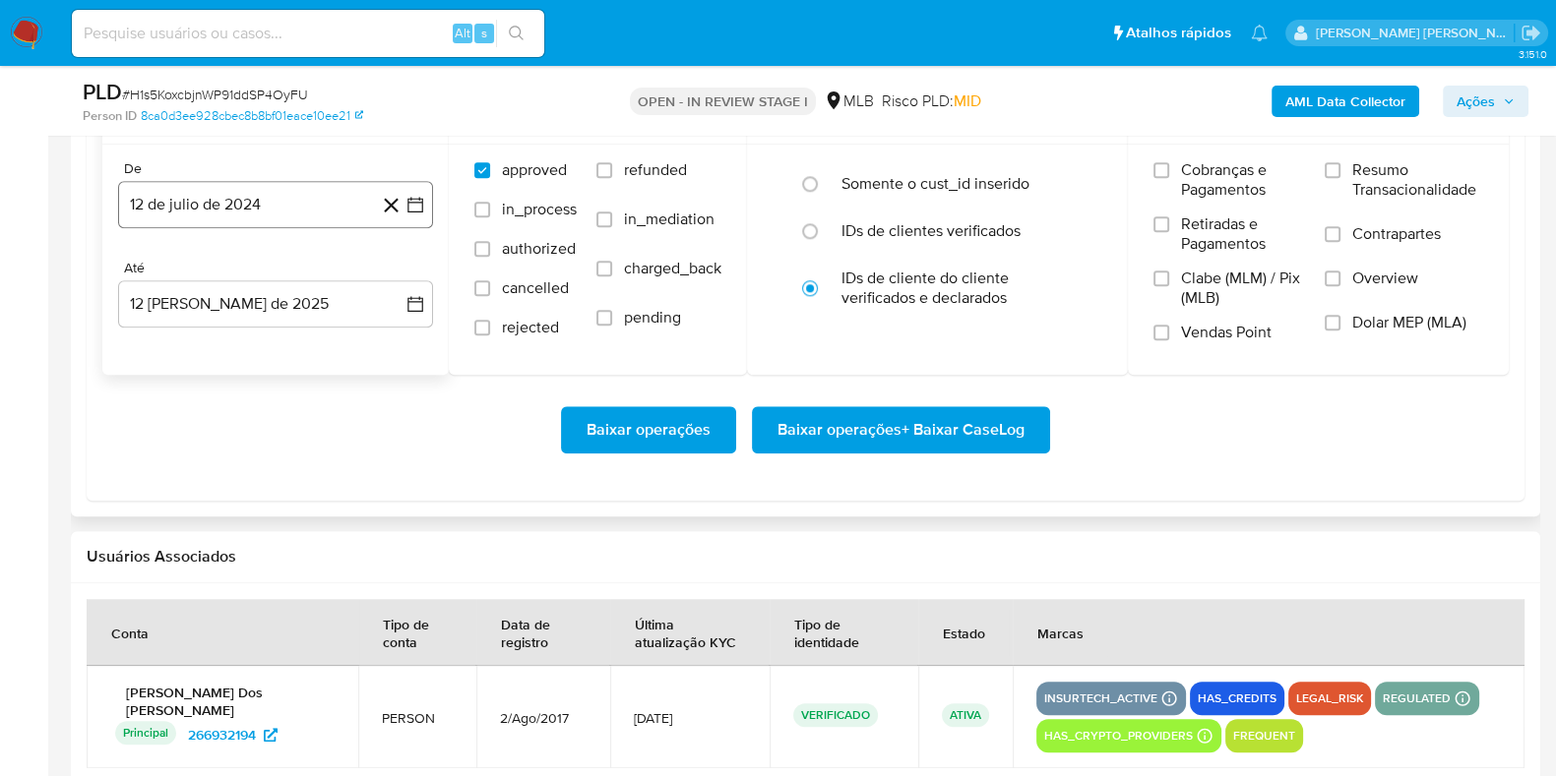
scroll to position [2302, 0]
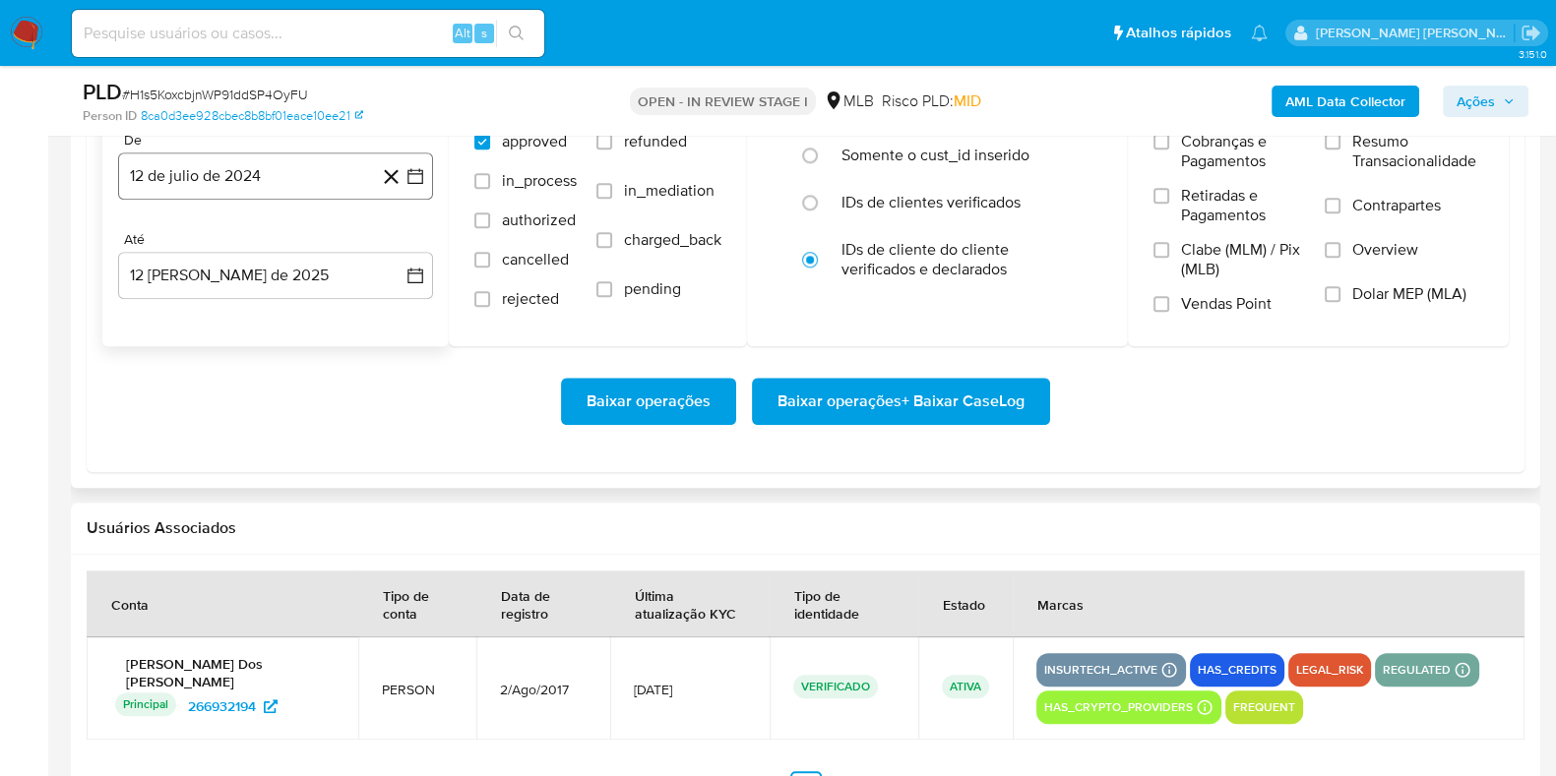
click at [329, 188] on button "12 de julio de 2024" at bounding box center [275, 176] width 315 height 47
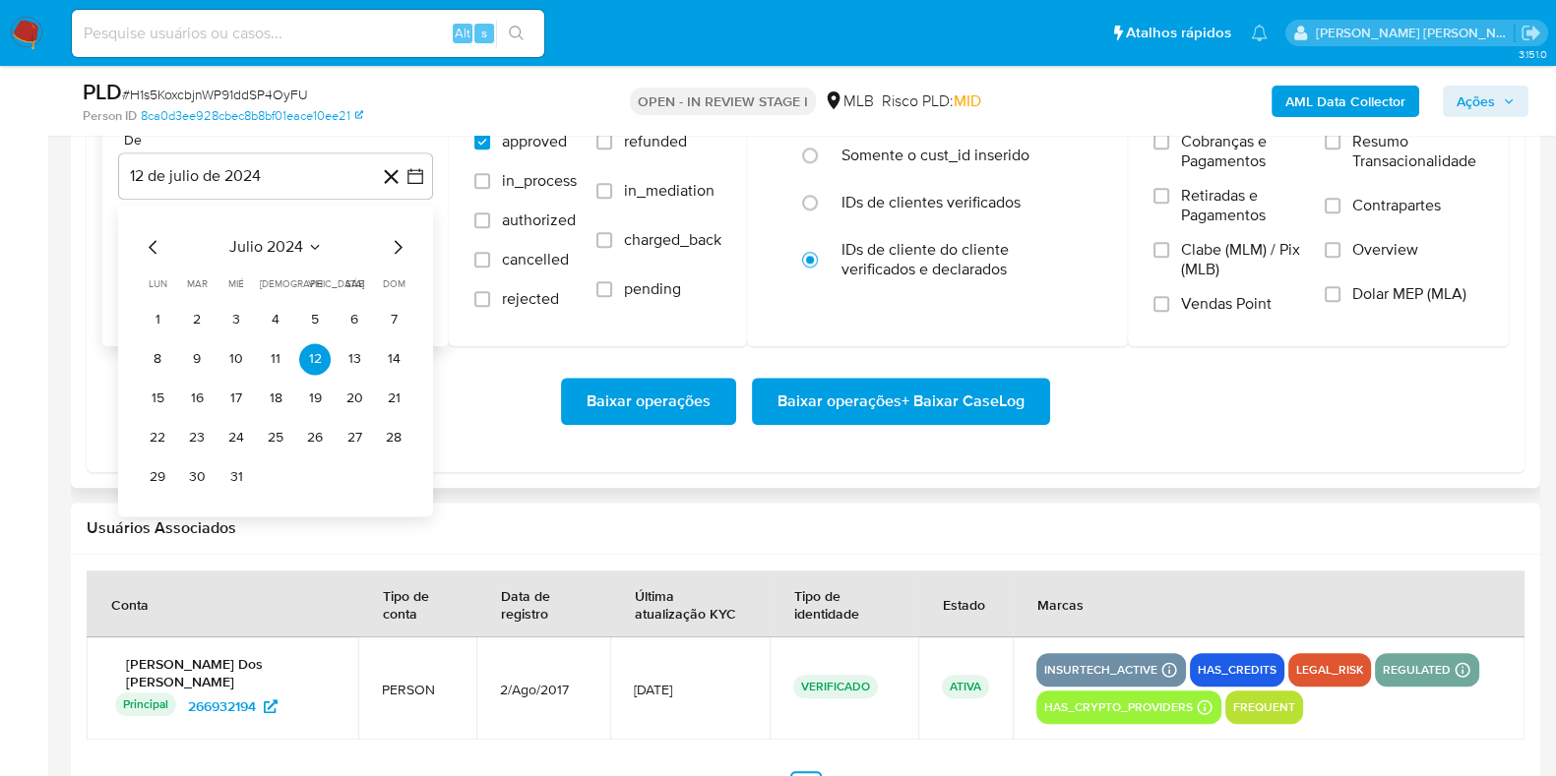
click at [394, 241] on icon "Mes siguiente" at bounding box center [398, 247] width 24 height 24
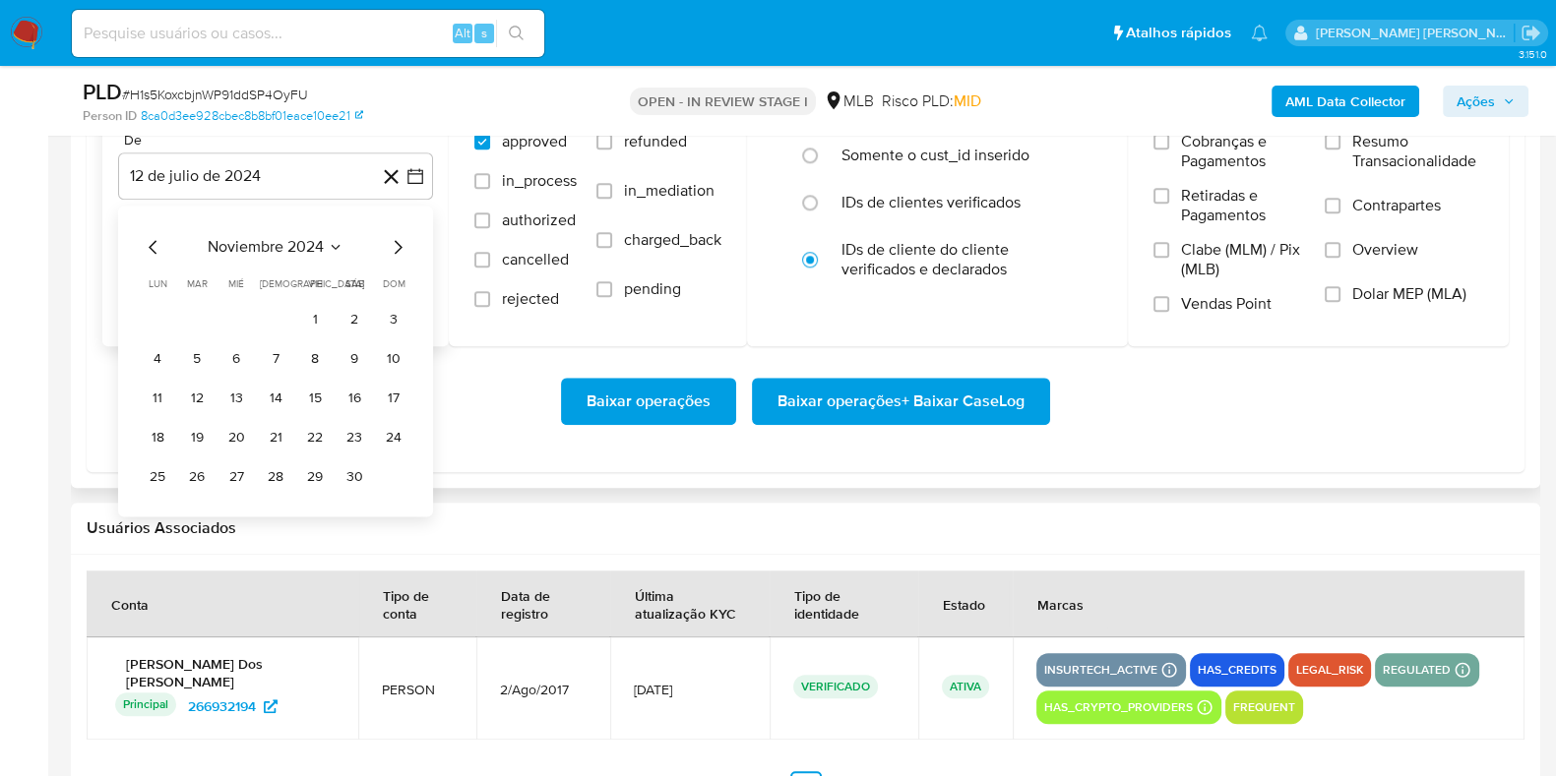
click at [394, 241] on icon "Mes siguiente" at bounding box center [398, 247] width 24 height 24
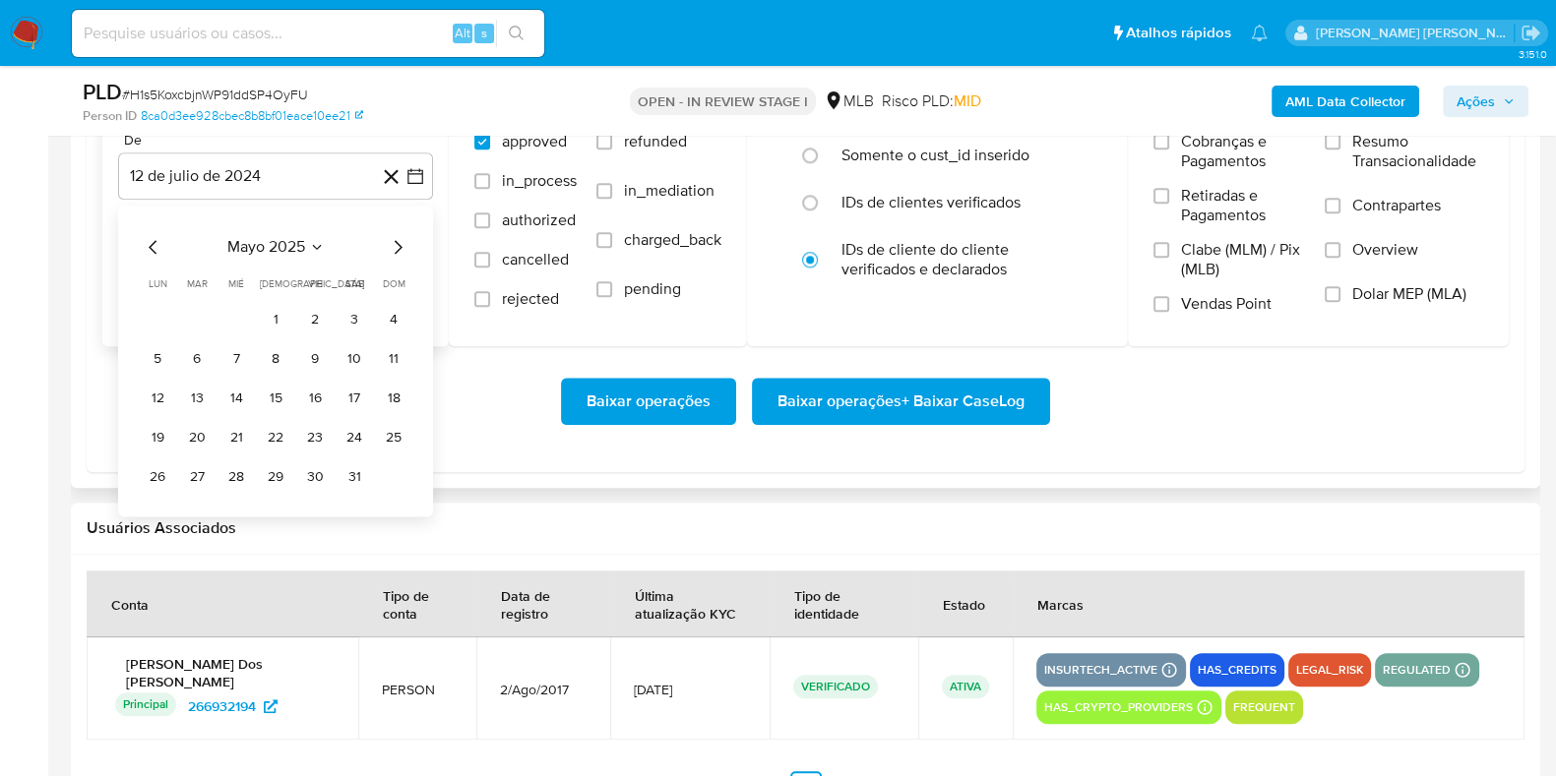
click at [394, 241] on icon "Mes siguiente" at bounding box center [398, 247] width 24 height 24
click at [390, 309] on button "1" at bounding box center [393, 319] width 31 height 31
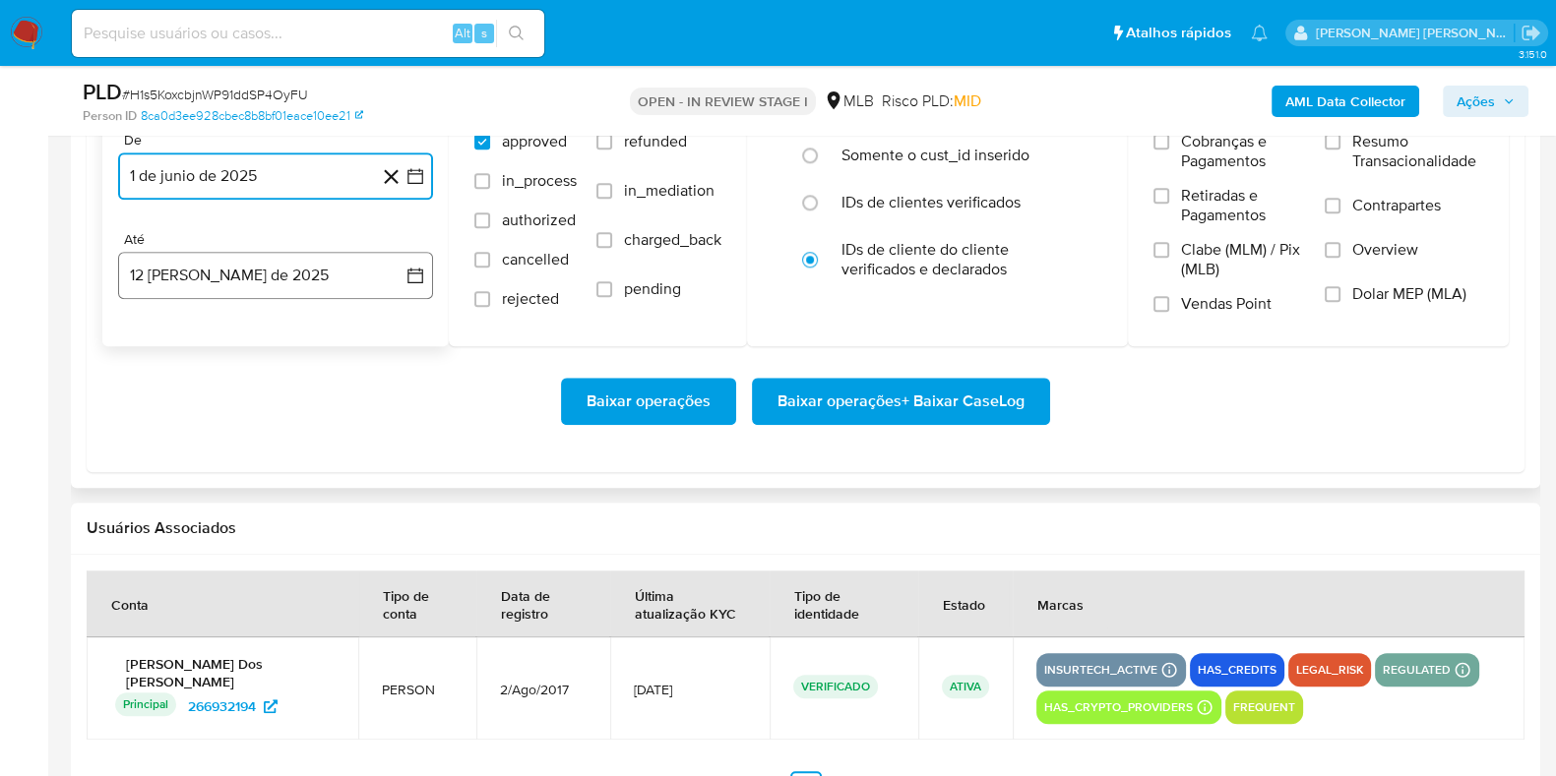
click at [305, 268] on button "12 [PERSON_NAME] de 2025" at bounding box center [275, 275] width 315 height 47
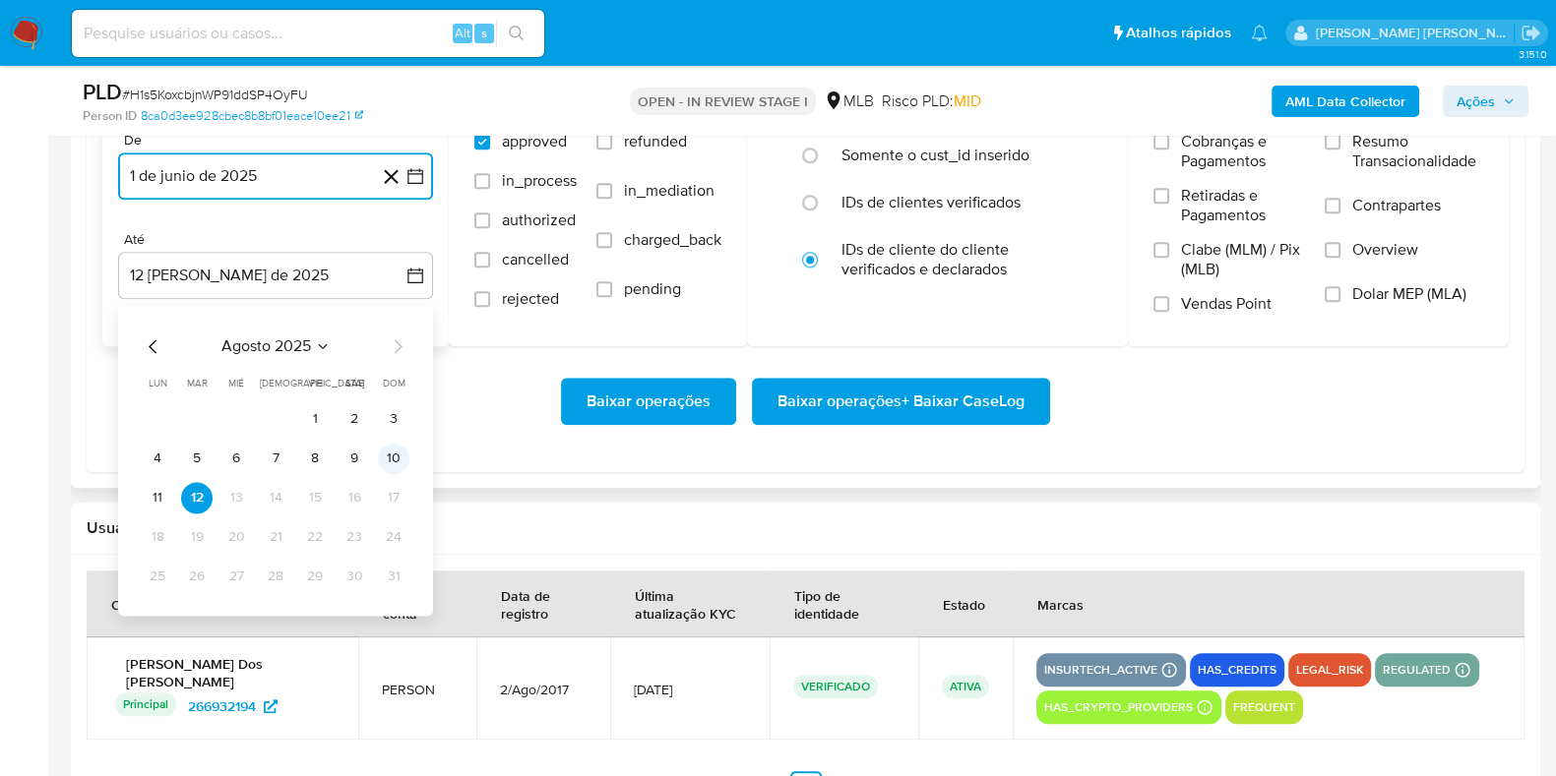
click at [392, 469] on button "10" at bounding box center [393, 458] width 31 height 31
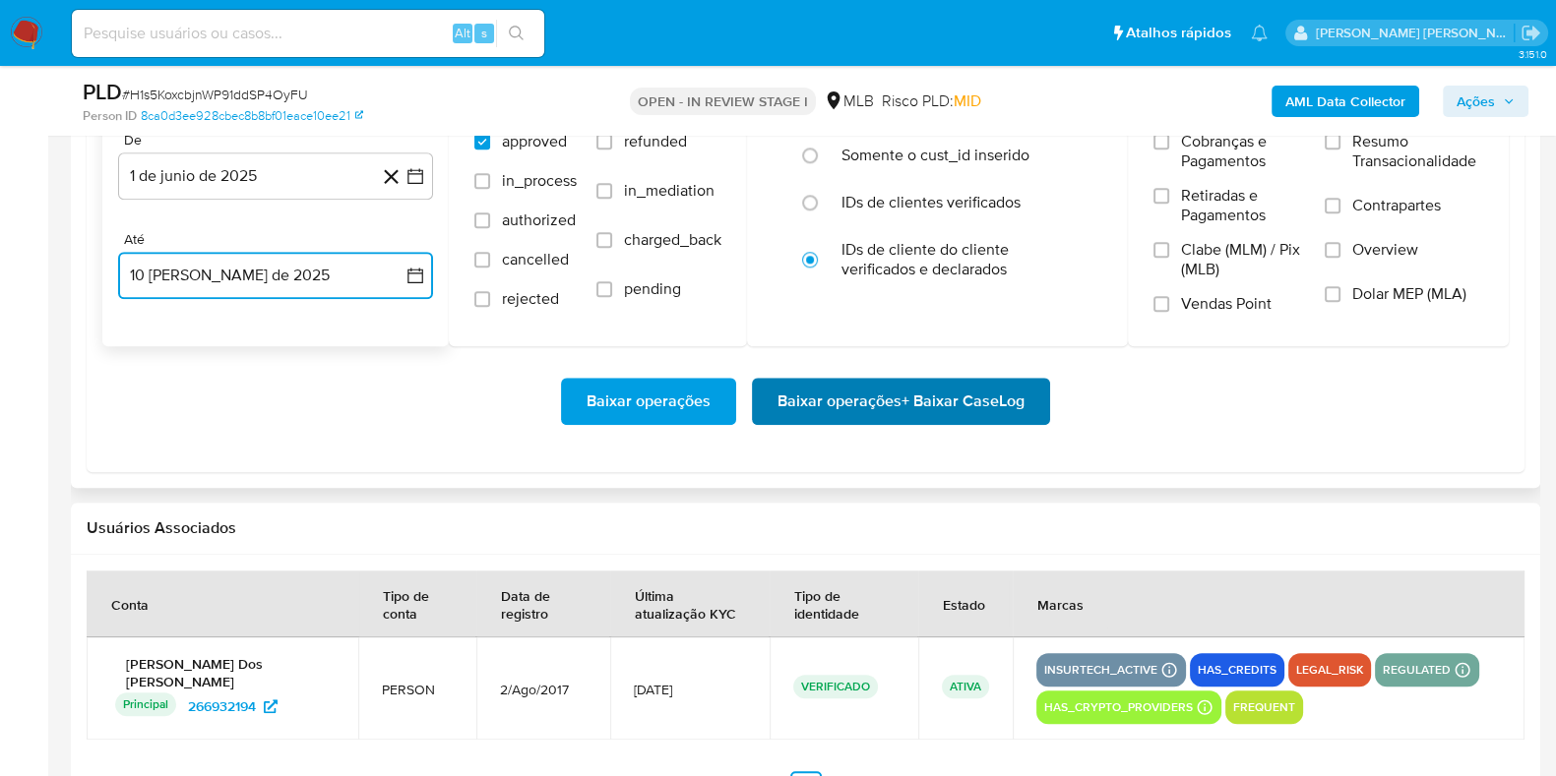
click at [863, 417] on span "Baixar operações + Baixar CaseLog" at bounding box center [900, 401] width 247 height 43
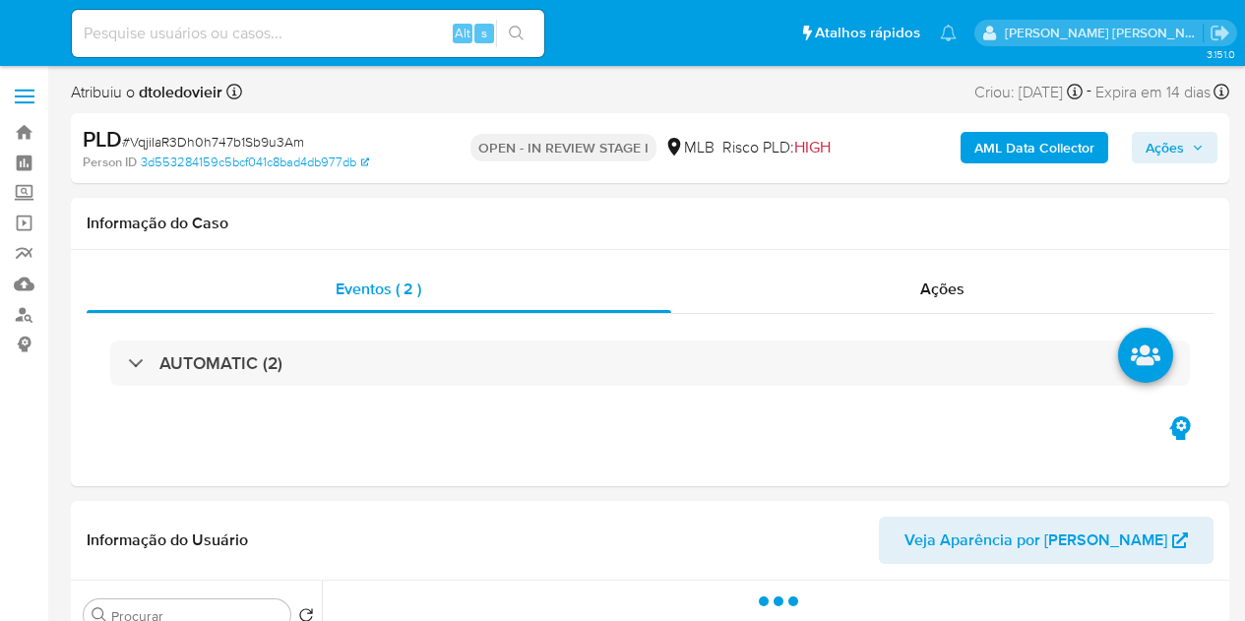
select select "10"
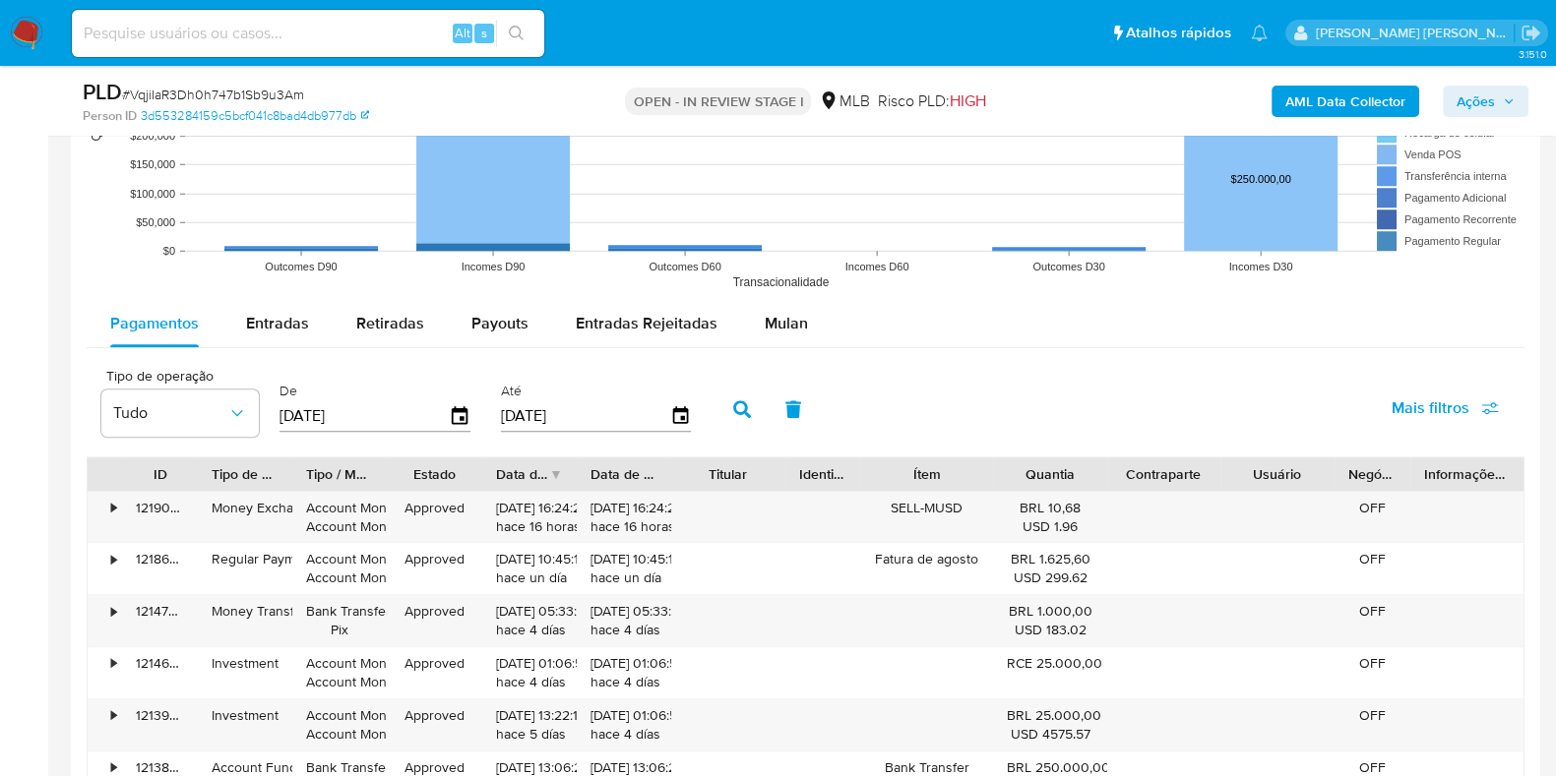
scroll to position [2029, 0]
click at [773, 325] on span "Mulan" at bounding box center [786, 321] width 43 height 23
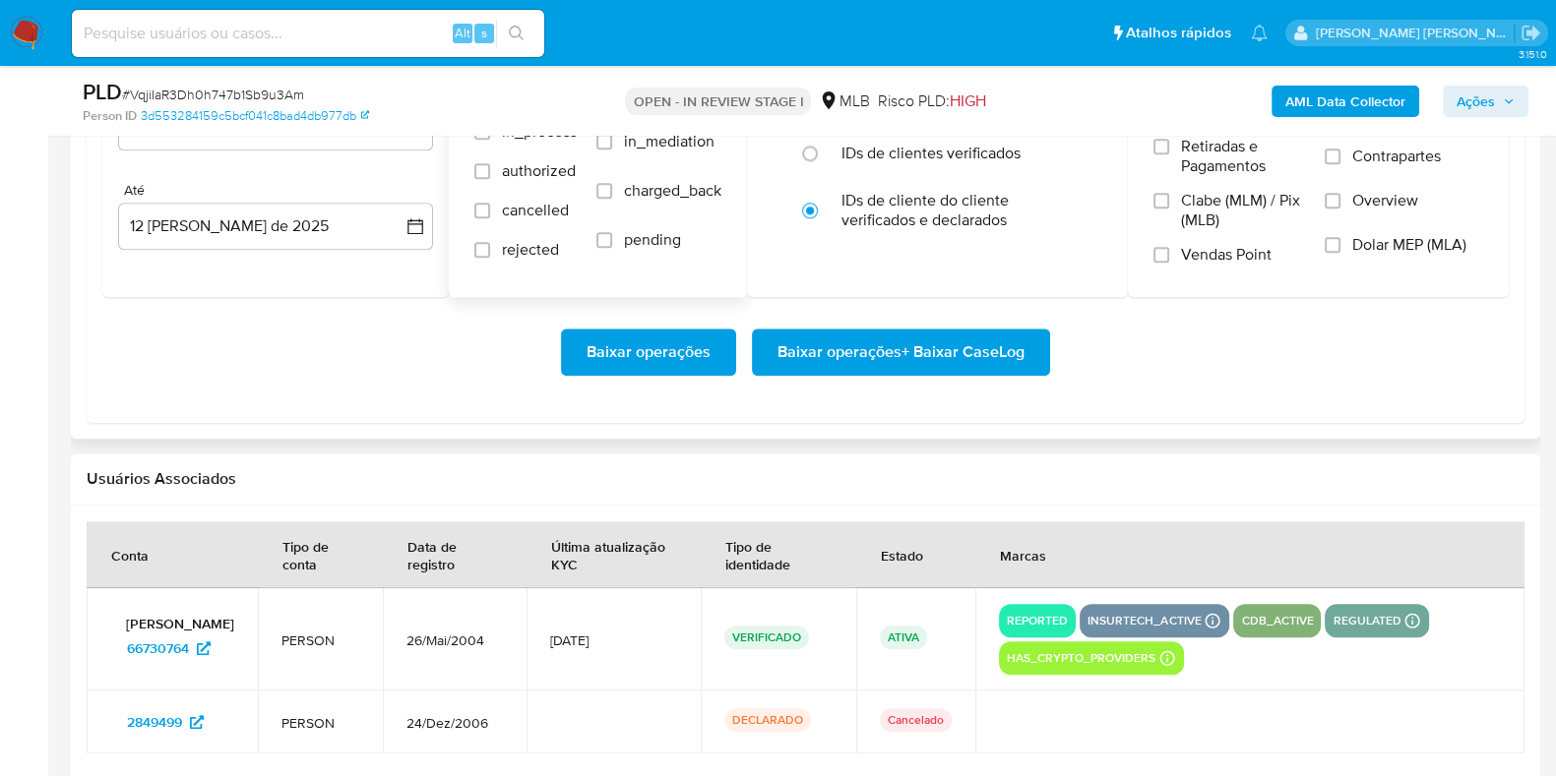
scroll to position [2383, 0]
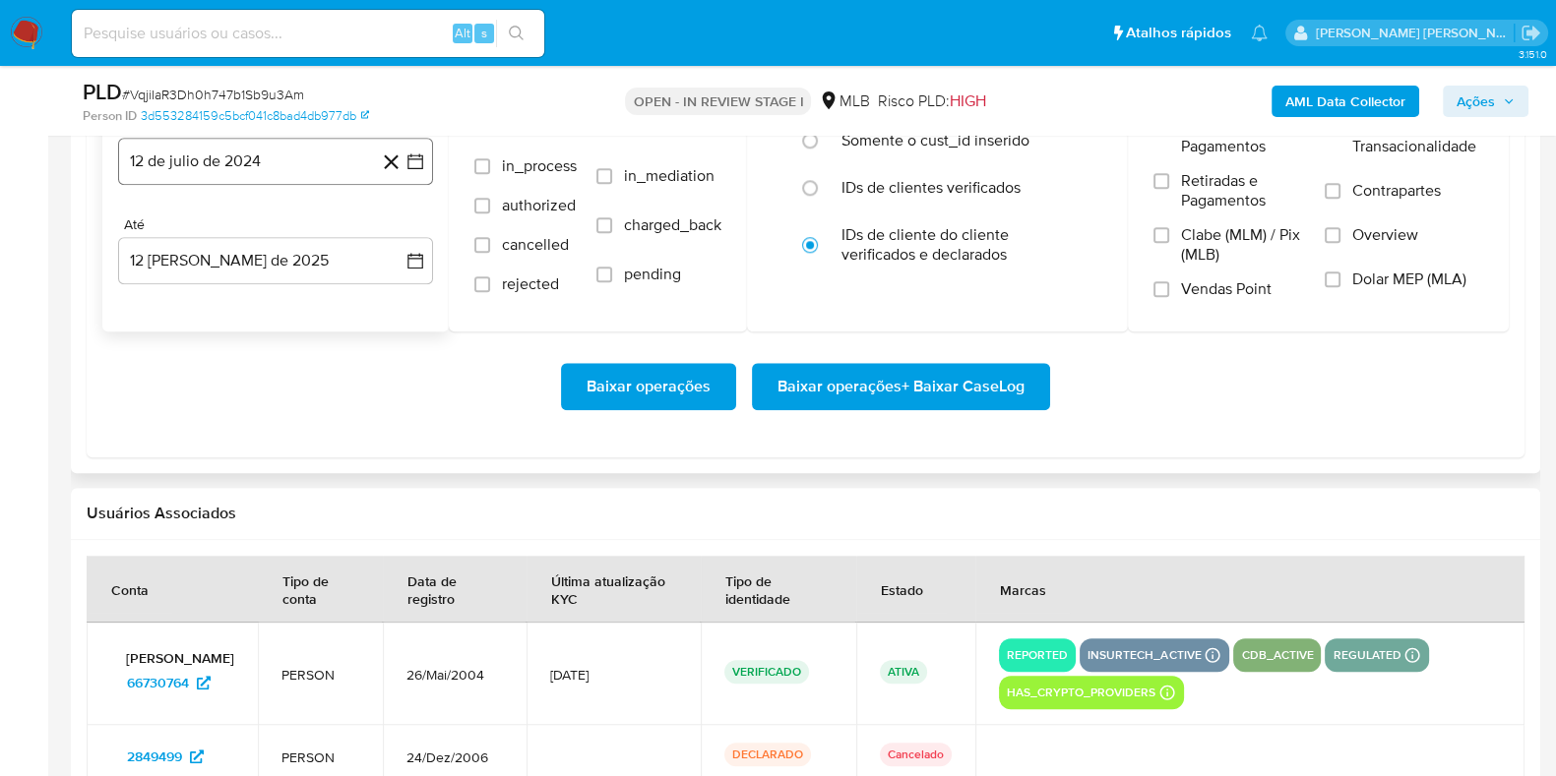
click at [295, 164] on button "12 de julio de 2024" at bounding box center [275, 161] width 315 height 47
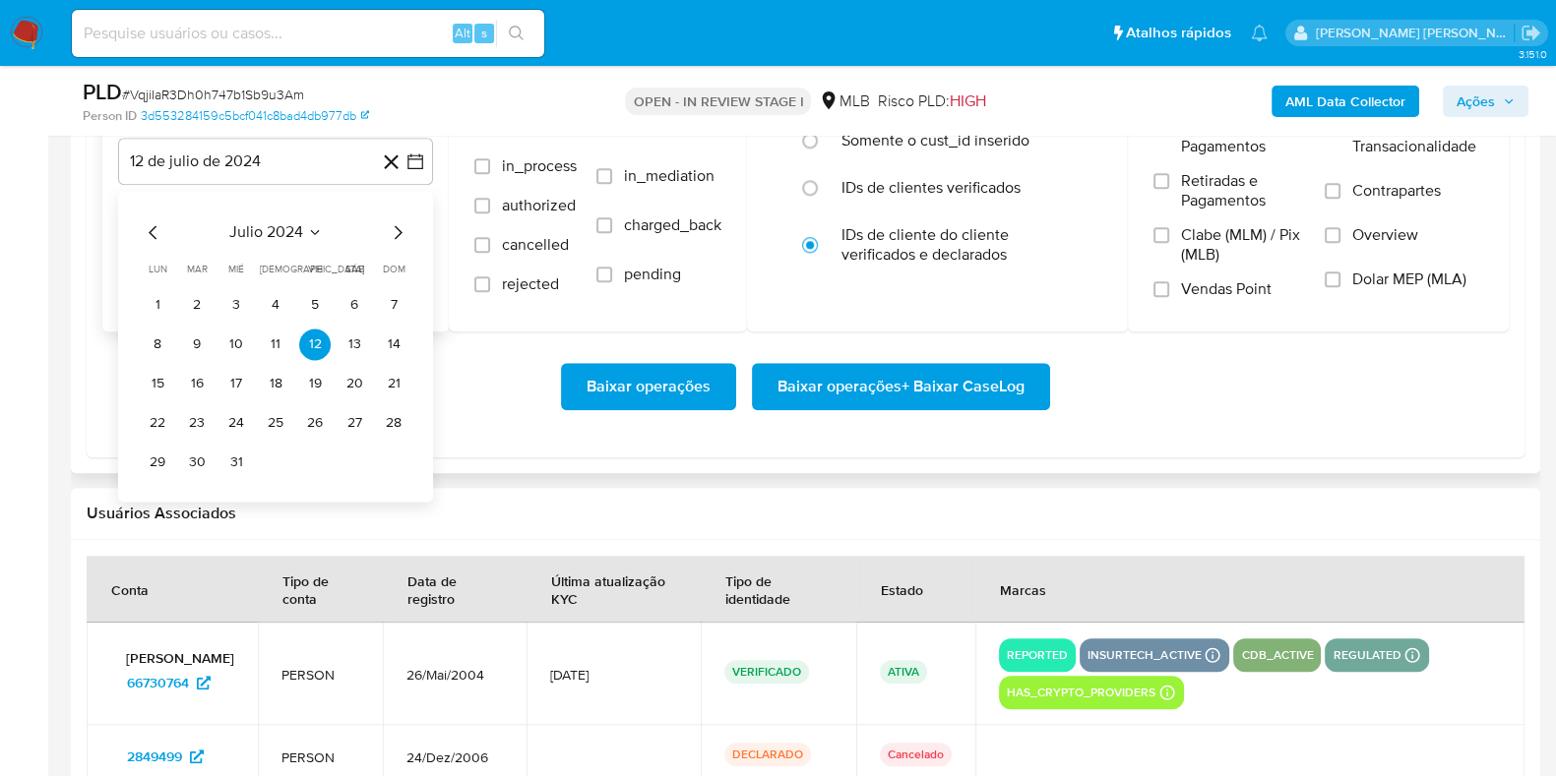
click at [403, 227] on icon "Mes siguiente" at bounding box center [398, 232] width 24 height 24
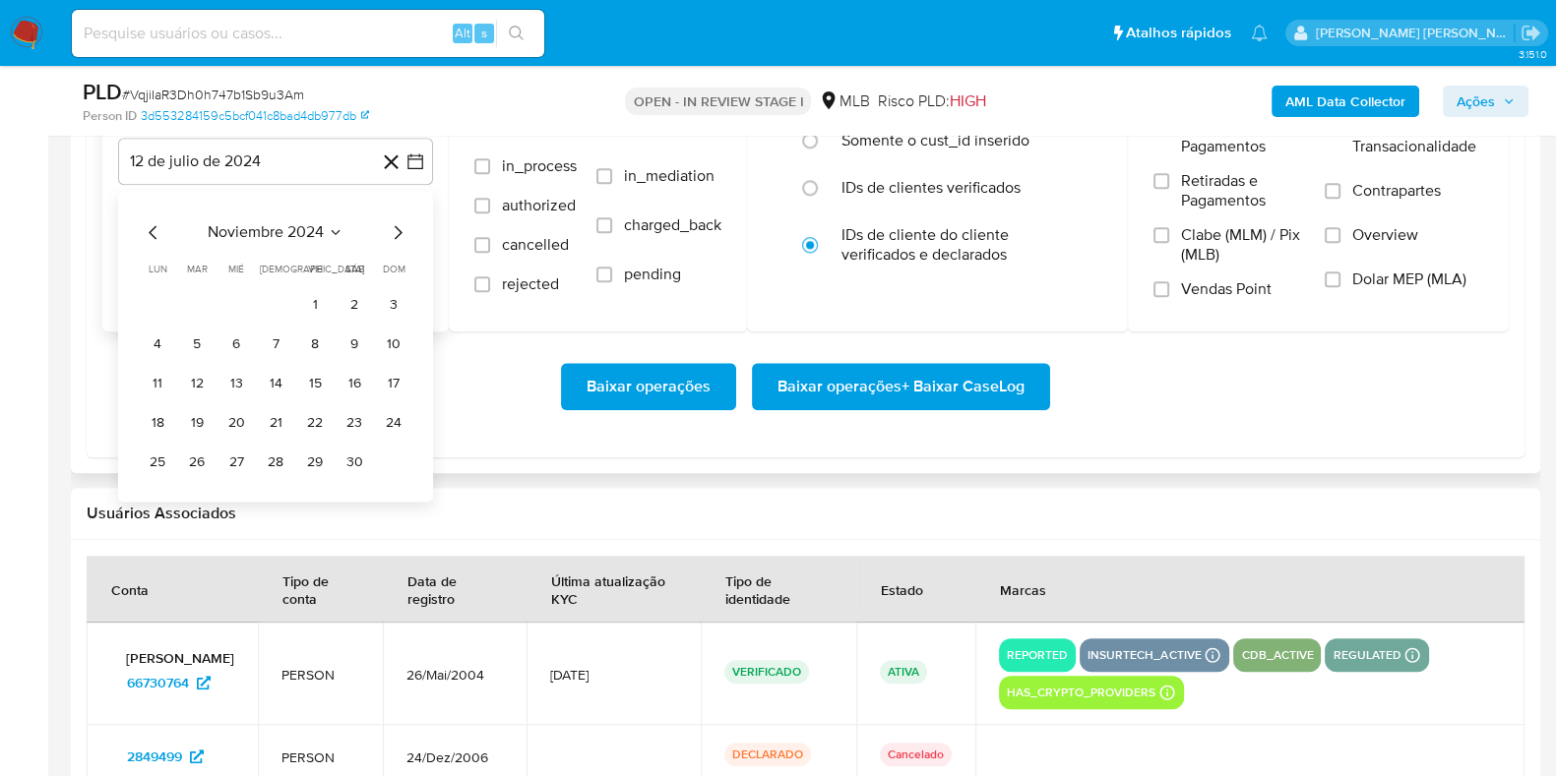
click at [403, 227] on icon "Mes siguiente" at bounding box center [398, 232] width 24 height 24
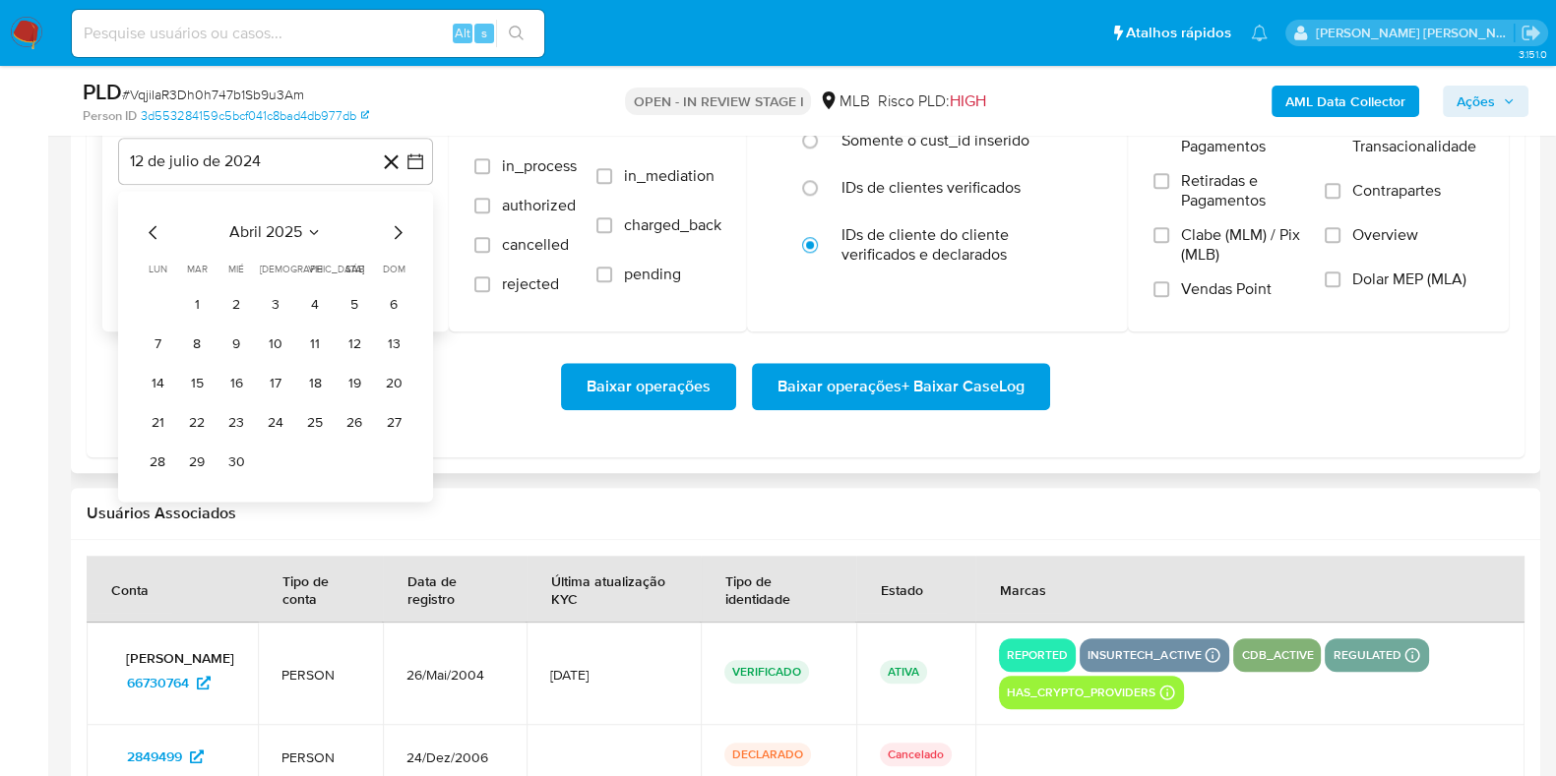
click at [403, 227] on icon "Mes siguiente" at bounding box center [398, 232] width 24 height 24
click at [149, 229] on icon "Mes anterior" at bounding box center [153, 232] width 8 height 14
click at [380, 305] on button "1" at bounding box center [393, 304] width 31 height 31
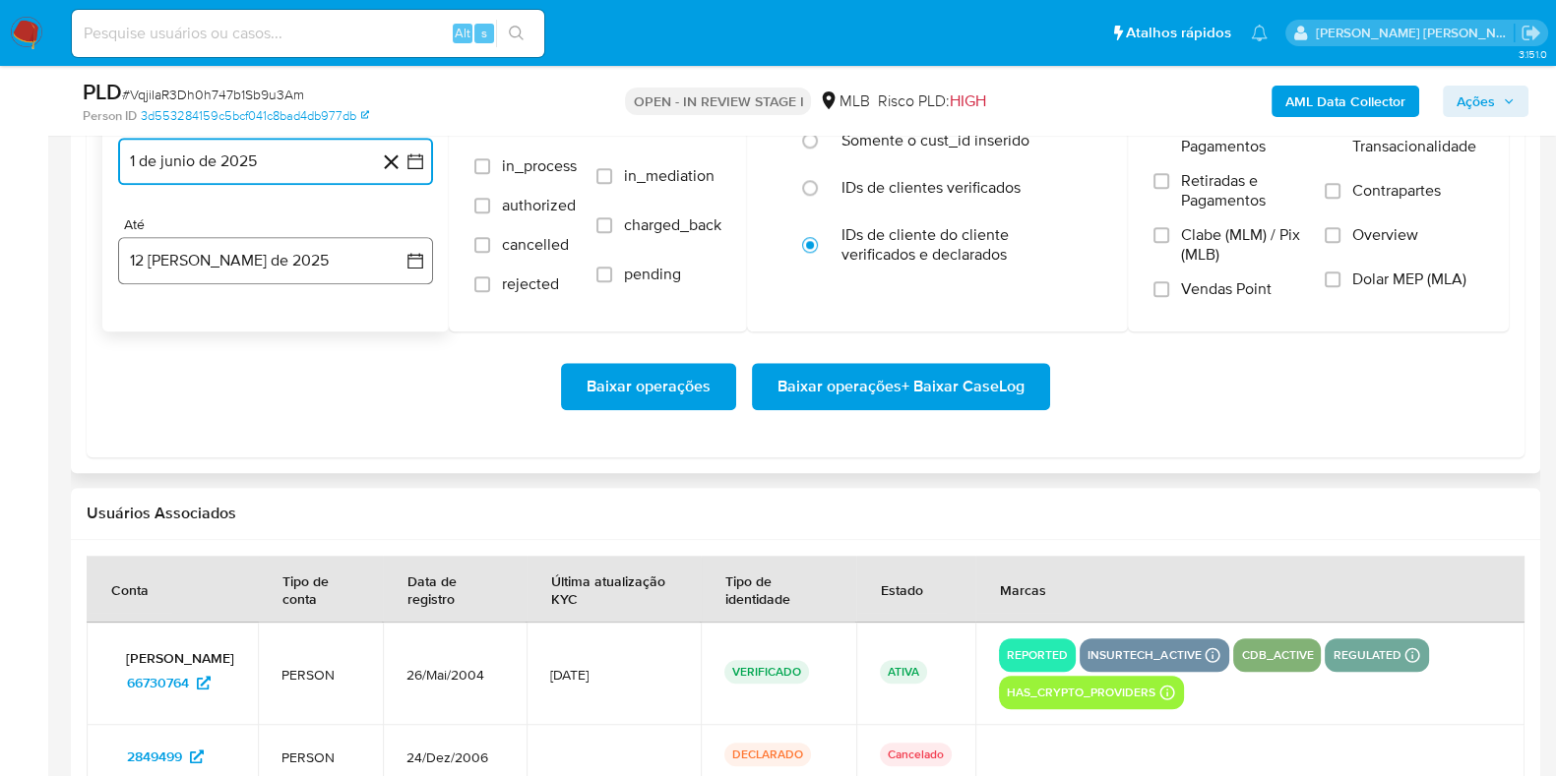
click at [267, 255] on button "12 [PERSON_NAME] de 2025" at bounding box center [275, 260] width 315 height 47
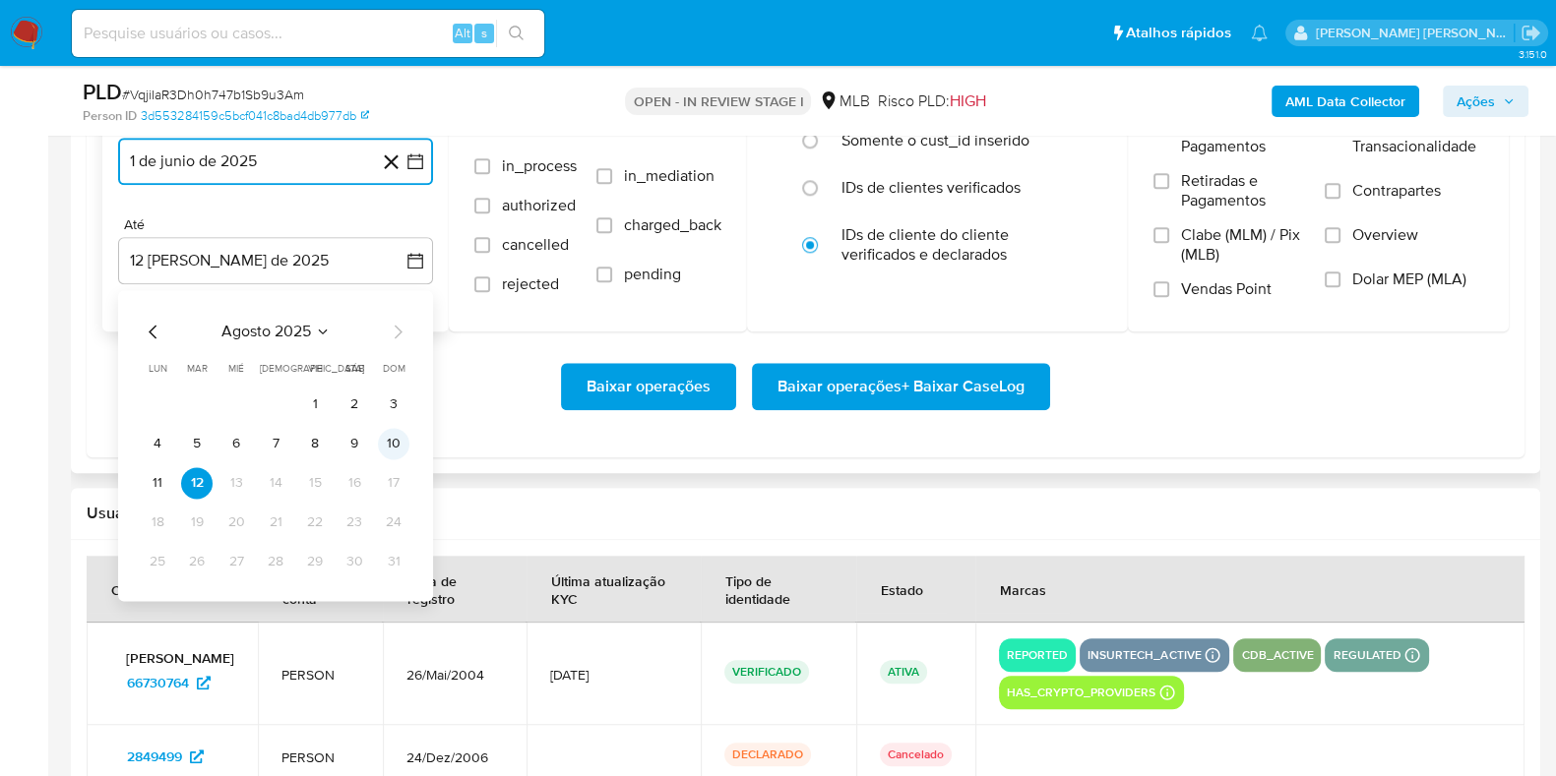
click at [391, 454] on button "10" at bounding box center [393, 443] width 31 height 31
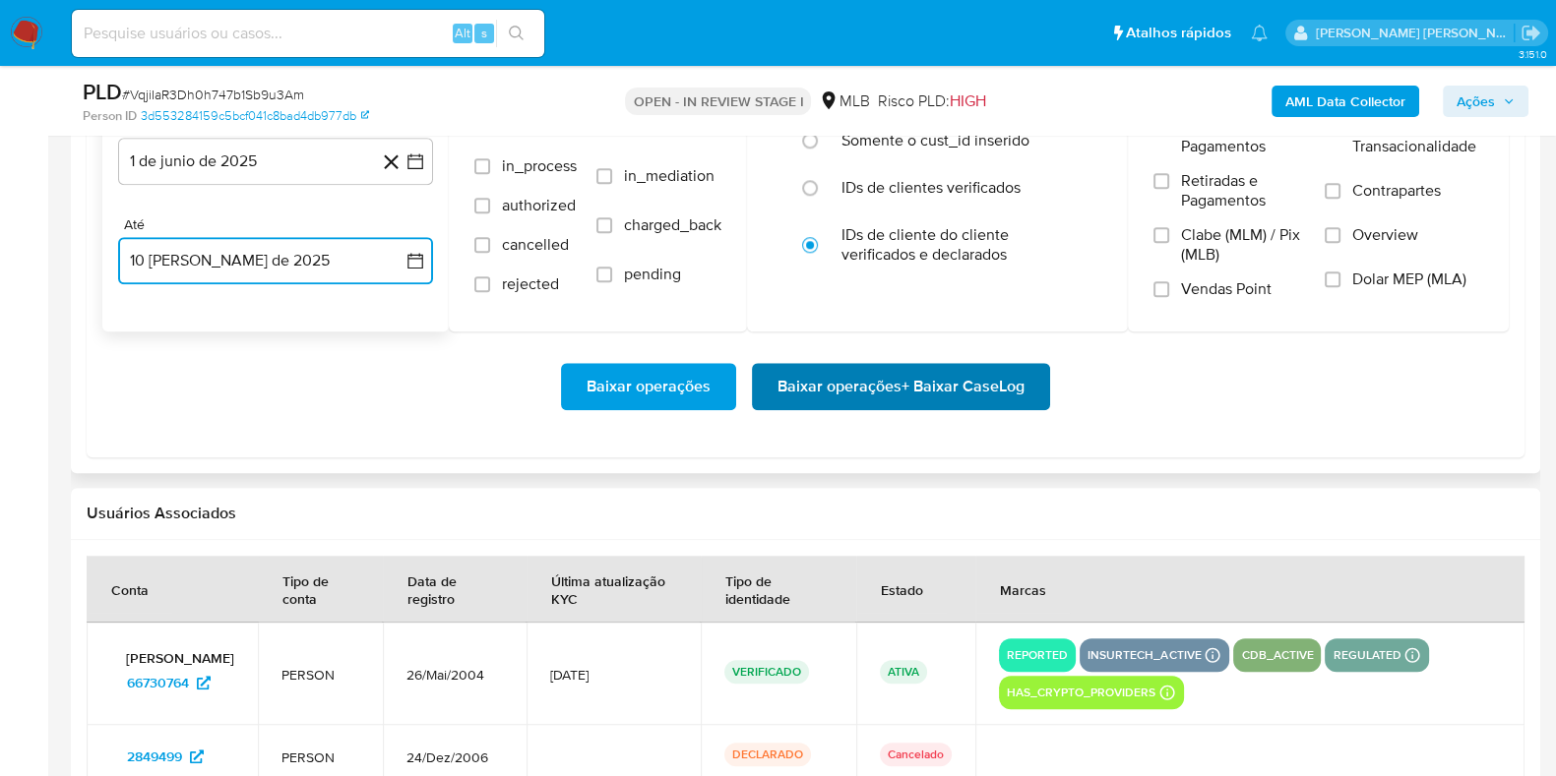
click at [810, 386] on span "Baixar operações + Baixar CaseLog" at bounding box center [900, 386] width 247 height 43
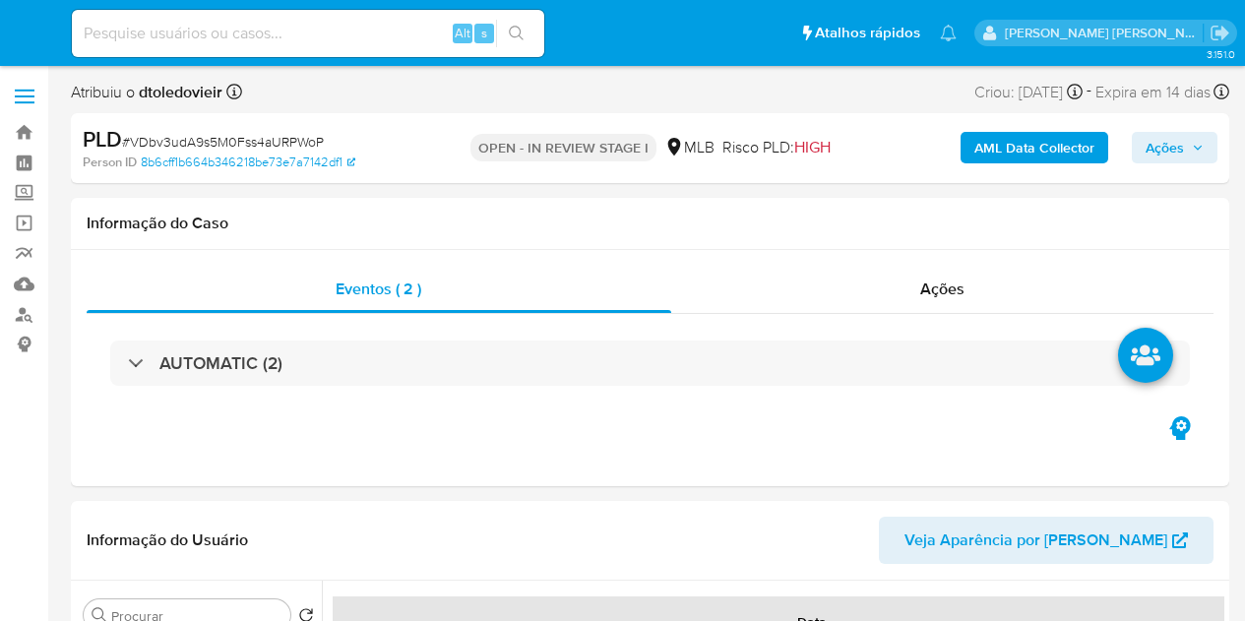
select select "10"
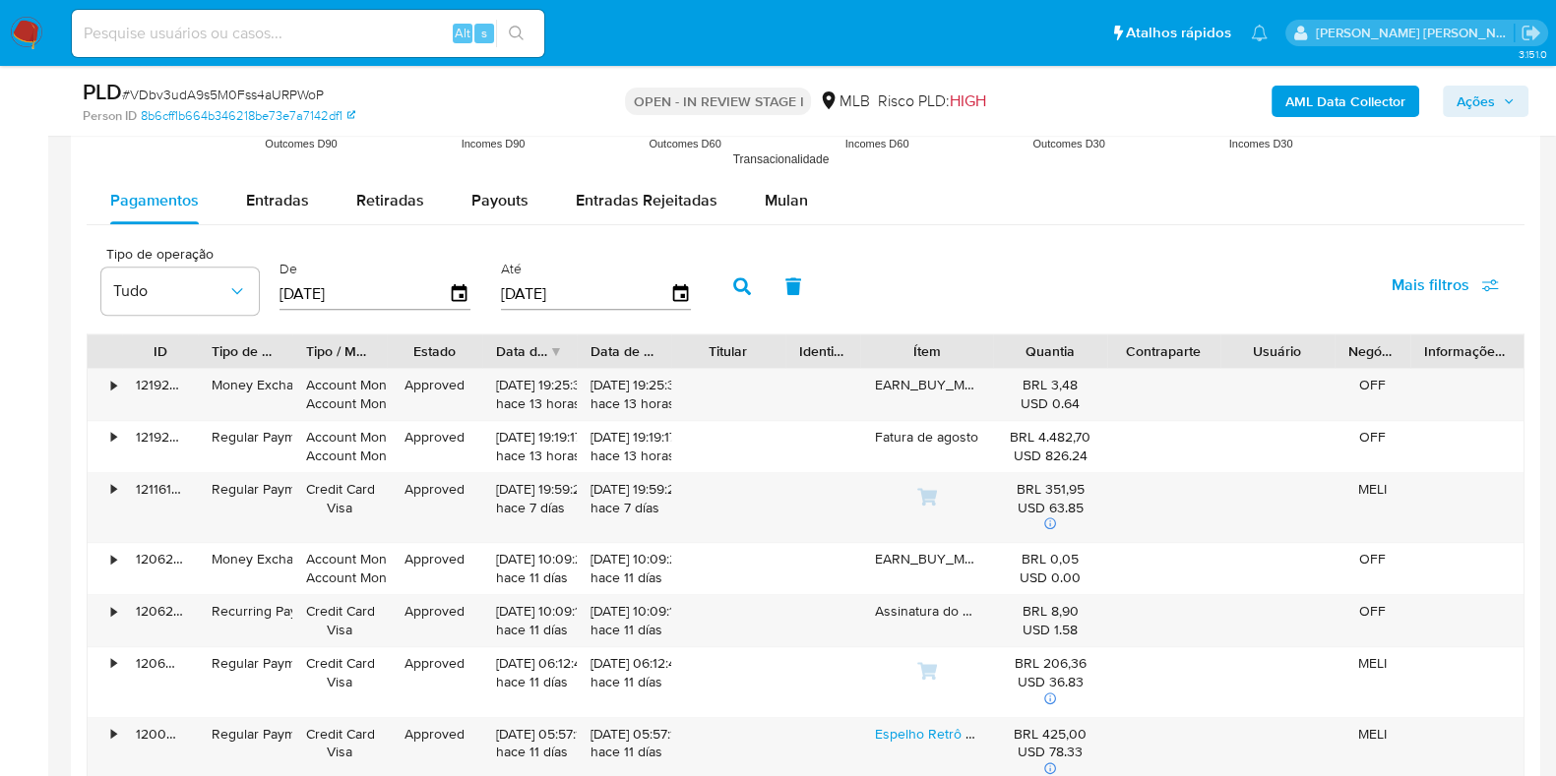
scroll to position [2068, 0]
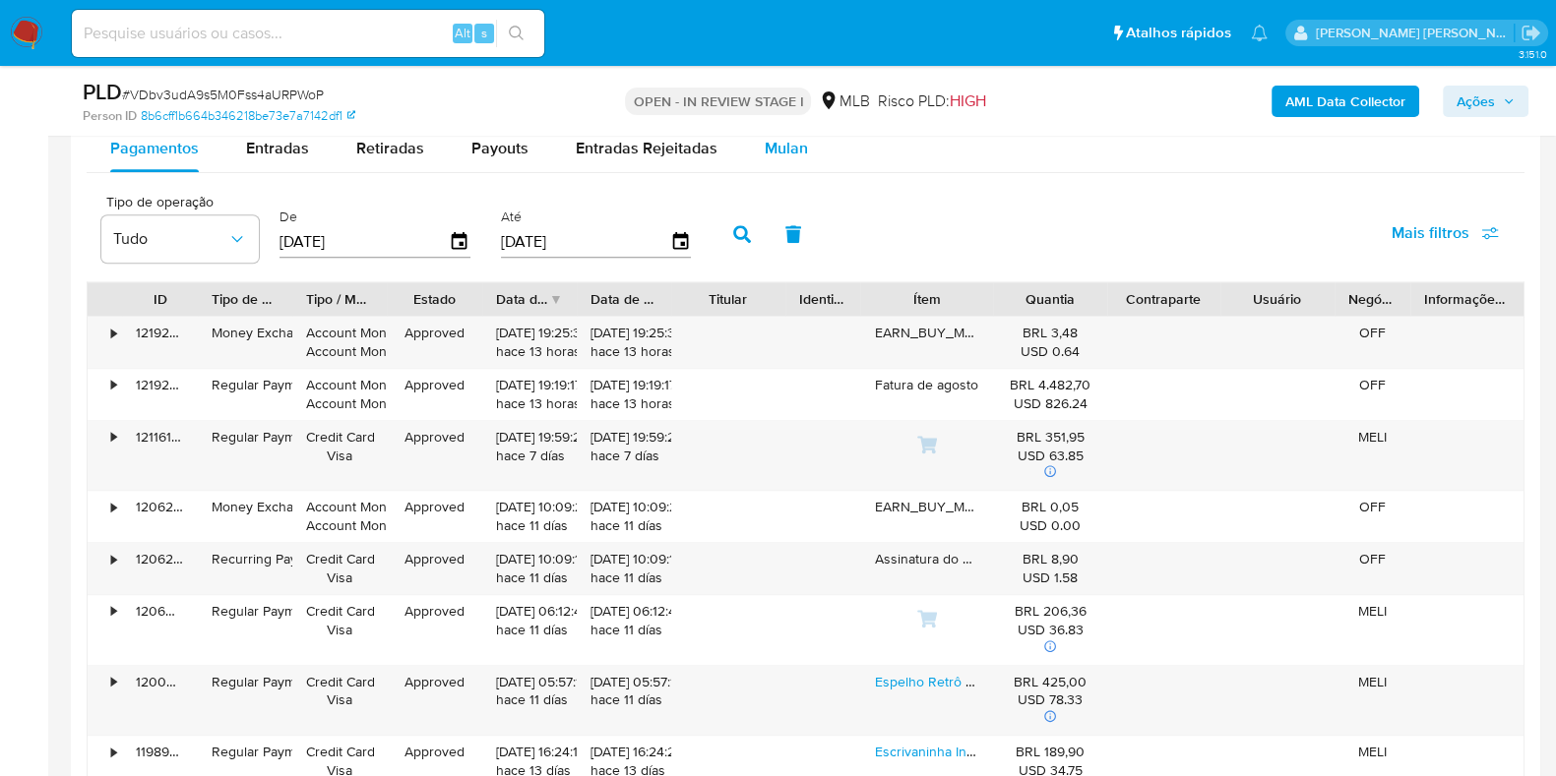
click at [772, 169] on div "Mulan" at bounding box center [786, 148] width 43 height 47
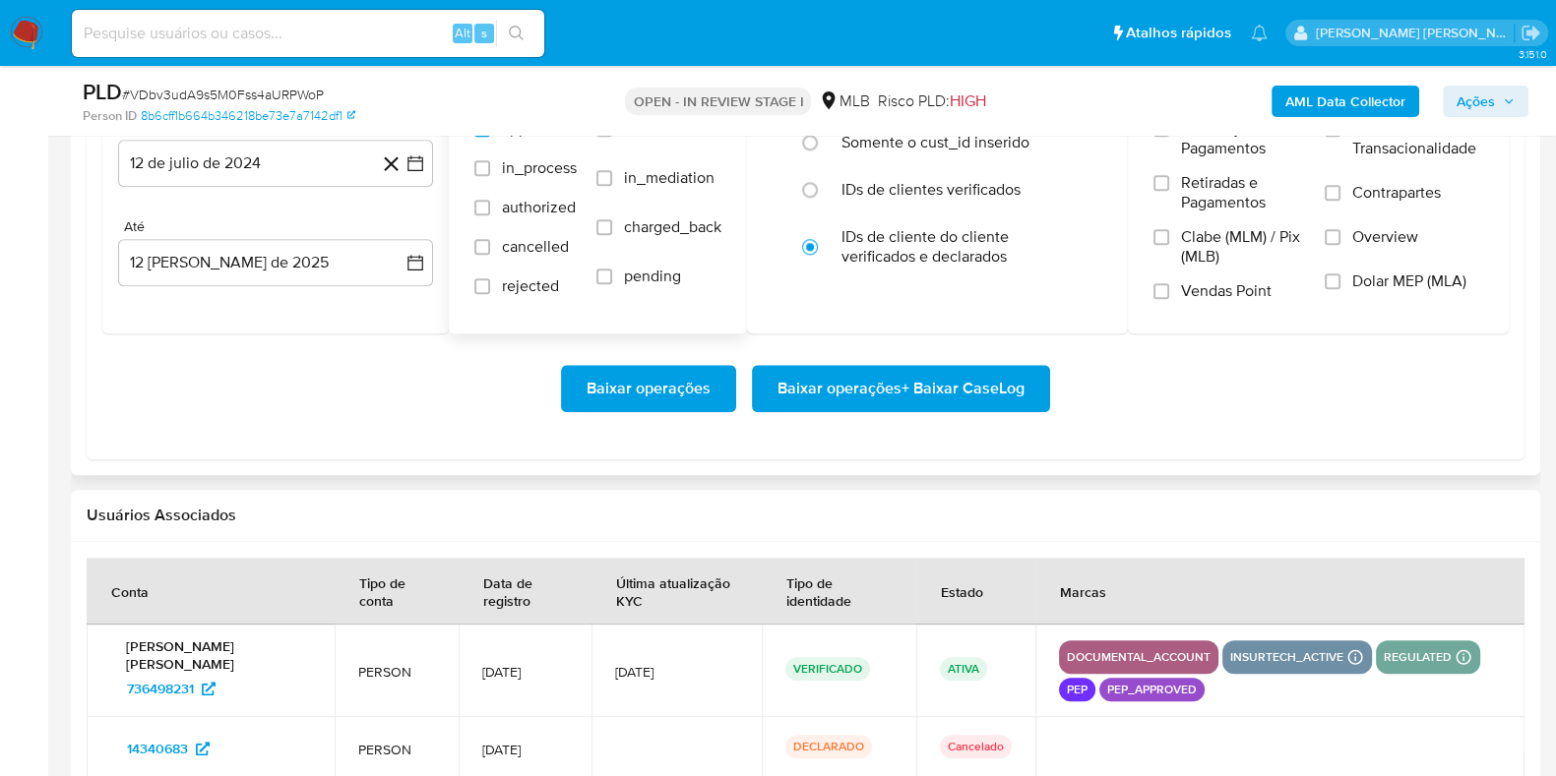
scroll to position [2248, 0]
click at [344, 159] on button "12 de julio de 2024" at bounding box center [275, 162] width 315 height 47
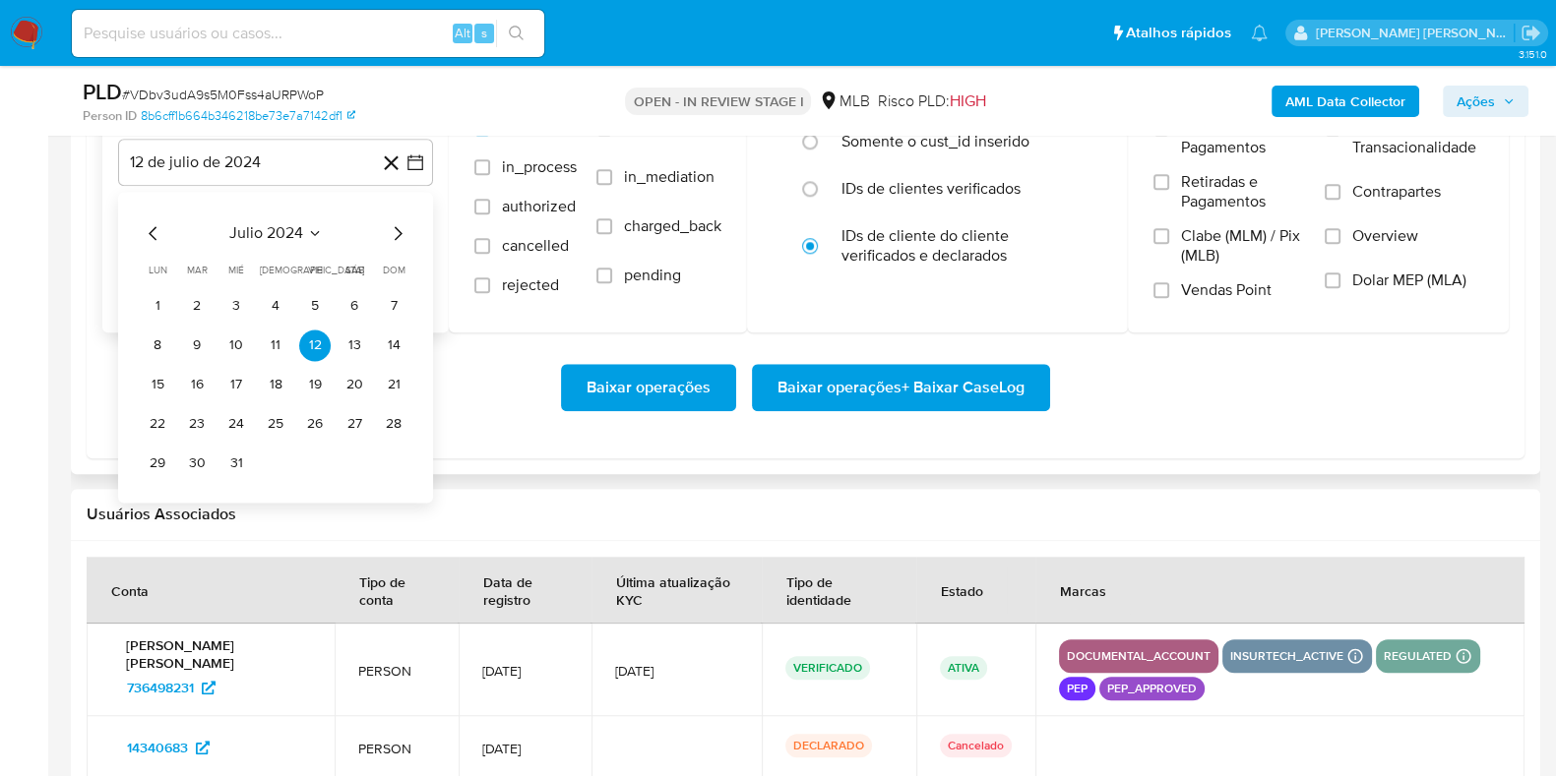
click at [392, 228] on icon "Mes siguiente" at bounding box center [398, 233] width 24 height 24
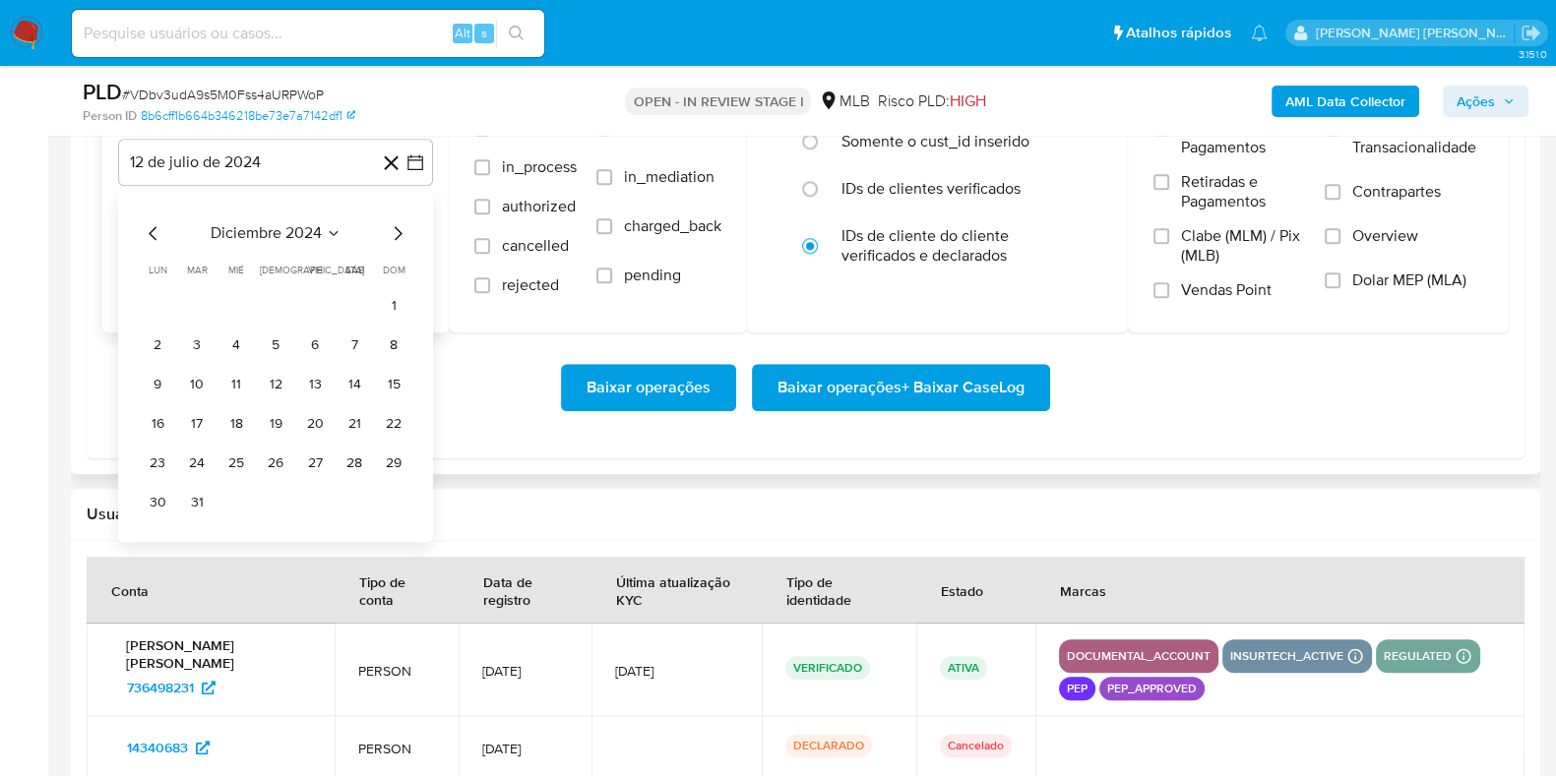
click at [392, 228] on icon "Mes siguiente" at bounding box center [398, 233] width 24 height 24
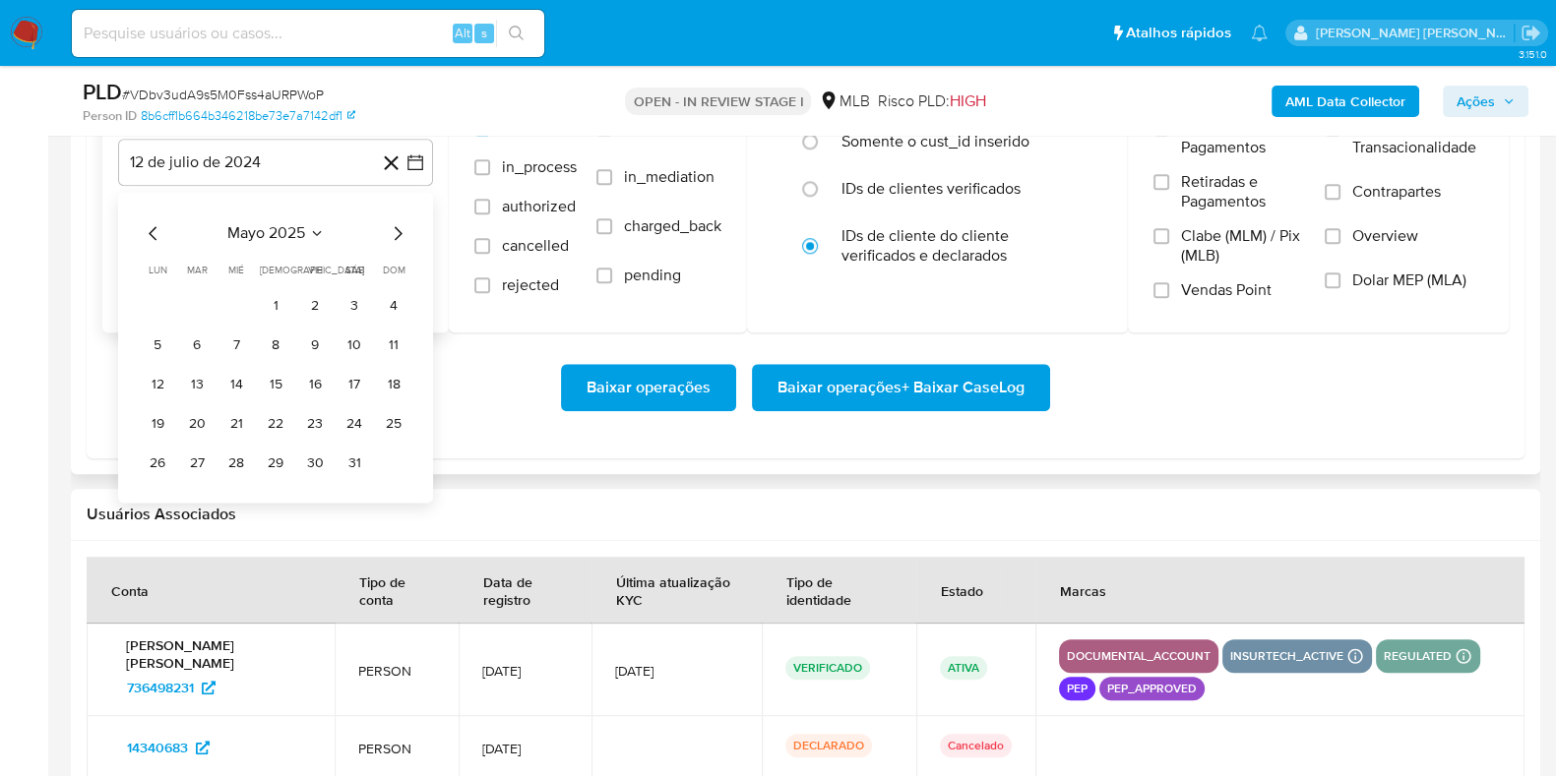
click at [392, 228] on icon "Mes siguiente" at bounding box center [398, 233] width 24 height 24
click at [394, 312] on button "1" at bounding box center [393, 305] width 31 height 31
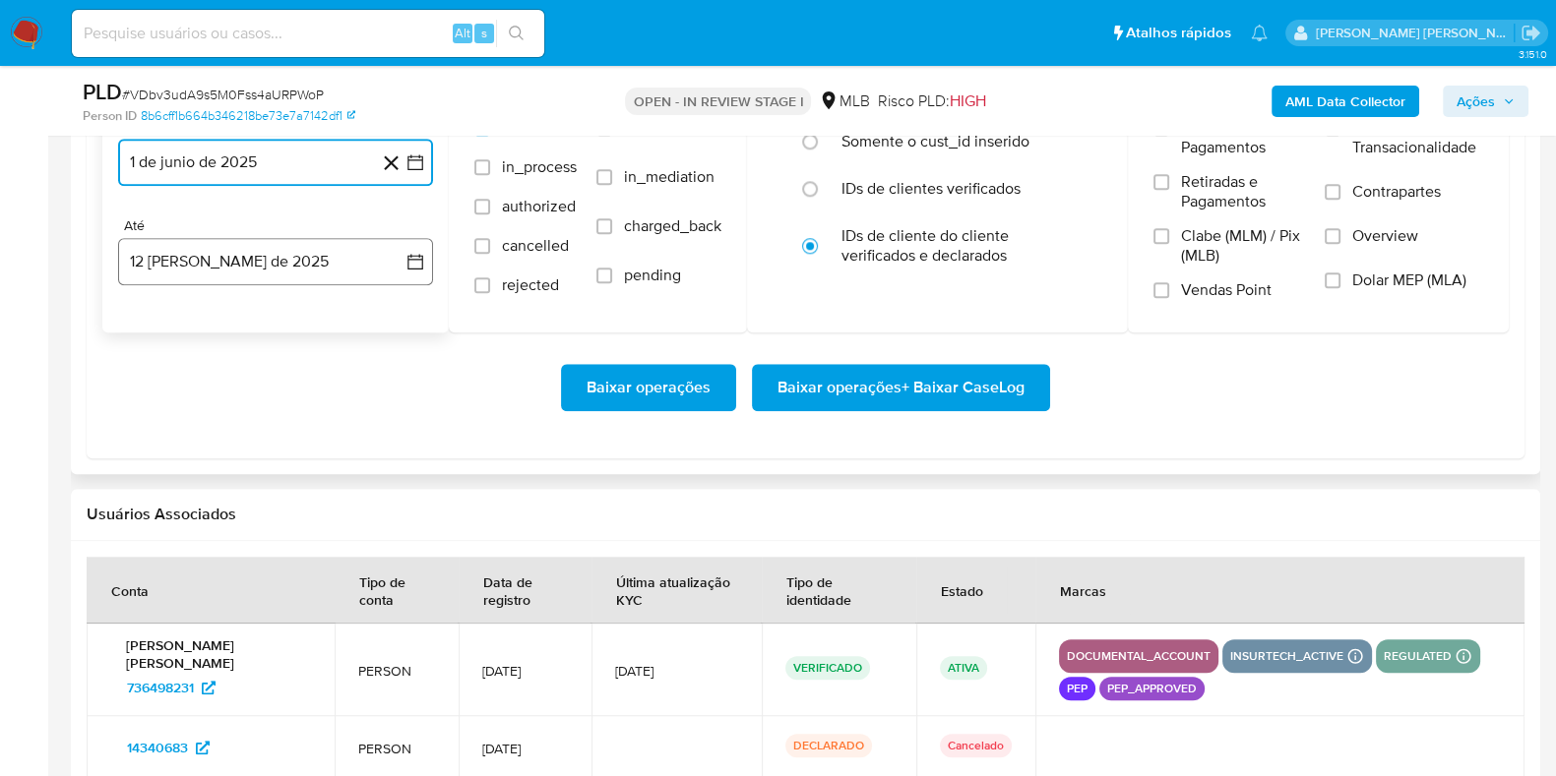
click at [277, 268] on button "12 [PERSON_NAME] de 2025" at bounding box center [275, 261] width 315 height 47
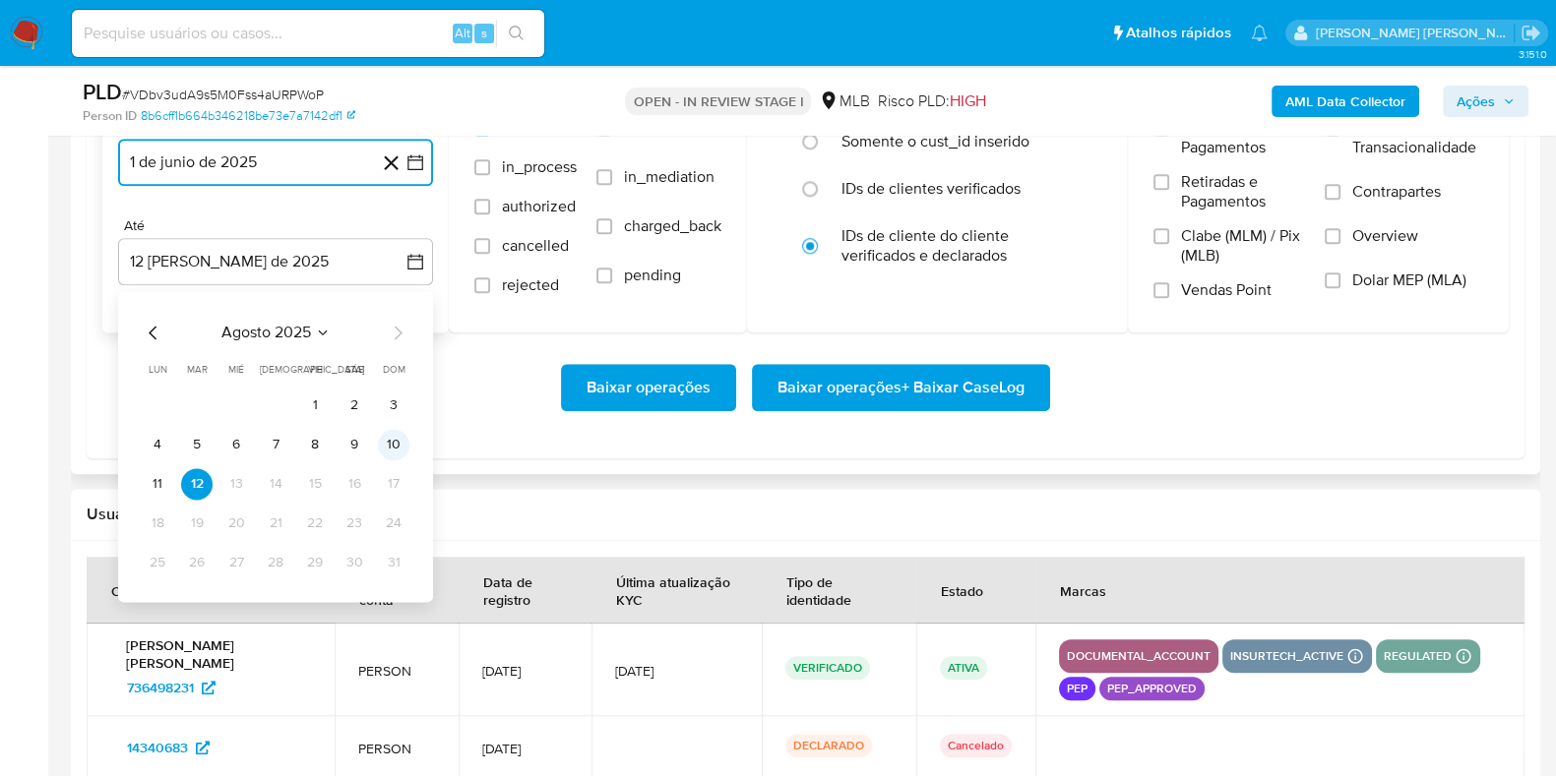
click at [388, 444] on button "10" at bounding box center [393, 444] width 31 height 31
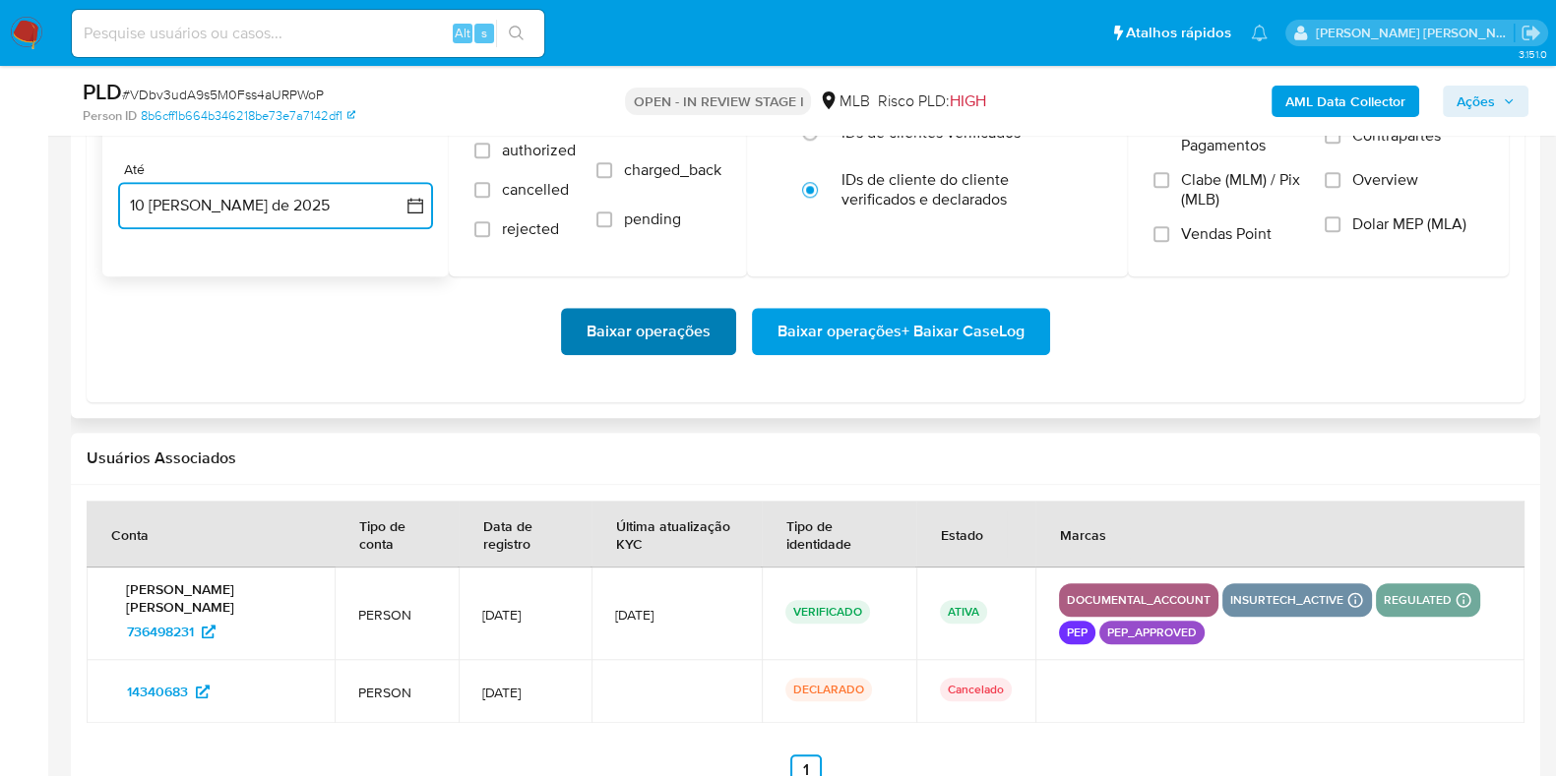
scroll to position [2258, 0]
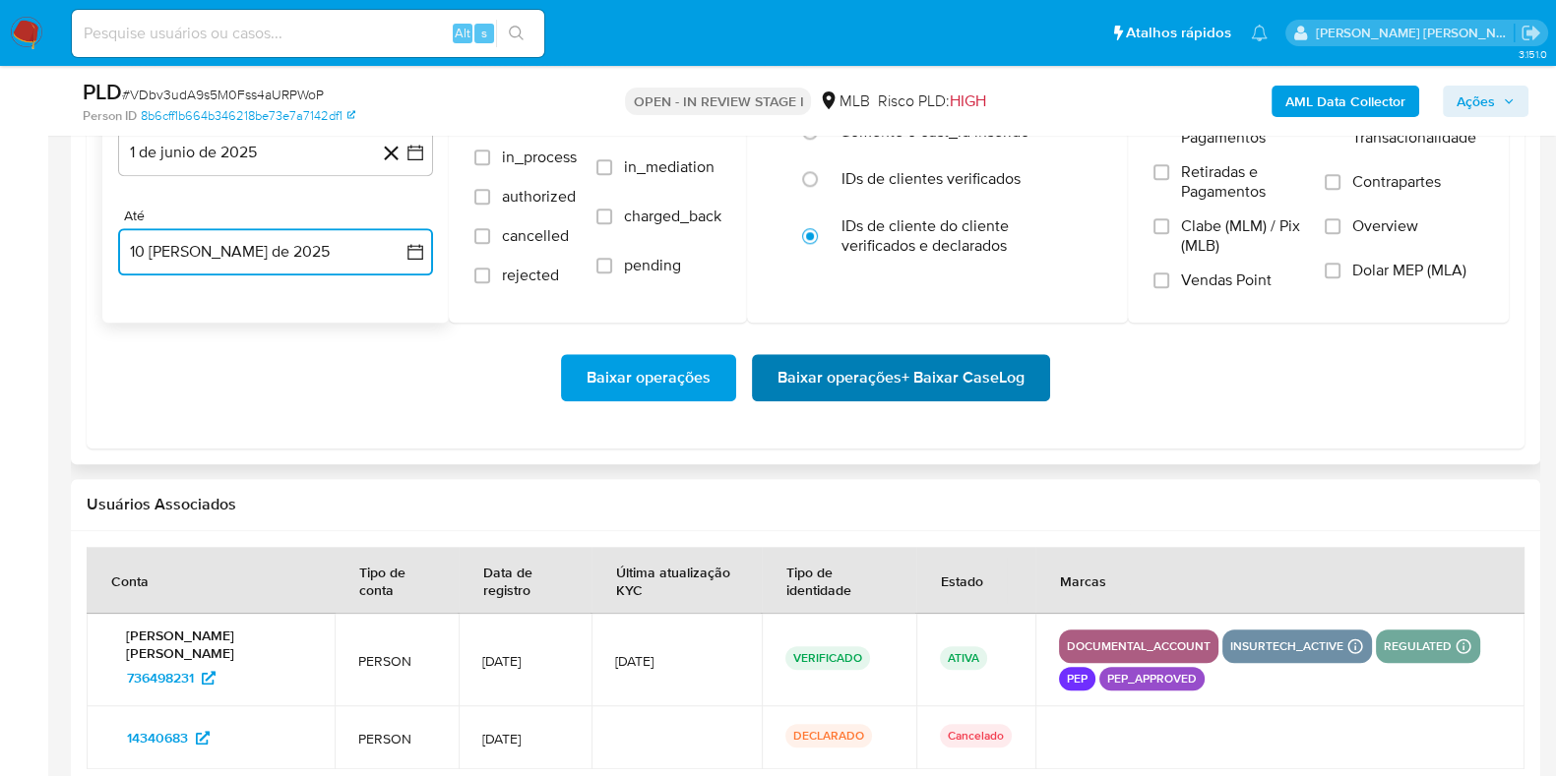
click at [902, 372] on span "Baixar operações + Baixar CaseLog" at bounding box center [900, 377] width 247 height 43
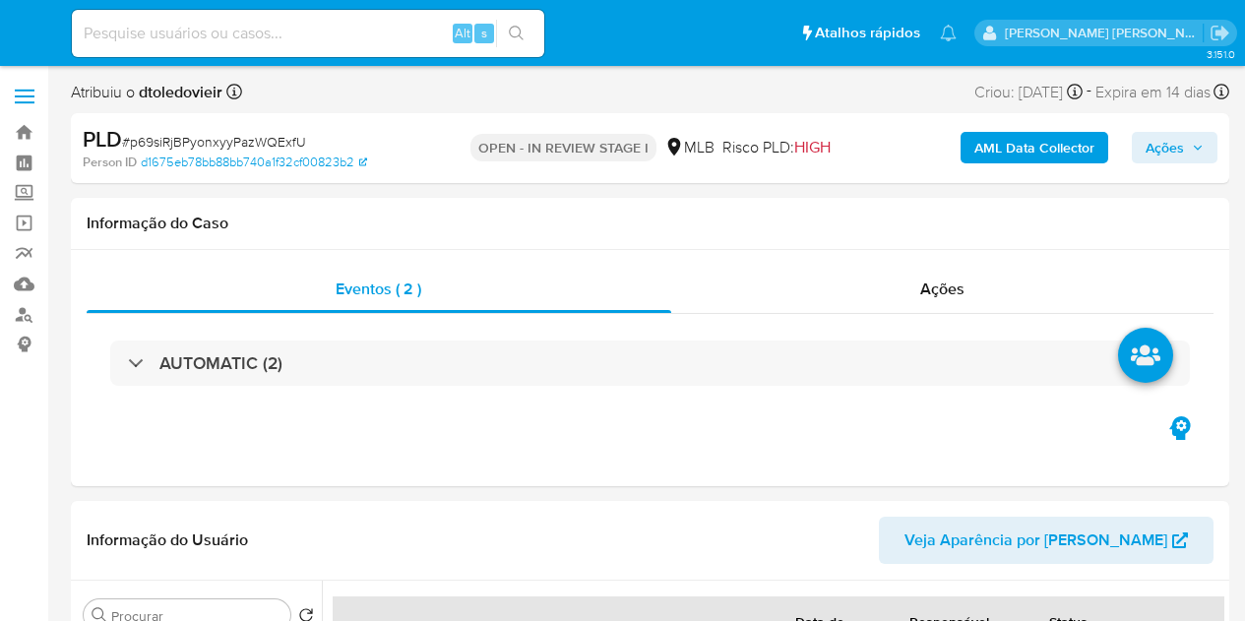
select select "10"
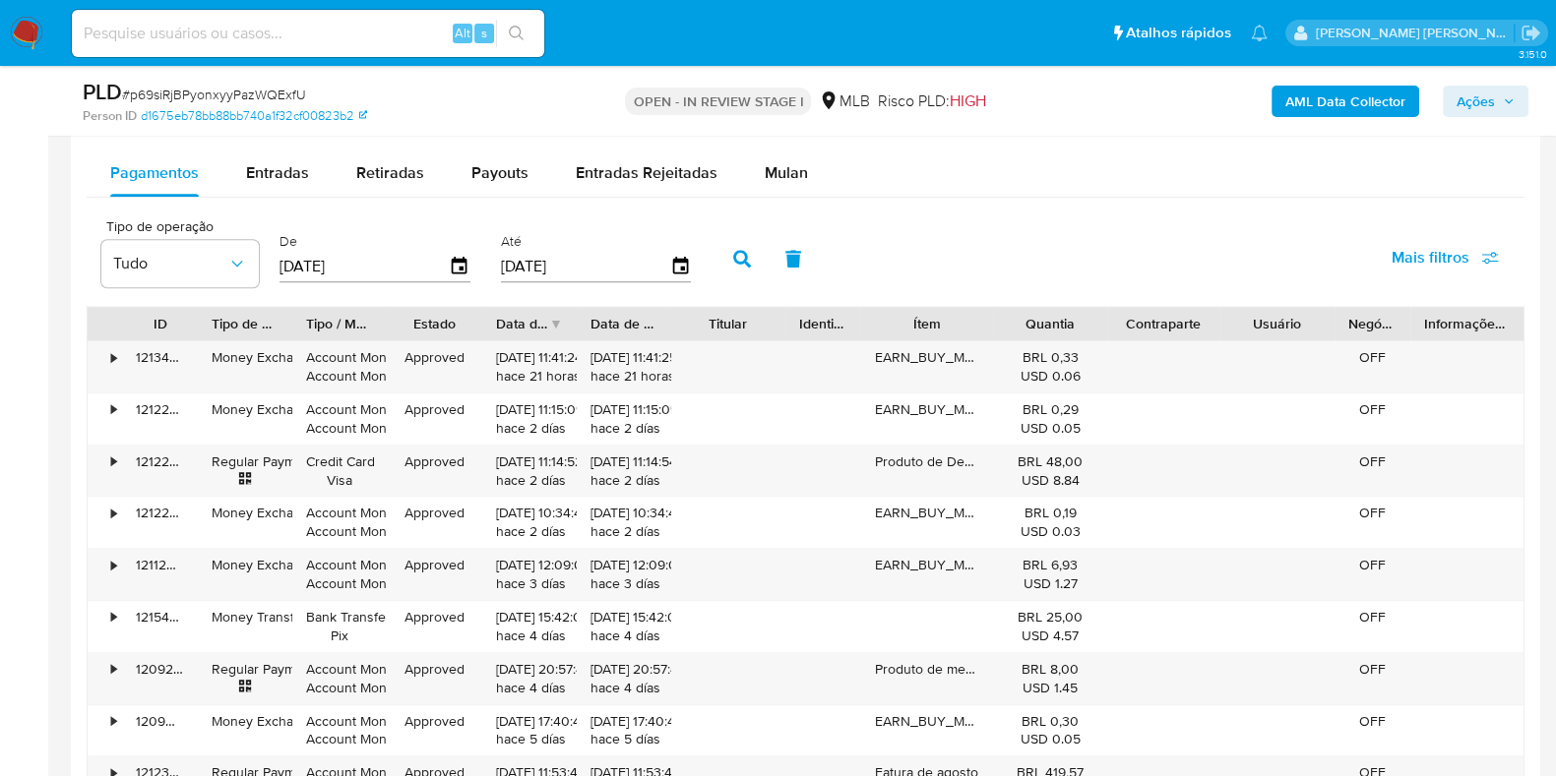
scroll to position [2060, 0]
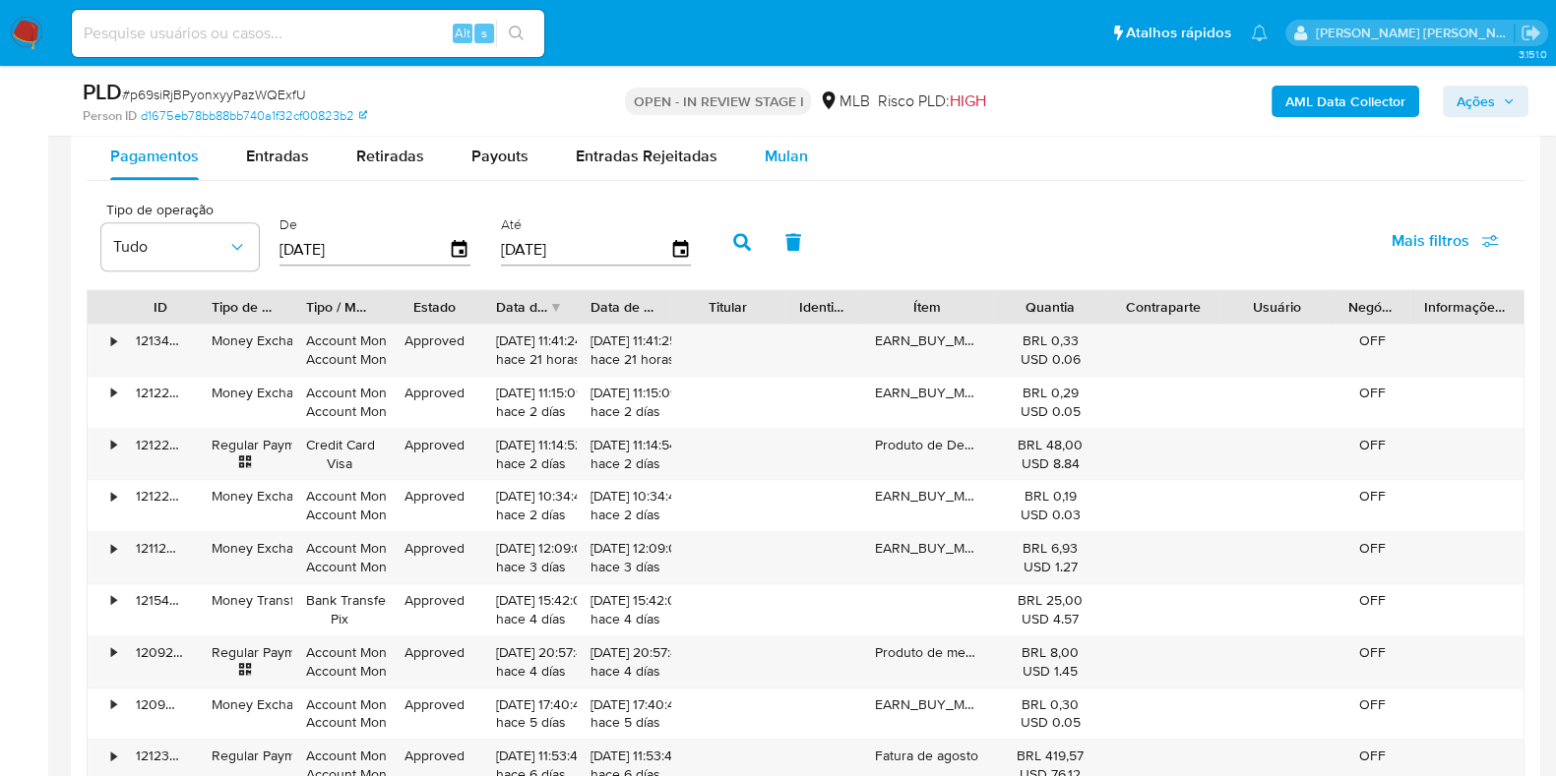
click at [776, 156] on span "Mulan" at bounding box center [786, 156] width 43 height 23
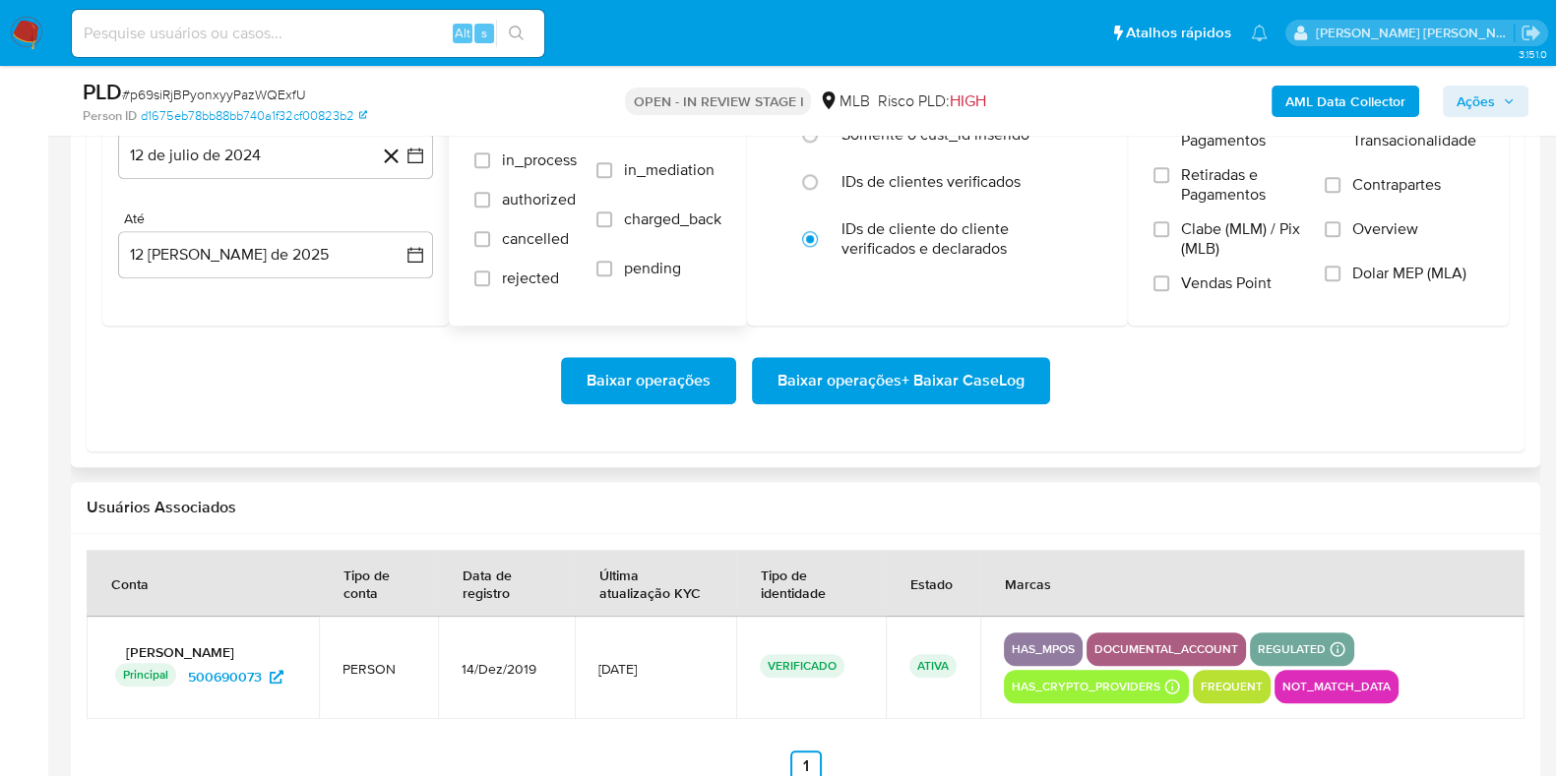
scroll to position [2257, 0]
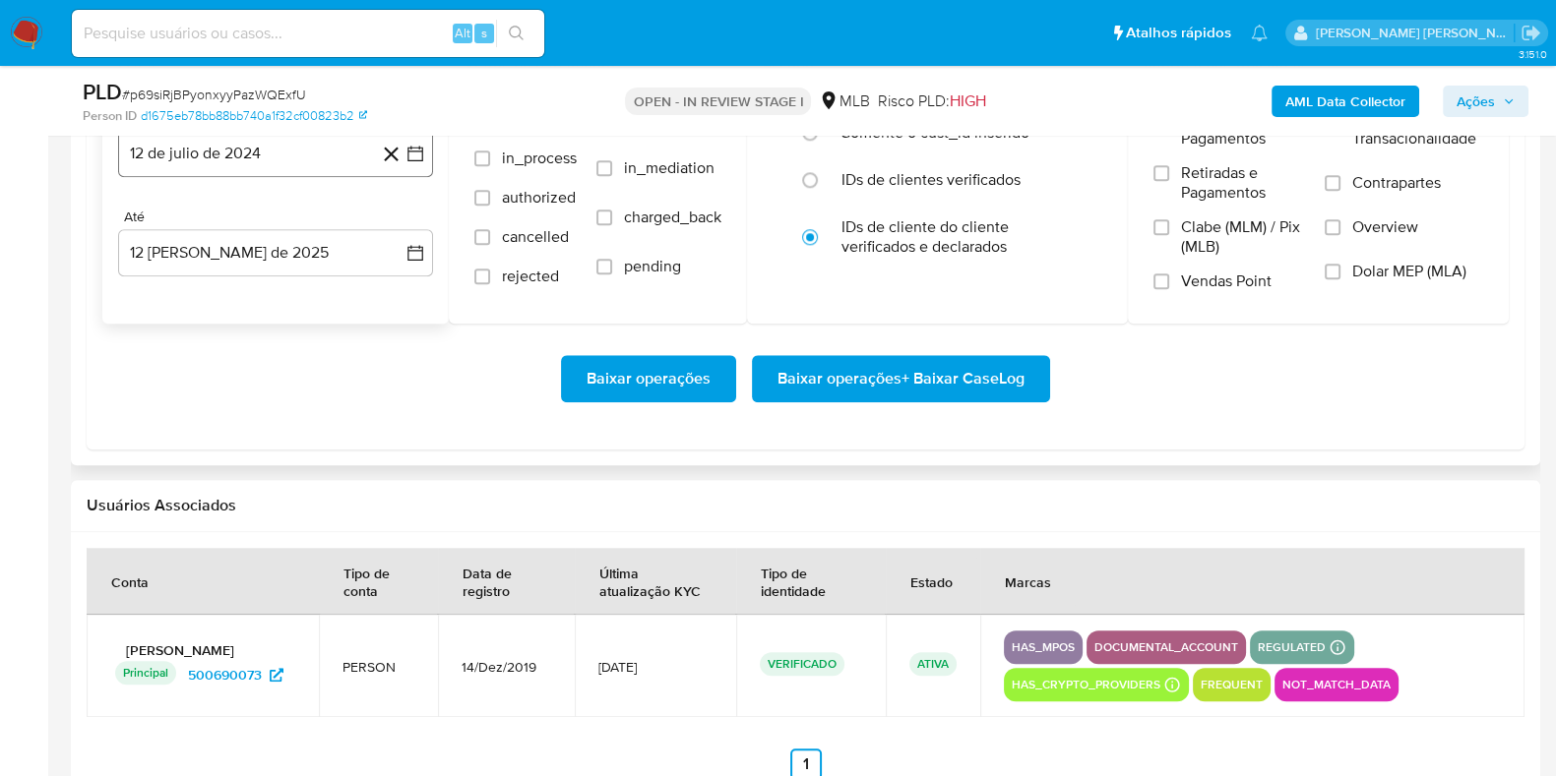
click at [271, 150] on button "12 de julio de 2024" at bounding box center [275, 153] width 315 height 47
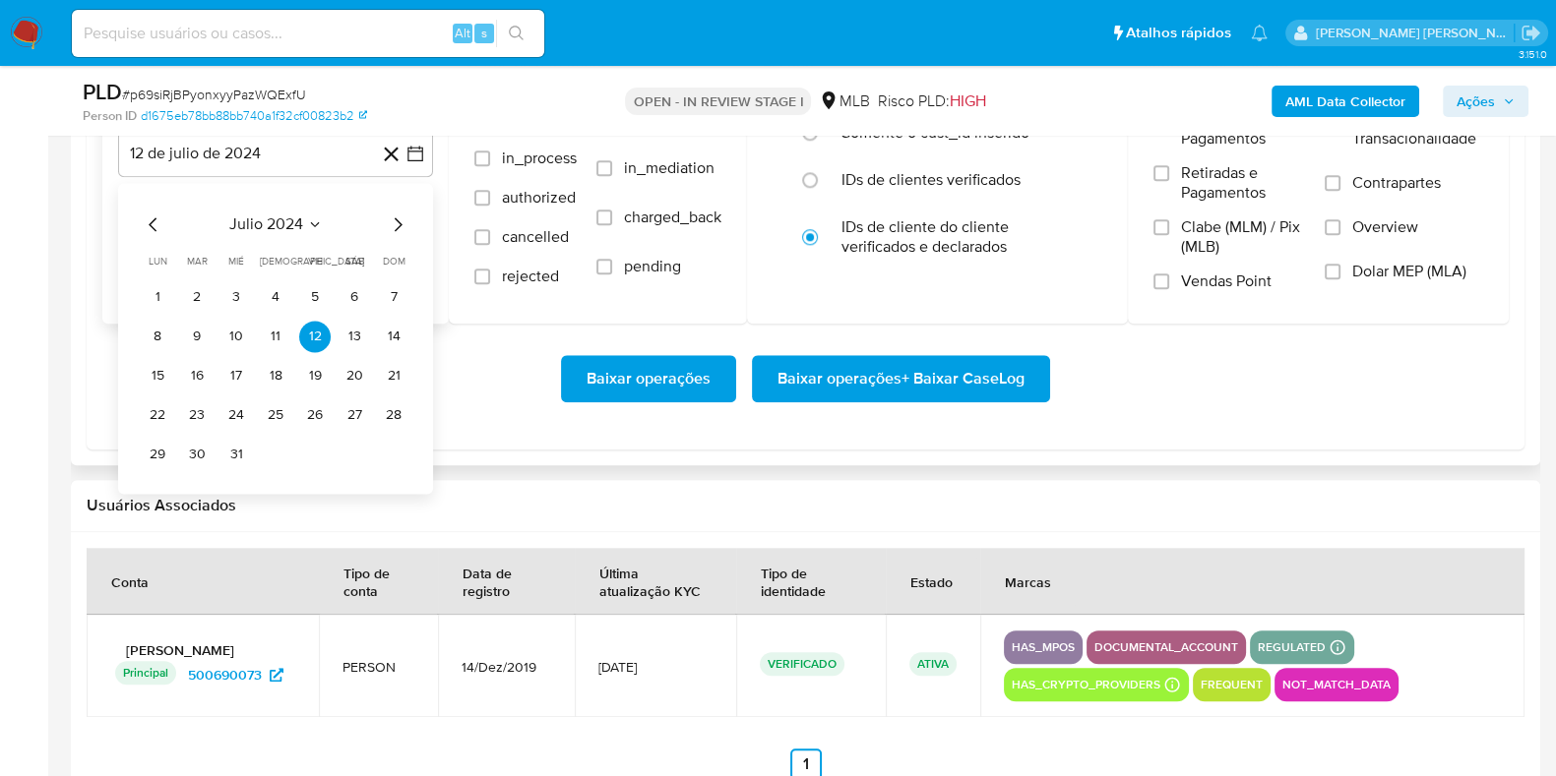
click at [396, 218] on icon "Mes siguiente" at bounding box center [399, 224] width 8 height 14
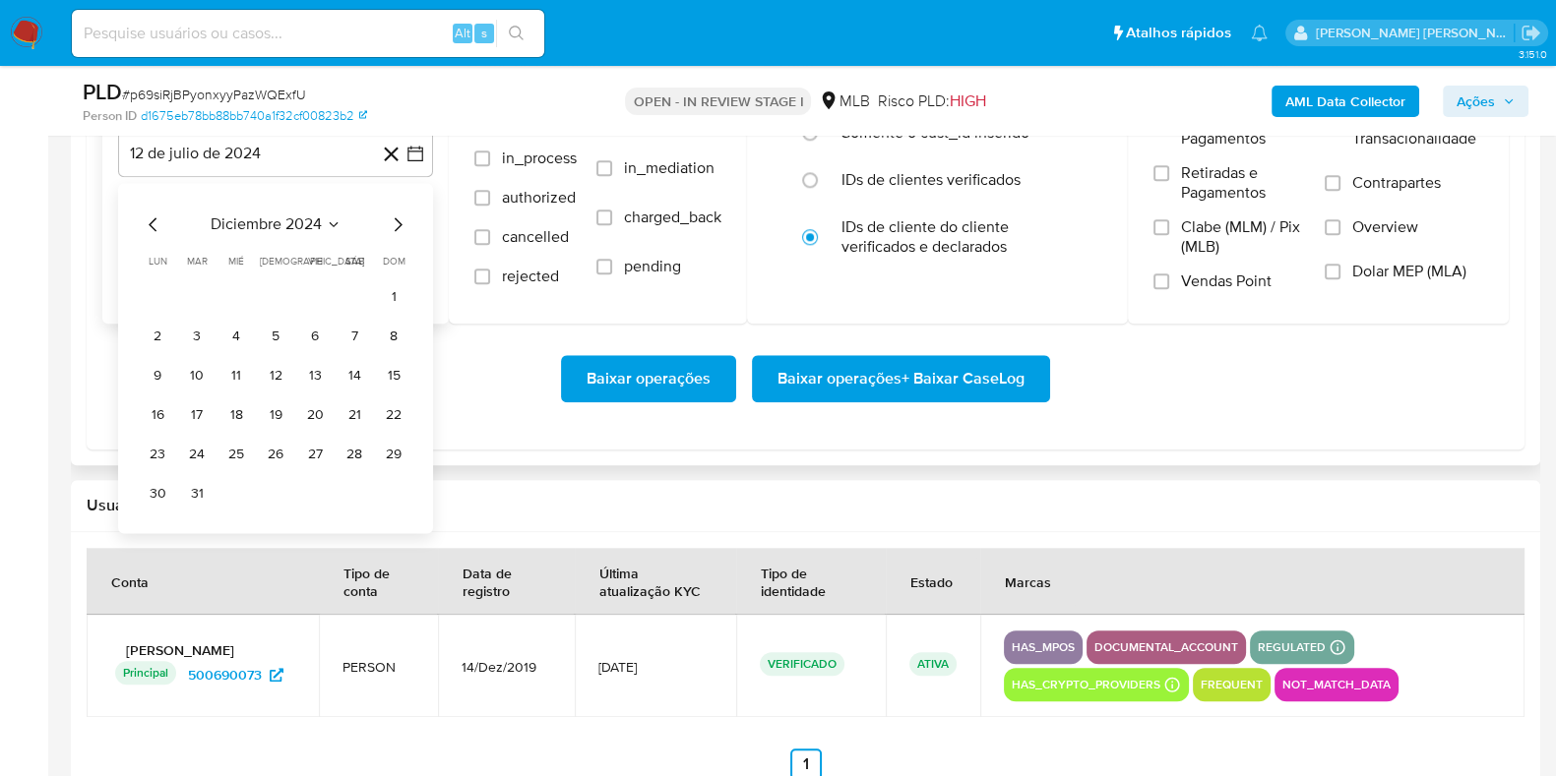
click at [396, 218] on icon "Mes siguiente" at bounding box center [399, 224] width 8 height 14
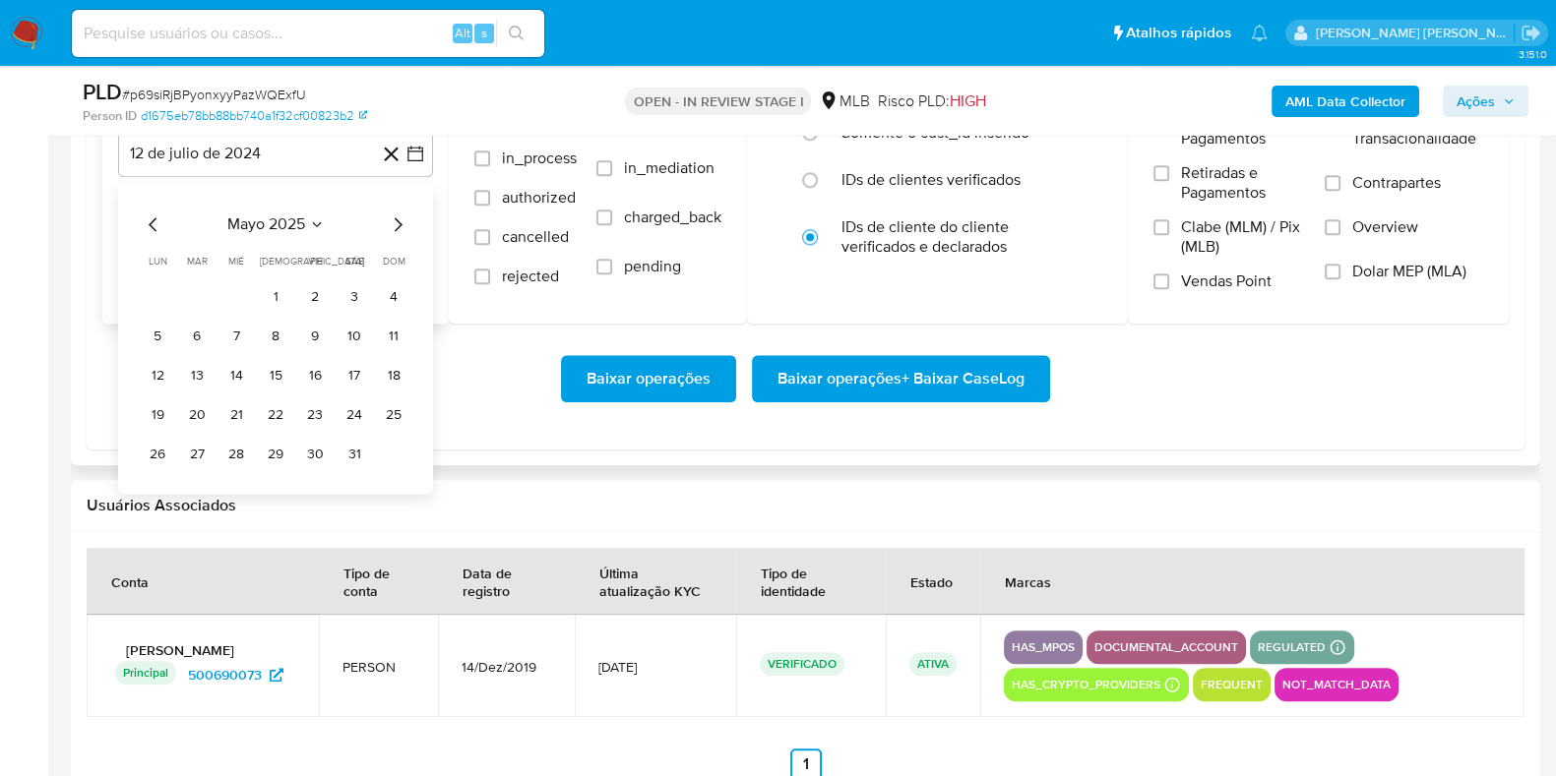
click at [396, 218] on icon "Mes siguiente" at bounding box center [399, 224] width 8 height 14
click at [387, 283] on button "1" at bounding box center [393, 296] width 31 height 31
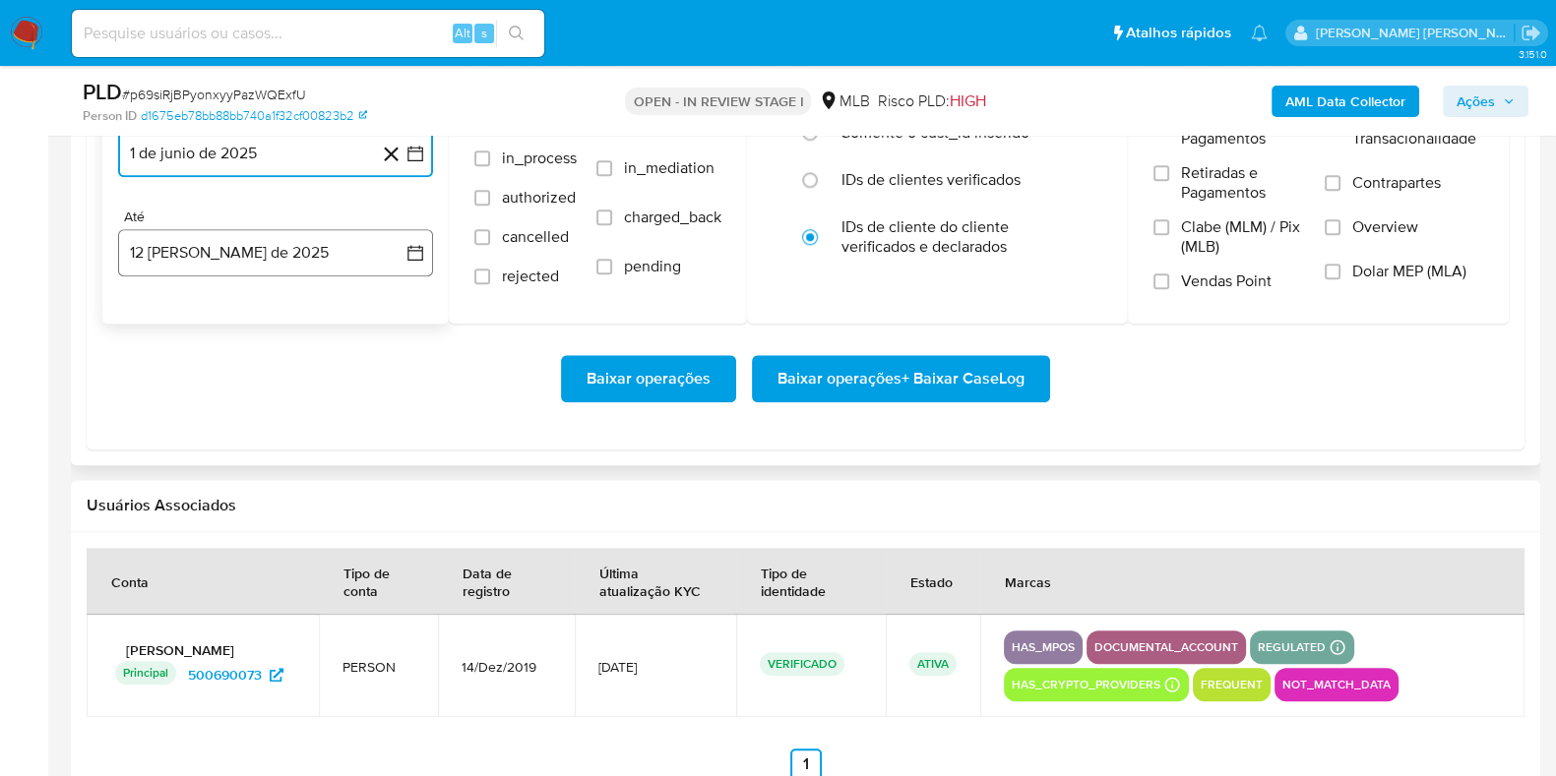
click at [311, 258] on button "12 [PERSON_NAME] de 2025" at bounding box center [275, 252] width 315 height 47
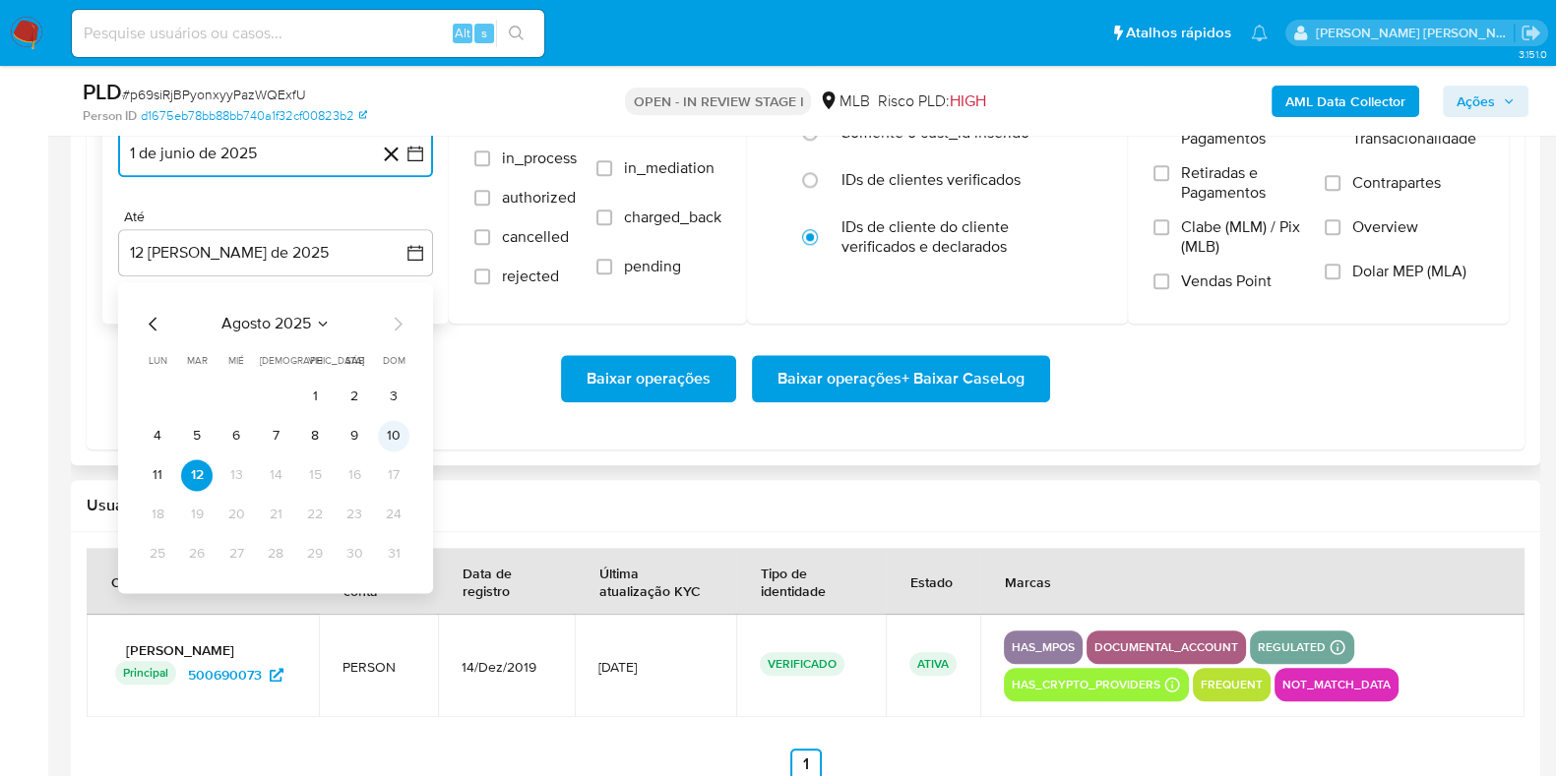
click at [381, 438] on button "10" at bounding box center [393, 435] width 31 height 31
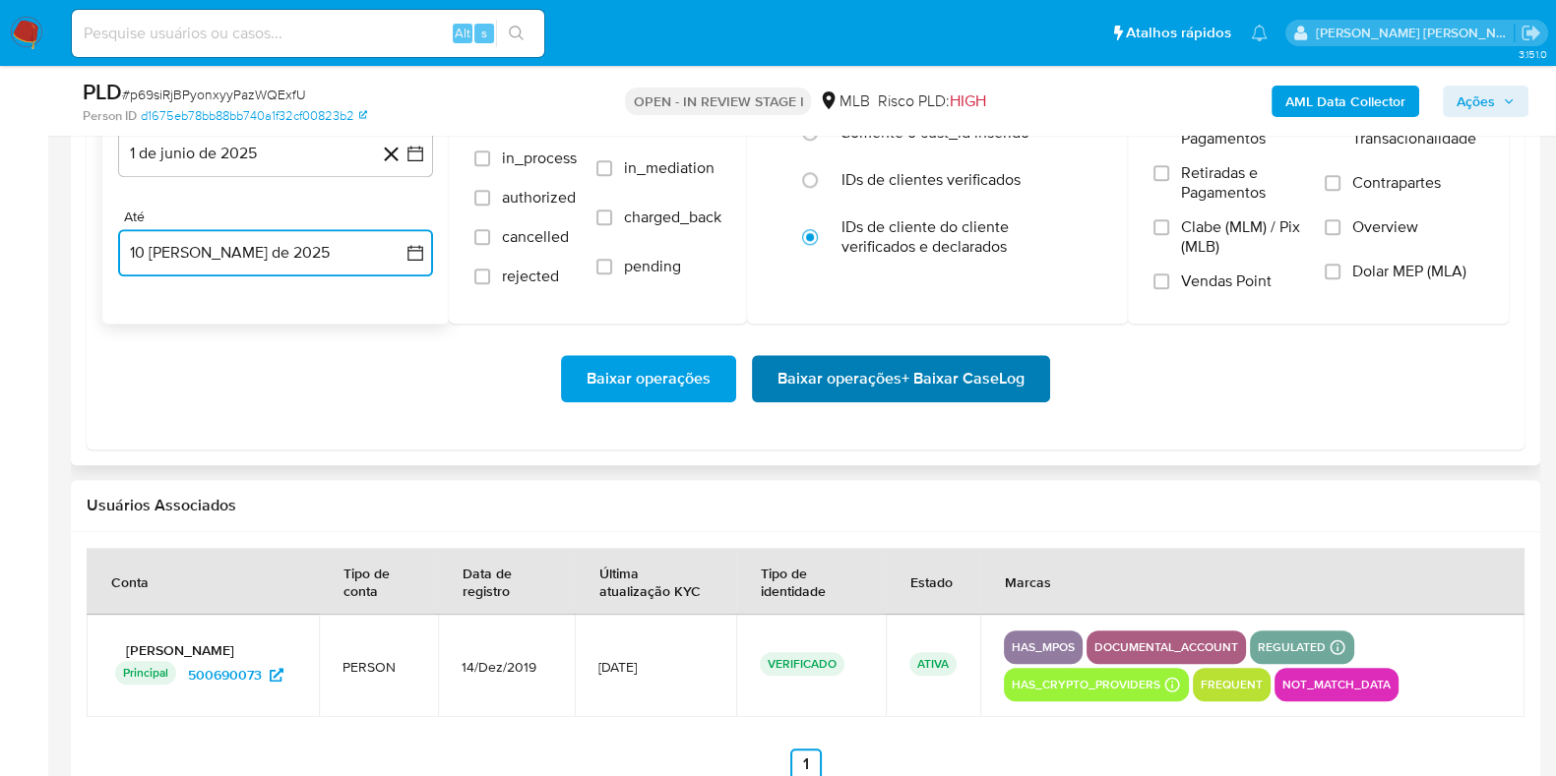
click at [807, 371] on span "Baixar operações + Baixar CaseLog" at bounding box center [900, 378] width 247 height 43
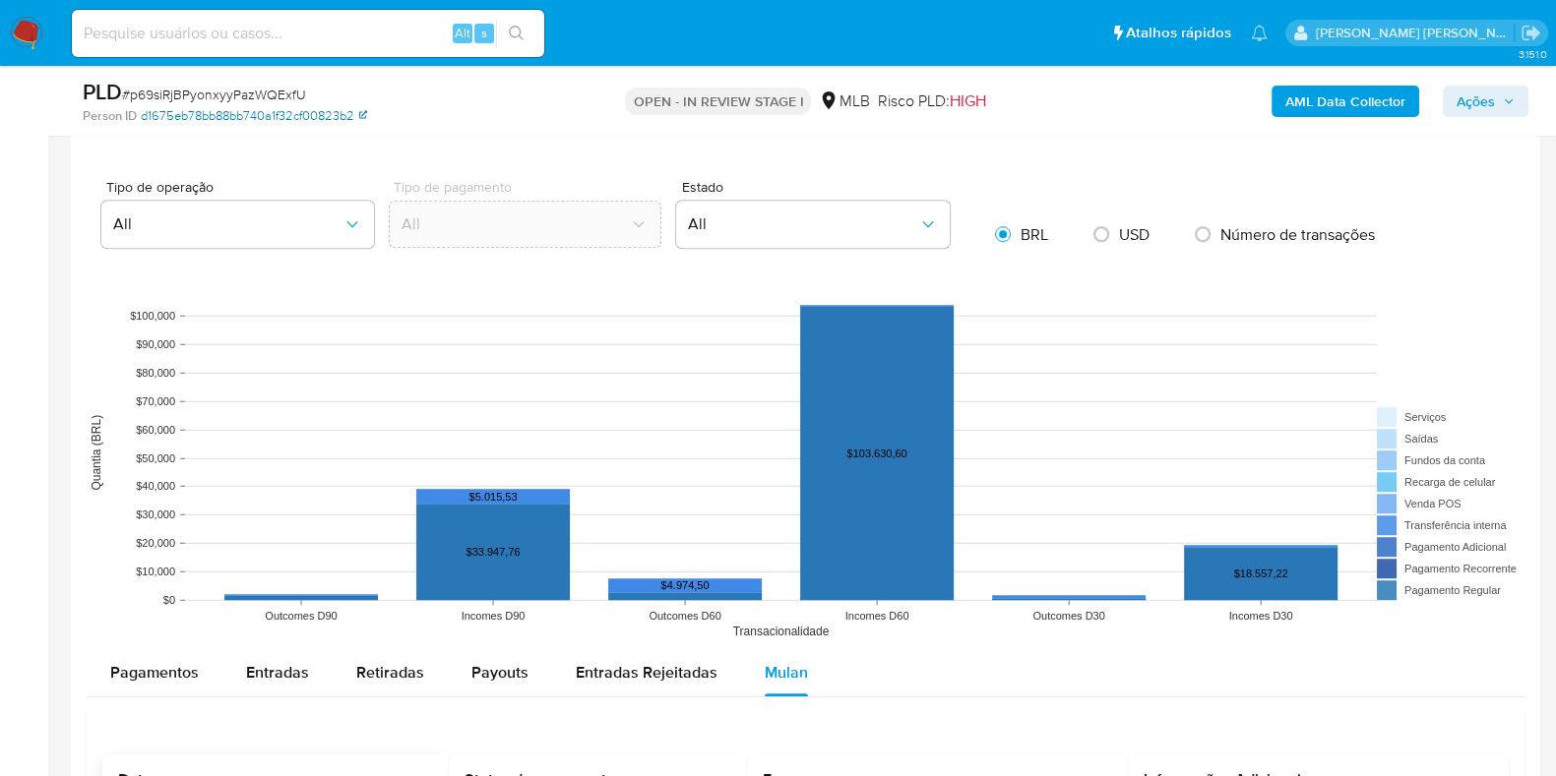
scroll to position [1536, 0]
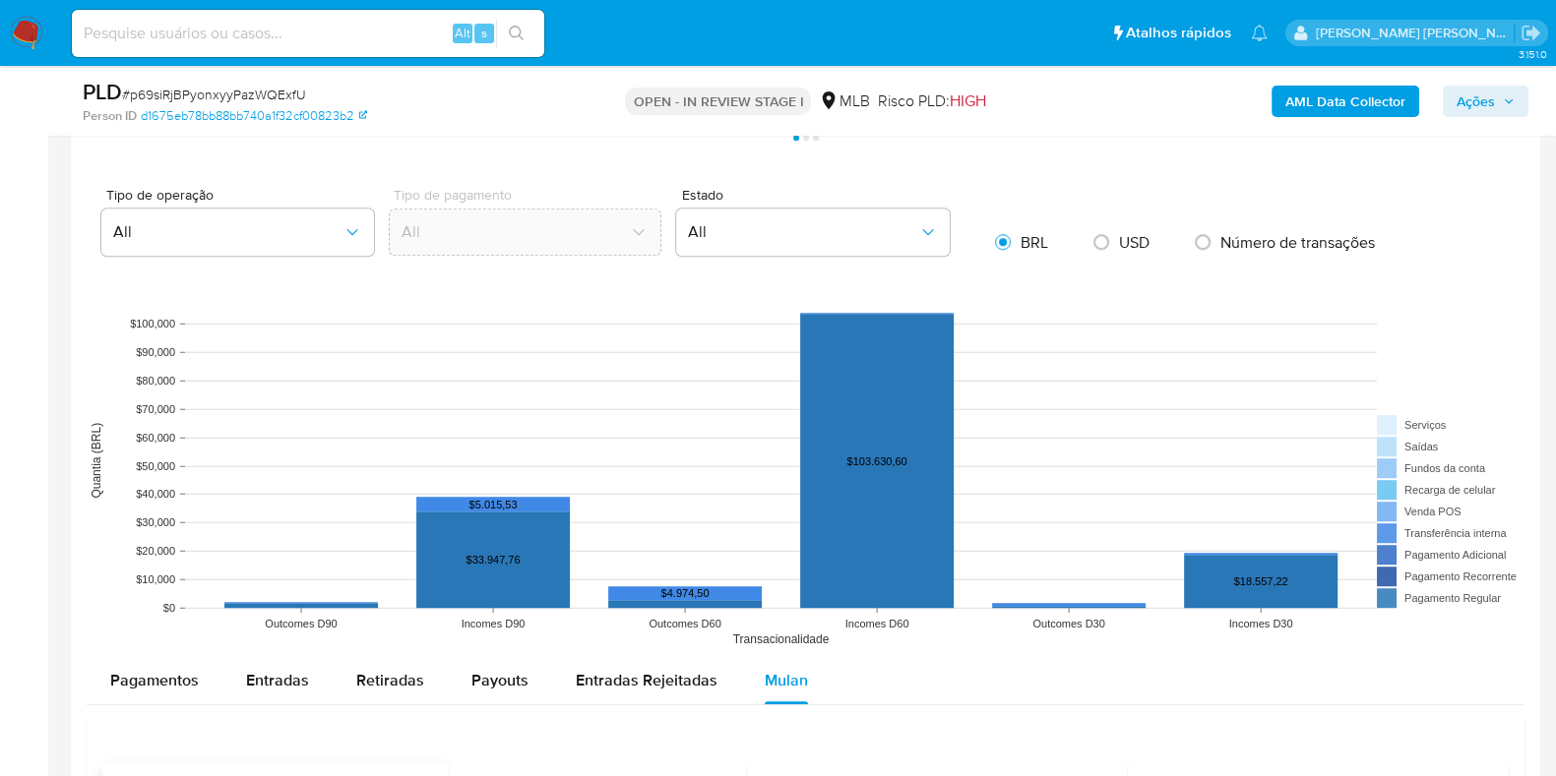
click at [31, 45] on img at bounding box center [26, 33] width 33 height 33
